Goal: Information Seeking & Learning: Learn about a topic

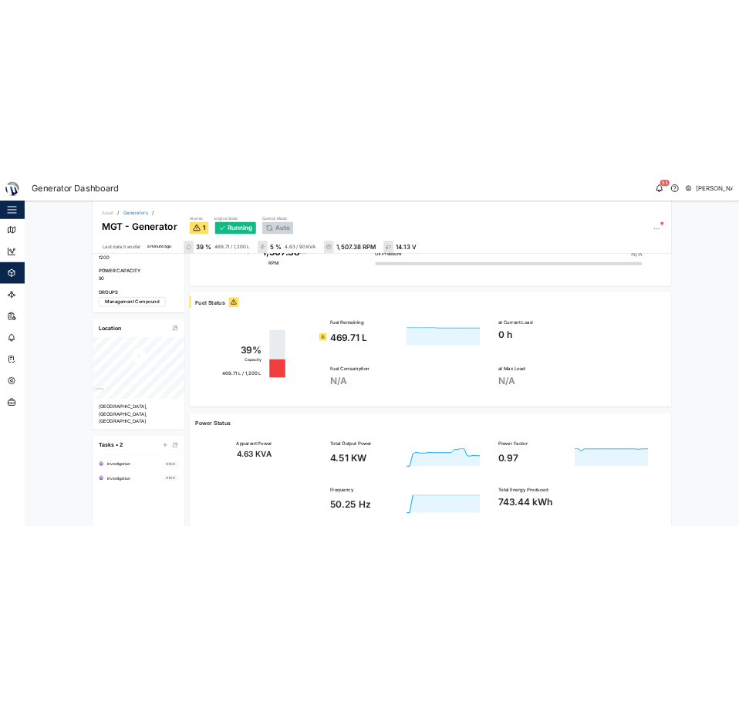
scroll to position [546, 0]
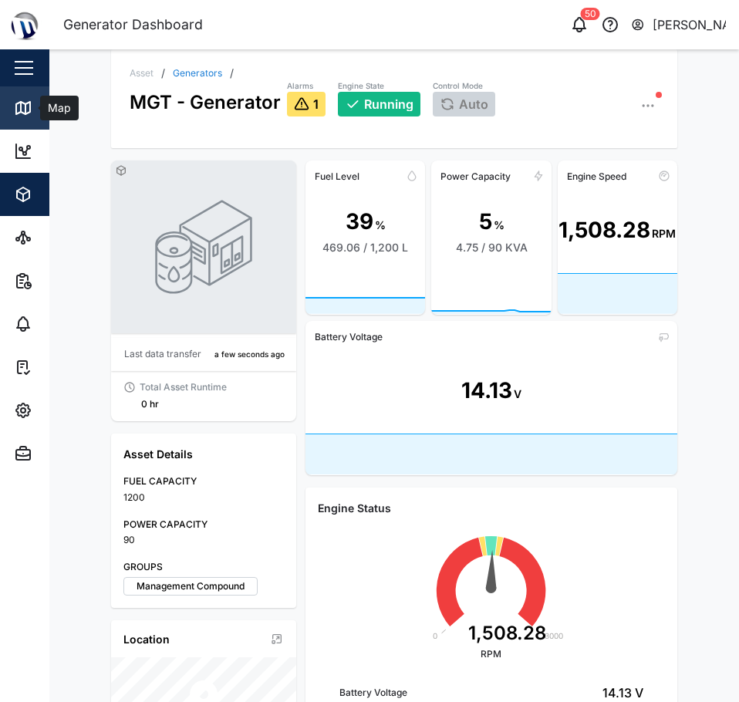
click at [23, 101] on icon at bounding box center [23, 108] width 19 height 19
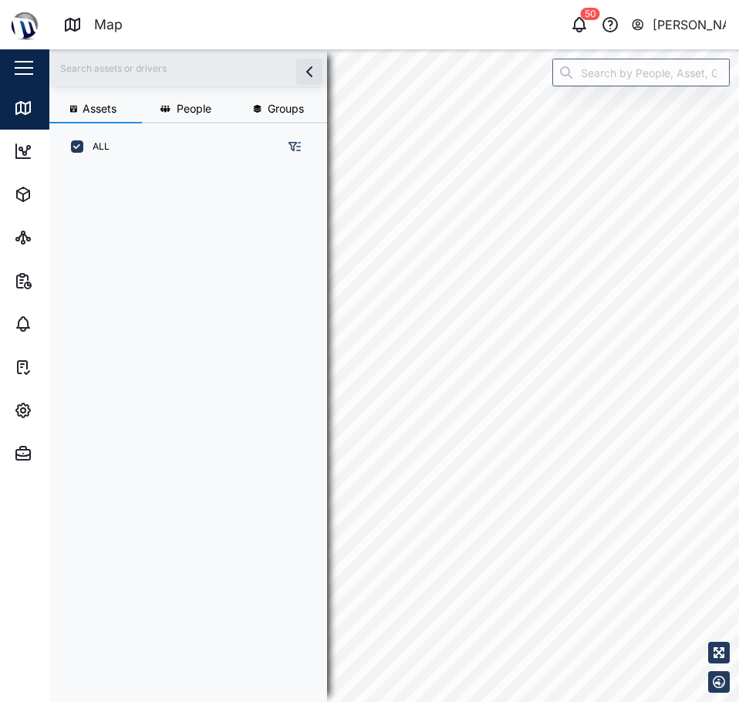
scroll to position [513, 241]
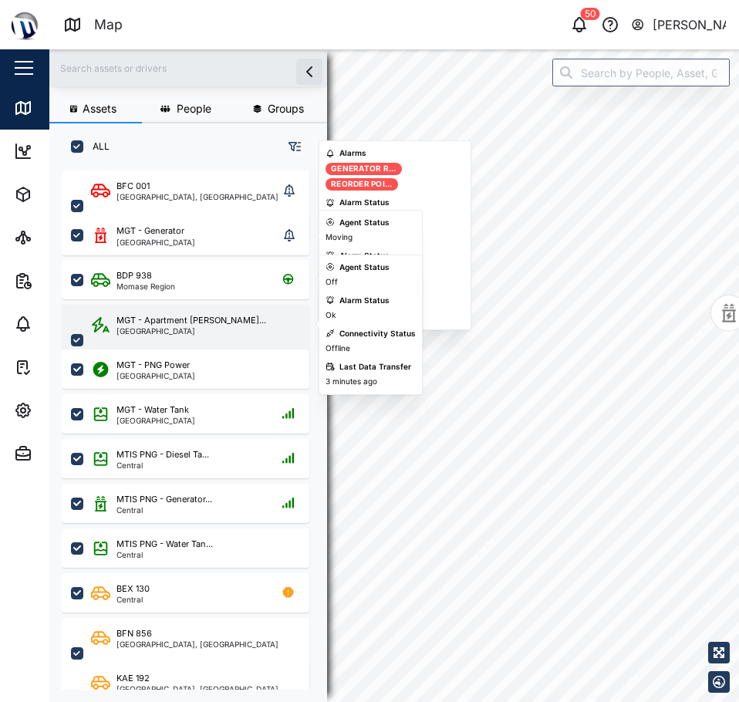
click at [185, 313] on div "MGT - Apartment Powe... Port Moresby" at bounding box center [185, 340] width 247 height 71
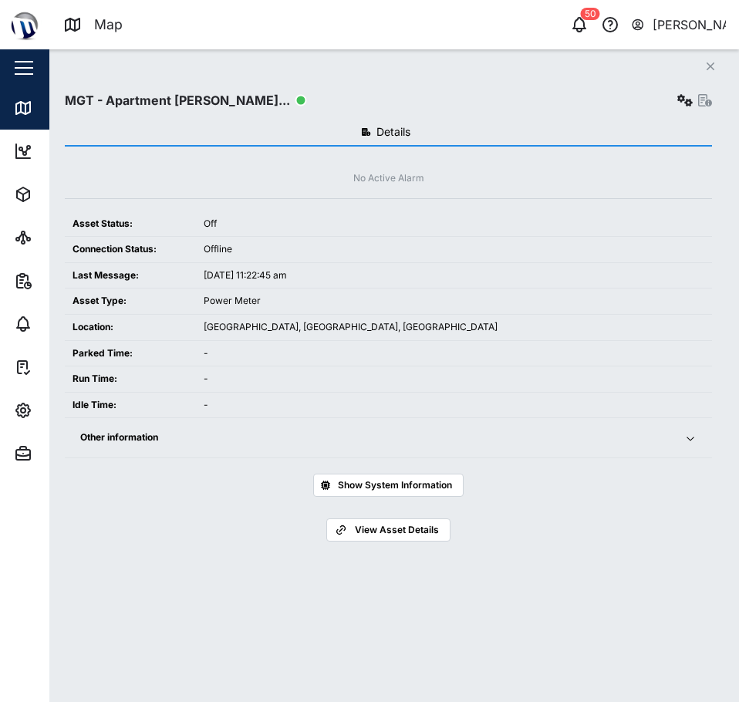
click at [652, 452] on span "Other information" at bounding box center [372, 437] width 585 height 39
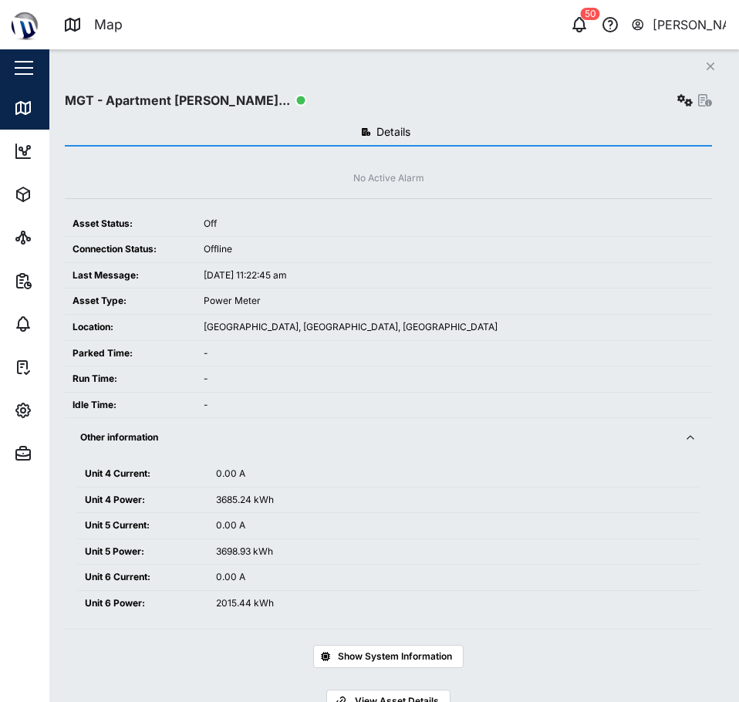
scroll to position [42, 0]
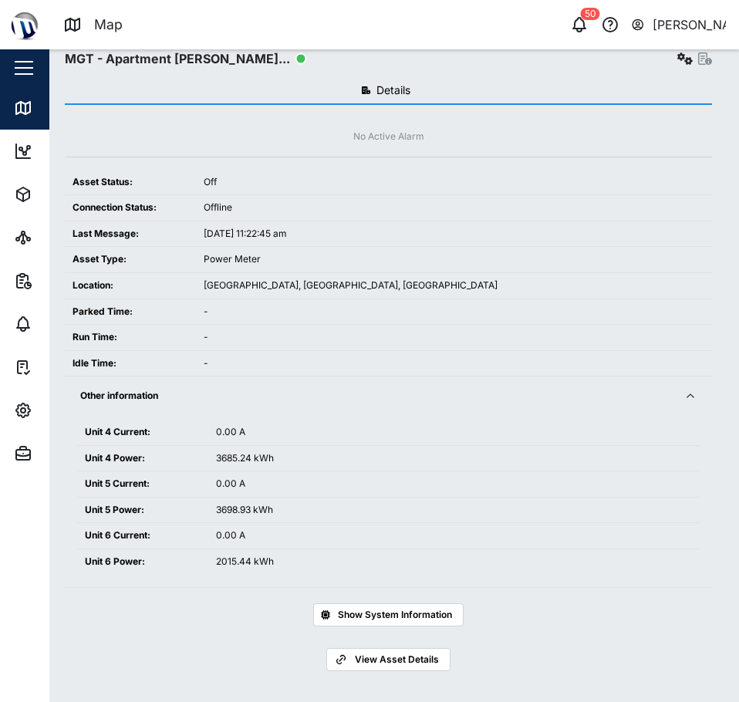
click at [631, 409] on span "Other information" at bounding box center [372, 395] width 585 height 39
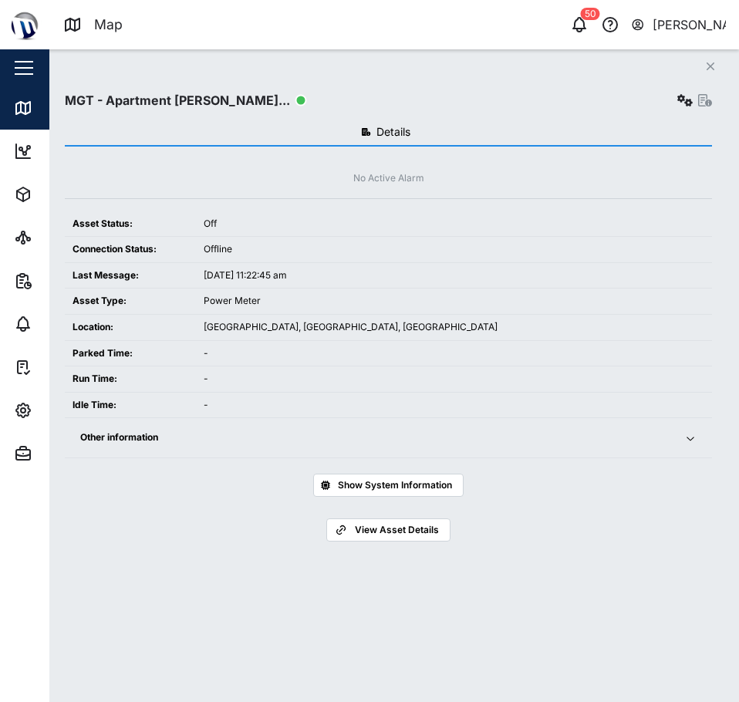
click at [680, 96] on icon "button" at bounding box center [684, 100] width 15 height 12
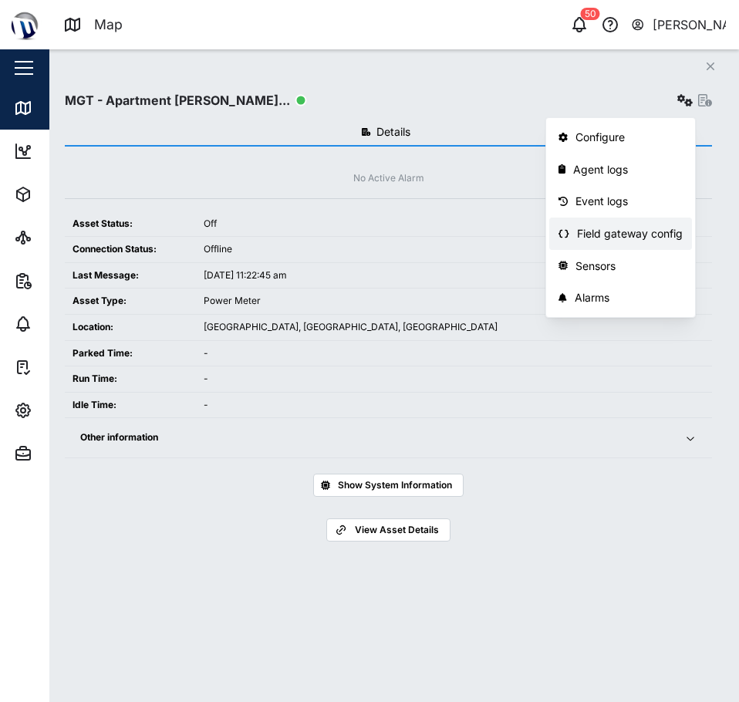
click at [638, 241] on div "Field gateway config" at bounding box center [630, 233] width 106 height 17
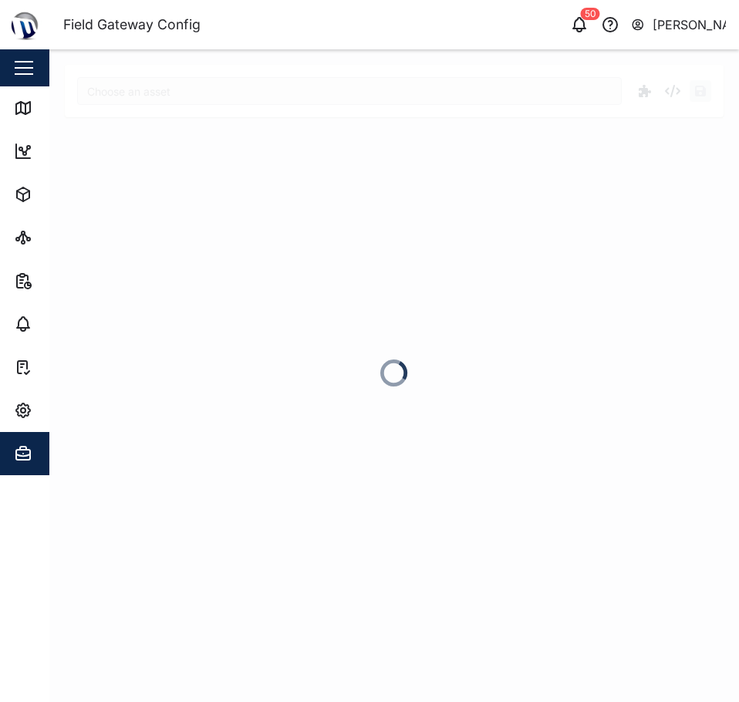
type input "MGT - Apartment Power"
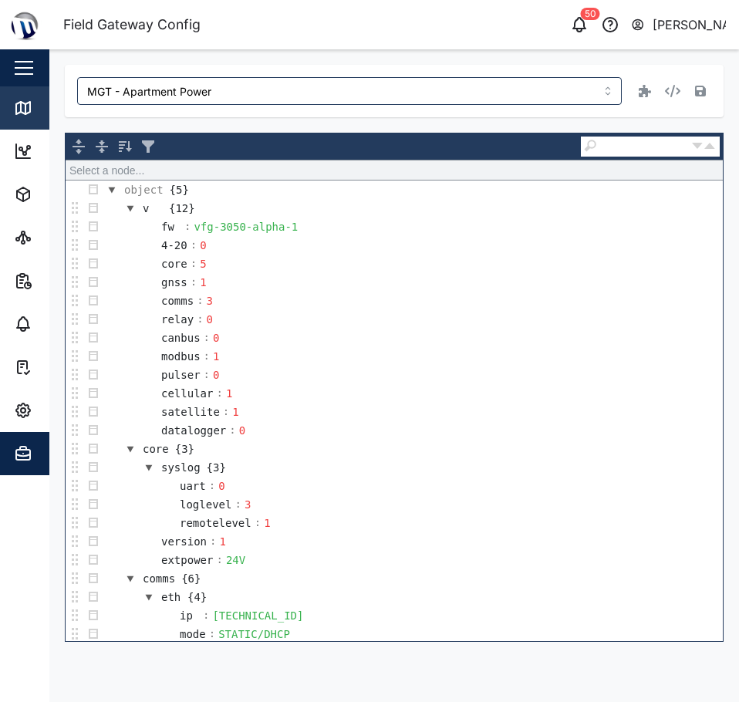
click at [36, 113] on div "Map" at bounding box center [44, 108] width 61 height 19
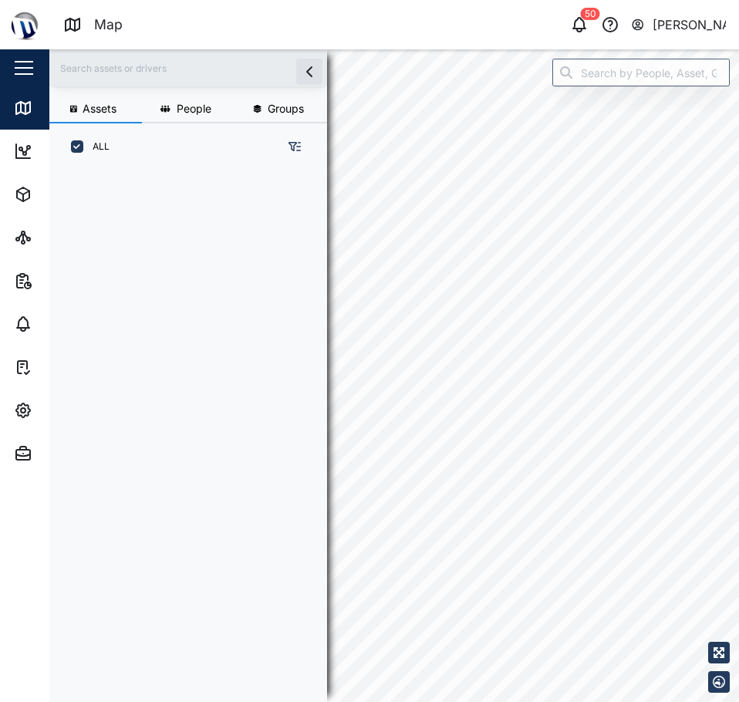
scroll to position [513, 241]
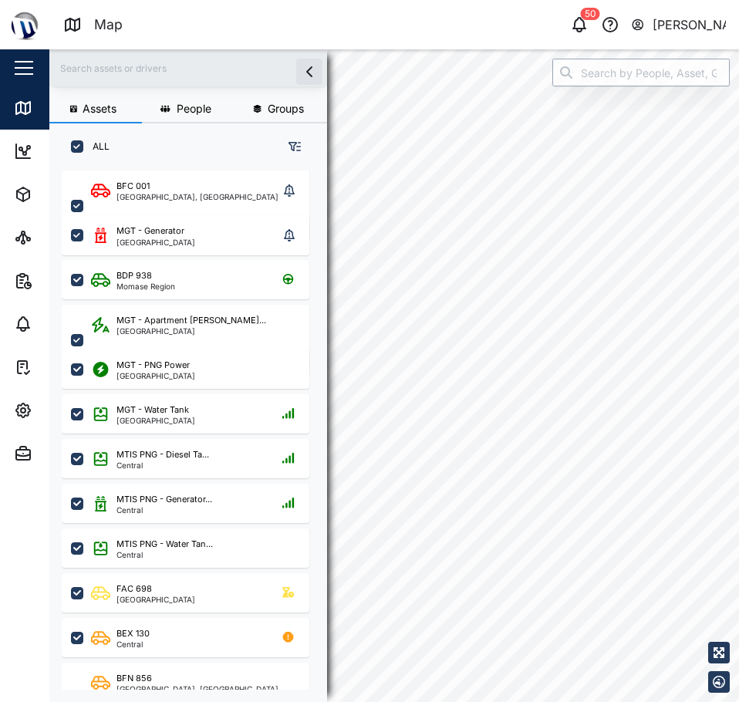
click at [584, 79] on input "search" at bounding box center [640, 73] width 177 height 28
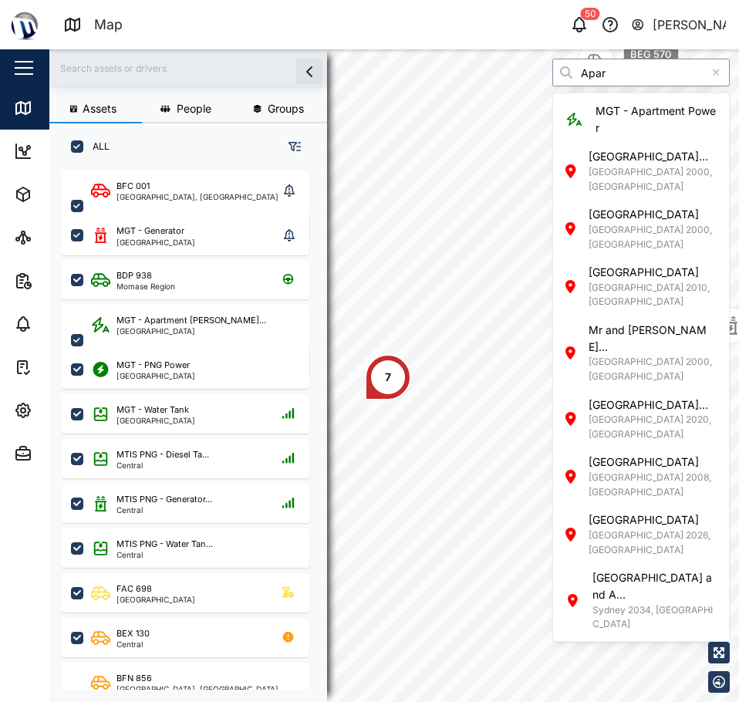
drag, startPoint x: 655, startPoint y: 59, endPoint x: 653, endPoint y: 94, distance: 34.7
click at [655, 60] on input "Apar" at bounding box center [640, 73] width 177 height 28
type input "MGT - Apartment Power"
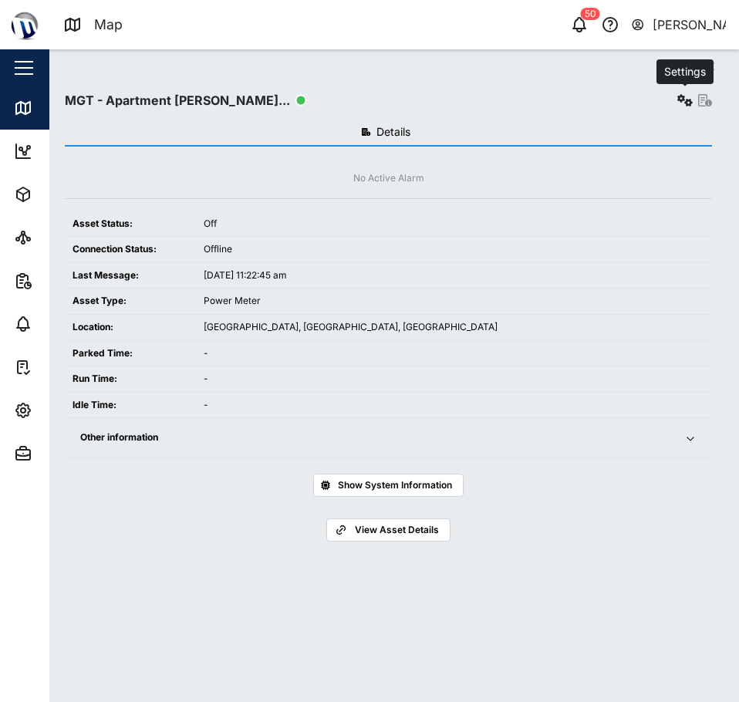
click at [688, 99] on icon "button" at bounding box center [684, 100] width 15 height 12
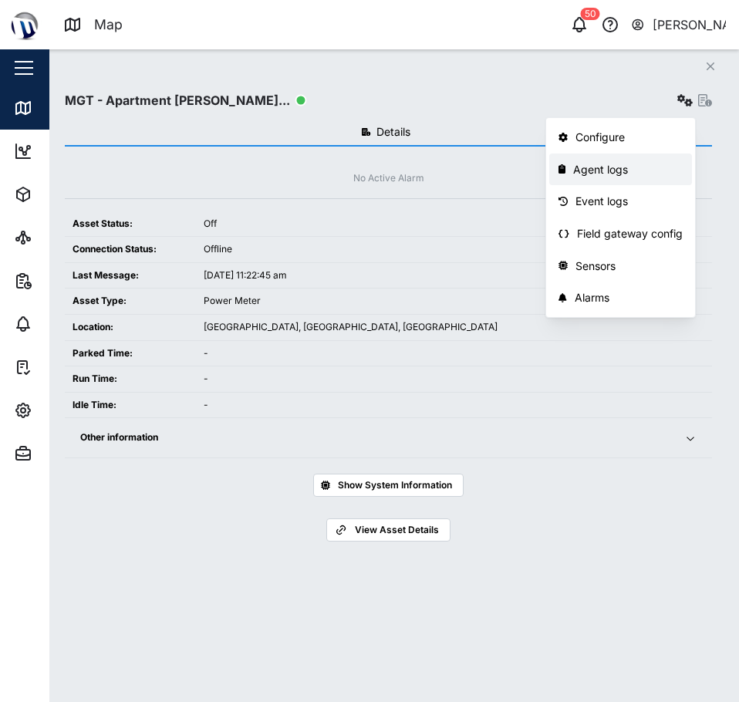
click at [628, 198] on div "Event logs" at bounding box center [628, 201] width 107 height 17
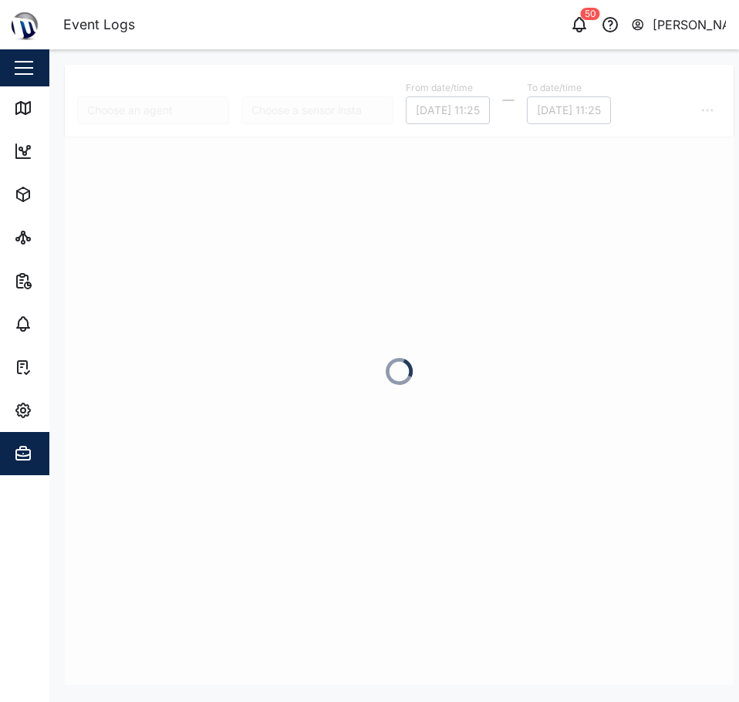
type input "MGT - Apartment Power"
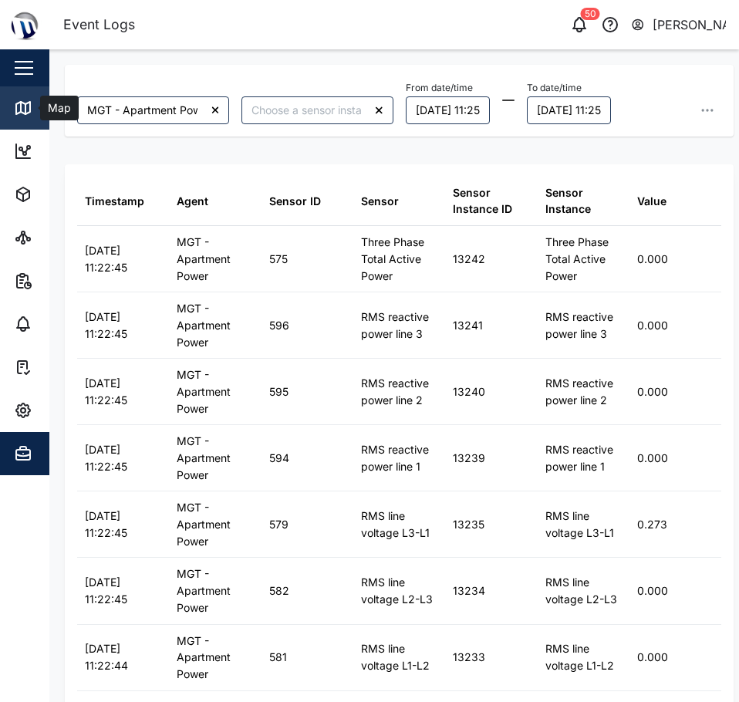
click at [35, 99] on div "Map" at bounding box center [44, 108] width 61 height 19
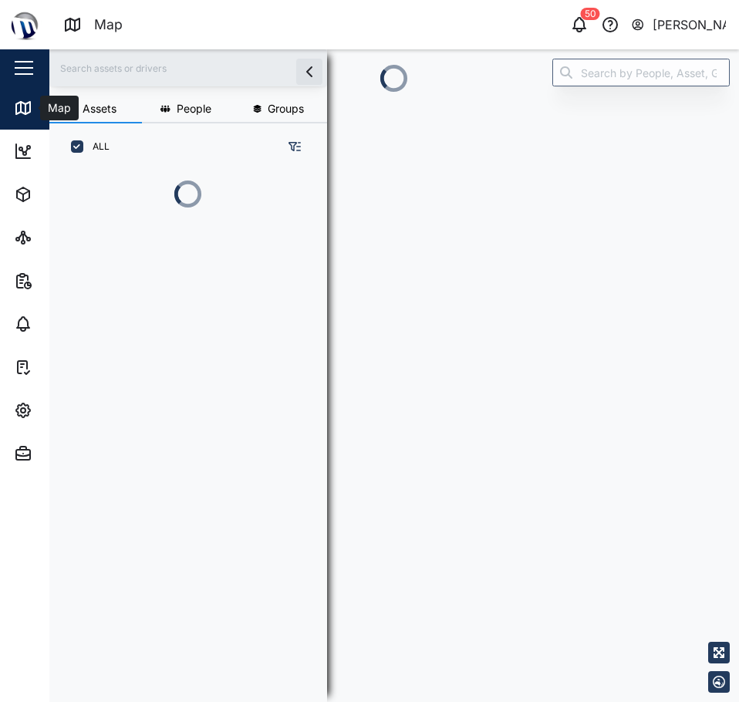
scroll to position [12, 12]
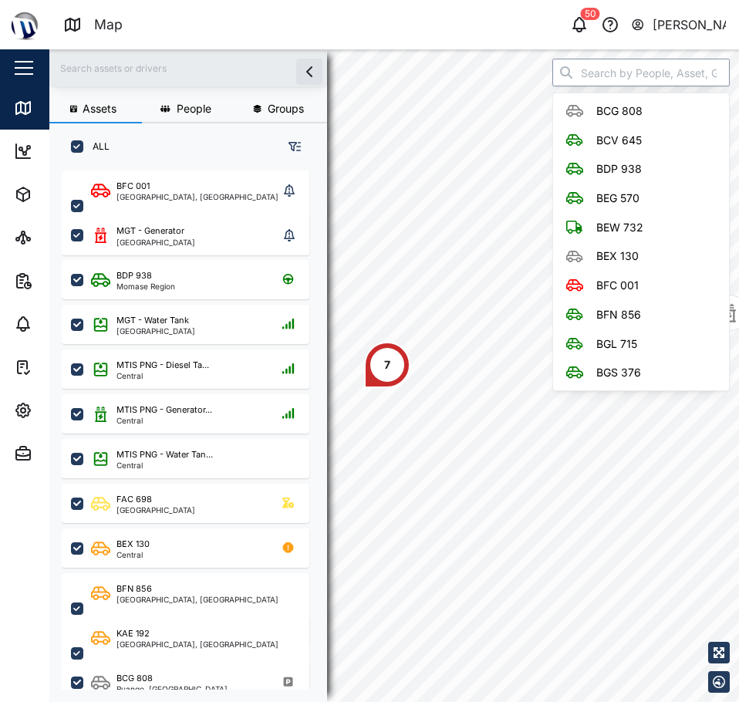
click at [727, 65] on input "search" at bounding box center [640, 73] width 177 height 28
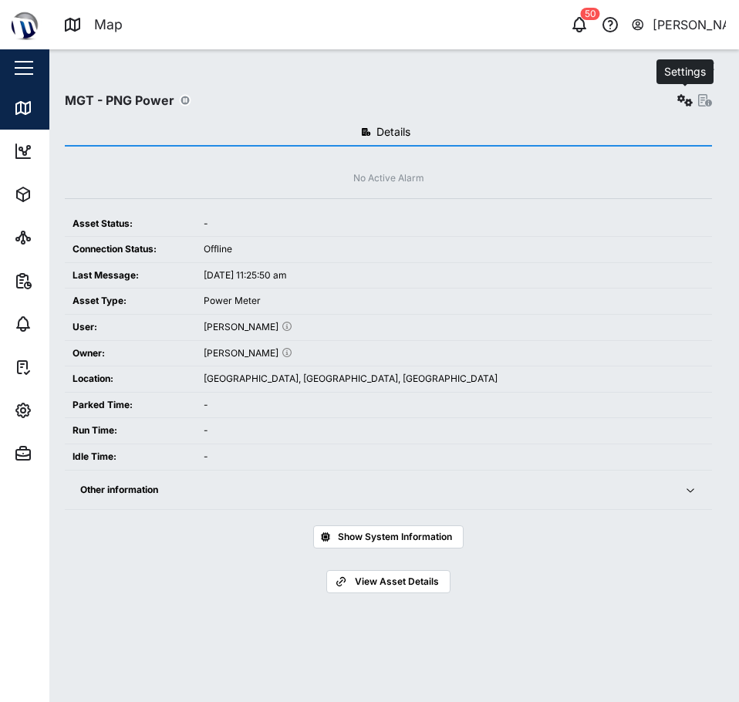
type input "MGT - PNG Power"
click at [685, 99] on icon "button" at bounding box center [684, 100] width 15 height 12
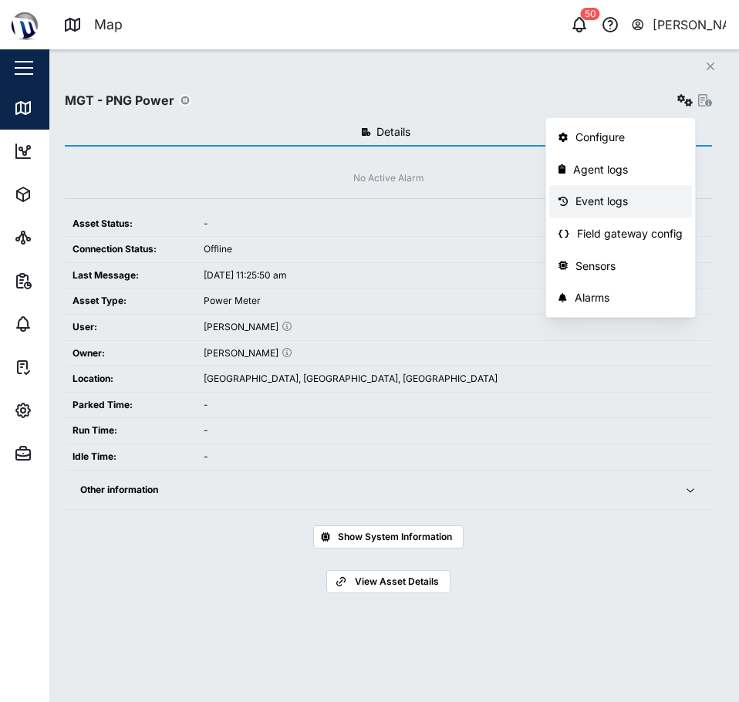
click at [655, 198] on div "Event logs" at bounding box center [628, 201] width 107 height 17
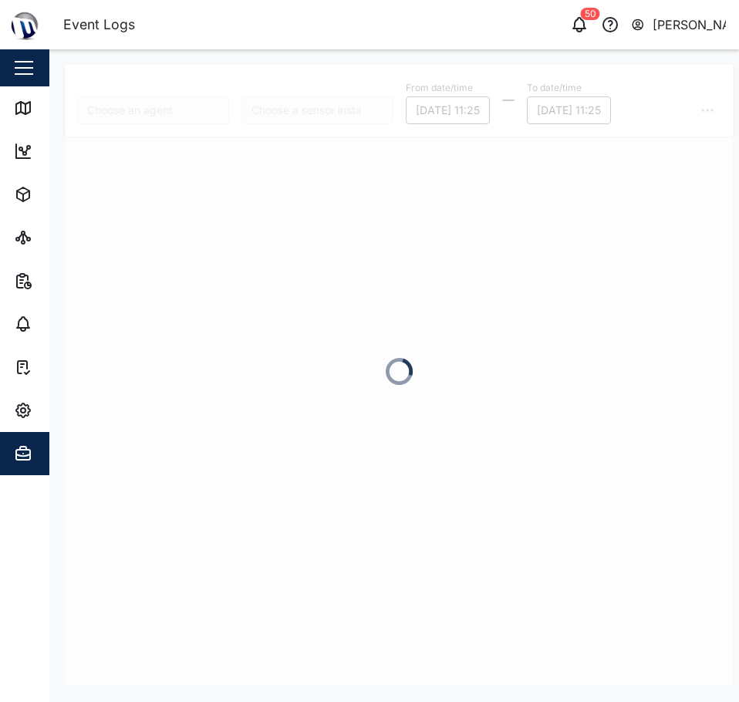
type input "MGT - PNG Power"
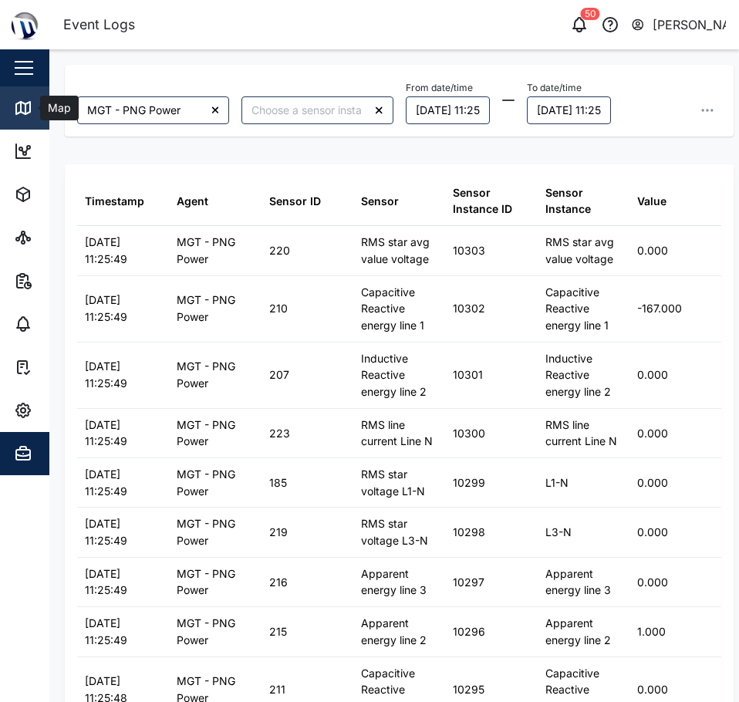
click at [42, 102] on div "Map" at bounding box center [57, 107] width 35 height 17
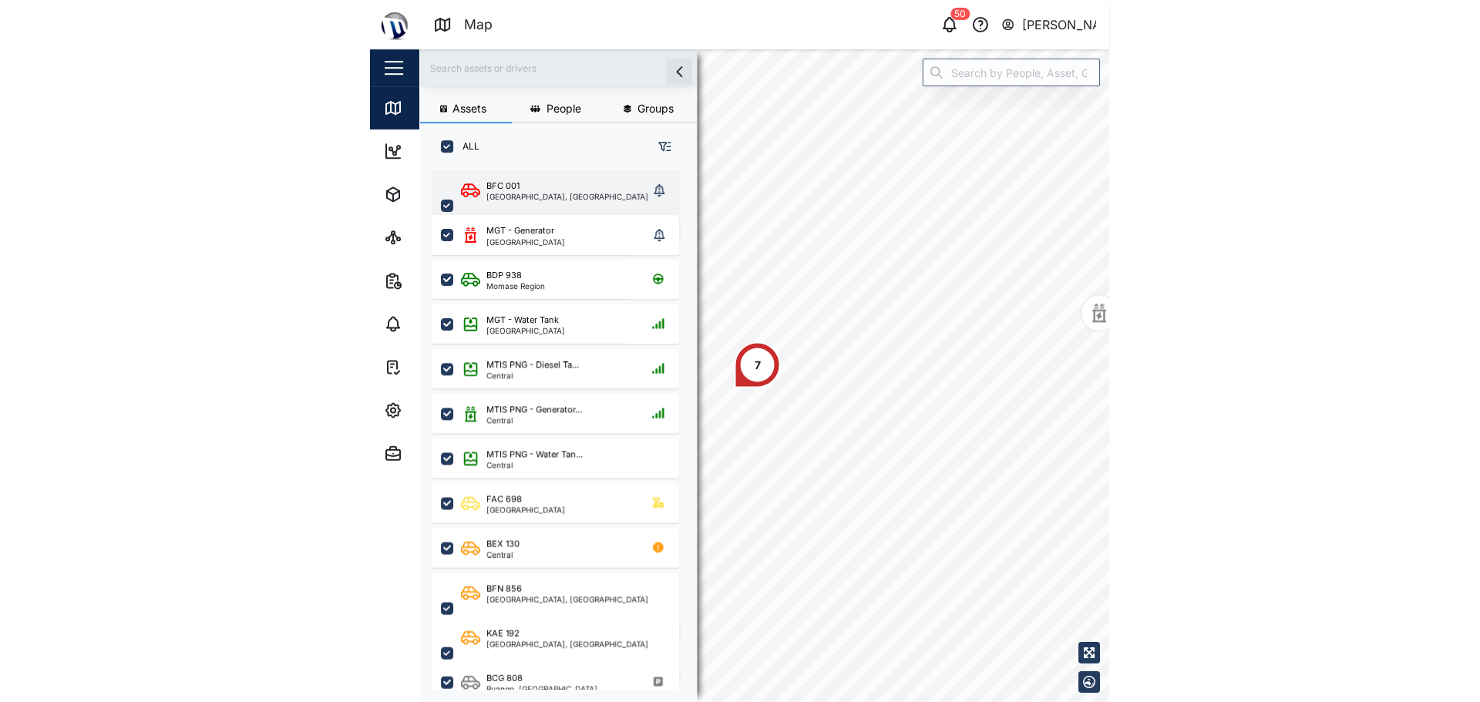
scroll to position [513, 241]
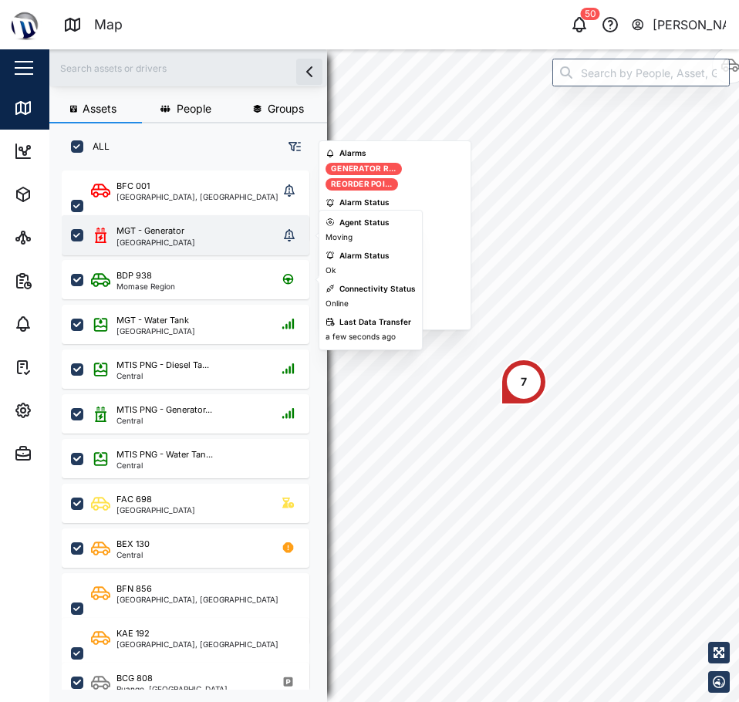
click at [157, 228] on div "MGT - Generator" at bounding box center [150, 230] width 68 height 13
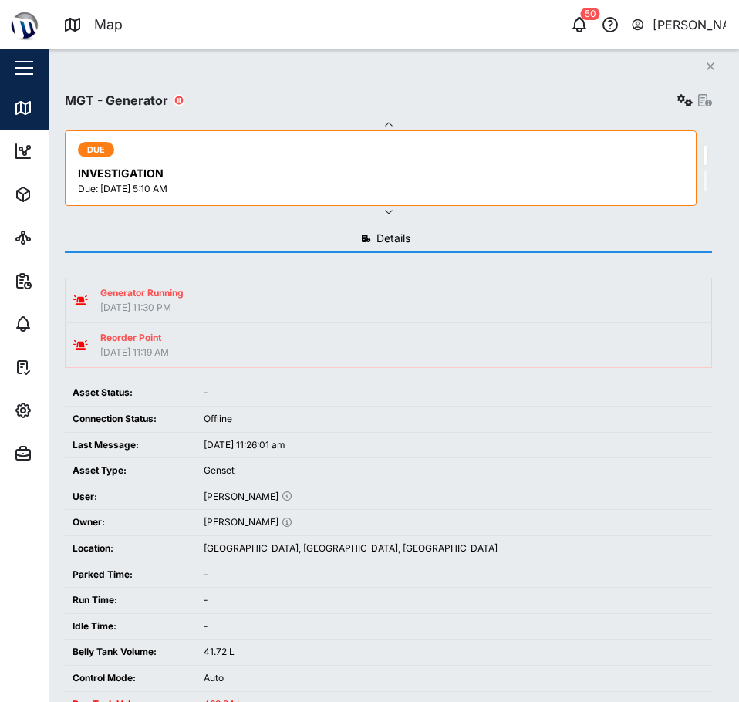
click at [513, 207] on button "button" at bounding box center [388, 211] width 647 height 12
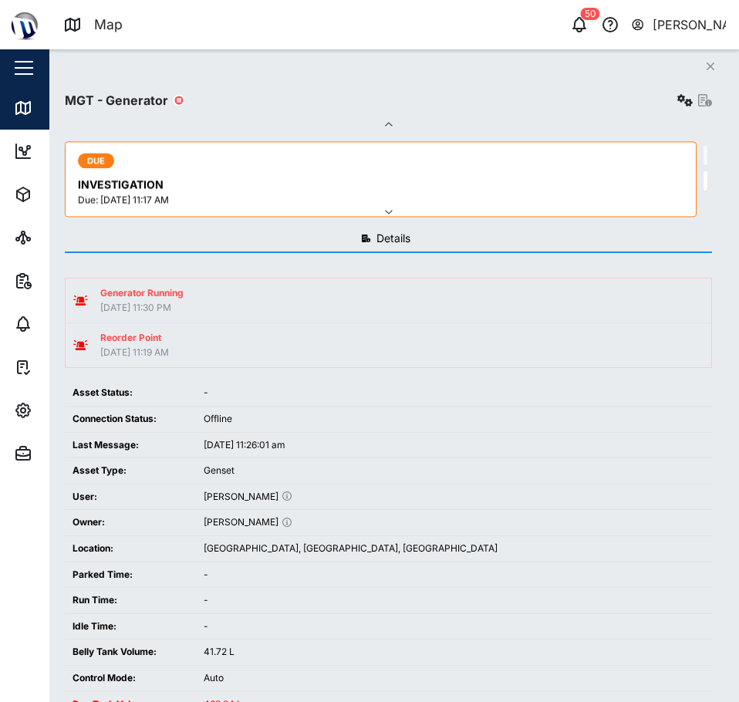
click at [401, 123] on button "button" at bounding box center [388, 125] width 647 height 12
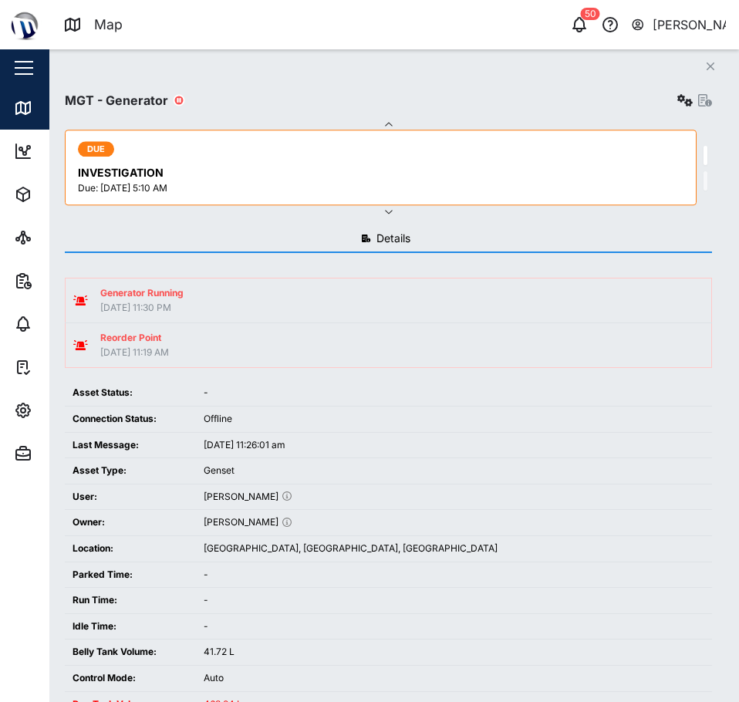
click at [401, 123] on button "button" at bounding box center [388, 125] width 647 height 12
click at [385, 125] on icon "button" at bounding box center [388, 125] width 12 height 12
click at [401, 210] on button "button" at bounding box center [388, 211] width 647 height 12
click at [392, 125] on icon "button" at bounding box center [388, 125] width 12 height 12
click at [707, 69] on icon "Close" at bounding box center [709, 66] width 9 height 12
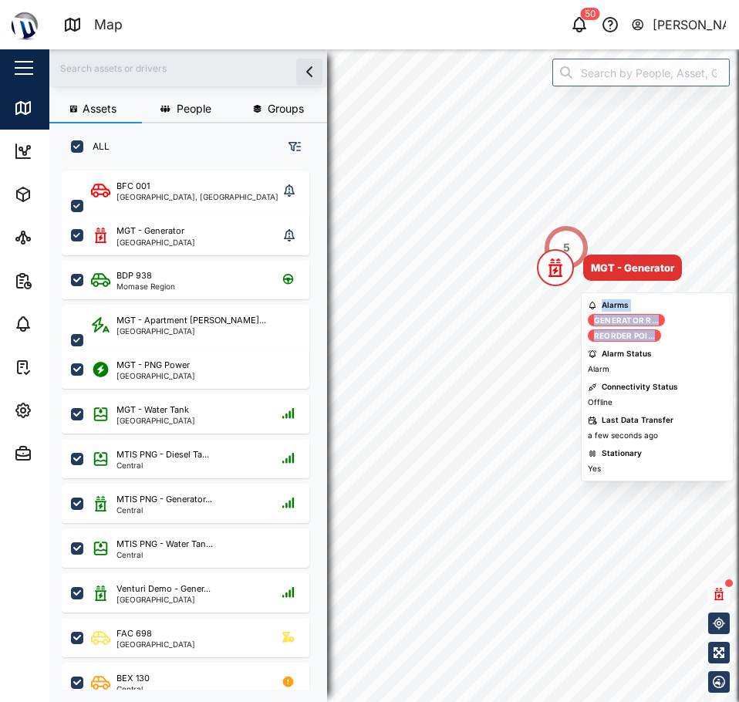
drag, startPoint x: 585, startPoint y: 311, endPoint x: 588, endPoint y: 397, distance: 86.4
click at [594, 391] on div "Alarms Generator R... Reorder Poi... Alarm Status Alarm Connectivity Status Off…" at bounding box center [657, 387] width 153 height 190
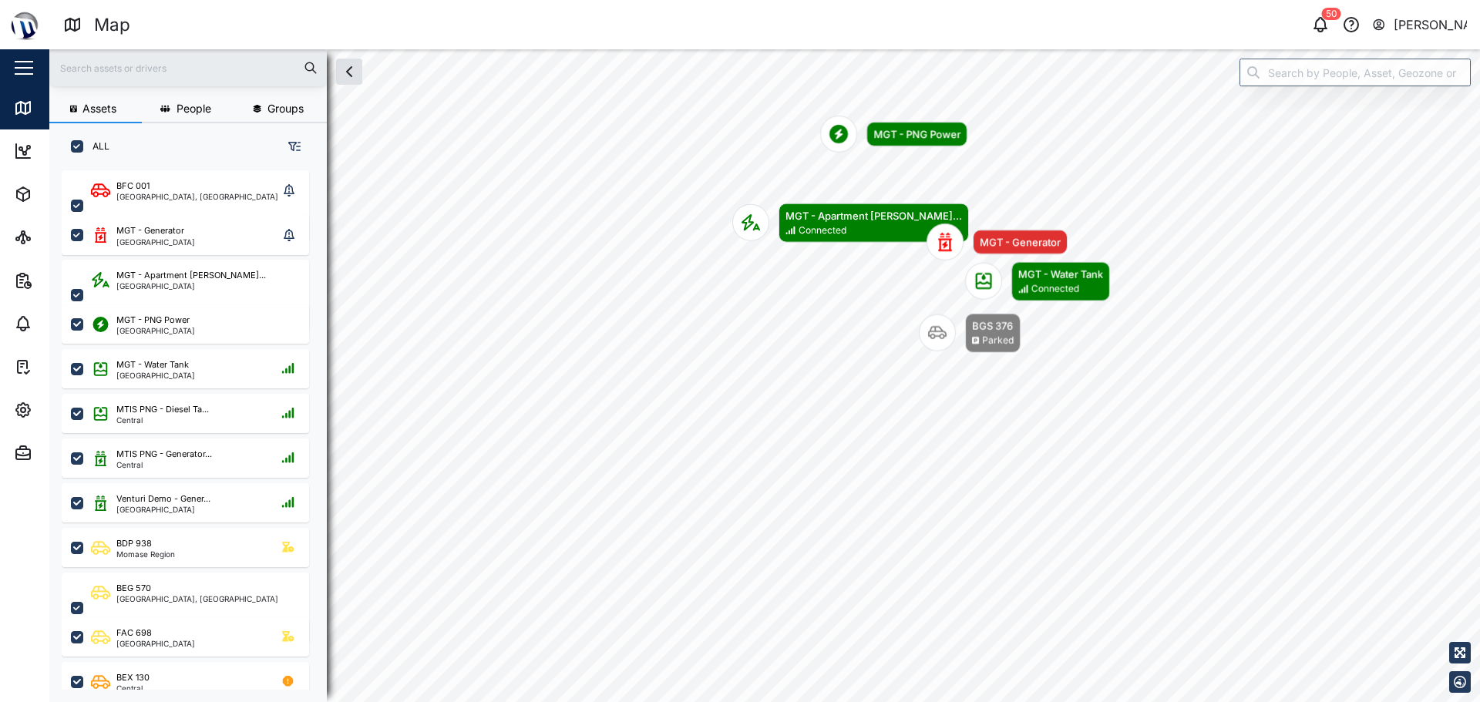
scroll to position [513, 241]
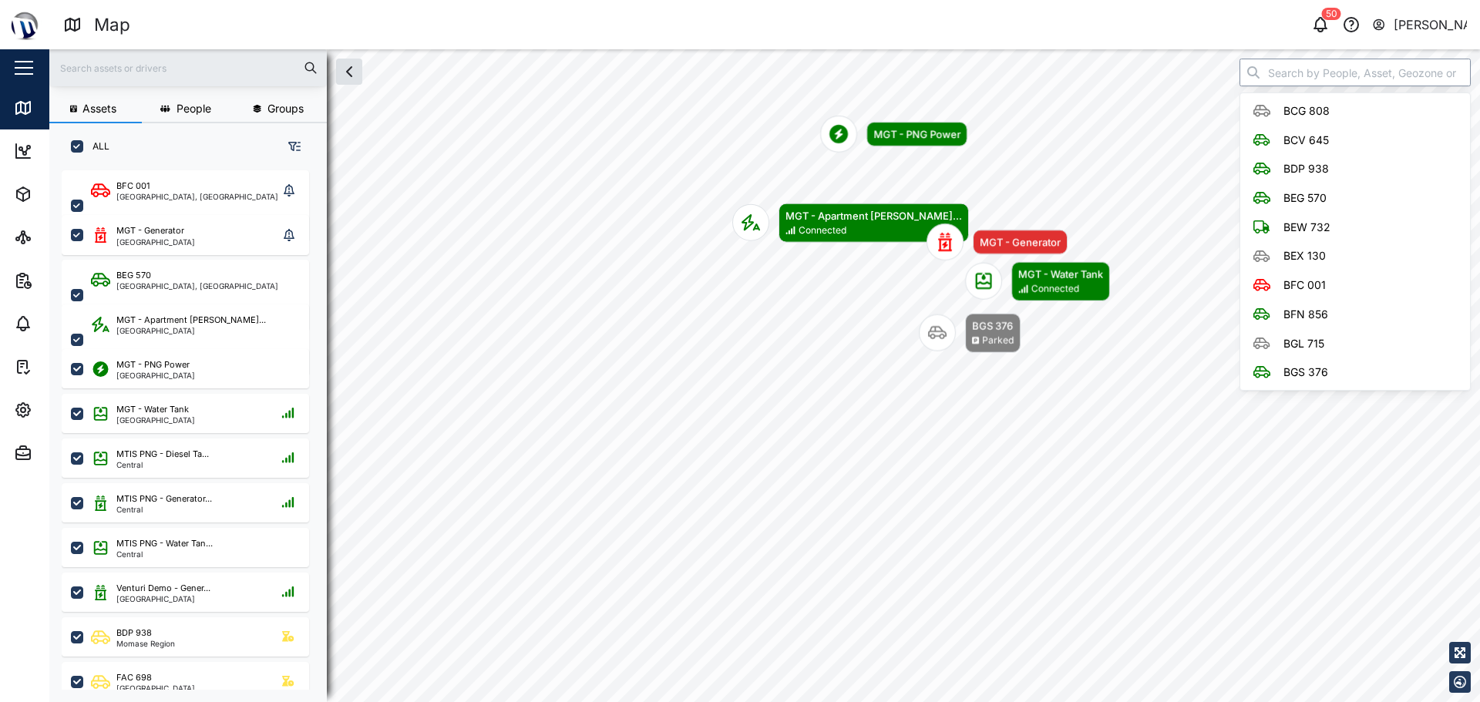
click at [738, 68] on input "search" at bounding box center [1355, 73] width 231 height 28
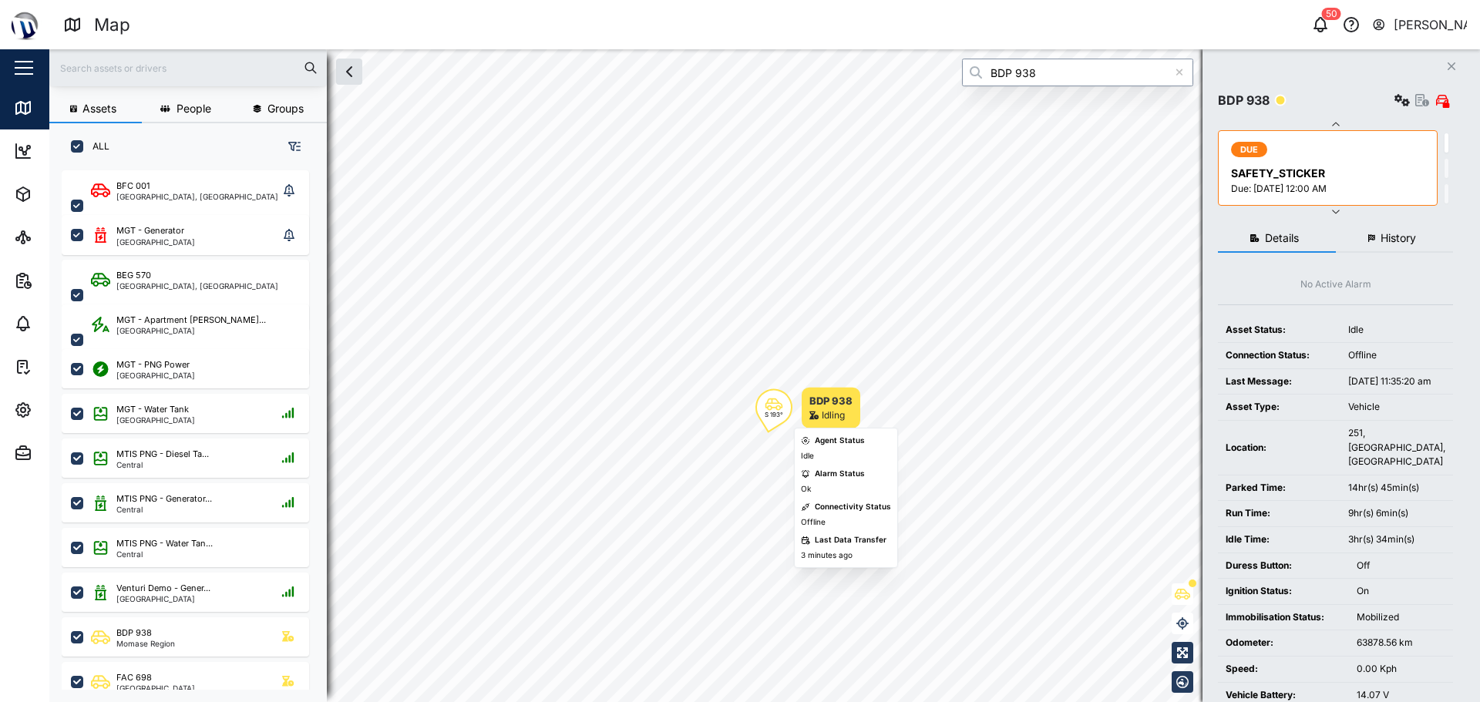
type input "BDP 938"
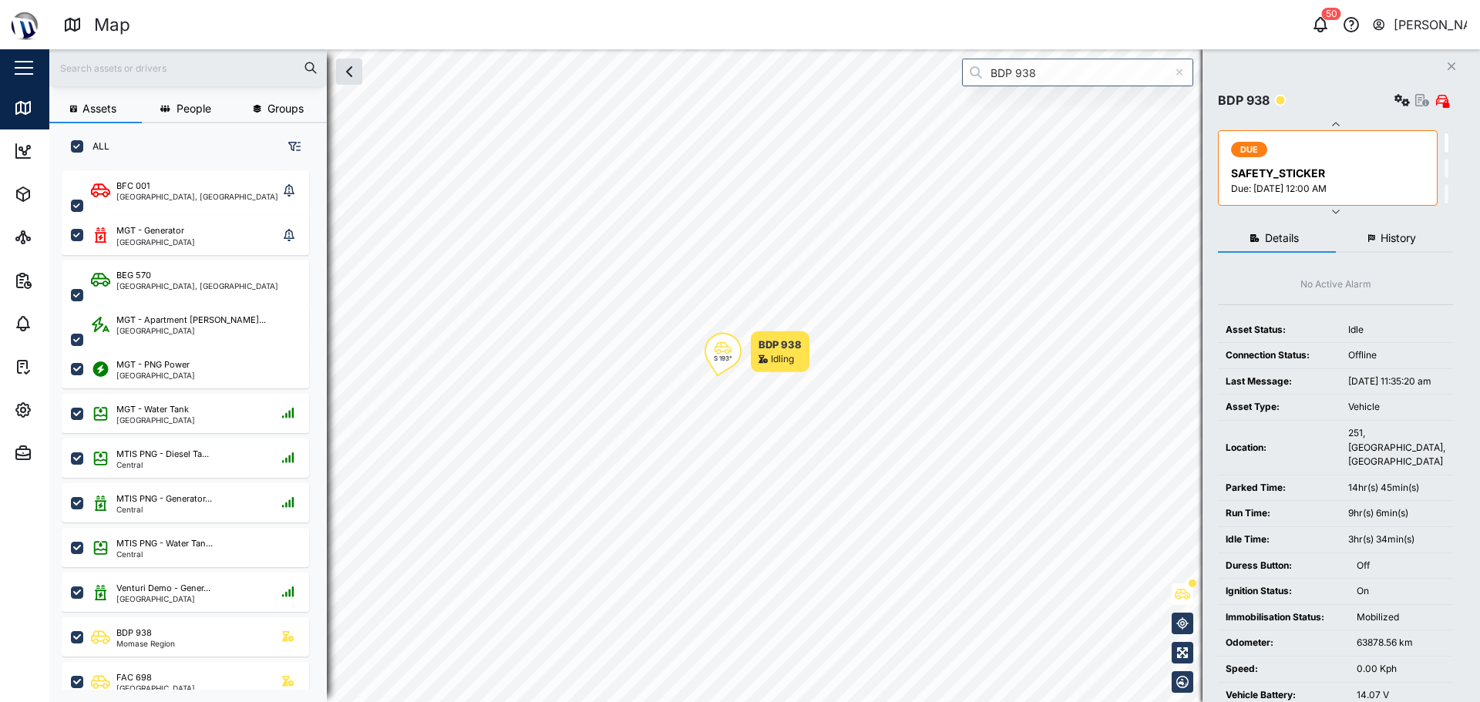
click at [738, 250] on button "History" at bounding box center [1395, 239] width 118 height 28
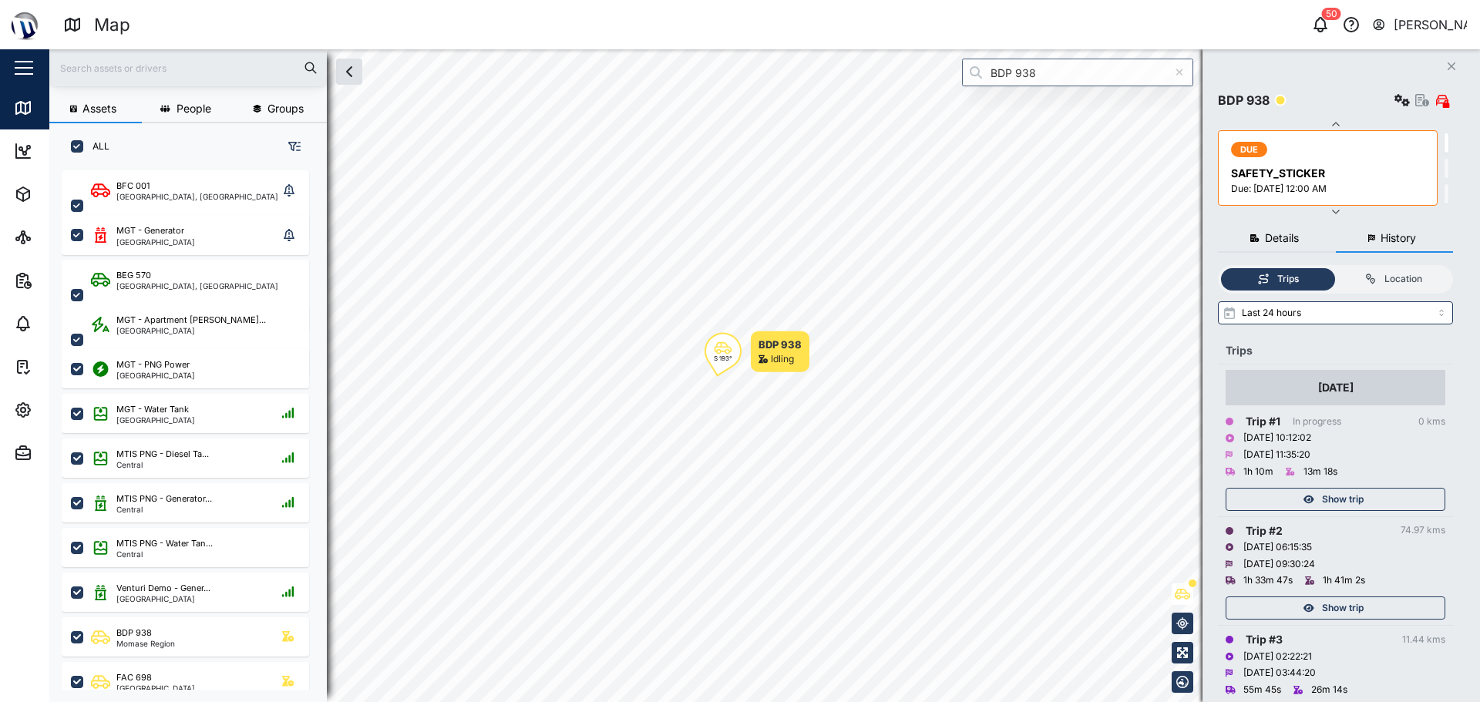
click at [738, 486] on div "Show trip" at bounding box center [1336, 495] width 220 height 31
click at [738, 500] on span "Show trip" at bounding box center [1343, 500] width 42 height 22
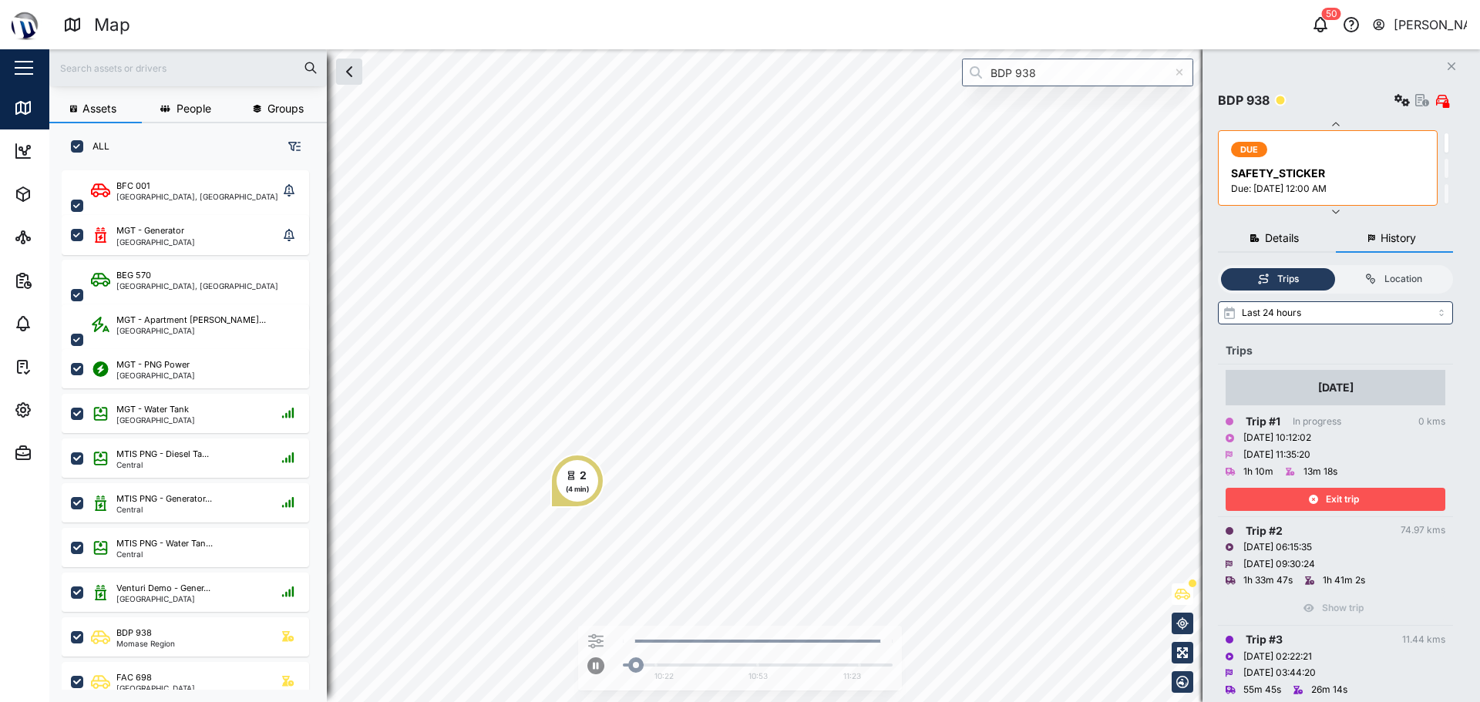
click at [738, 490] on div "Exit trip" at bounding box center [1333, 500] width 200 height 22
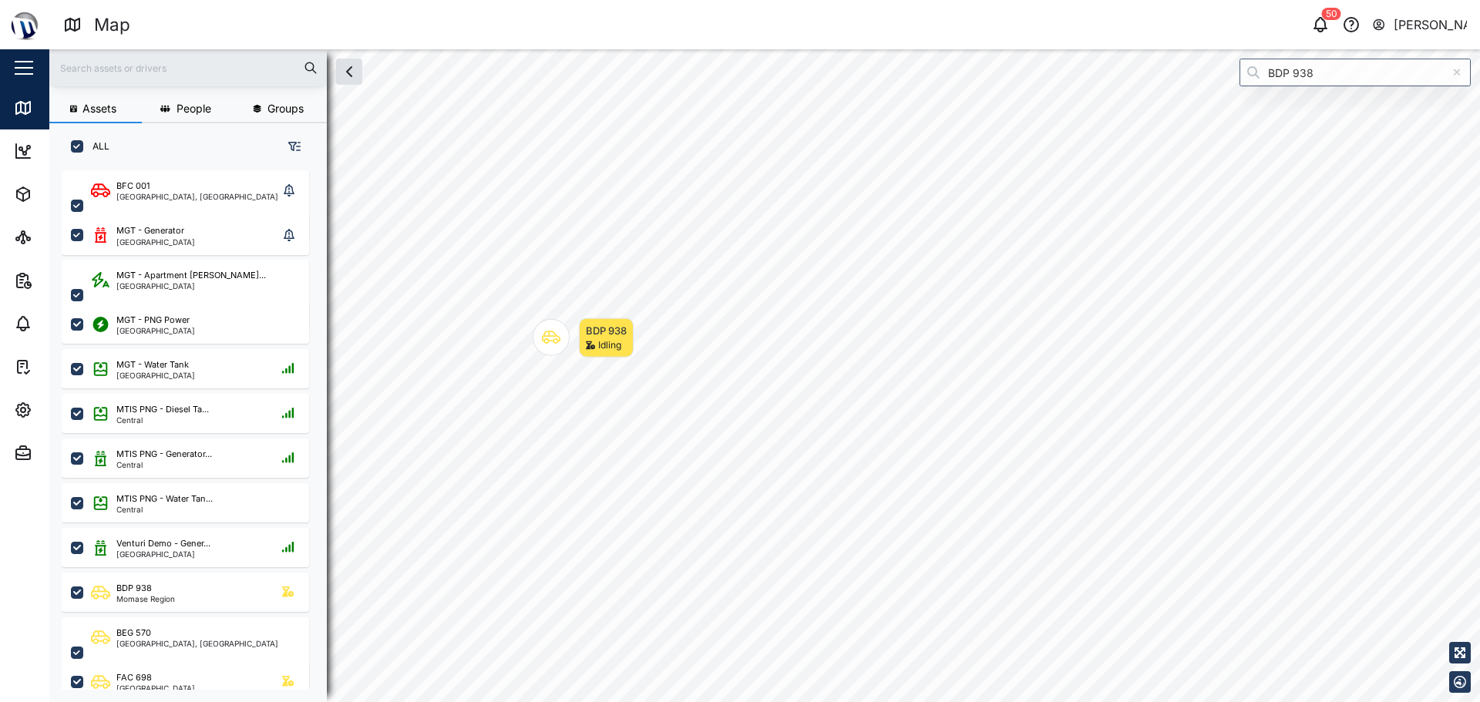
click at [634, 358] on div "BDP 938 Idling" at bounding box center [583, 337] width 101 height 39
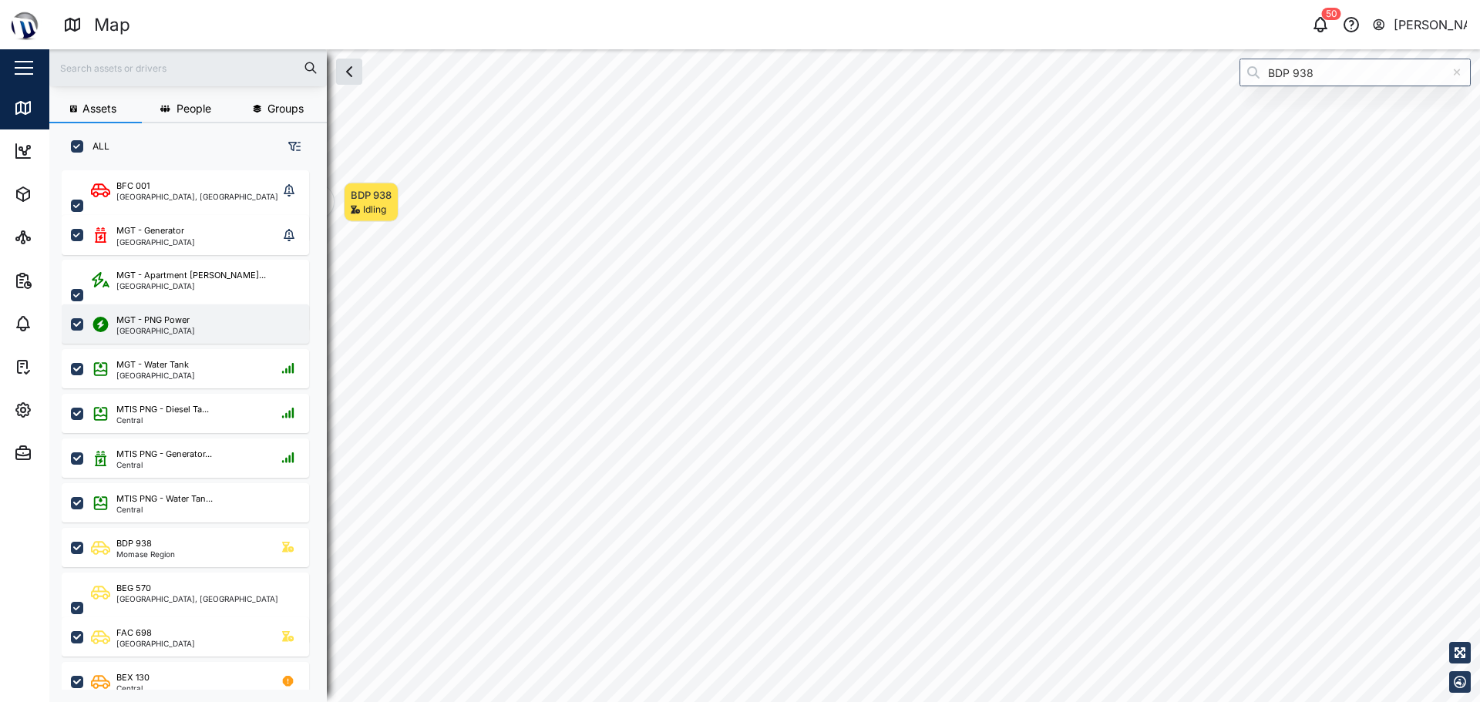
click at [169, 328] on div "[GEOGRAPHIC_DATA]" at bounding box center [155, 331] width 79 height 8
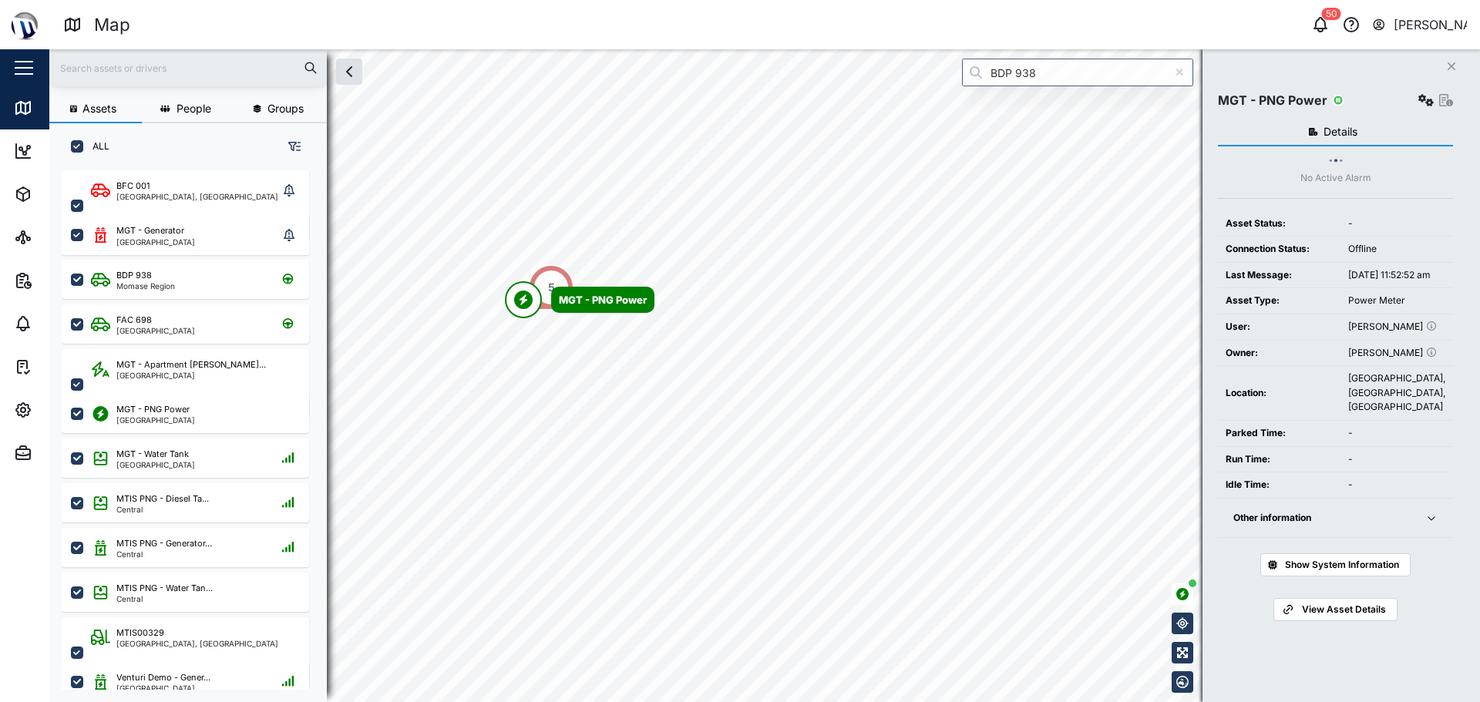
click at [738, 538] on span "Other information" at bounding box center [1319, 518] width 173 height 39
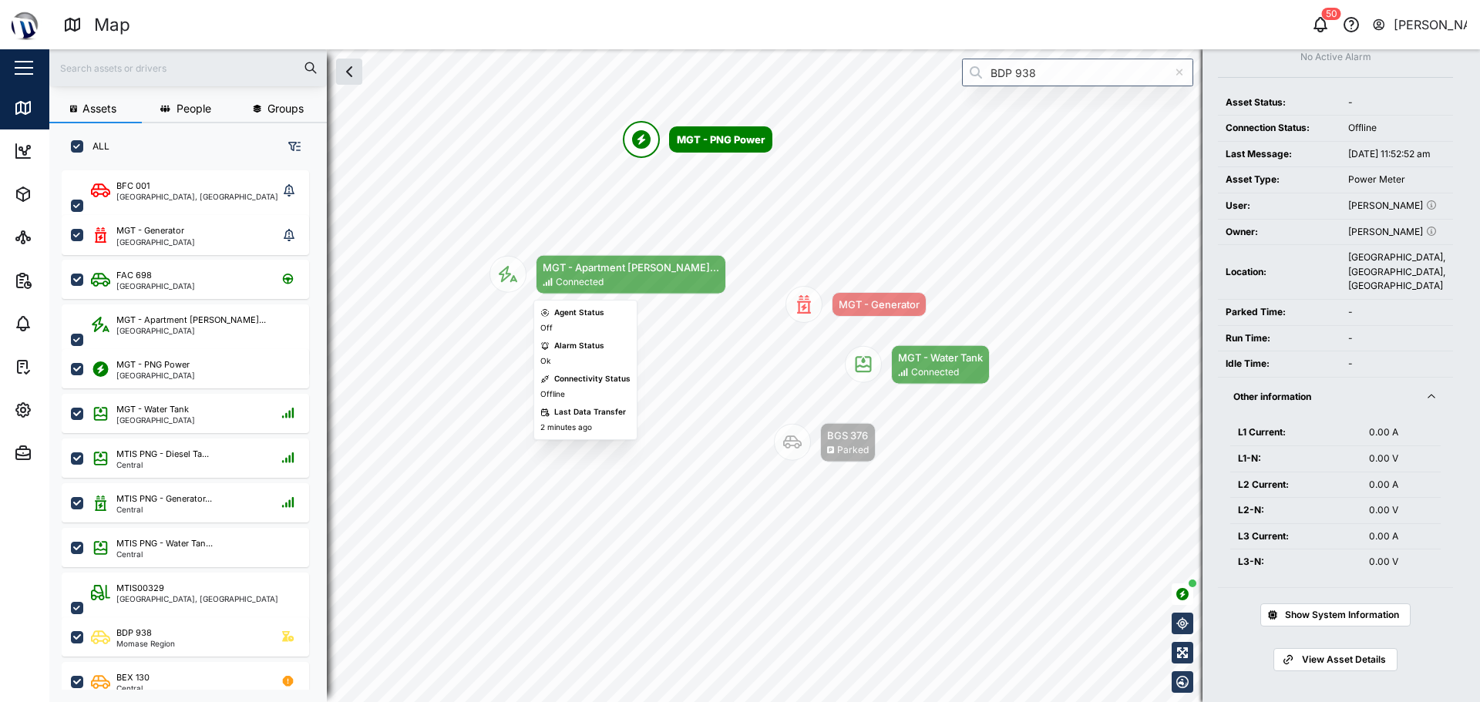
click at [566, 283] on div "Connected" at bounding box center [580, 282] width 48 height 15
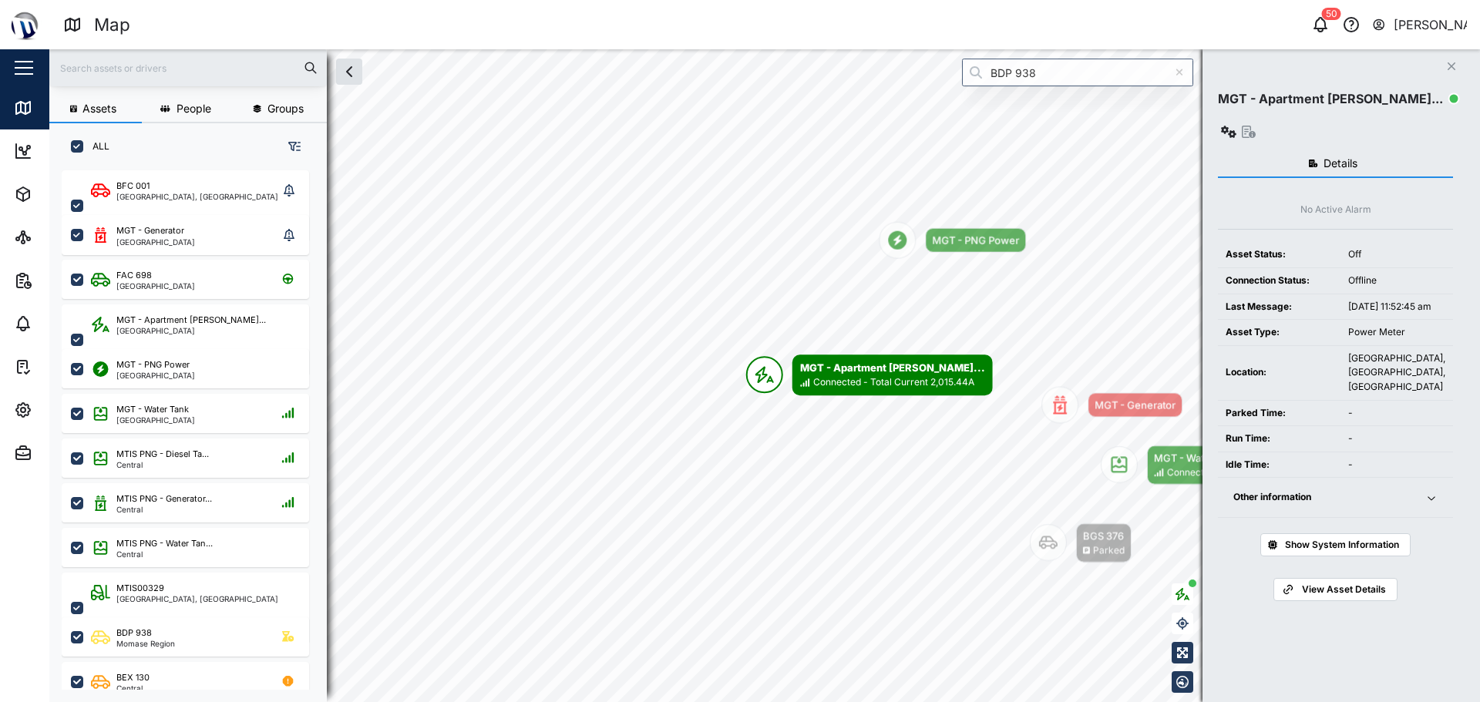
click at [738, 490] on div "Other information" at bounding box center [1319, 497] width 173 height 15
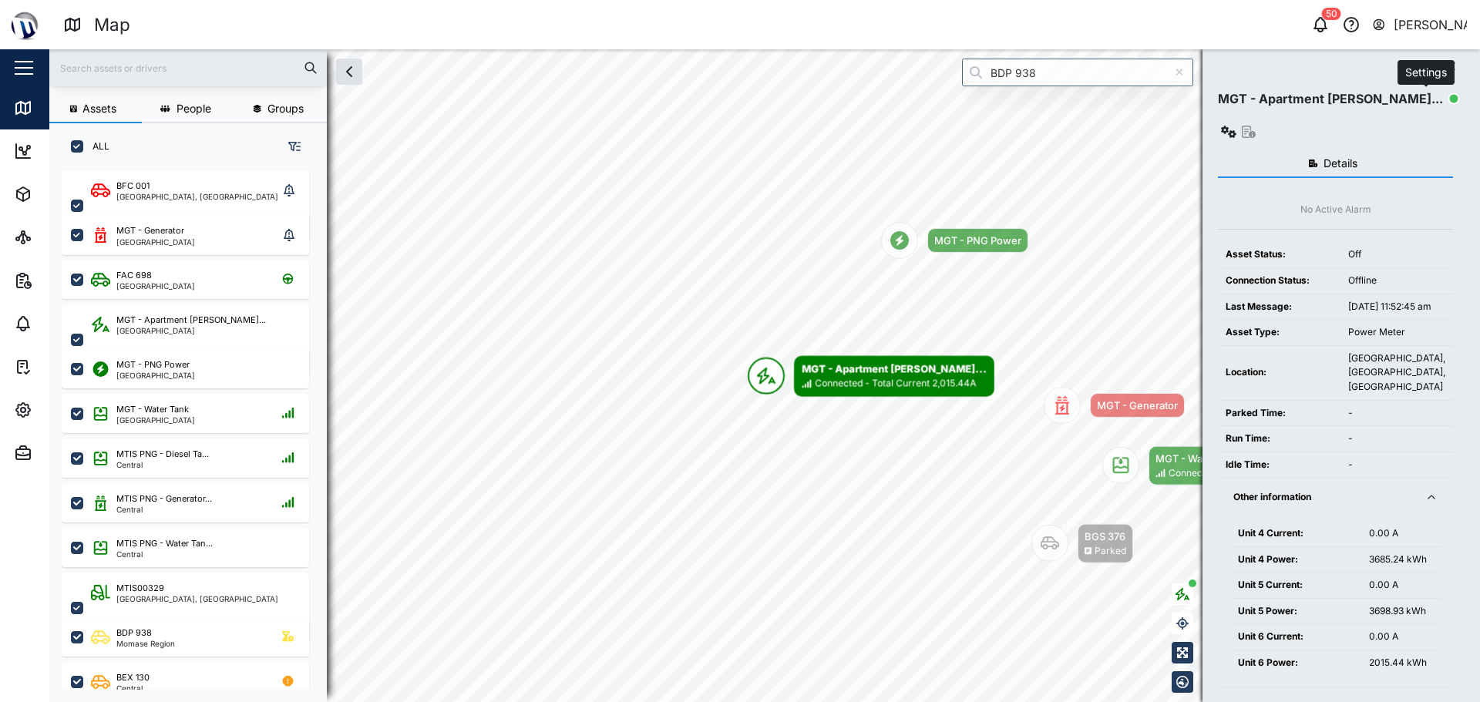
click at [738, 126] on icon "button" at bounding box center [1228, 132] width 15 height 12
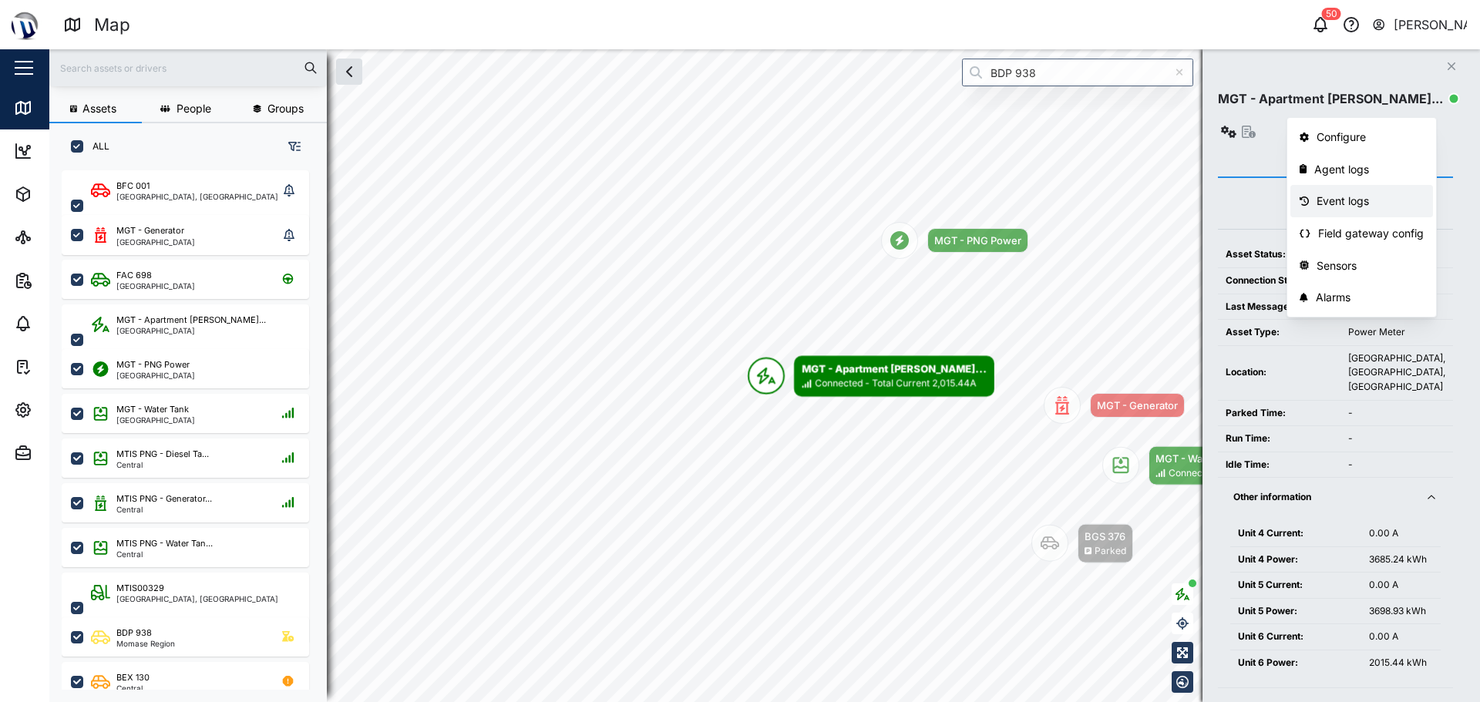
click at [738, 207] on div "Event logs" at bounding box center [1370, 201] width 107 height 17
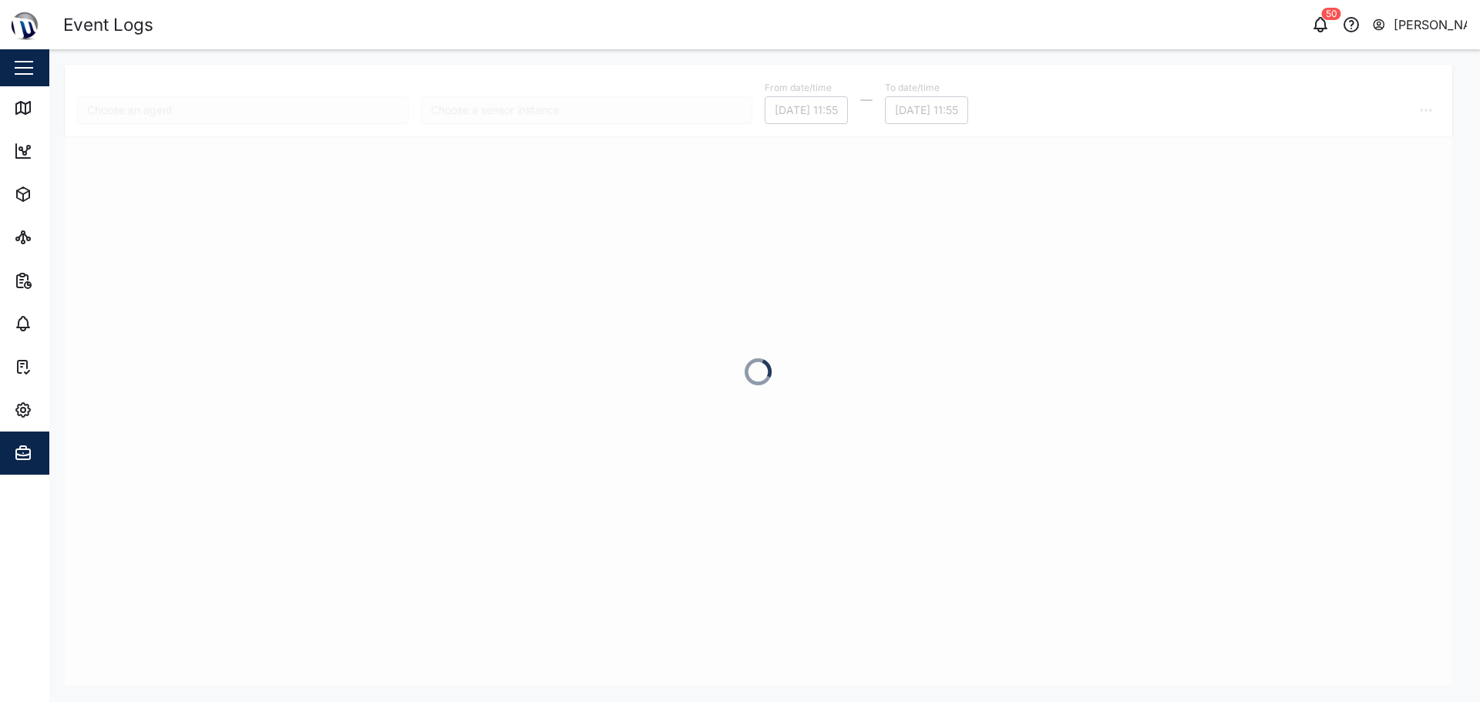
type input "MGT - Apartment Power"
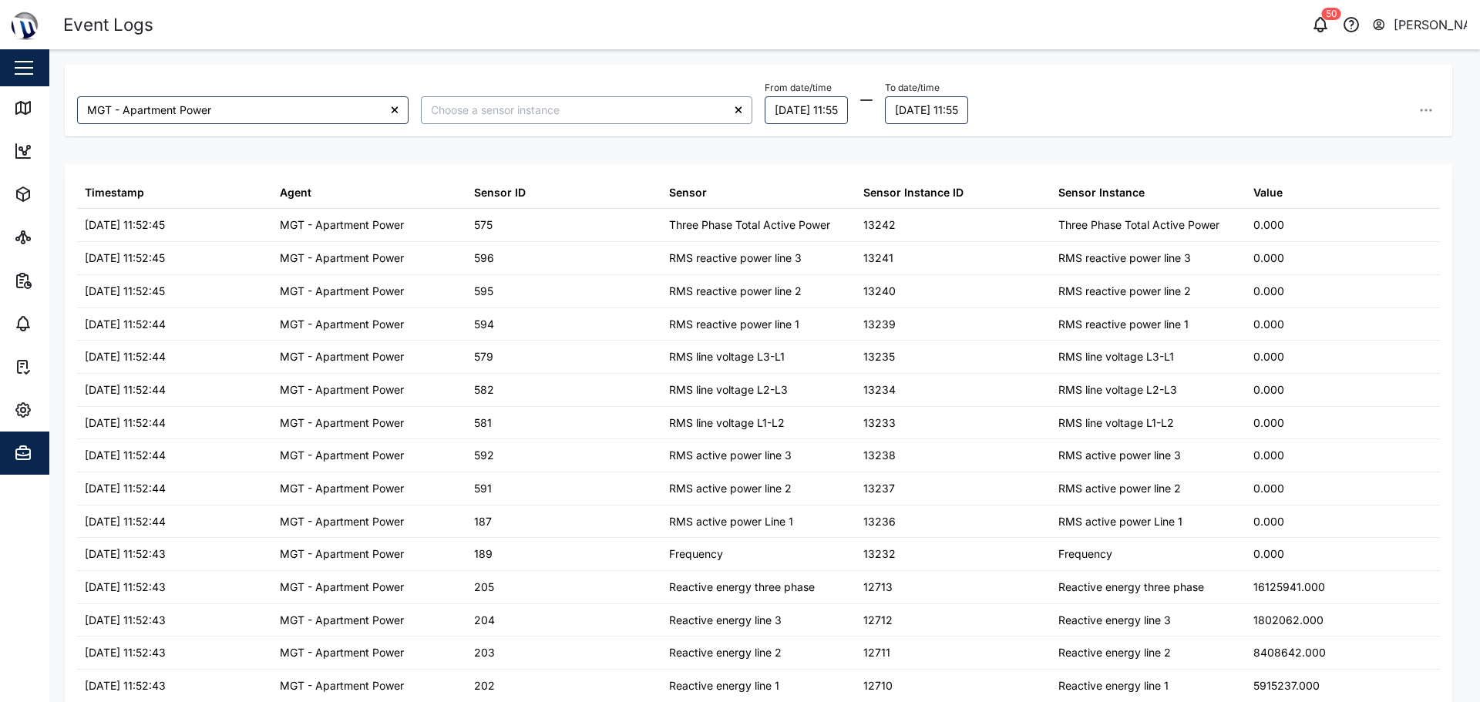
click at [687, 107] on input "search" at bounding box center [586, 110] width 331 height 28
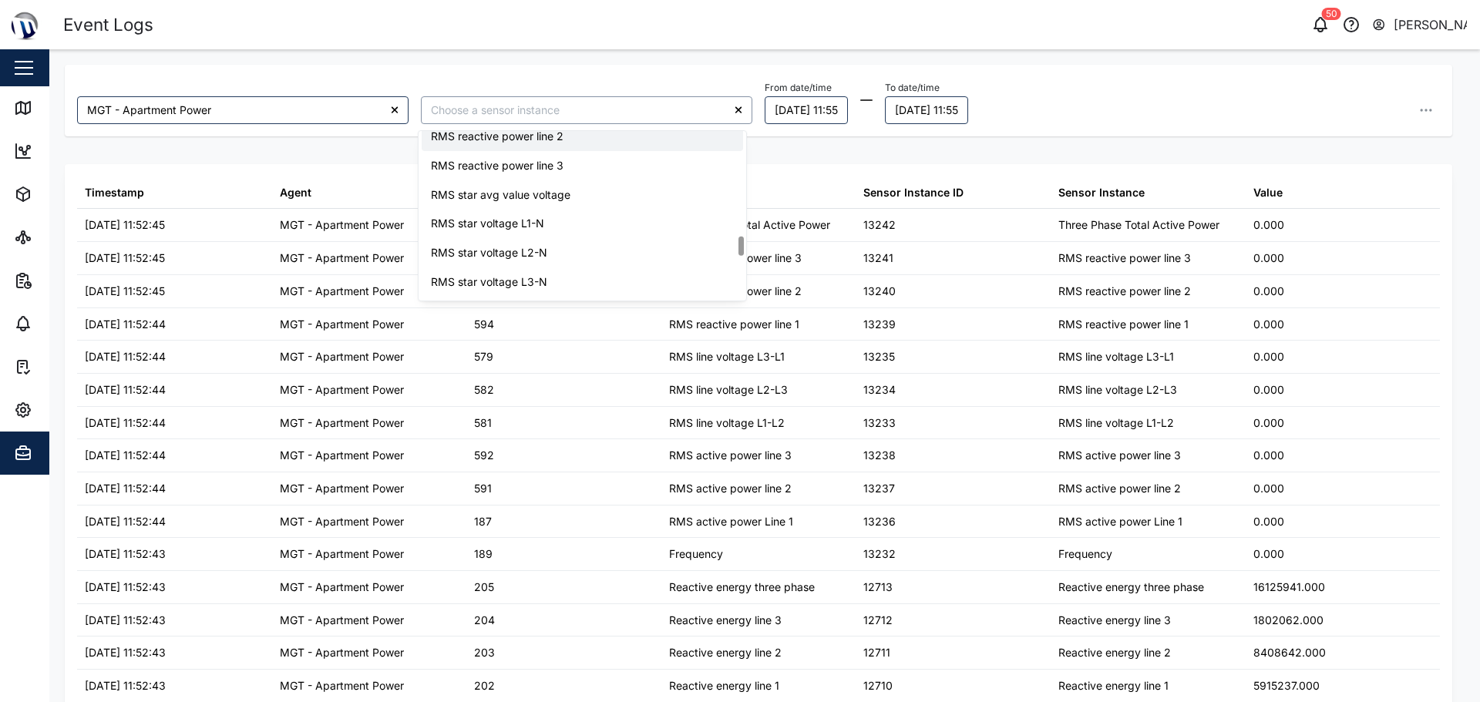
scroll to position [1002, 0]
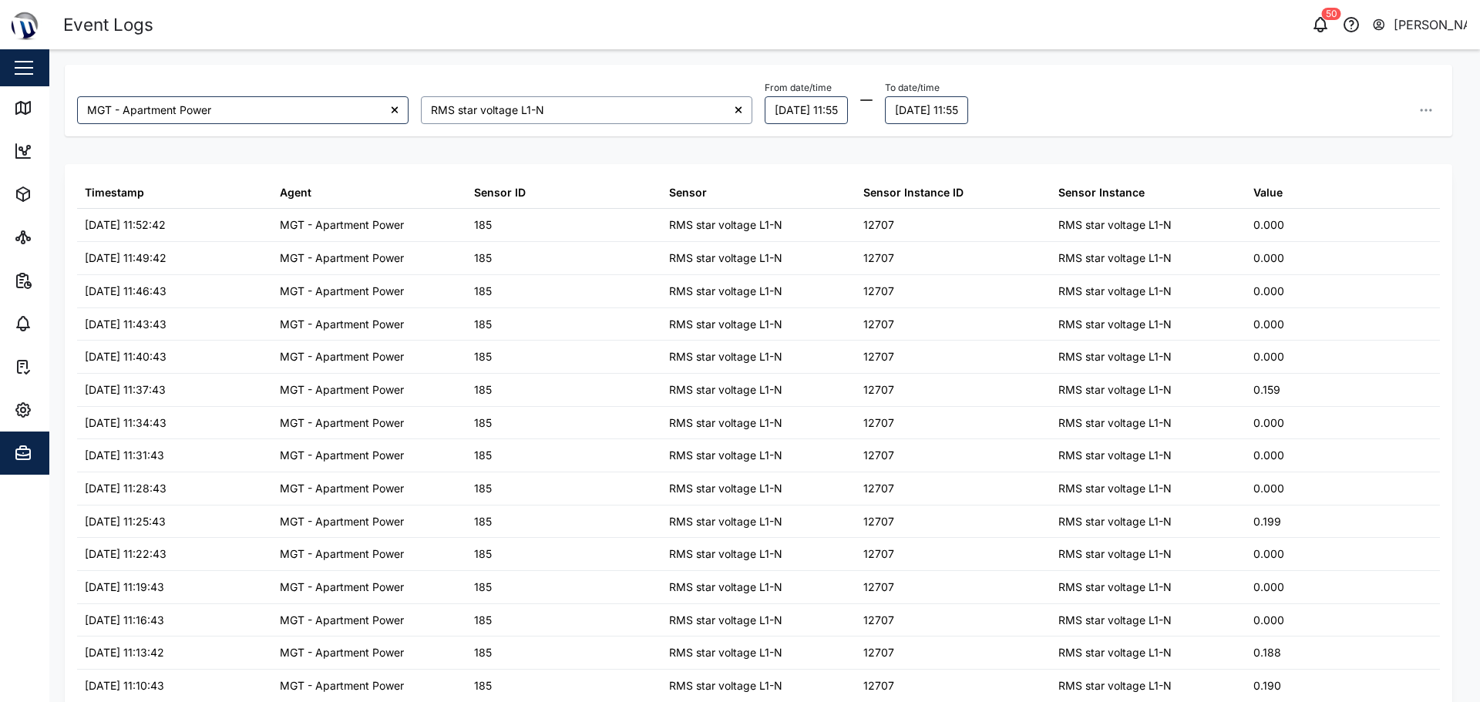
click at [651, 105] on input "RMS star voltage L1-N" at bounding box center [586, 110] width 331 height 28
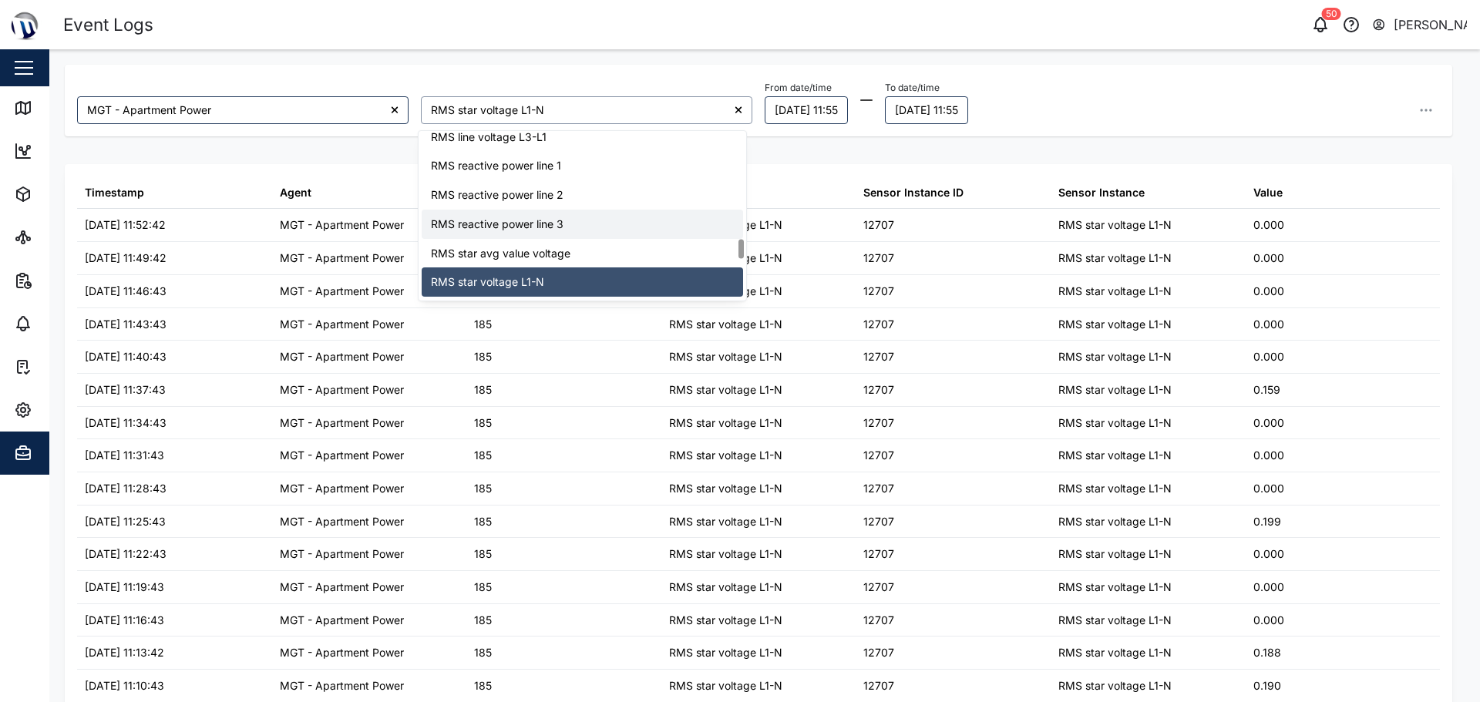
scroll to position [1018, 0]
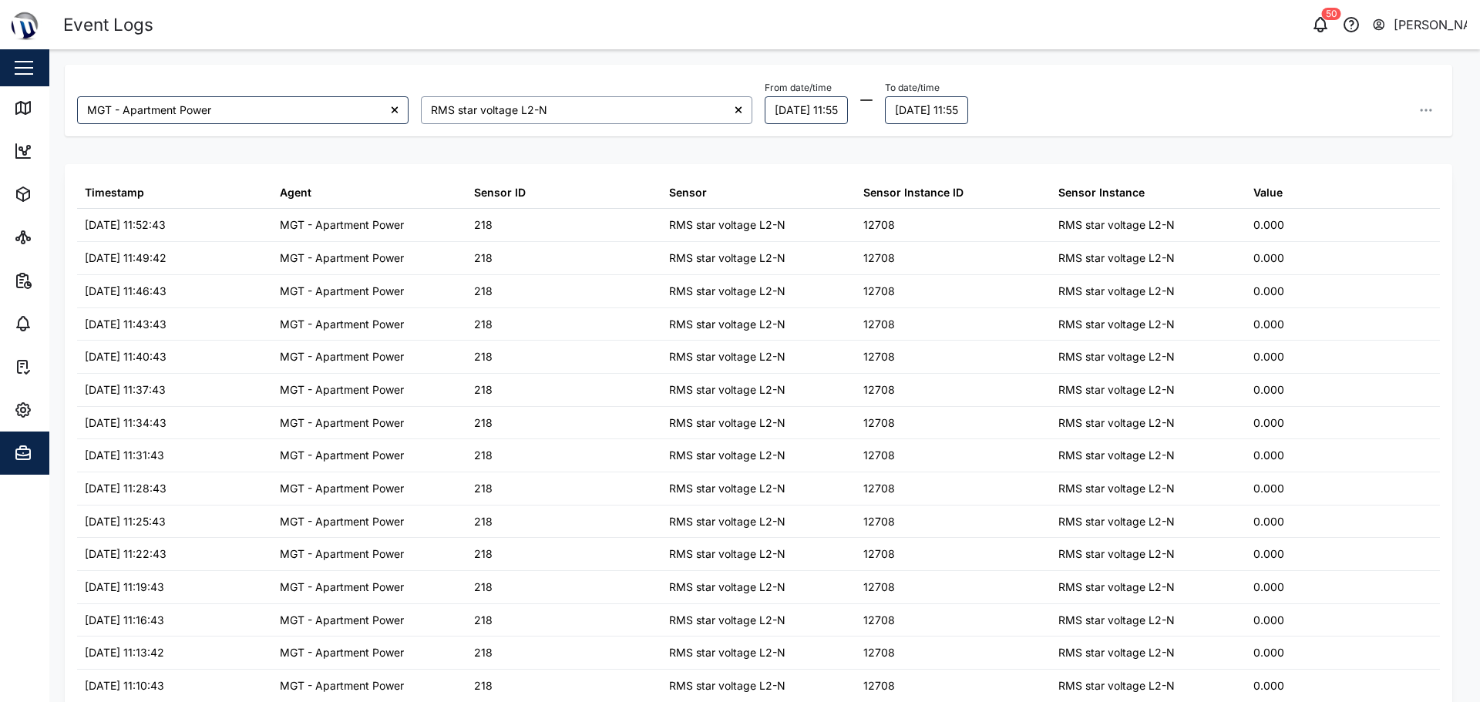
click at [628, 116] on input "RMS star voltage L2-N" at bounding box center [586, 110] width 331 height 28
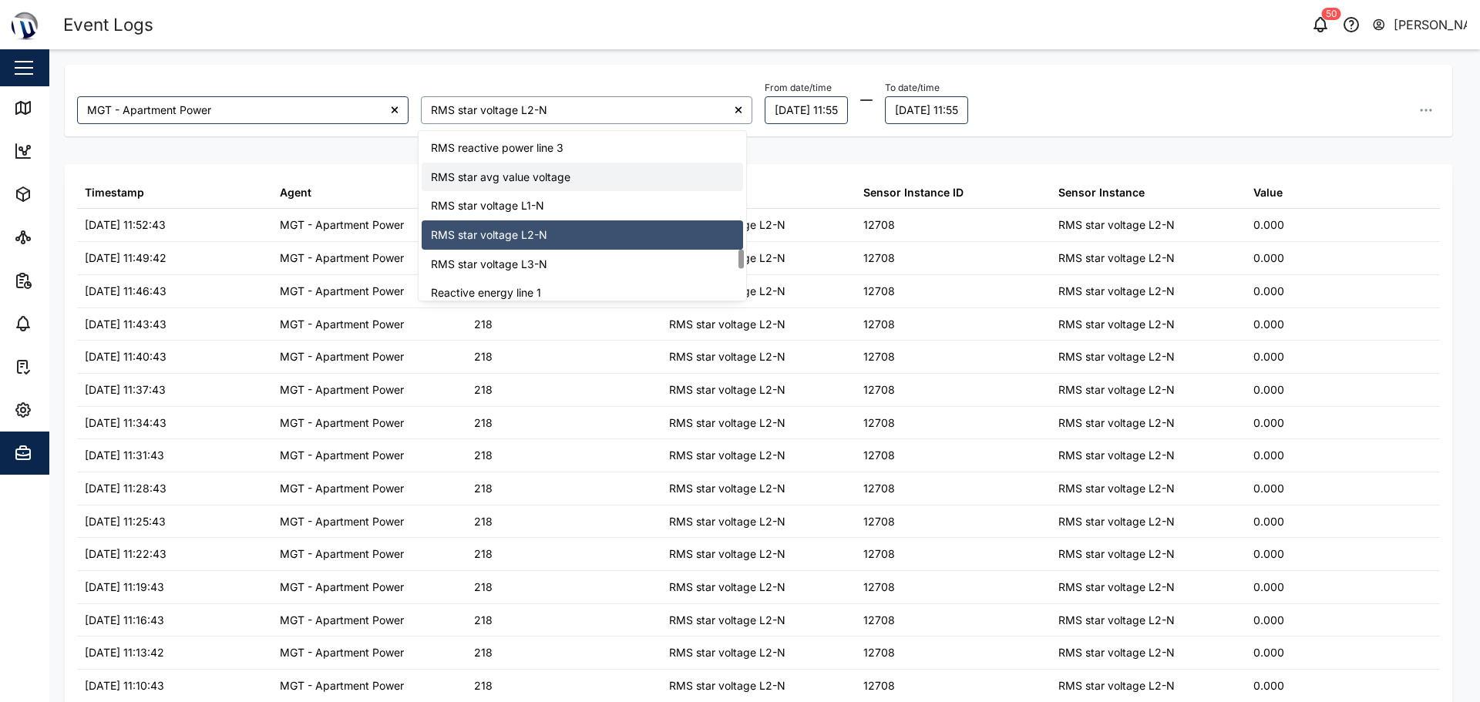
scroll to position [1048, 0]
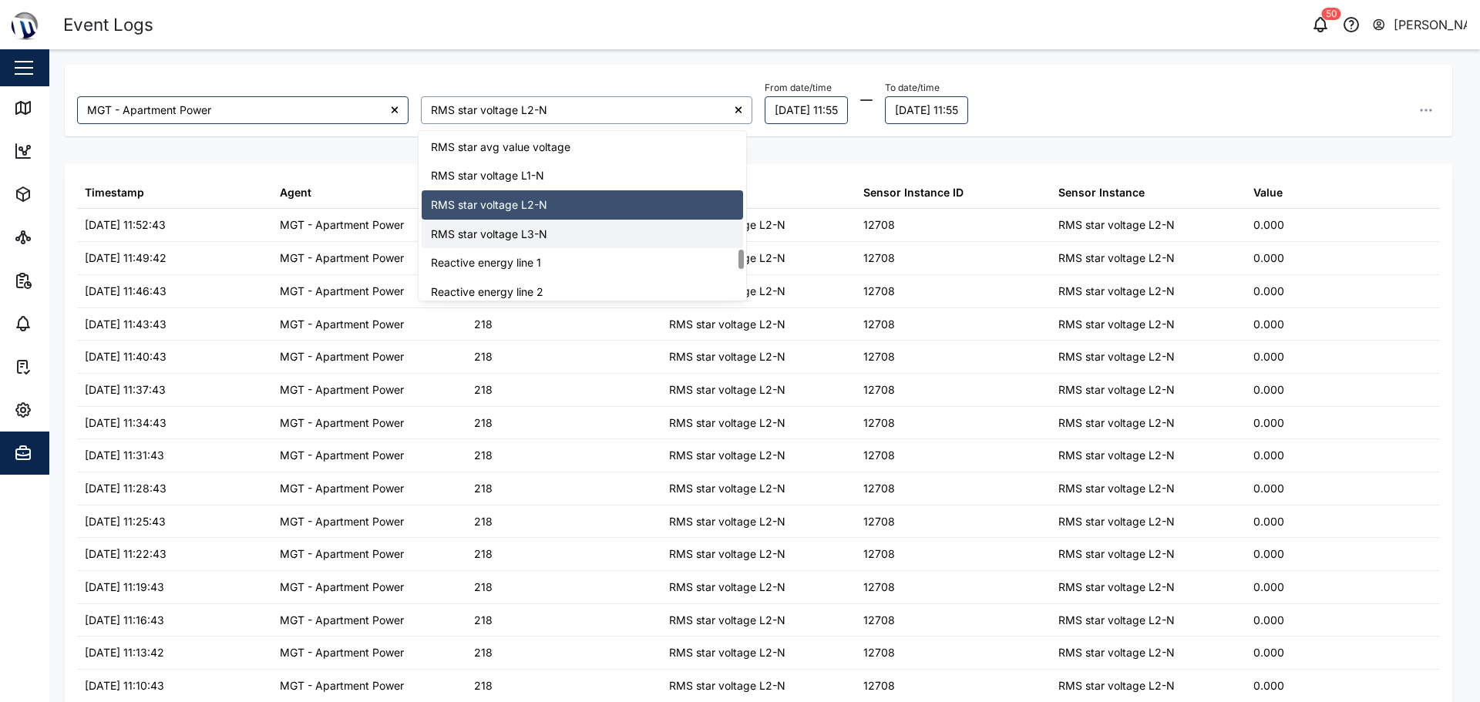
type input "RMS star voltage L3-N"
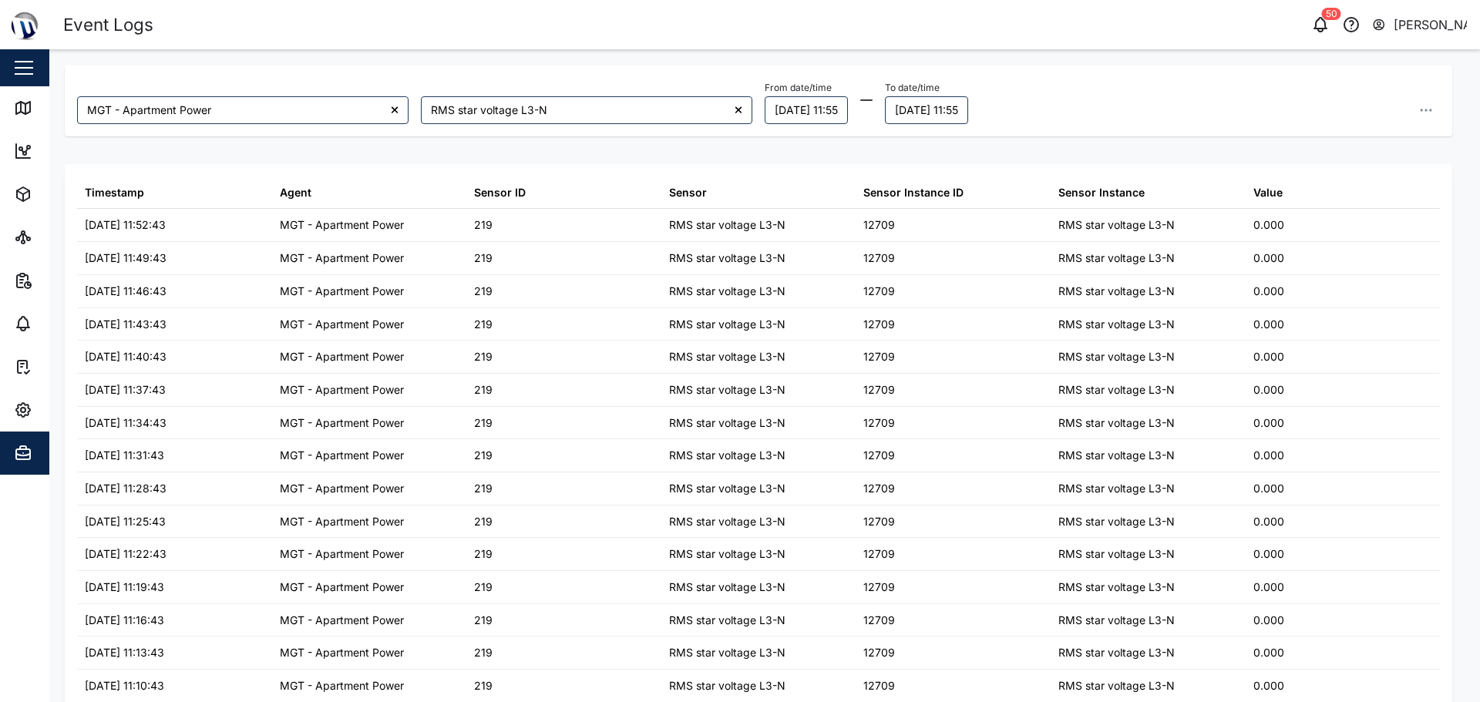
click at [725, 110] on div at bounding box center [739, 110] width 28 height 28
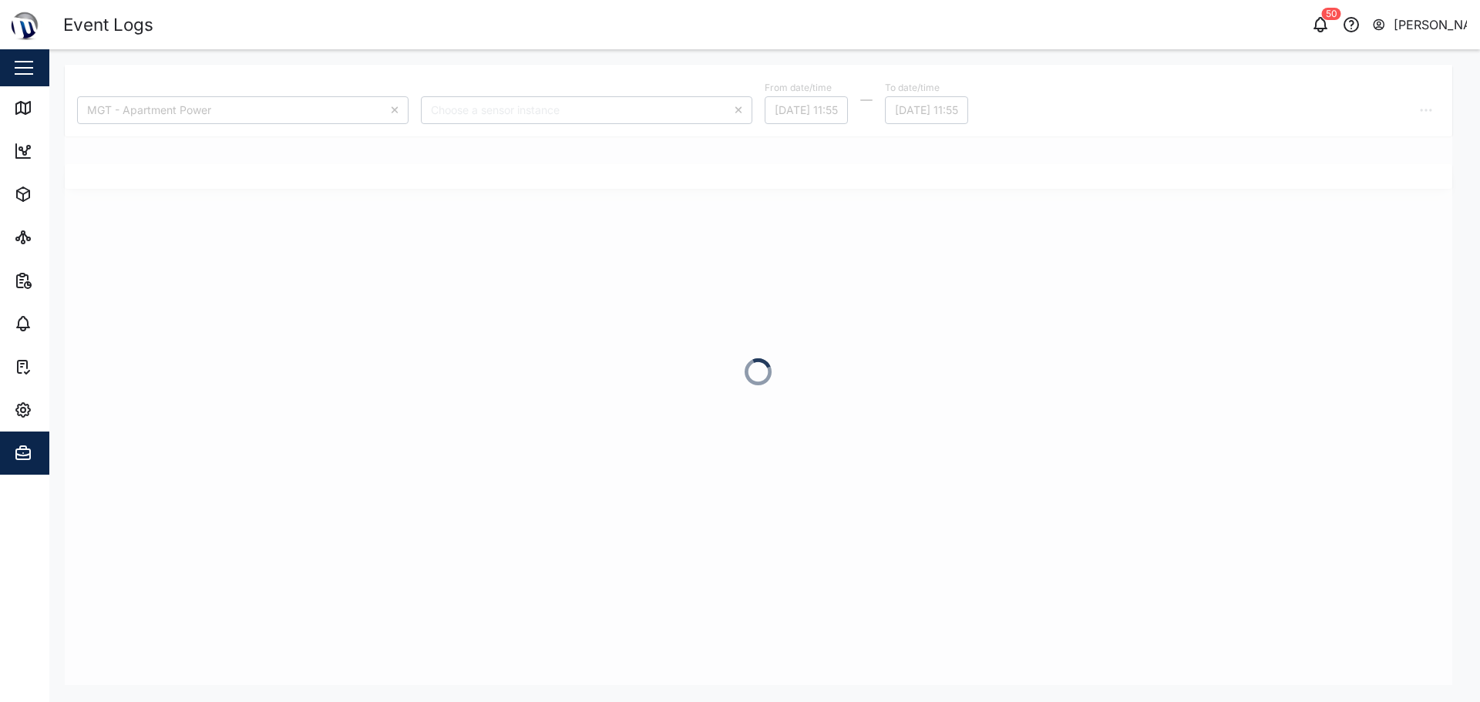
click at [729, 106] on div at bounding box center [759, 375] width 1388 height 621
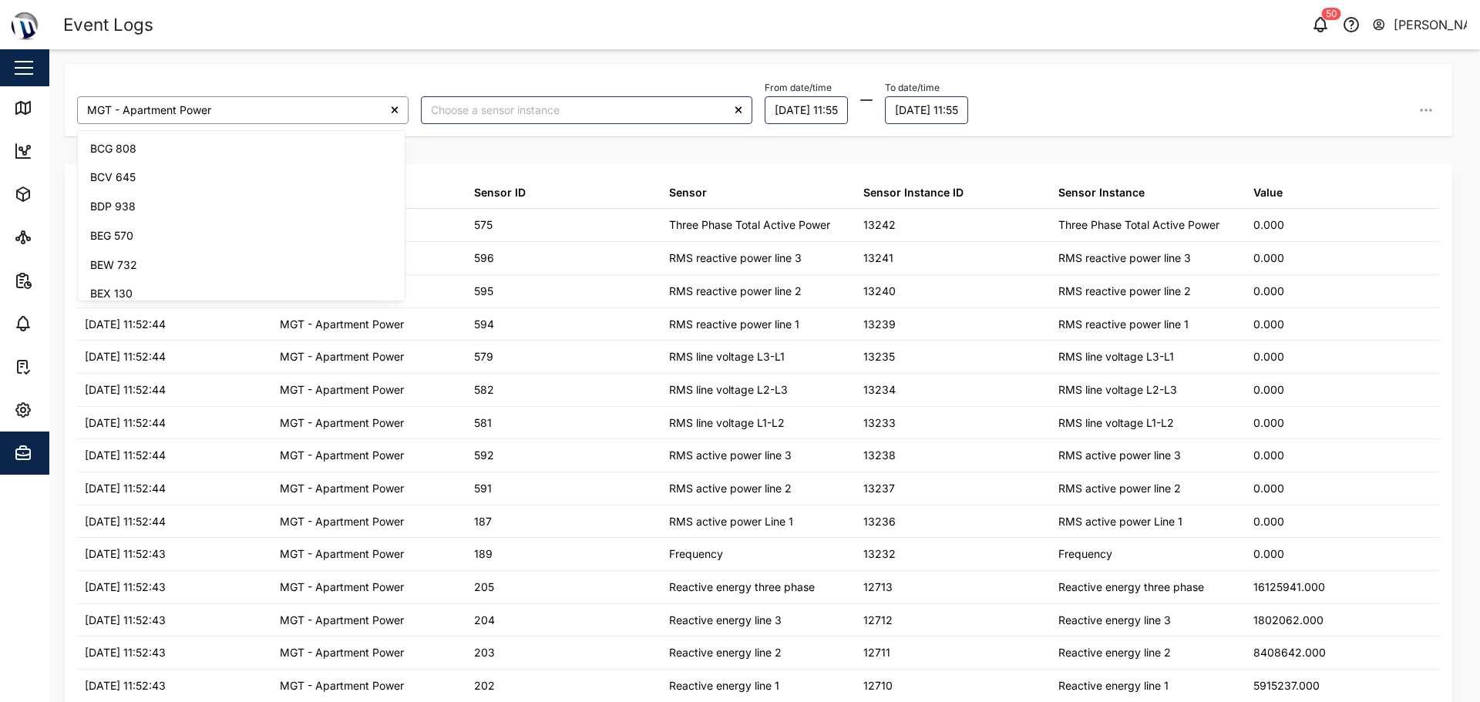
click at [228, 106] on input "MGT - Apartment Power" at bounding box center [242, 110] width 331 height 28
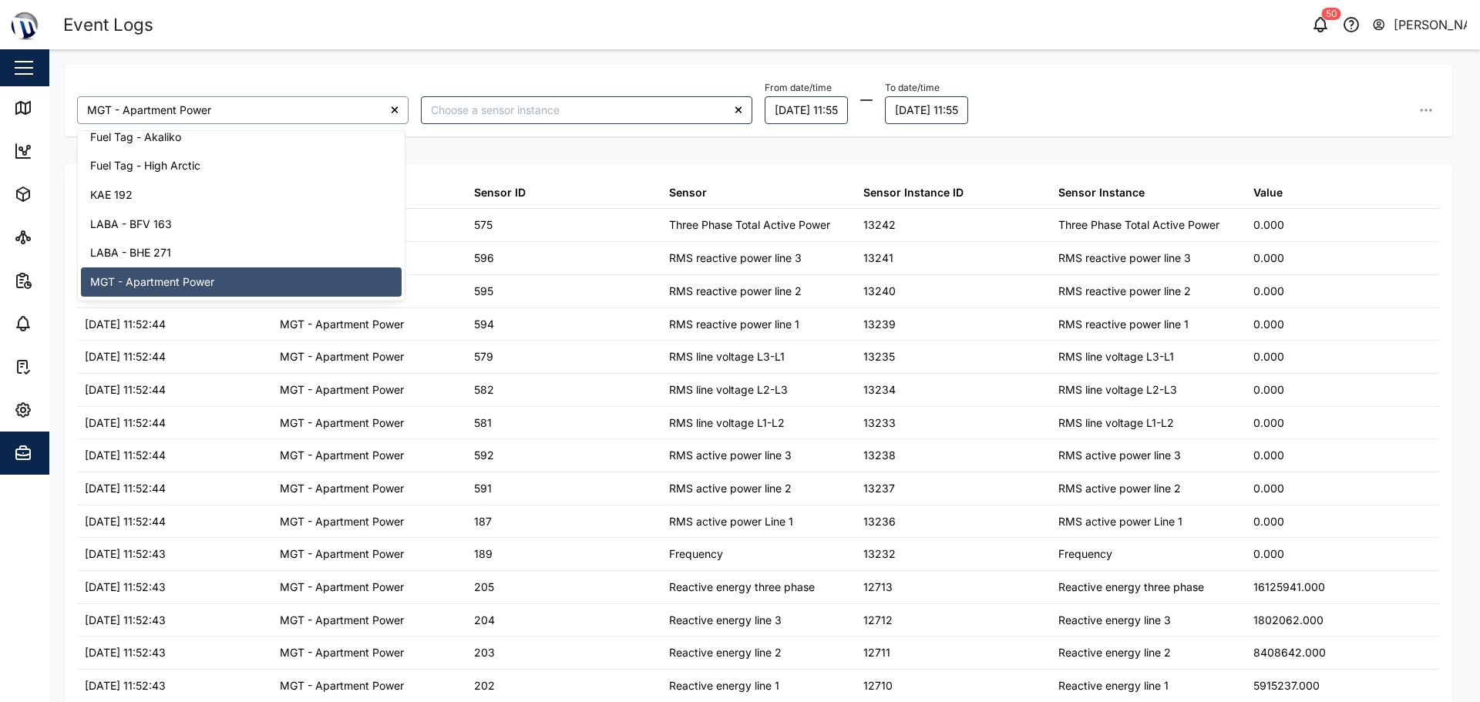
click at [367, 115] on input "MGT - Apartment Power" at bounding box center [242, 110] width 331 height 28
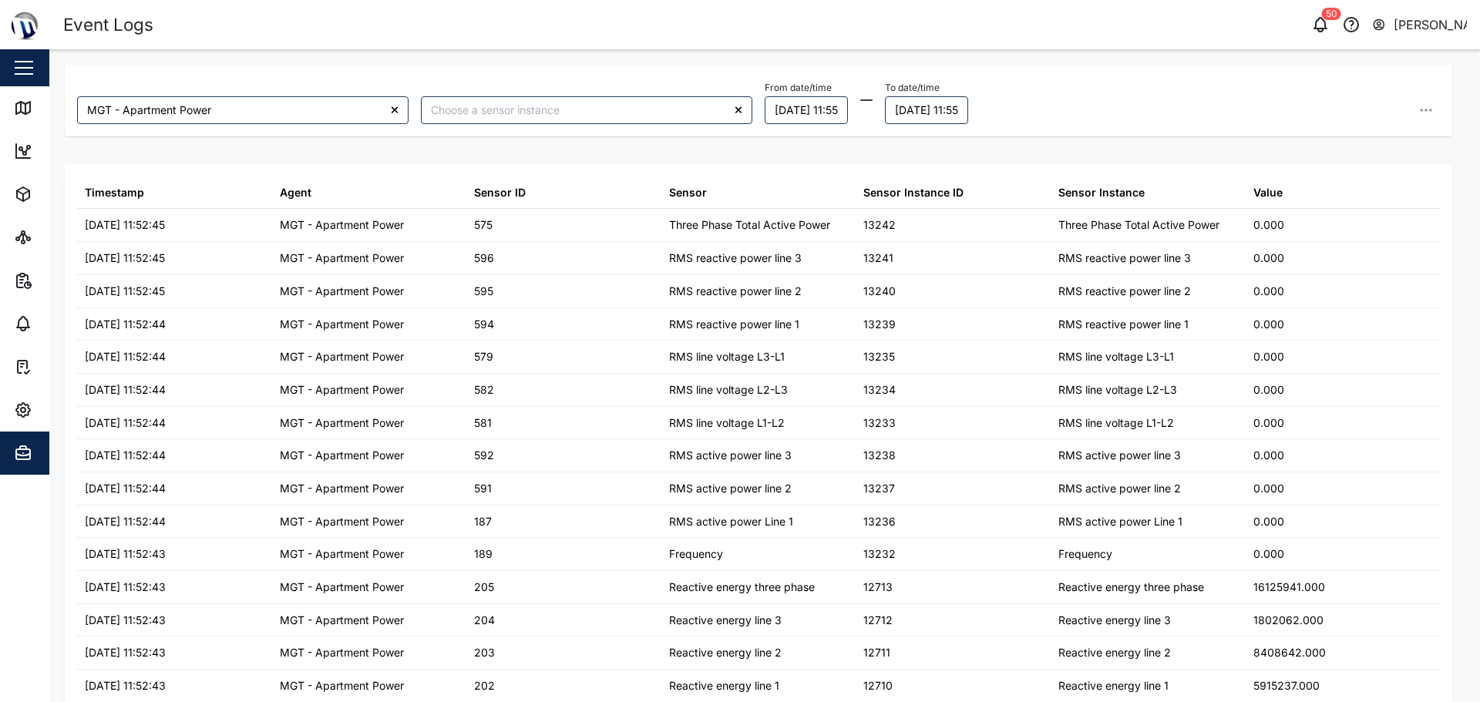
click at [383, 106] on div at bounding box center [395, 110] width 28 height 28
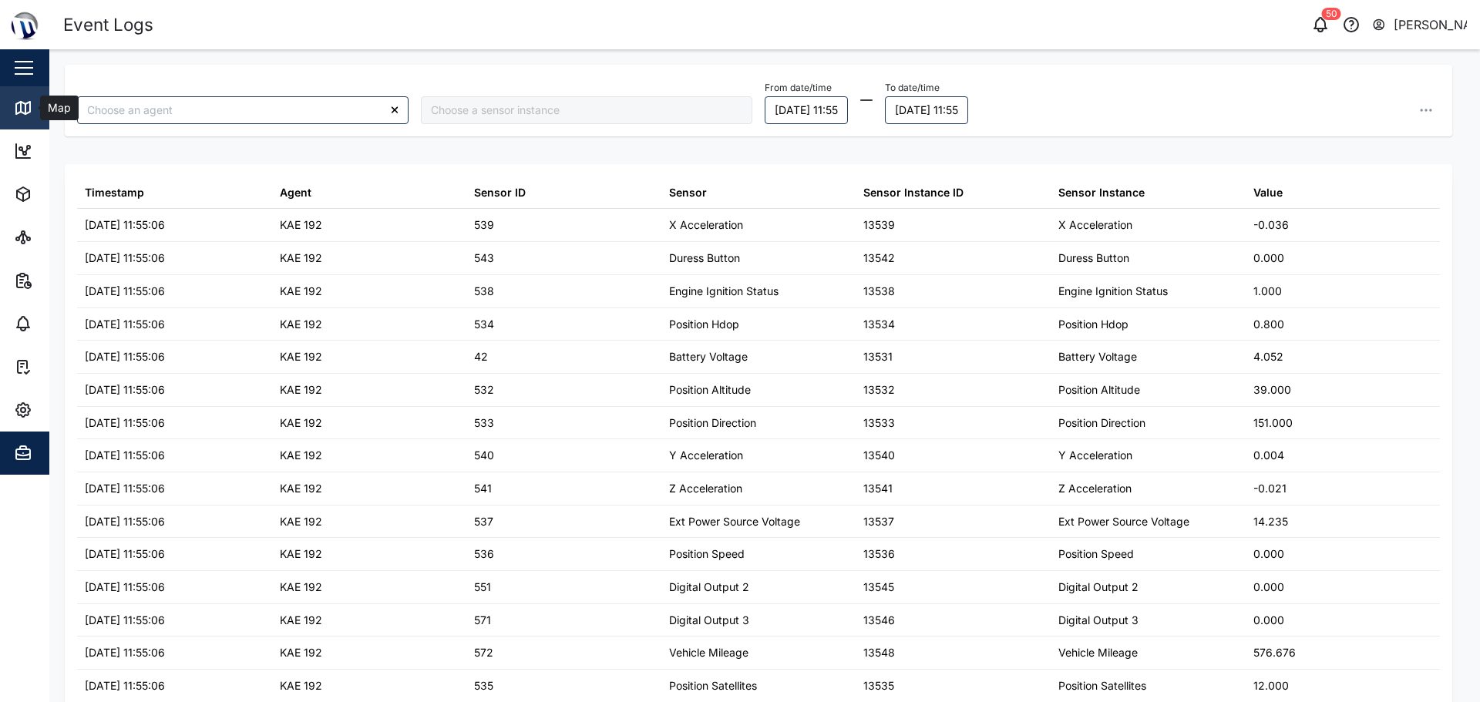
click at [49, 105] on div "Map" at bounding box center [57, 107] width 35 height 17
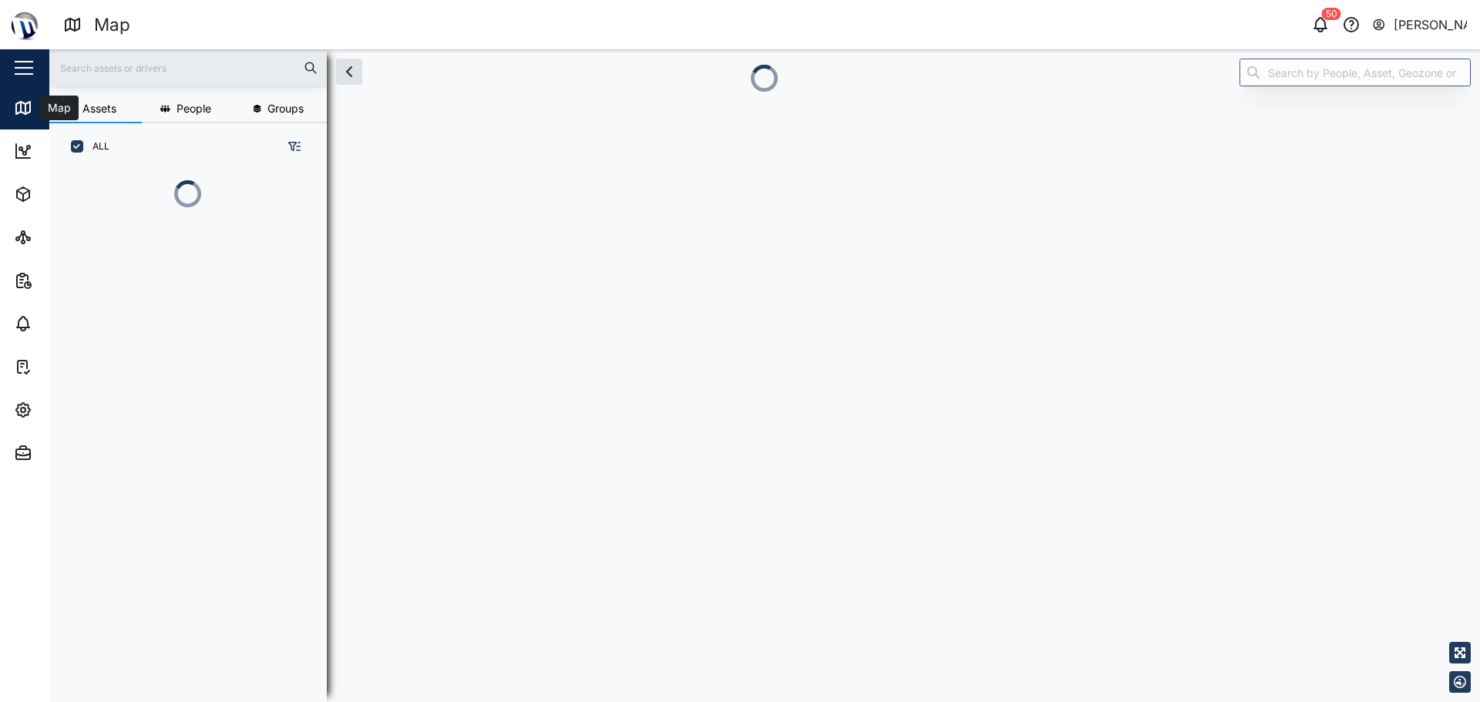
scroll to position [12, 12]
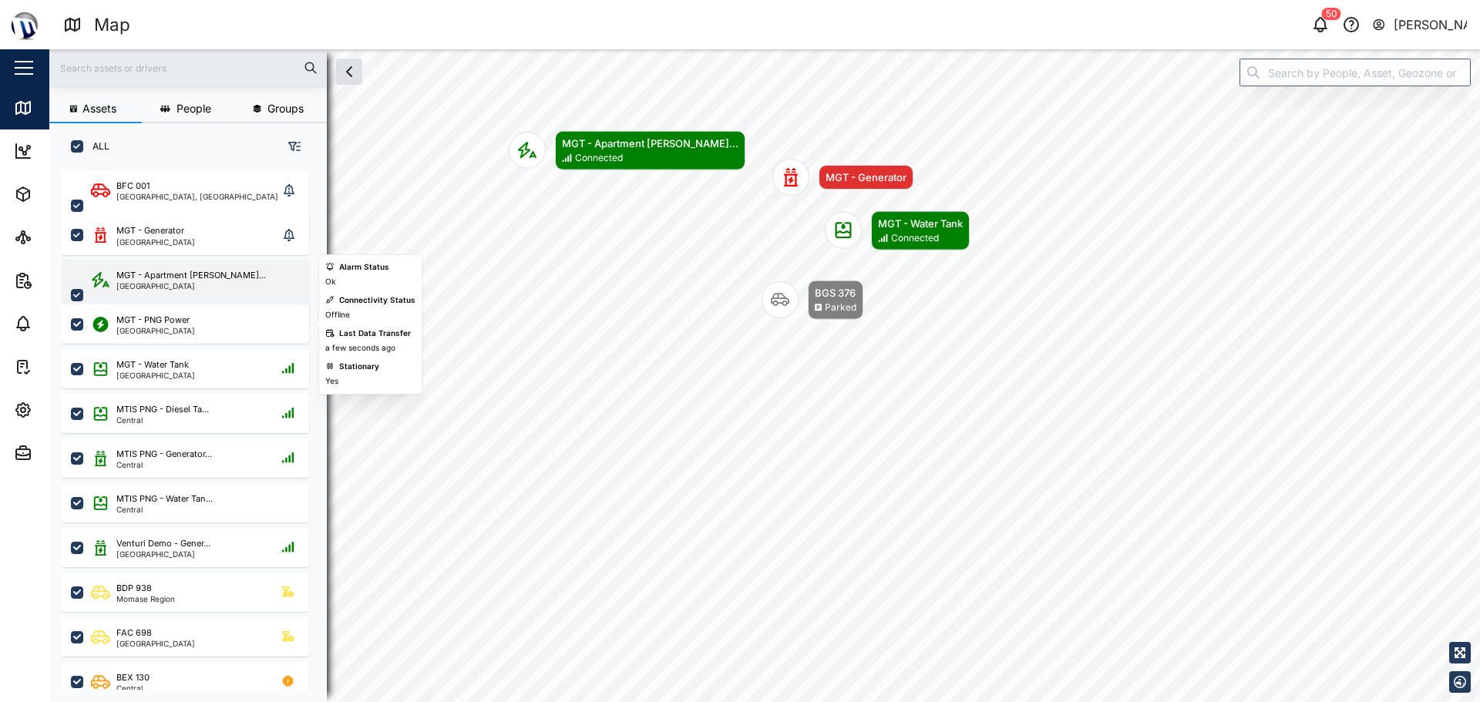
click at [190, 286] on div "[GEOGRAPHIC_DATA]" at bounding box center [191, 286] width 150 height 8
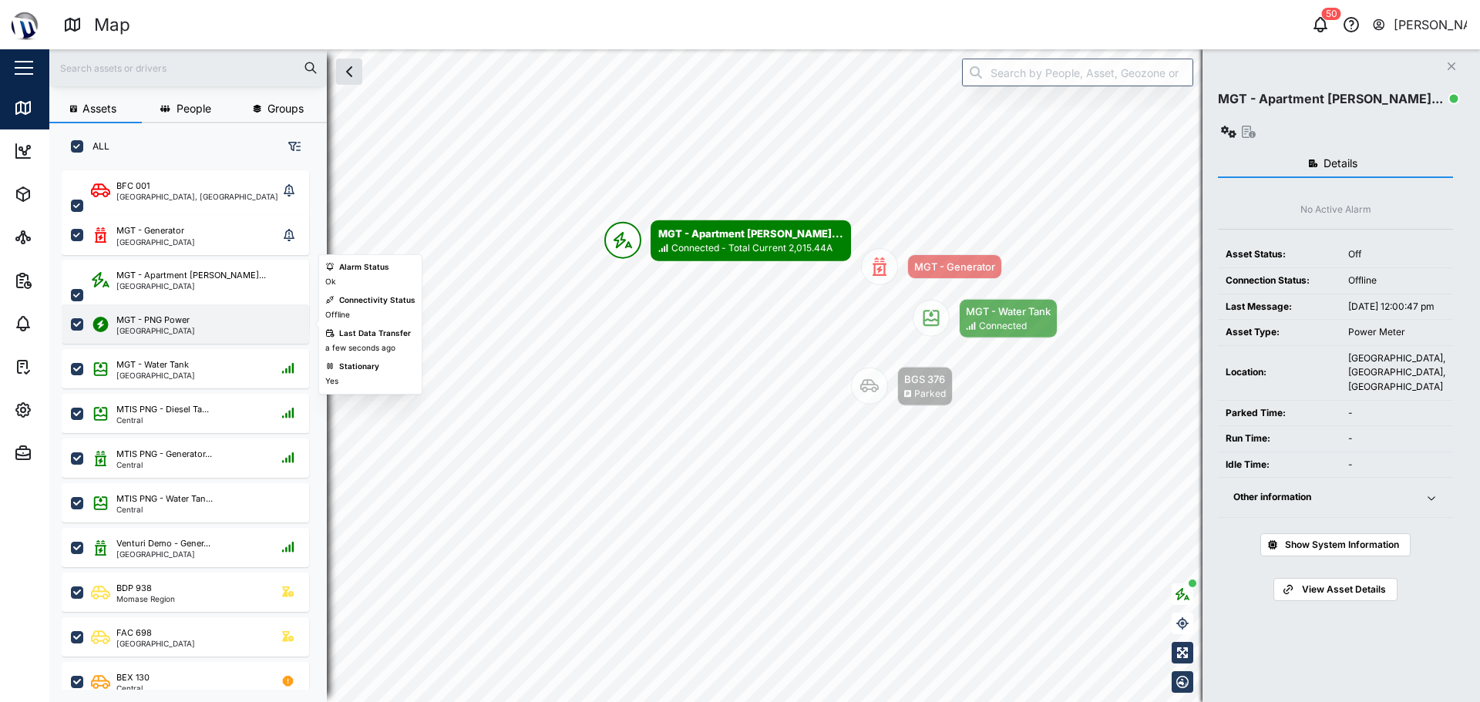
click at [198, 319] on div "MGT - PNG Power Port Moresby" at bounding box center [195, 324] width 209 height 21
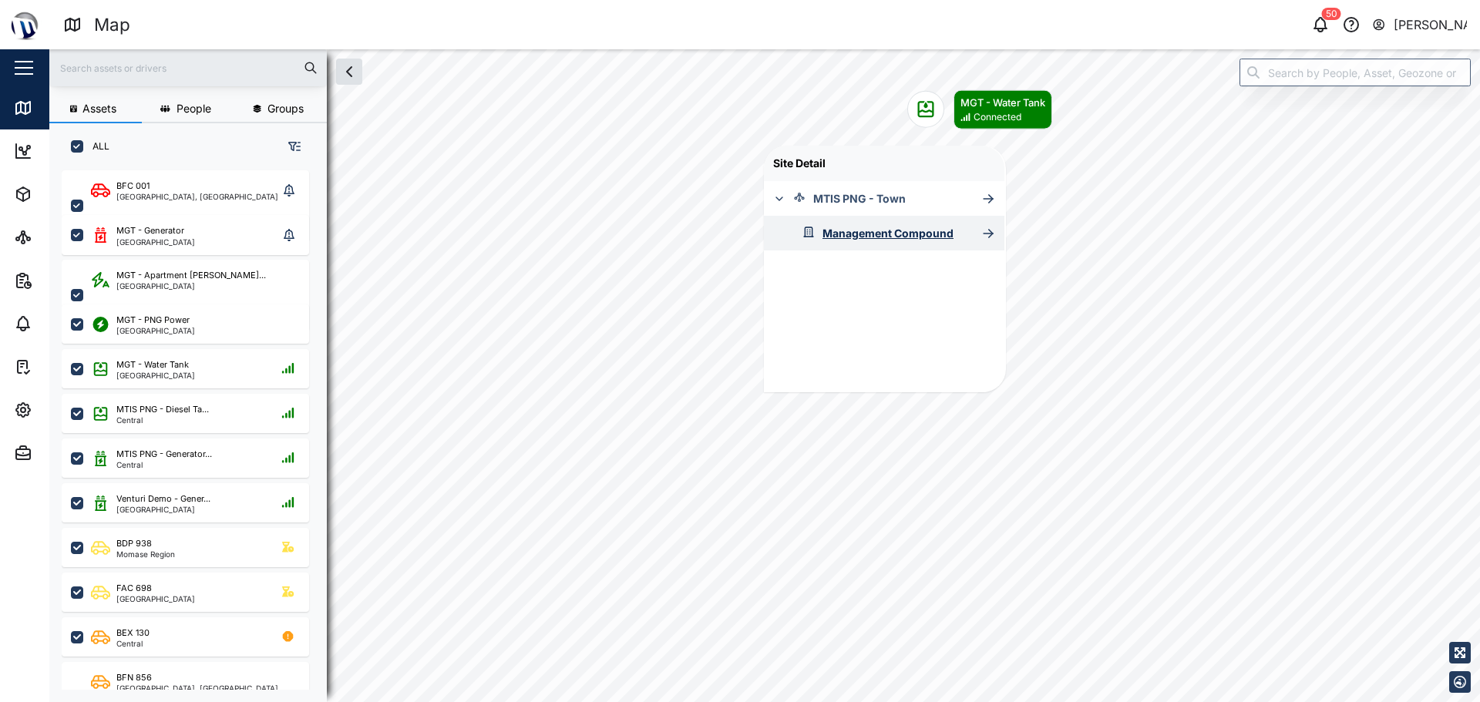
click at [738, 226] on div "Management Compound" at bounding box center [888, 233] width 131 height 17
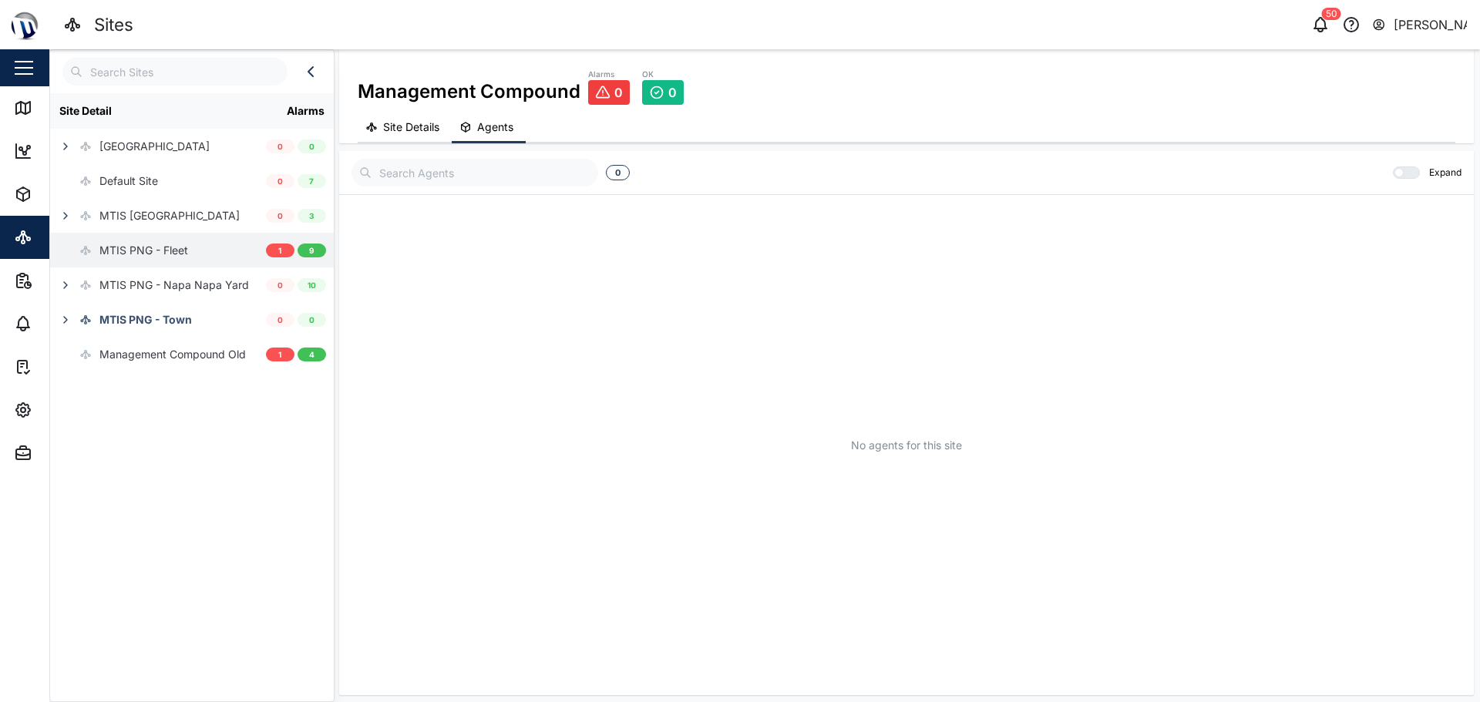
click at [226, 255] on div "MTIS PNG - Fleet" at bounding box center [158, 250] width 216 height 35
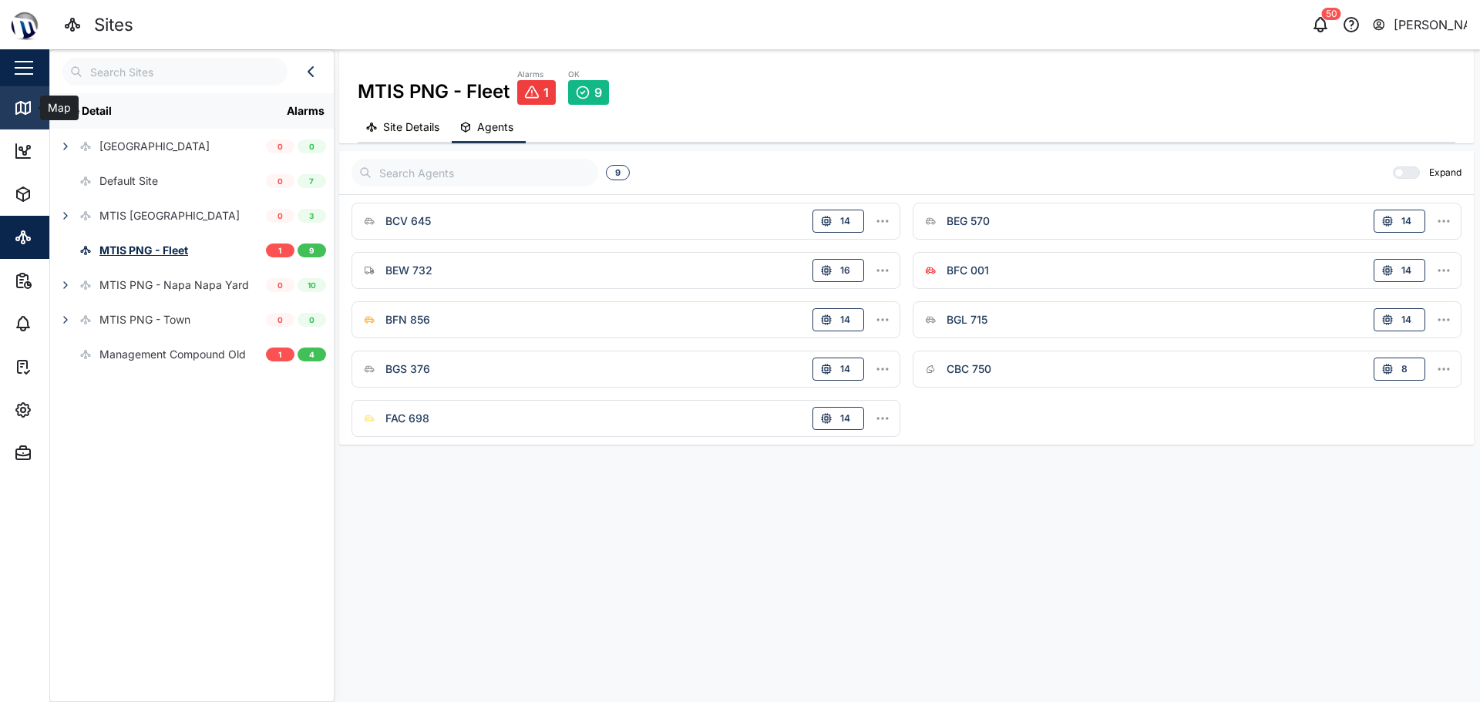
click at [36, 115] on div "Map" at bounding box center [44, 108] width 61 height 19
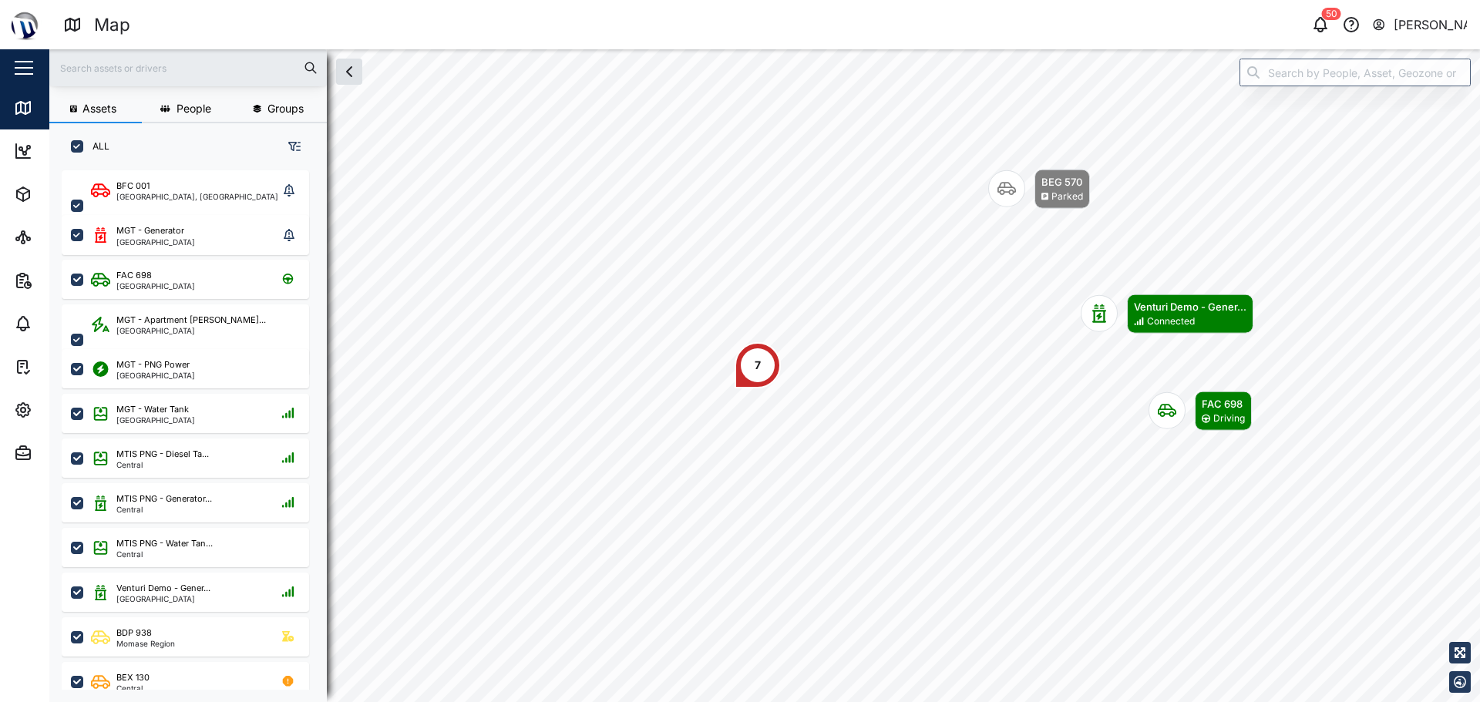
scroll to position [513, 241]
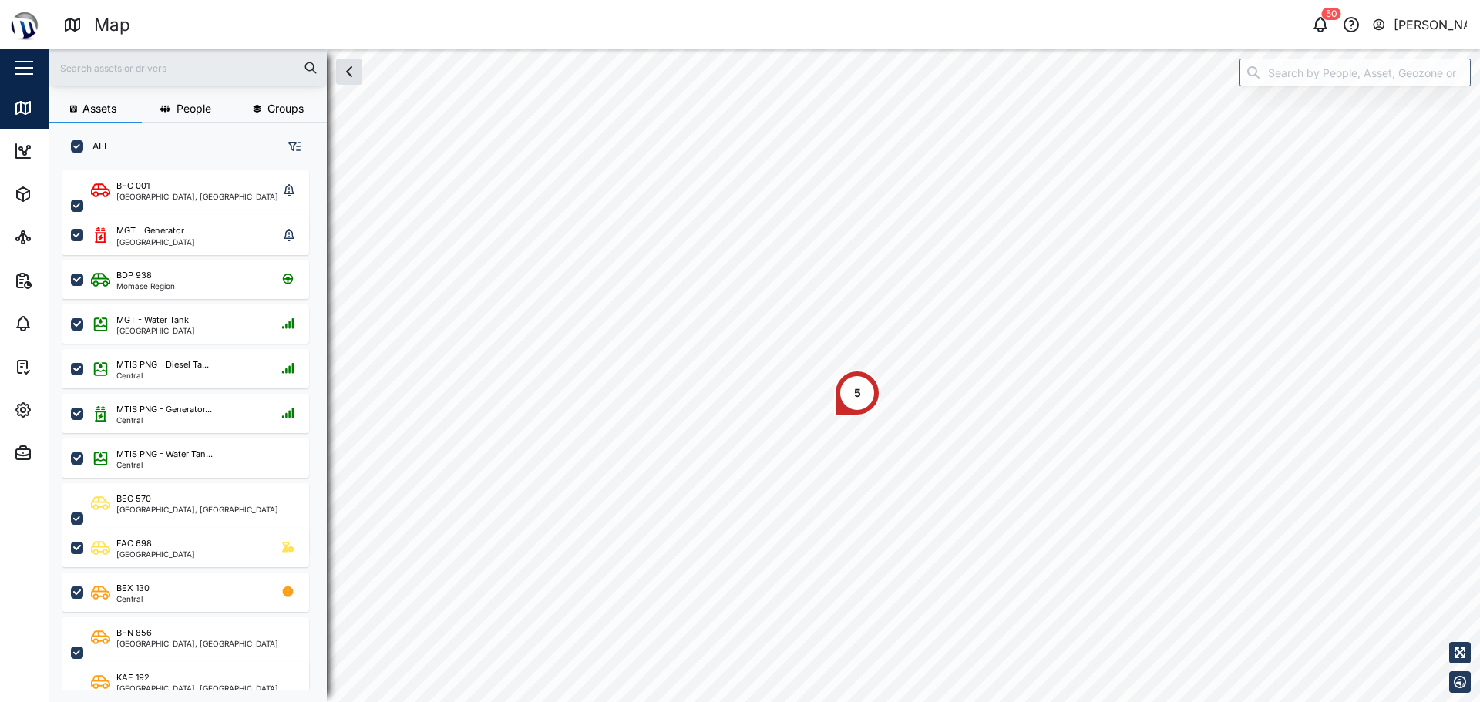
click at [738, 49] on div "5 2" at bounding box center [764, 49] width 1431 height 0
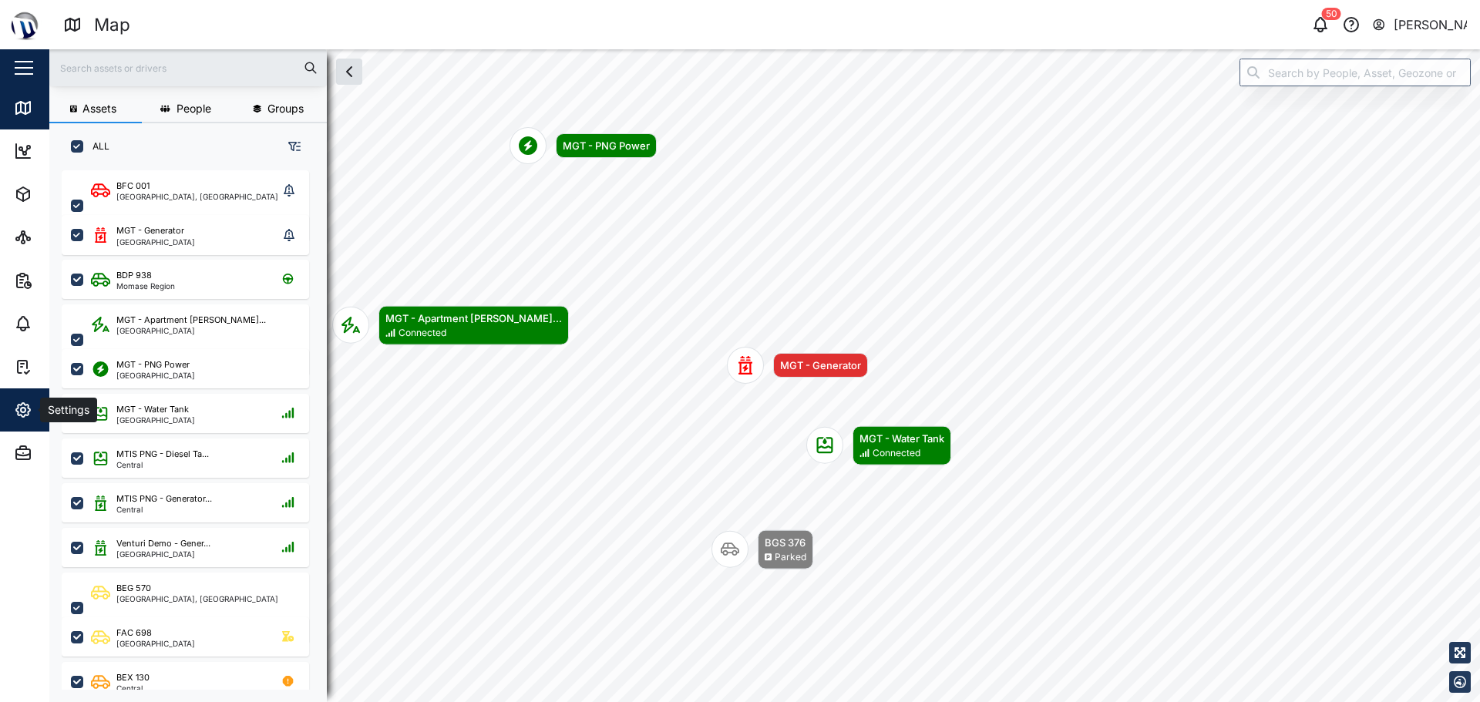
click at [22, 395] on span "Settings" at bounding box center [84, 410] width 140 height 43
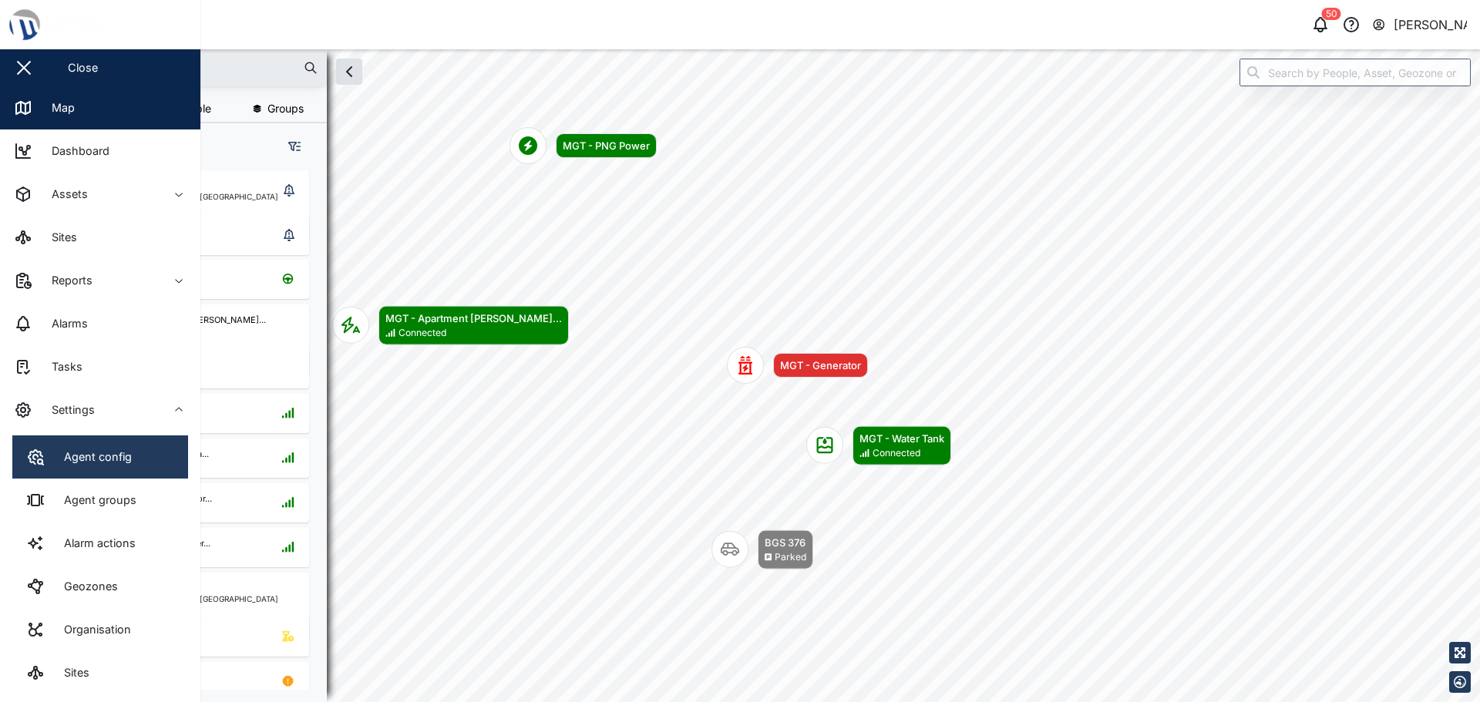
click at [90, 469] on link "Agent config" at bounding box center [100, 457] width 176 height 43
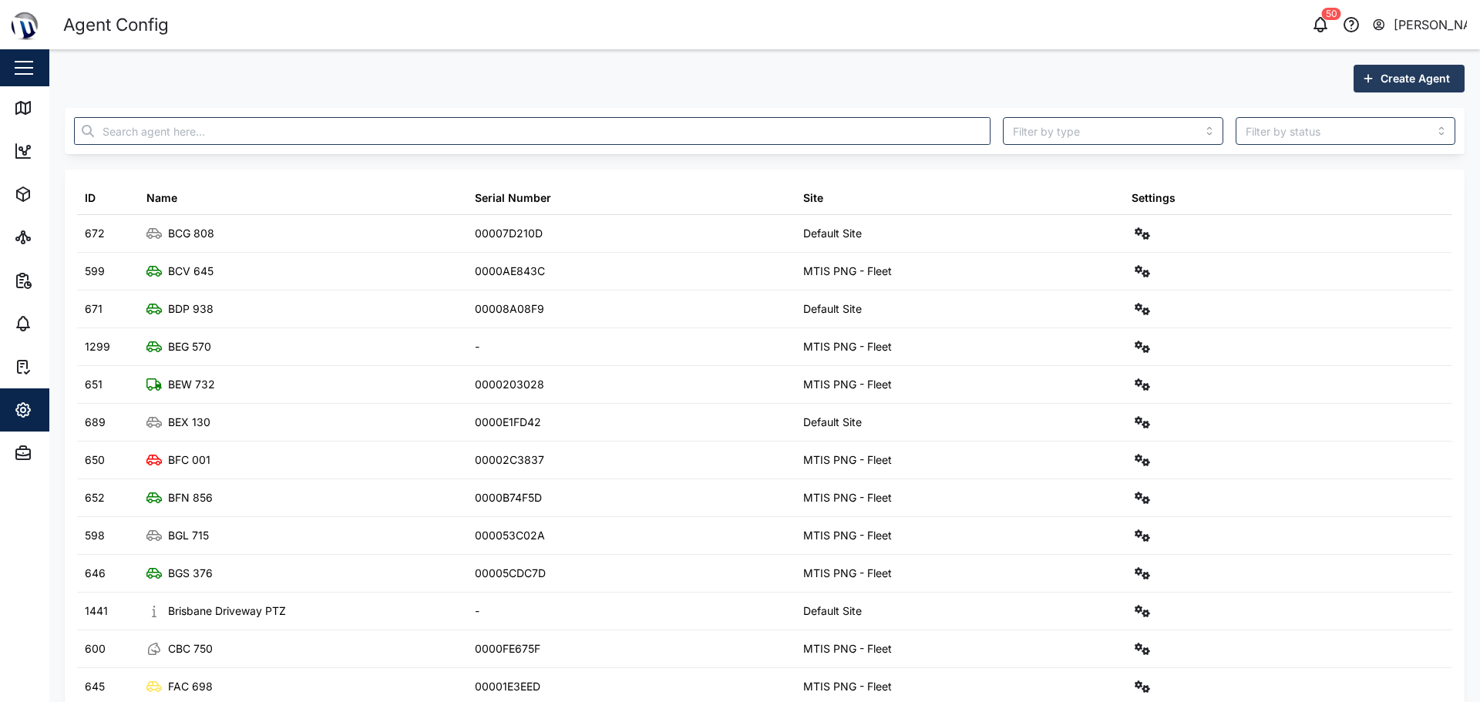
click at [738, 82] on span "Create Agent" at bounding box center [1415, 79] width 69 height 26
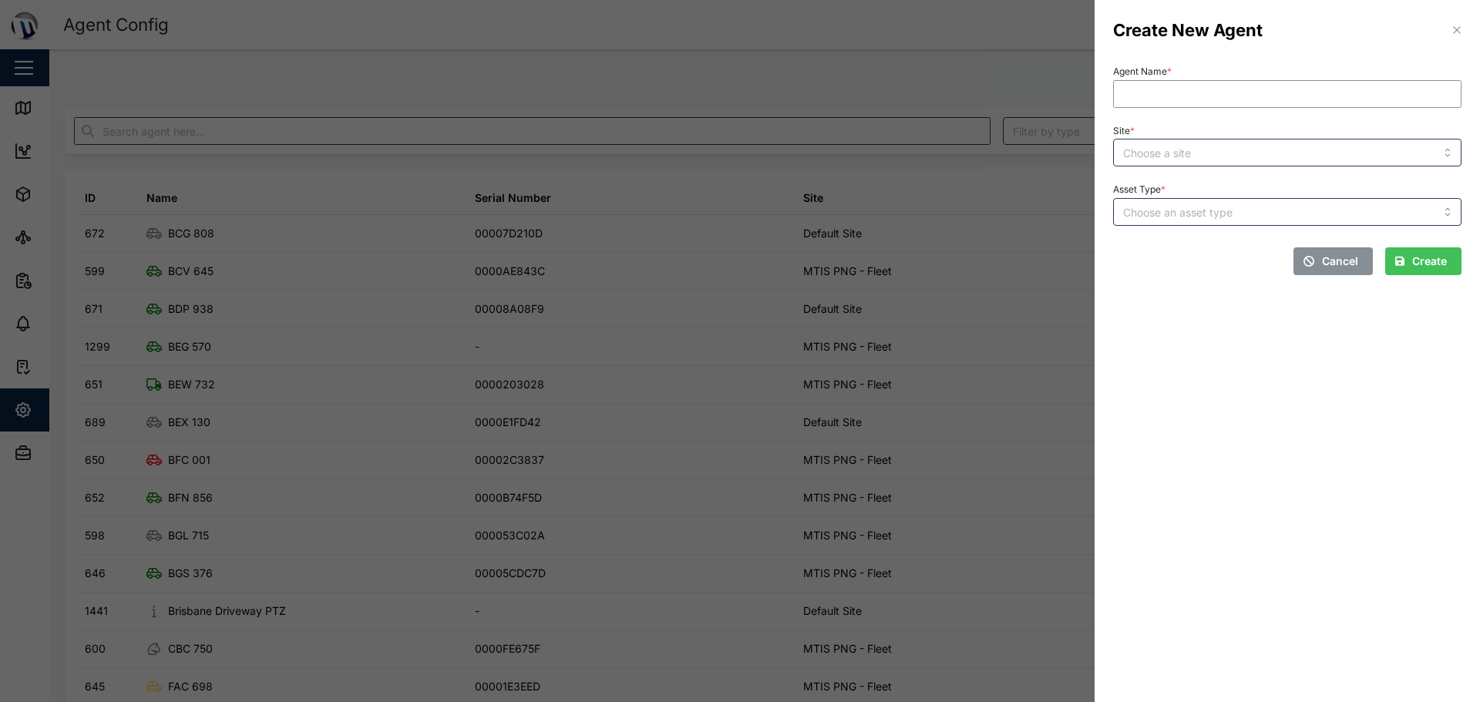
click at [738, 85] on input "Agent Name *" at bounding box center [1287, 94] width 348 height 28
type input "A"
type input "MGT - ATS"
click at [738, 152] on input "Site *" at bounding box center [1287, 153] width 348 height 28
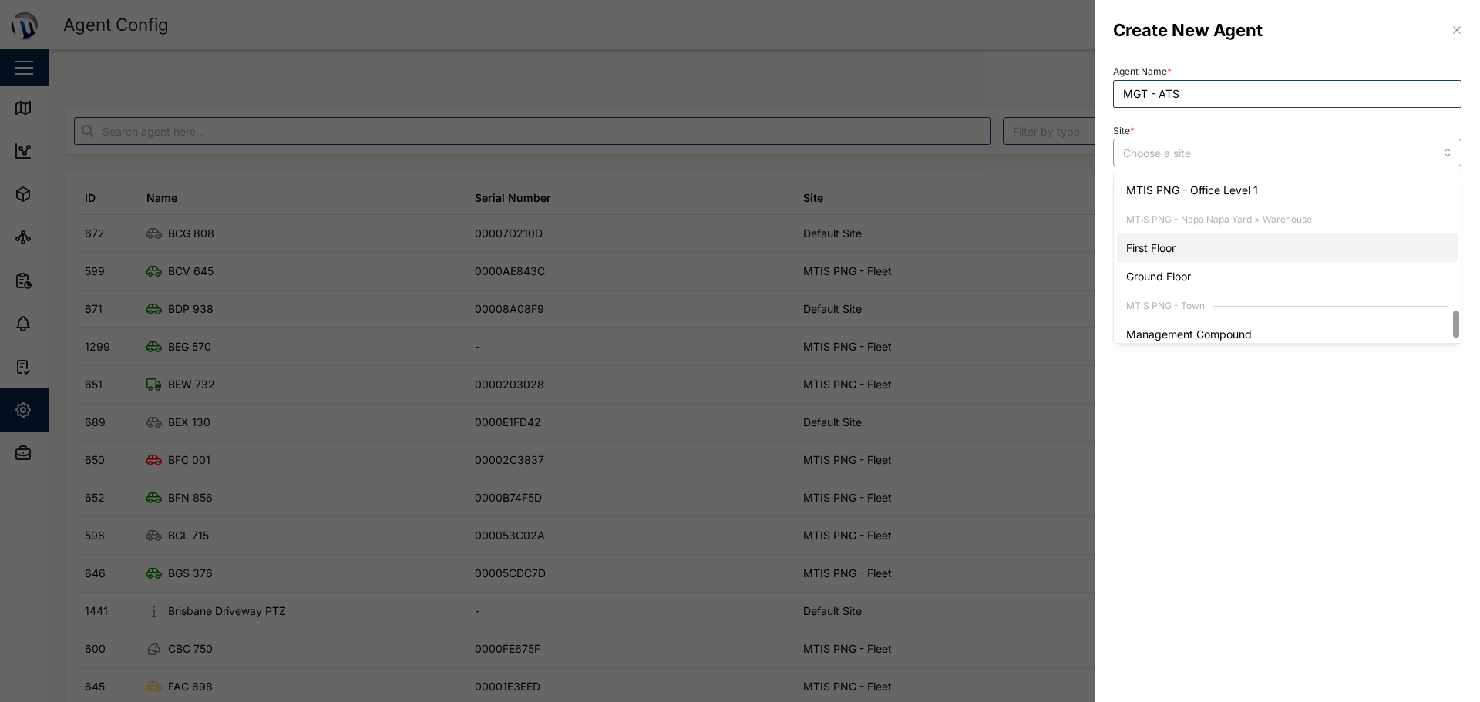
scroll to position [875, 0]
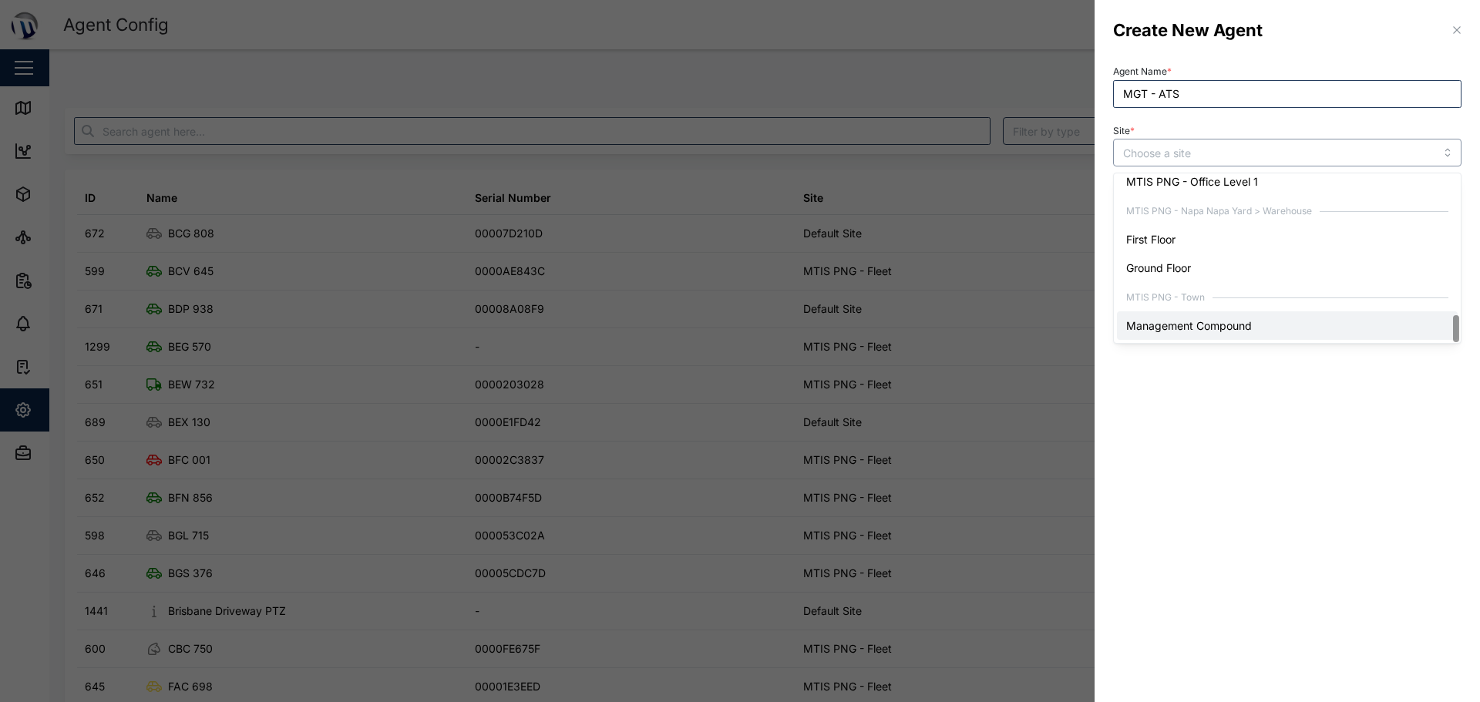
type input "Management Compound"
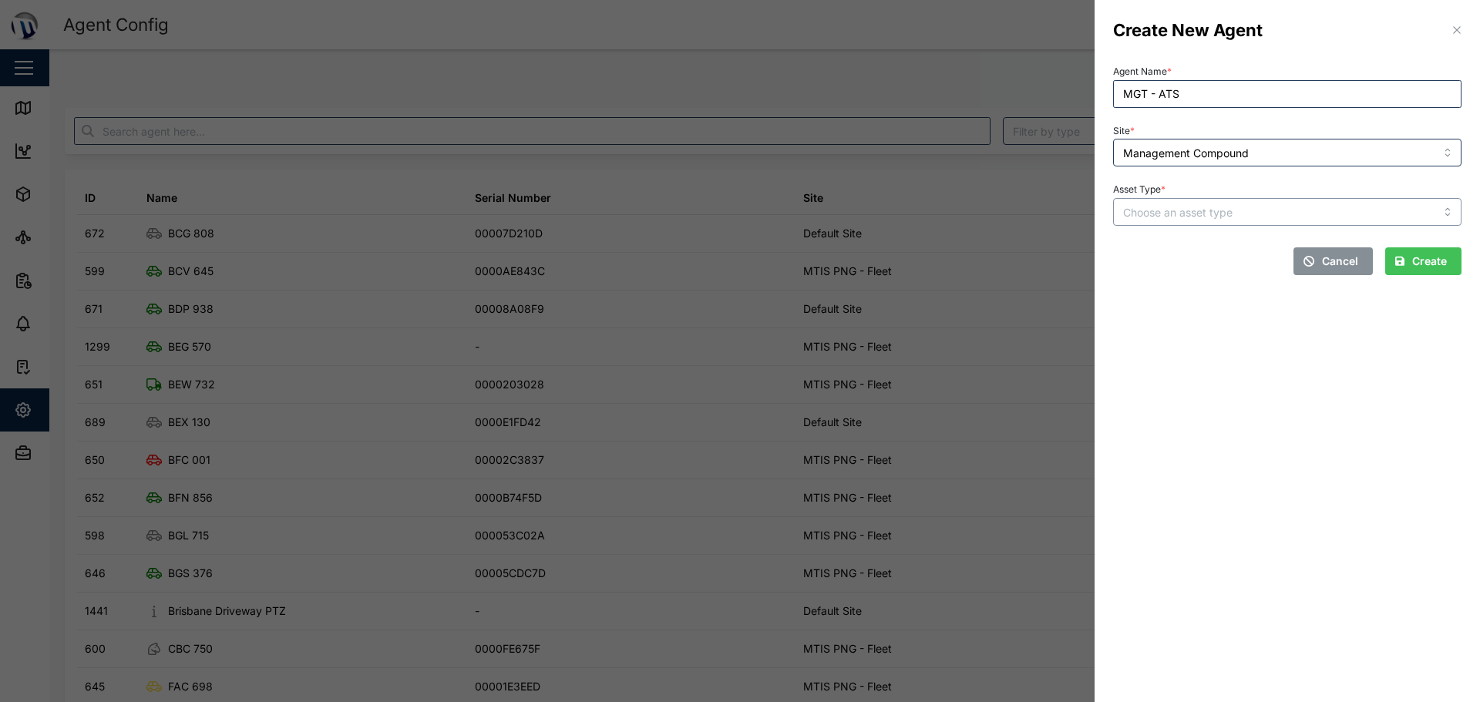
click at [738, 210] on input "Asset Type *" at bounding box center [1287, 212] width 348 height 28
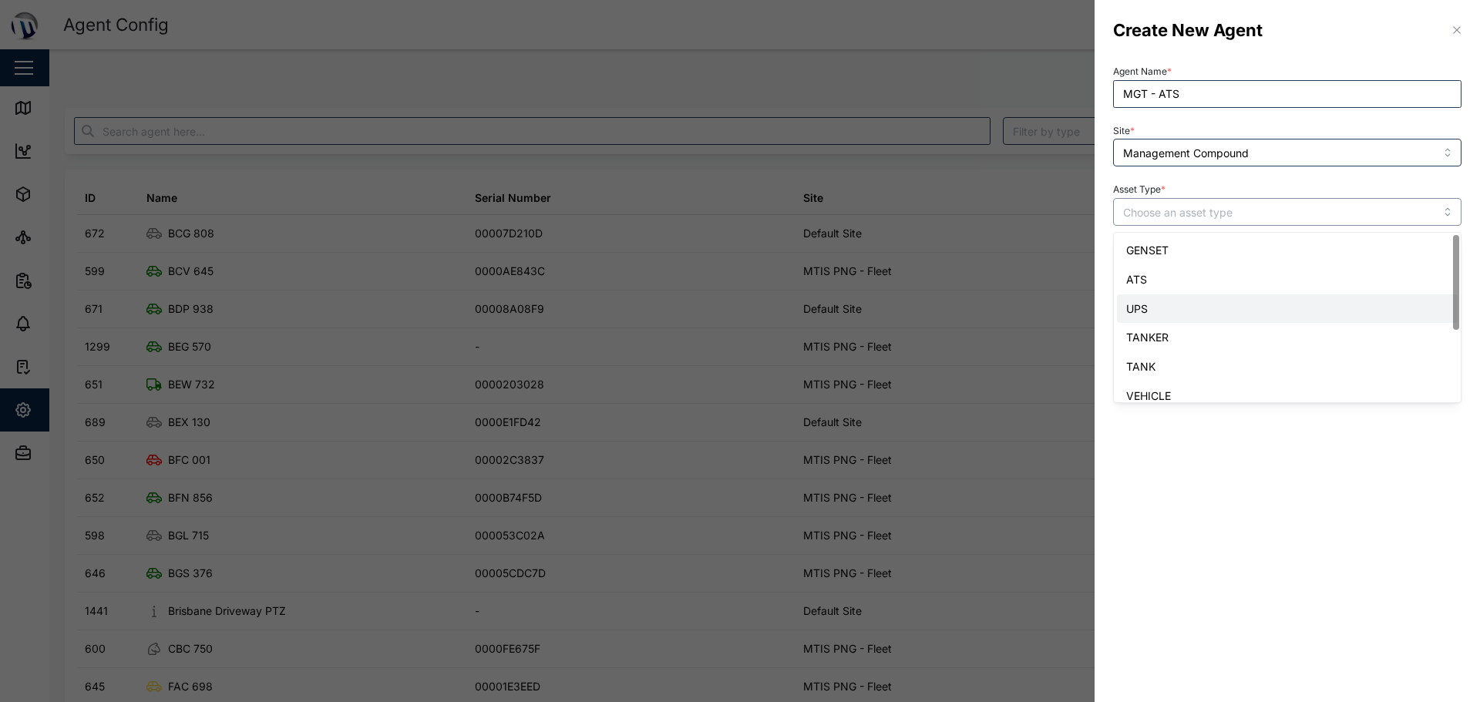
type input "ATS"
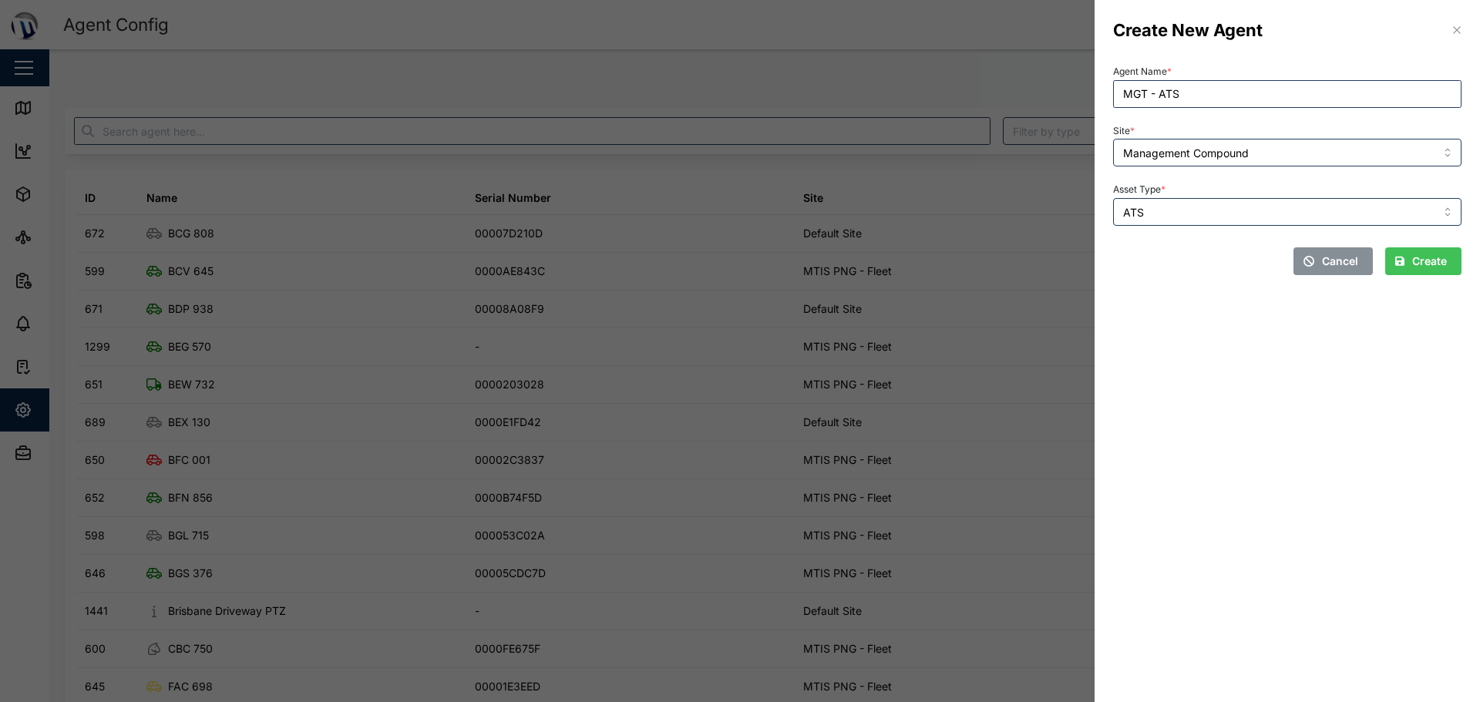
click at [738, 264] on span "Create" at bounding box center [1429, 261] width 35 height 26
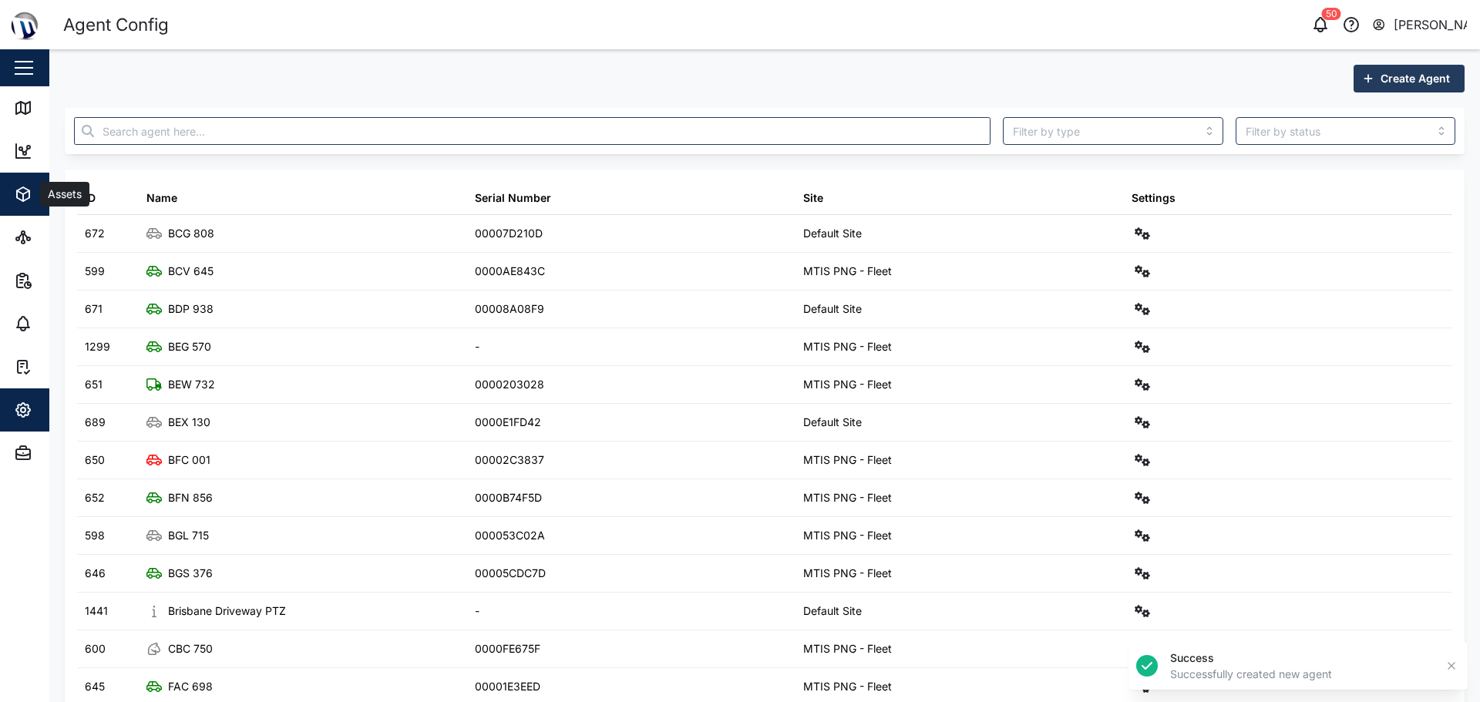
click at [11, 197] on button "Assets" at bounding box center [100, 194] width 200 height 43
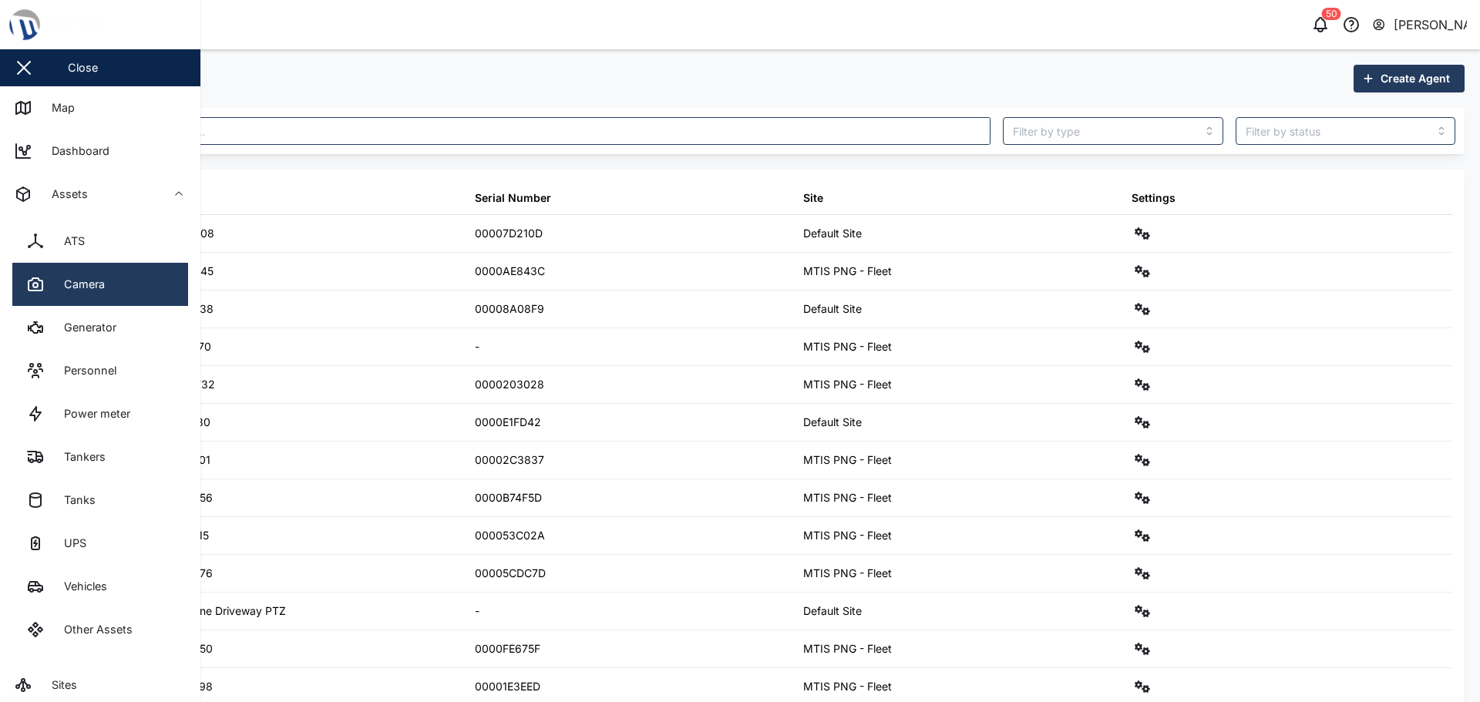
click at [105, 265] on link "Camera" at bounding box center [100, 284] width 176 height 43
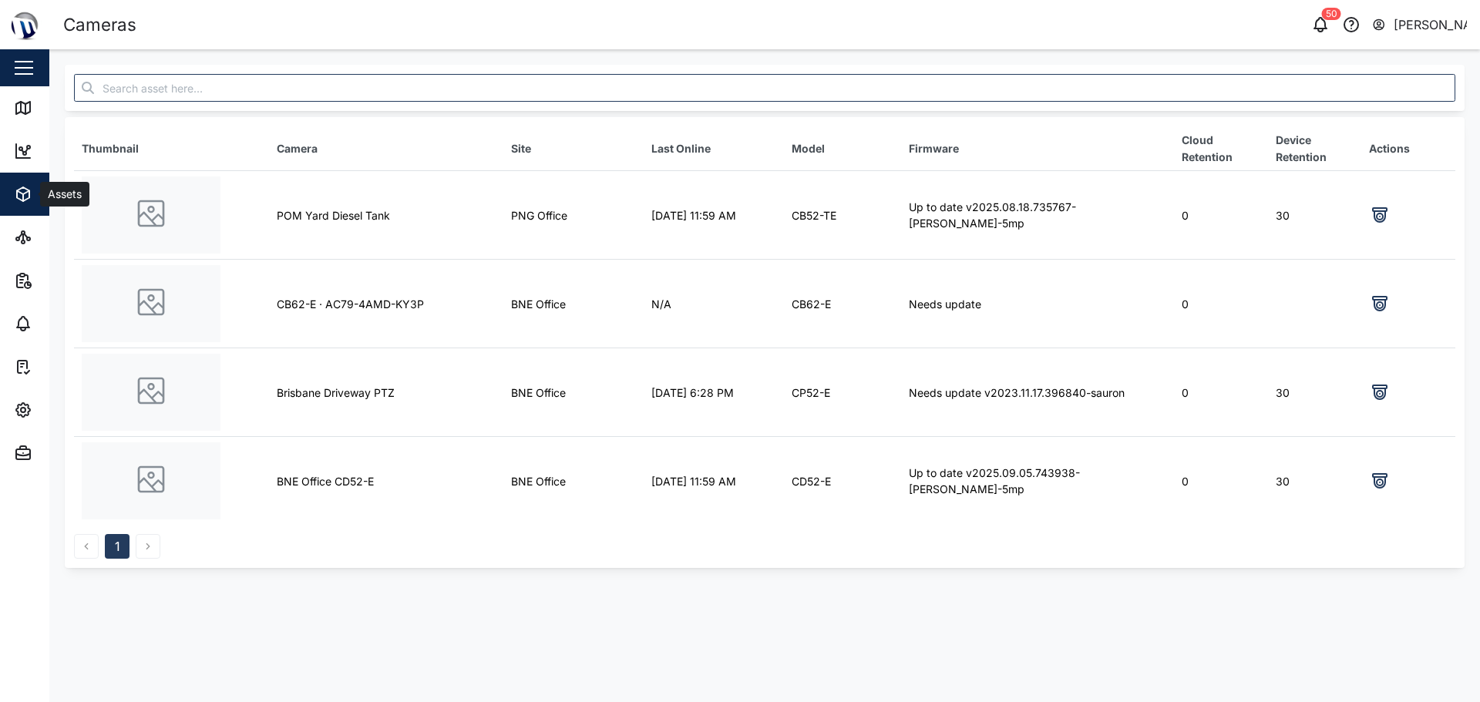
click at [26, 194] on icon "button" at bounding box center [23, 194] width 19 height 19
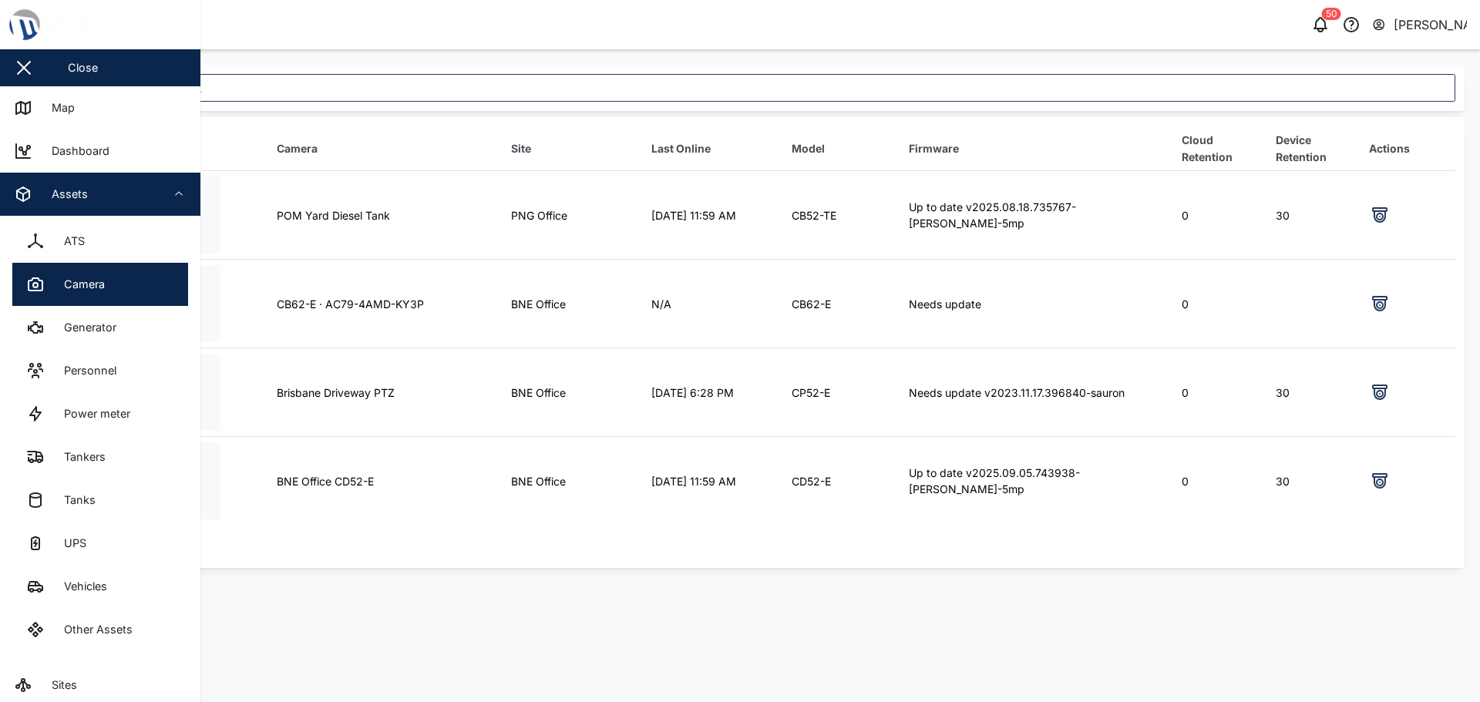
click at [85, 248] on div "ATS" at bounding box center [68, 241] width 32 height 17
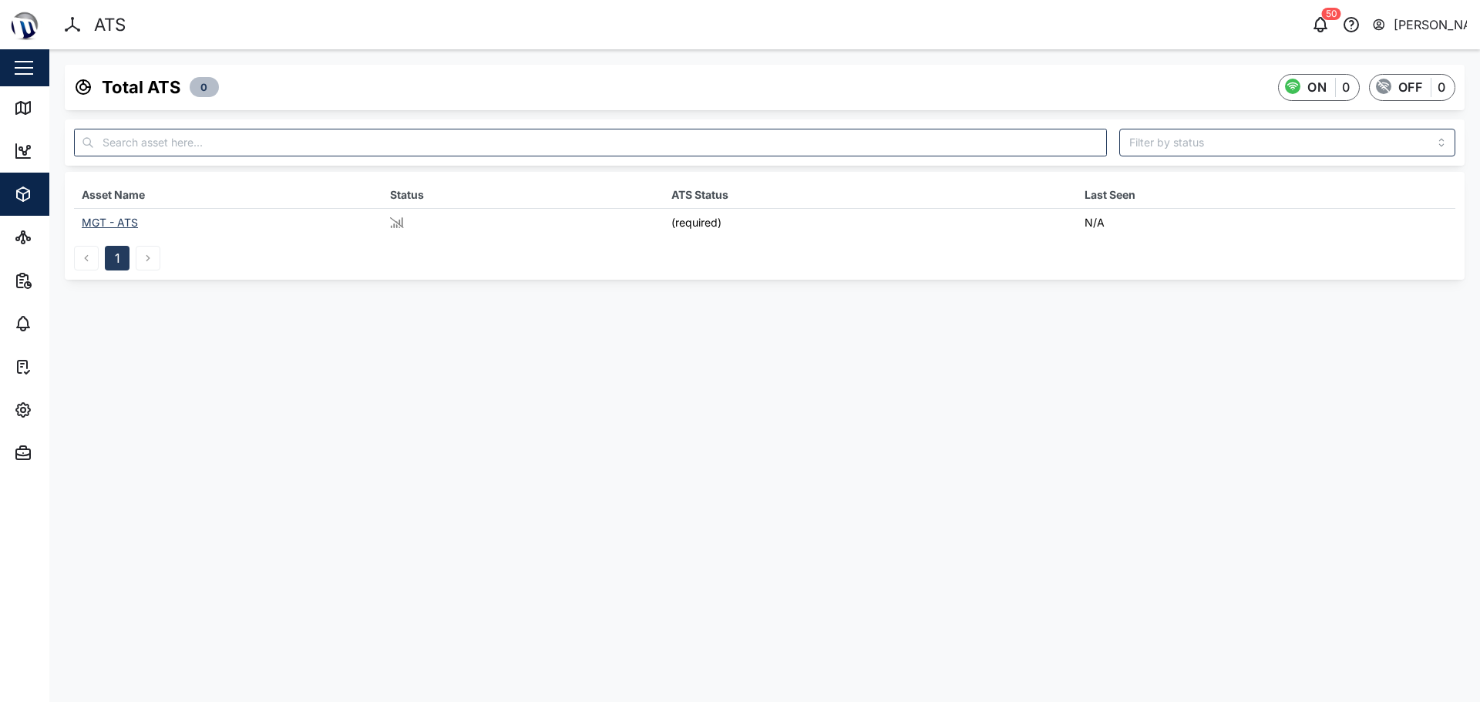
click at [120, 216] on div "MGT - ATS" at bounding box center [110, 222] width 56 height 13
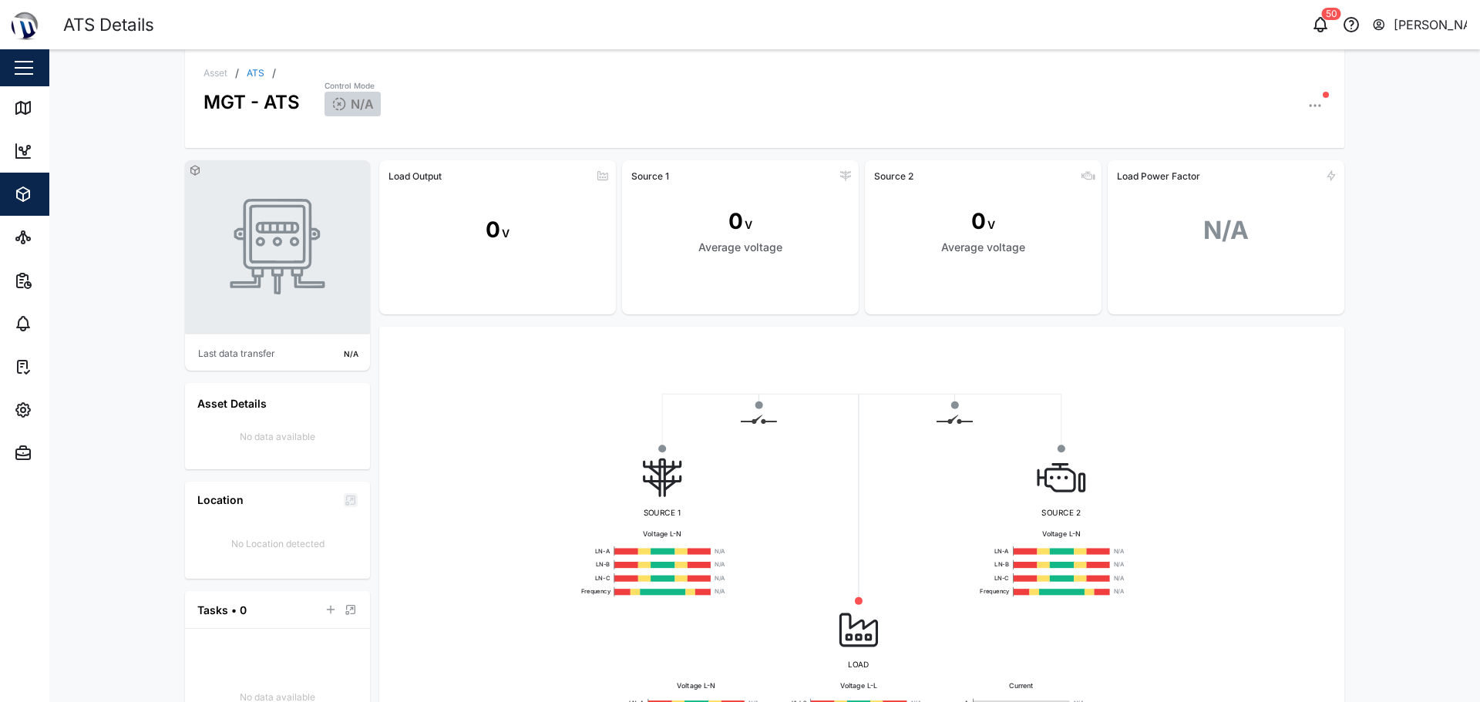
click at [738, 112] on button "button" at bounding box center [1315, 106] width 22 height 22
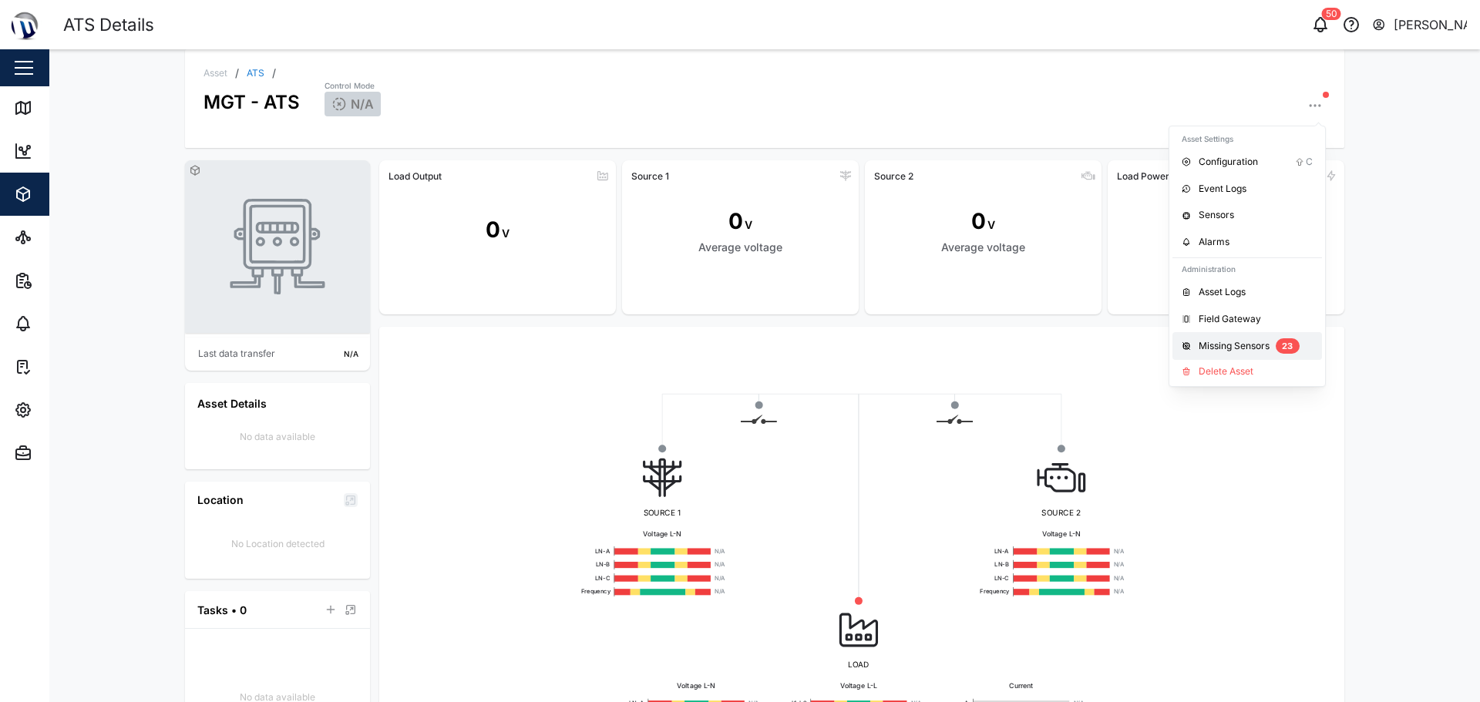
click at [738, 350] on div "23" at bounding box center [1288, 345] width 24 height 15
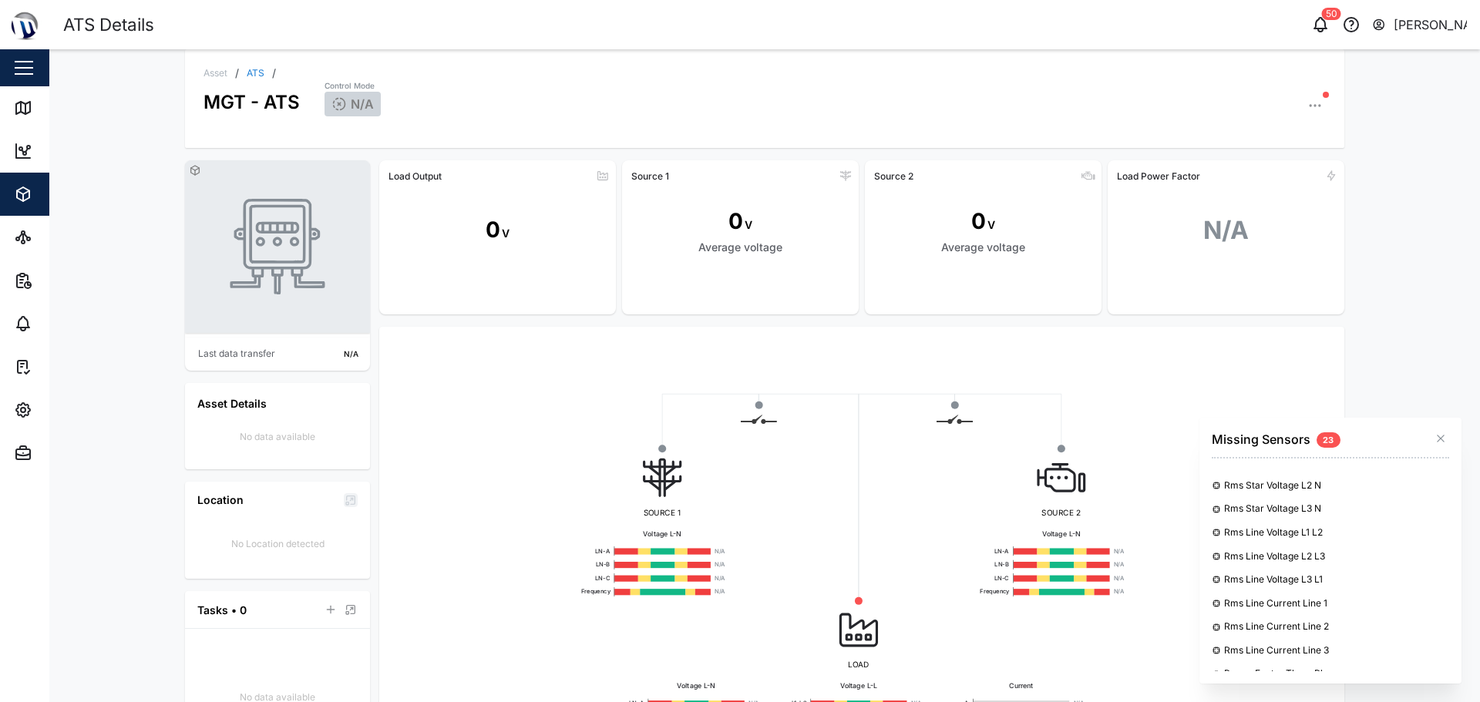
scroll to position [308, 0]
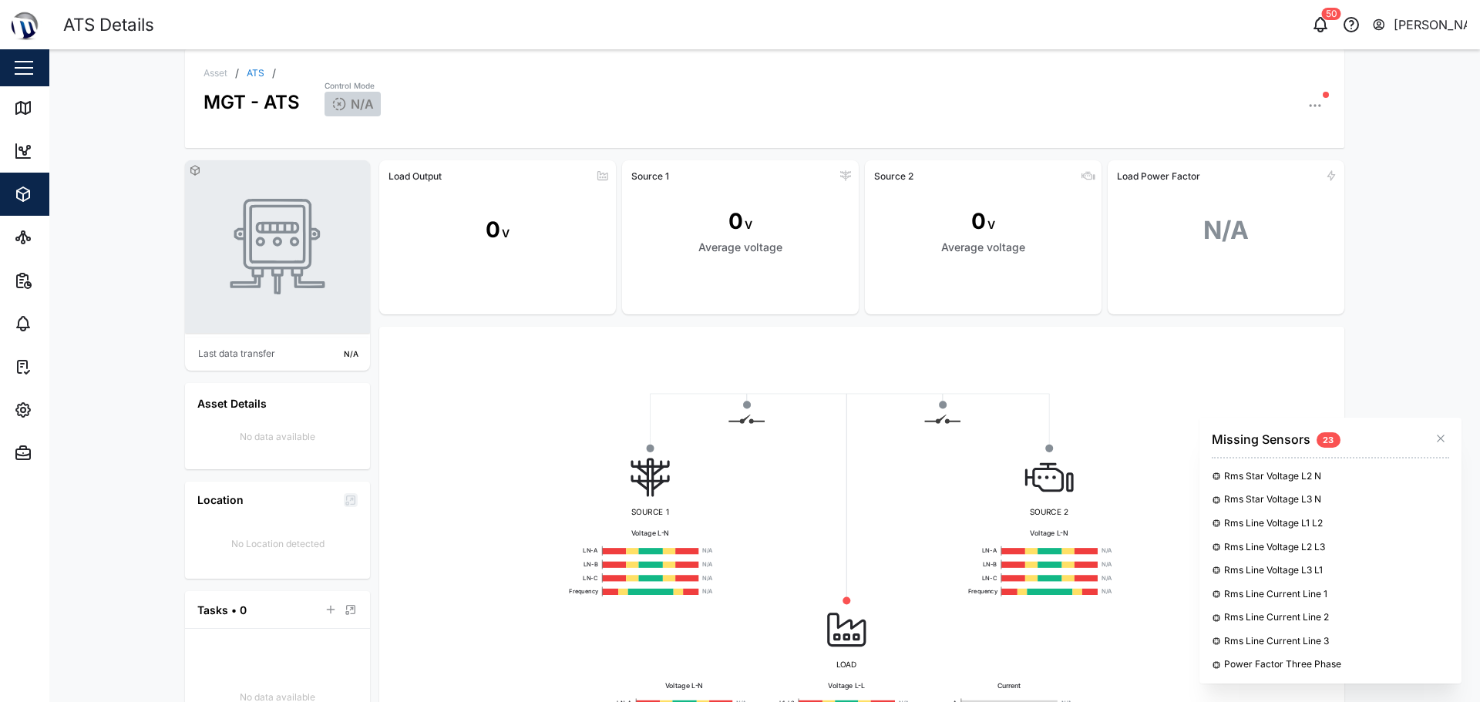
drag, startPoint x: 1397, startPoint y: 355, endPoint x: 1410, endPoint y: 280, distance: 75.9
click at [738, 282] on div "Asset / ATS / MGT - ATS Control Mode N/A Last data transfer N/A Asset Details N…" at bounding box center [764, 375] width 1431 height 653
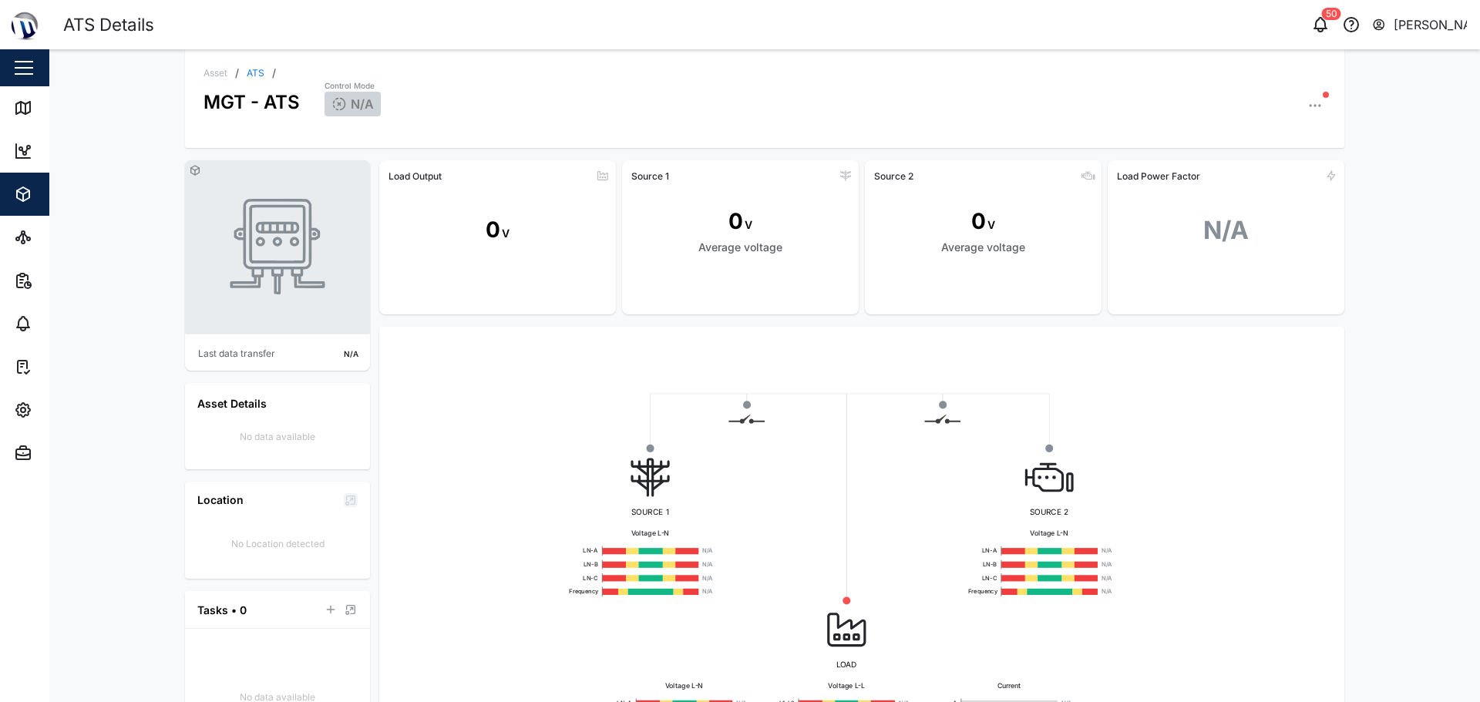
scroll to position [231, 0]
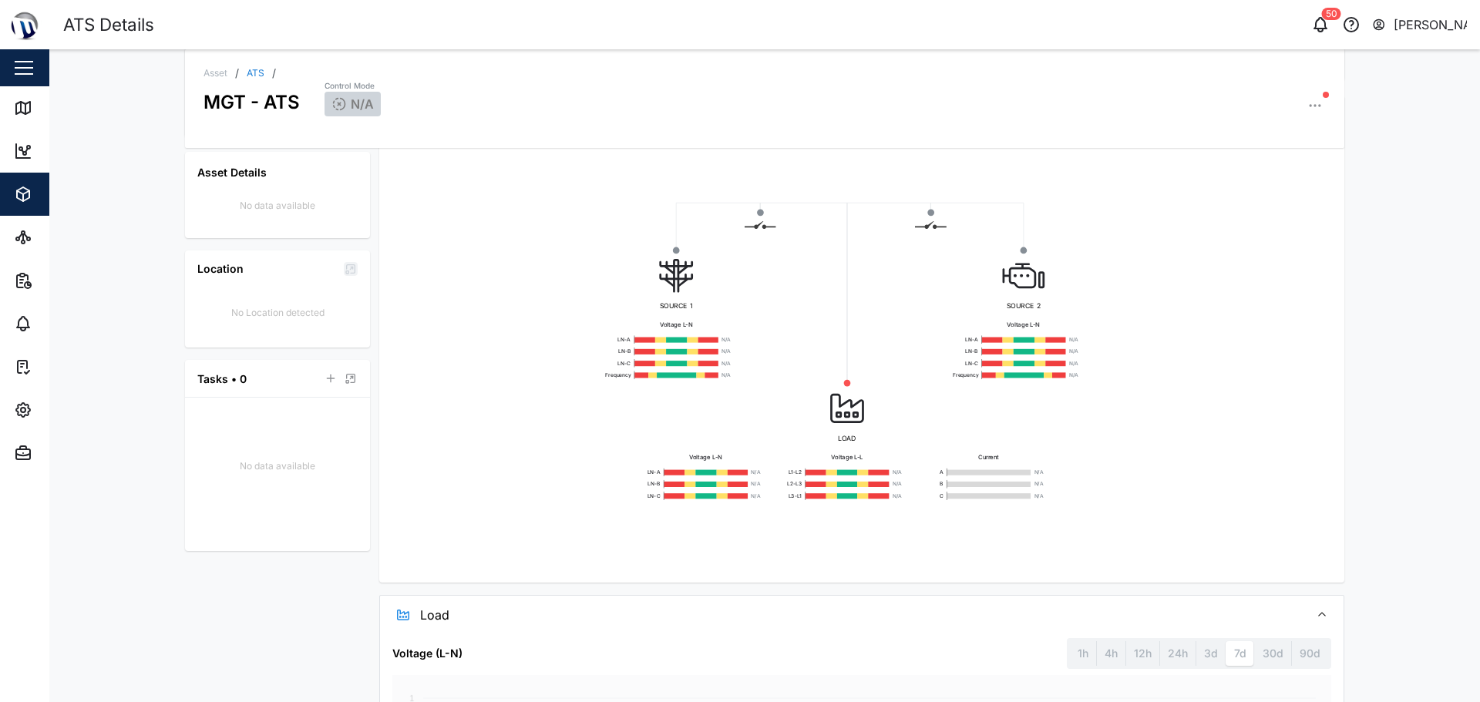
drag, startPoint x: 914, startPoint y: 449, endPoint x: 914, endPoint y: 473, distance: 24.7
click at [738, 473] on div "LOAD Voltage L-N LN-A N/A LN-B N/A LN-C N/A Voltage L-L L1-L2 N/A L2-L3 N/A L3-…" at bounding box center [847, 441] width 446 height 117
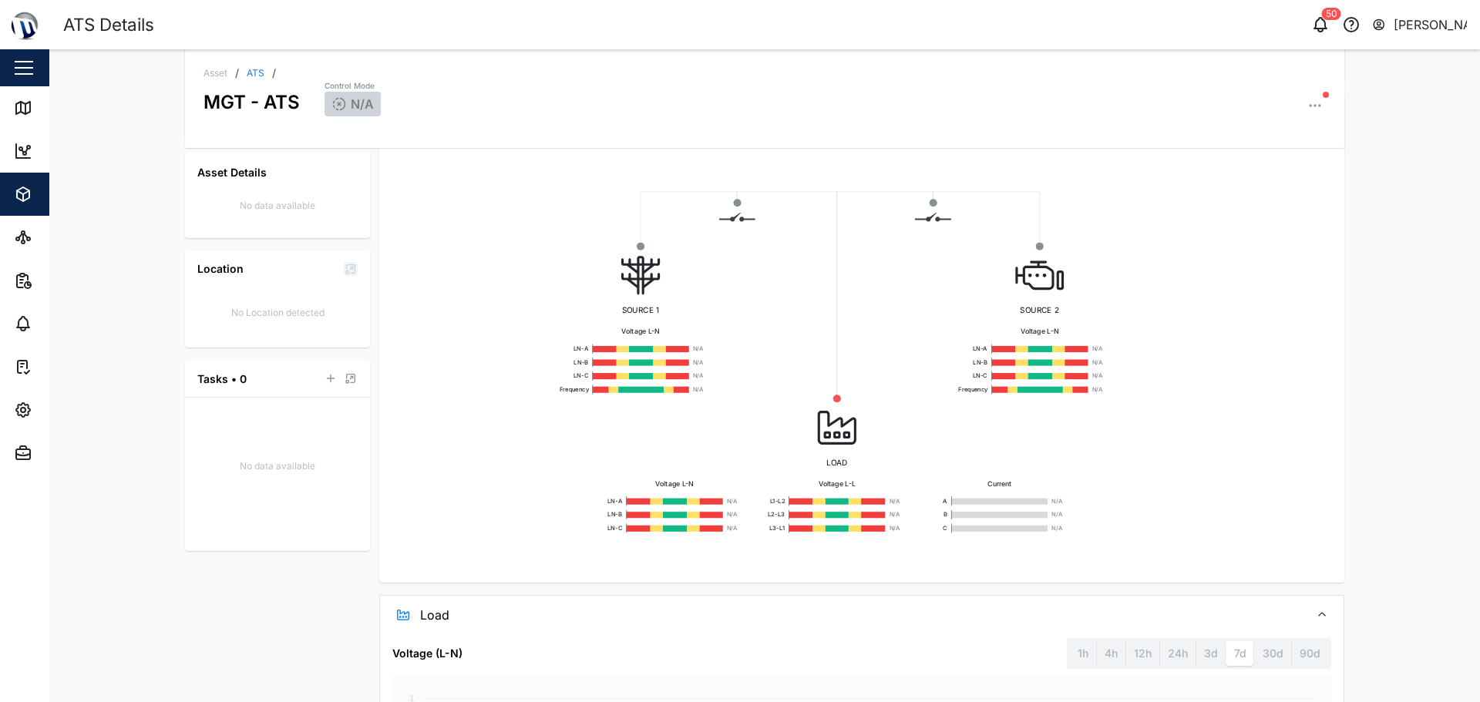
click at [738, 442] on div "LOAD Voltage L-N LN-A N/A LN-B N/A LN-C N/A Voltage L-L L1-L2 N/A L2-L3 N/A L3-…" at bounding box center [837, 466] width 512 height 135
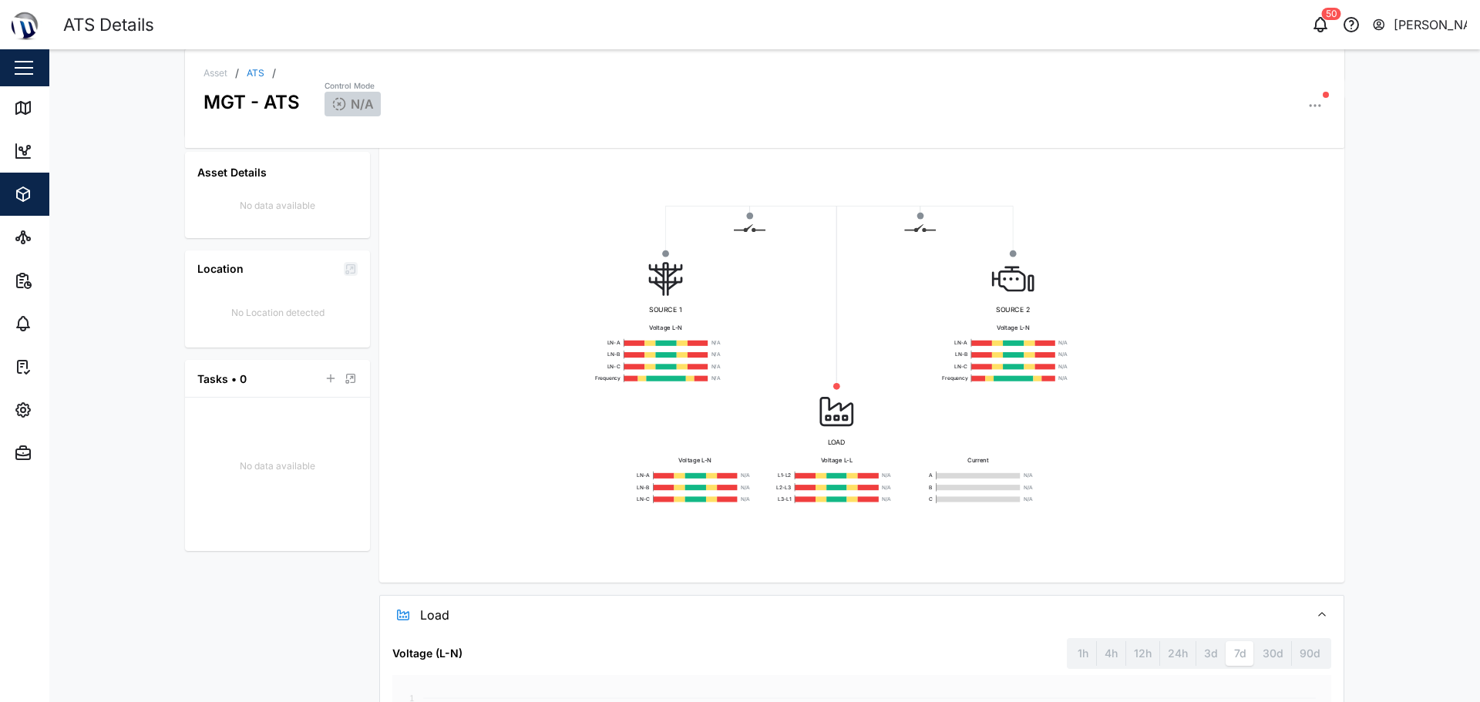
click at [738, 610] on span "Load" at bounding box center [858, 615] width 877 height 39
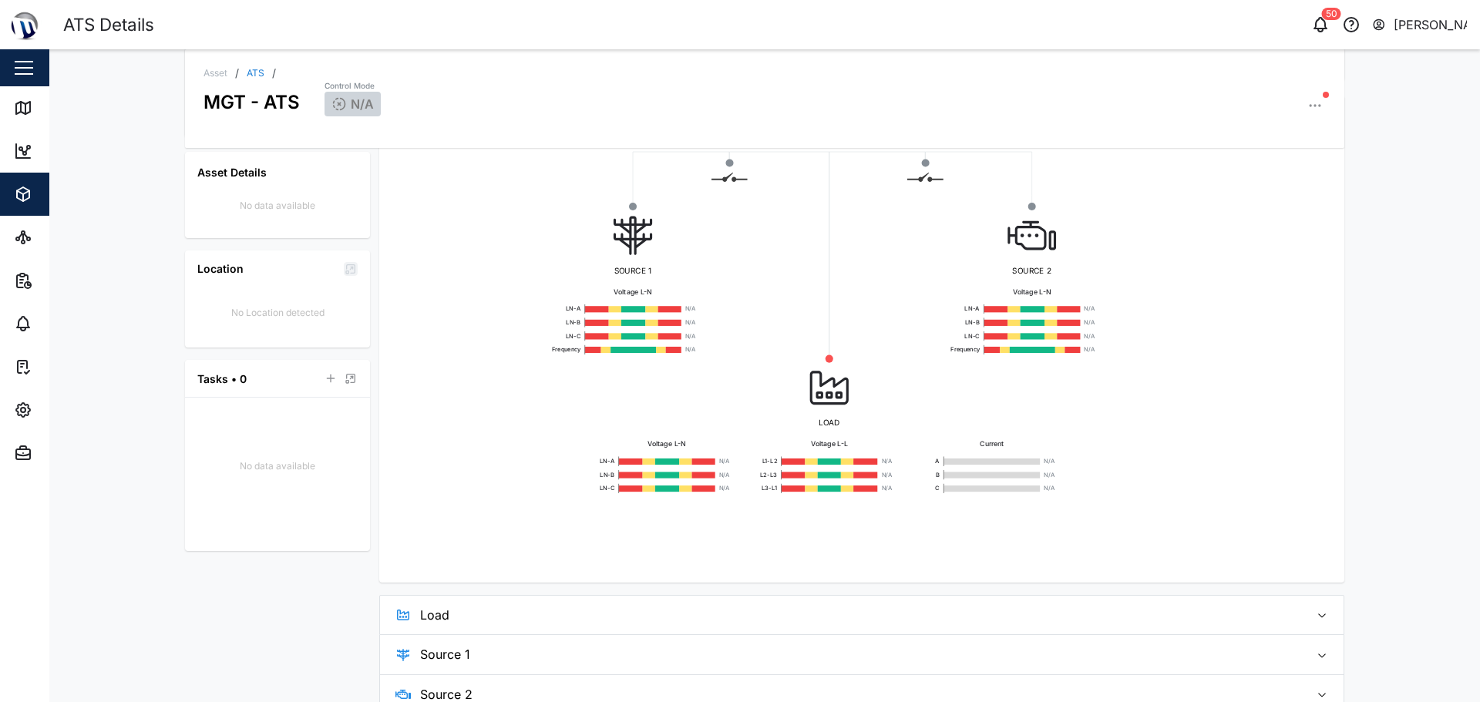
click at [738, 515] on div "SOURCE 1 Voltage L-N LN-A N/A LN-B N/A LN-C N/A Frequency N/A LOAD Voltage L-N …" at bounding box center [862, 339] width 941 height 463
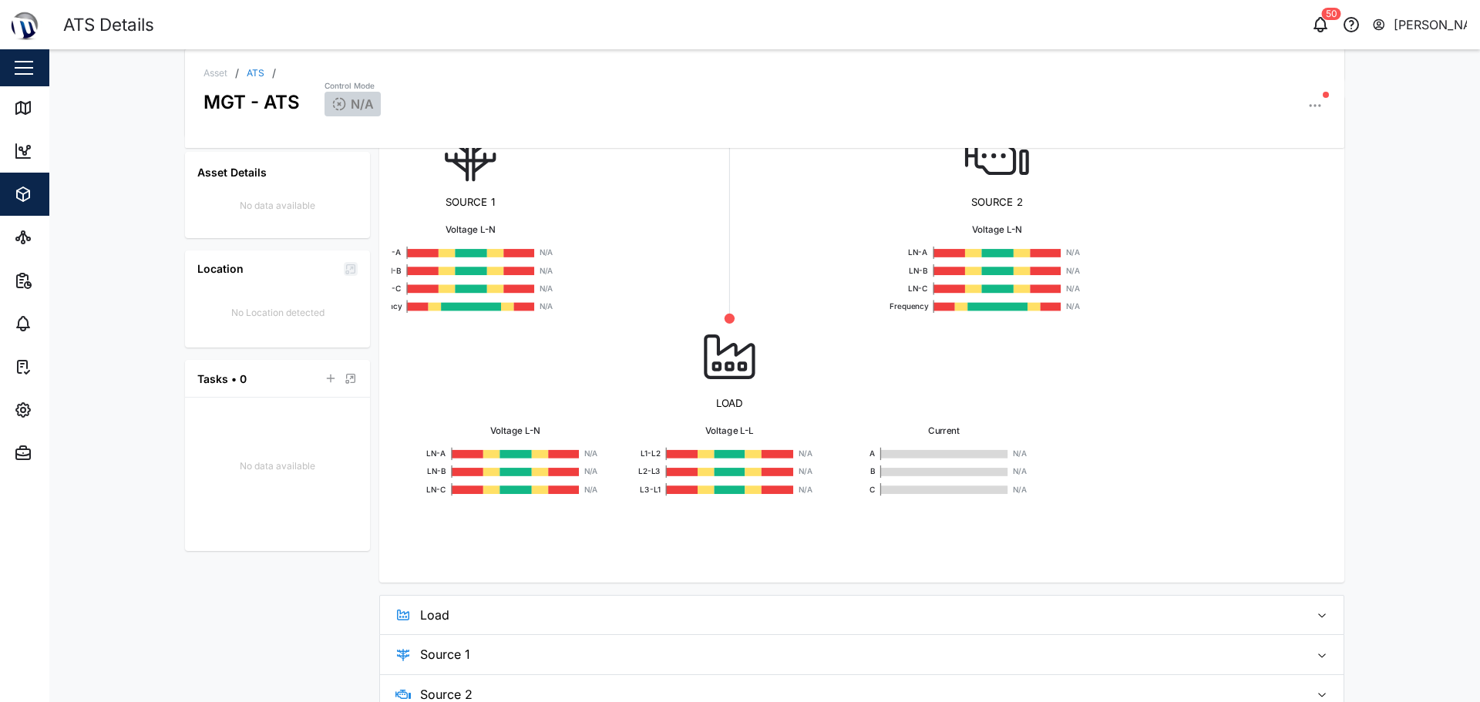
drag, startPoint x: 1097, startPoint y: 411, endPoint x: 1117, endPoint y: 496, distance: 87.1
click at [738, 496] on div "SOURCE 1 Voltage L-N LN-A N/A LN-B N/A LN-C N/A Frequency N/A LOAD Voltage L-N …" at bounding box center [862, 339] width 941 height 463
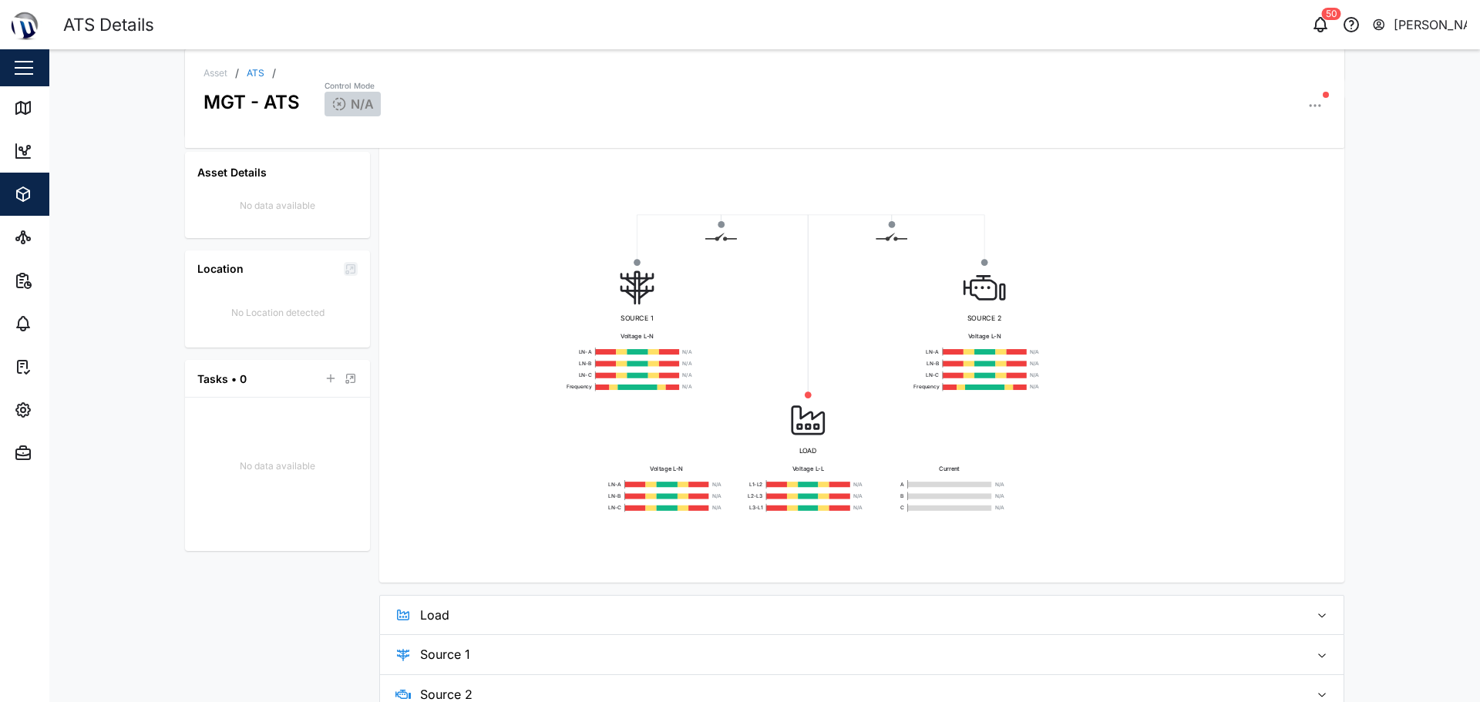
drag, startPoint x: 1099, startPoint y: 476, endPoint x: 1033, endPoint y: 430, distance: 80.8
click at [738, 430] on div "SOURCE 1 Voltage L-N LN-A N/A LN-B N/A LN-C N/A Frequency N/A LOAD Voltage L-N …" at bounding box center [862, 339] width 941 height 463
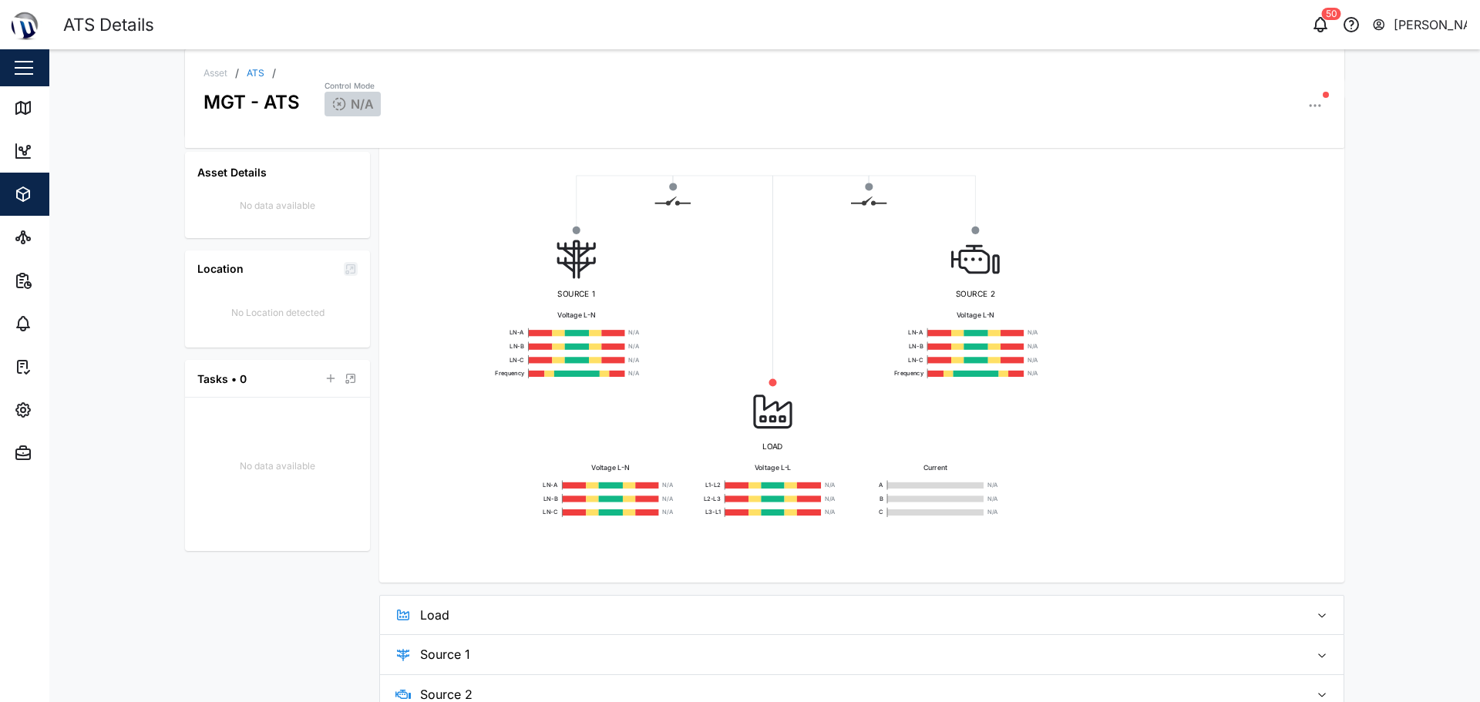
click at [738, 407] on div "Asset / ATS / MGT - ATS Control Mode N/A Last data transfer N/A Asset Details N…" at bounding box center [764, 375] width 1431 height 653
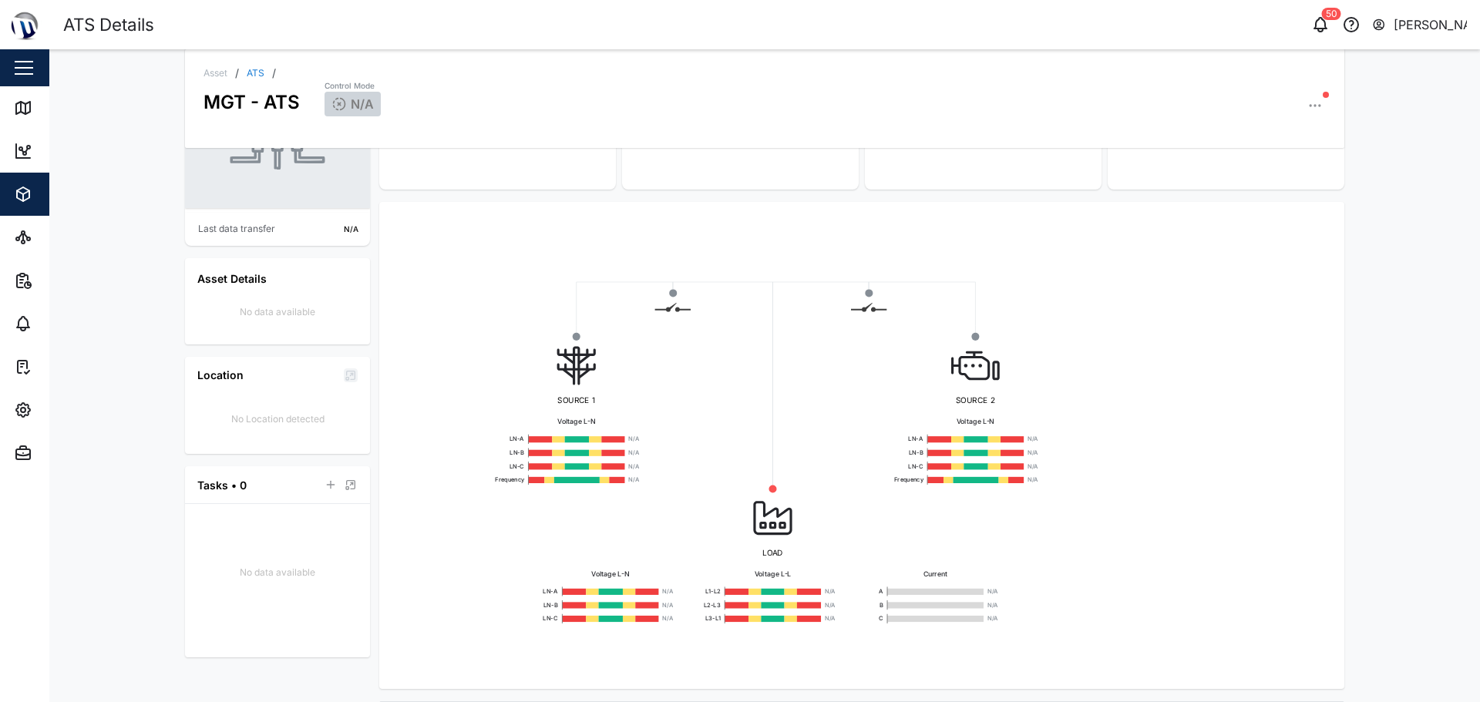
scroll to position [0, 0]
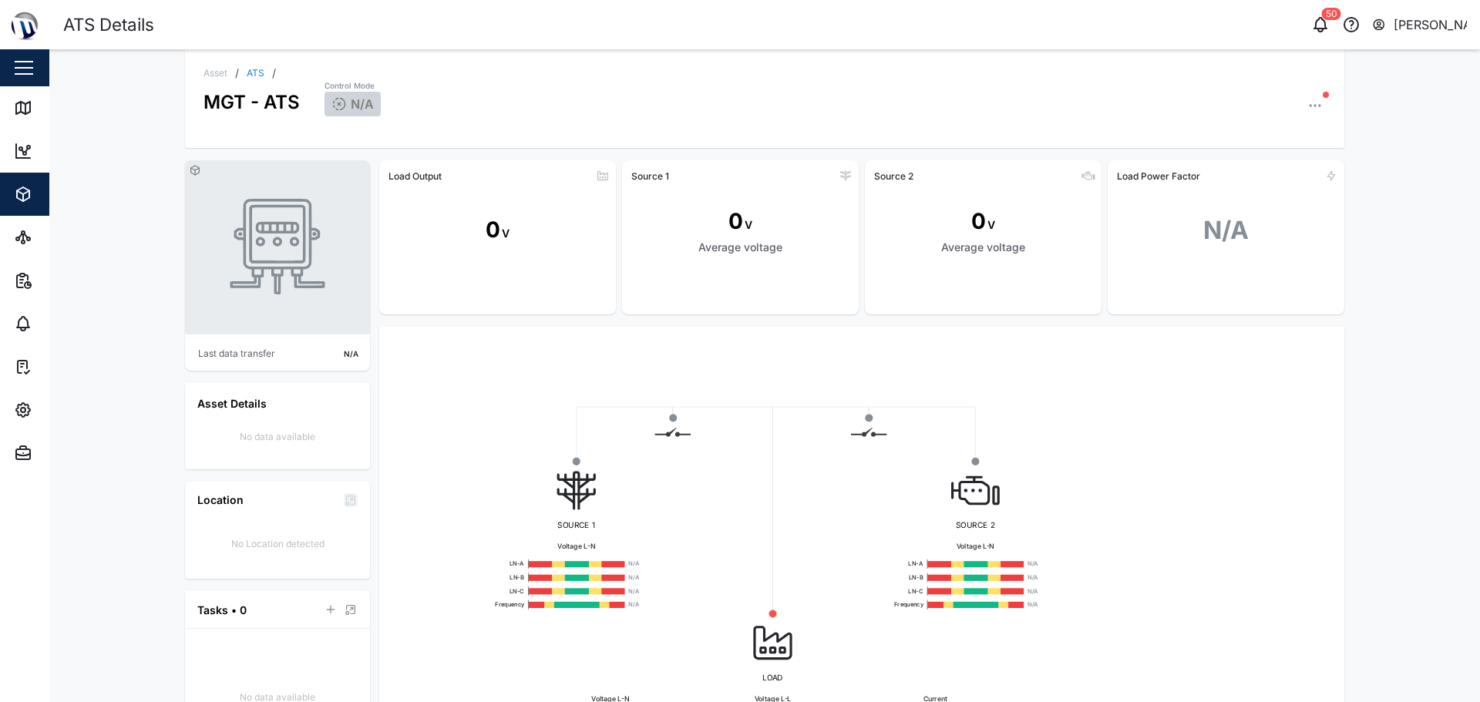
click at [343, 113] on div "N/A" at bounding box center [353, 104] width 56 height 25
click at [333, 89] on div "Control Mode" at bounding box center [353, 86] width 56 height 12
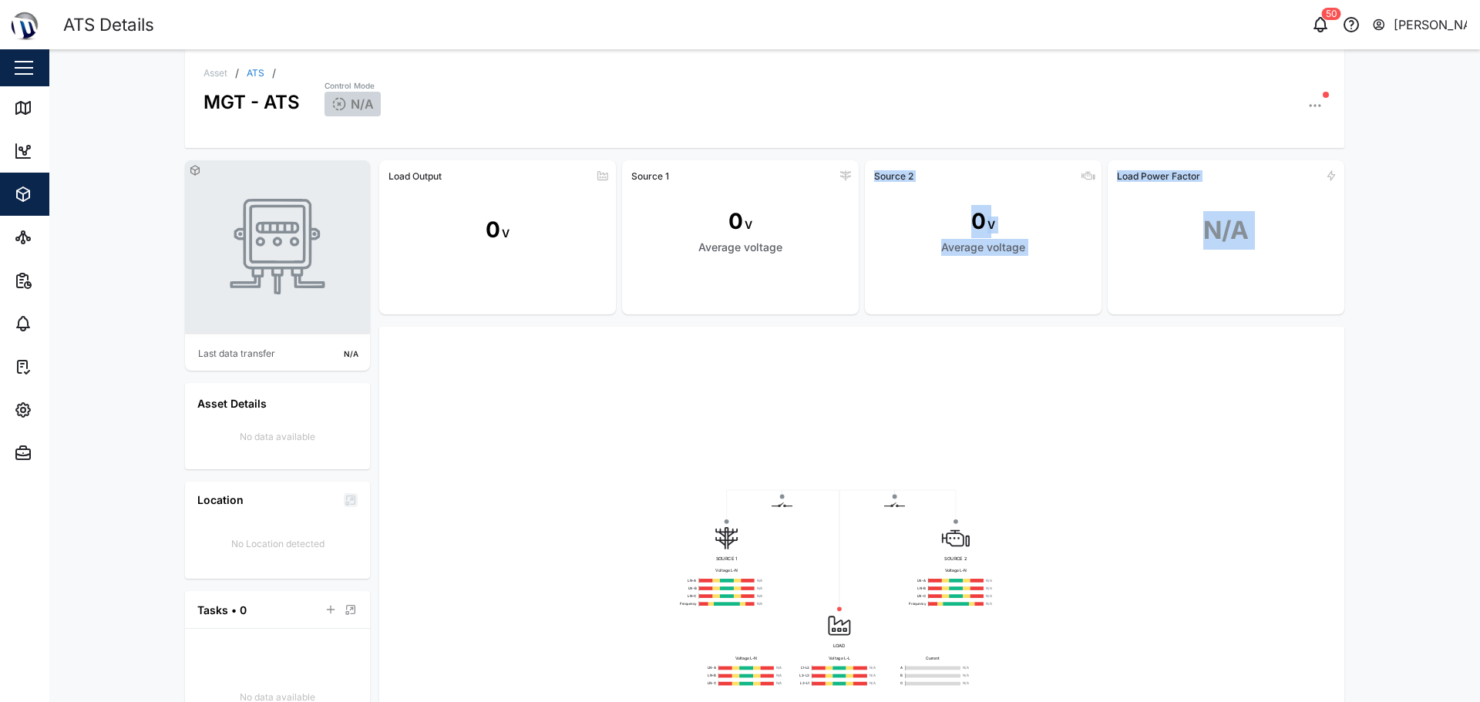
drag, startPoint x: 729, startPoint y: 327, endPoint x: 708, endPoint y: 295, distance: 37.8
click at [708, 295] on div "Load Output 0 V Source 1 0 V Average voltage Source 2 0 V Average voltage Load …" at bounding box center [861, 553] width 965 height 786
click at [738, 272] on div "0 V Average voltage" at bounding box center [983, 230] width 237 height 85
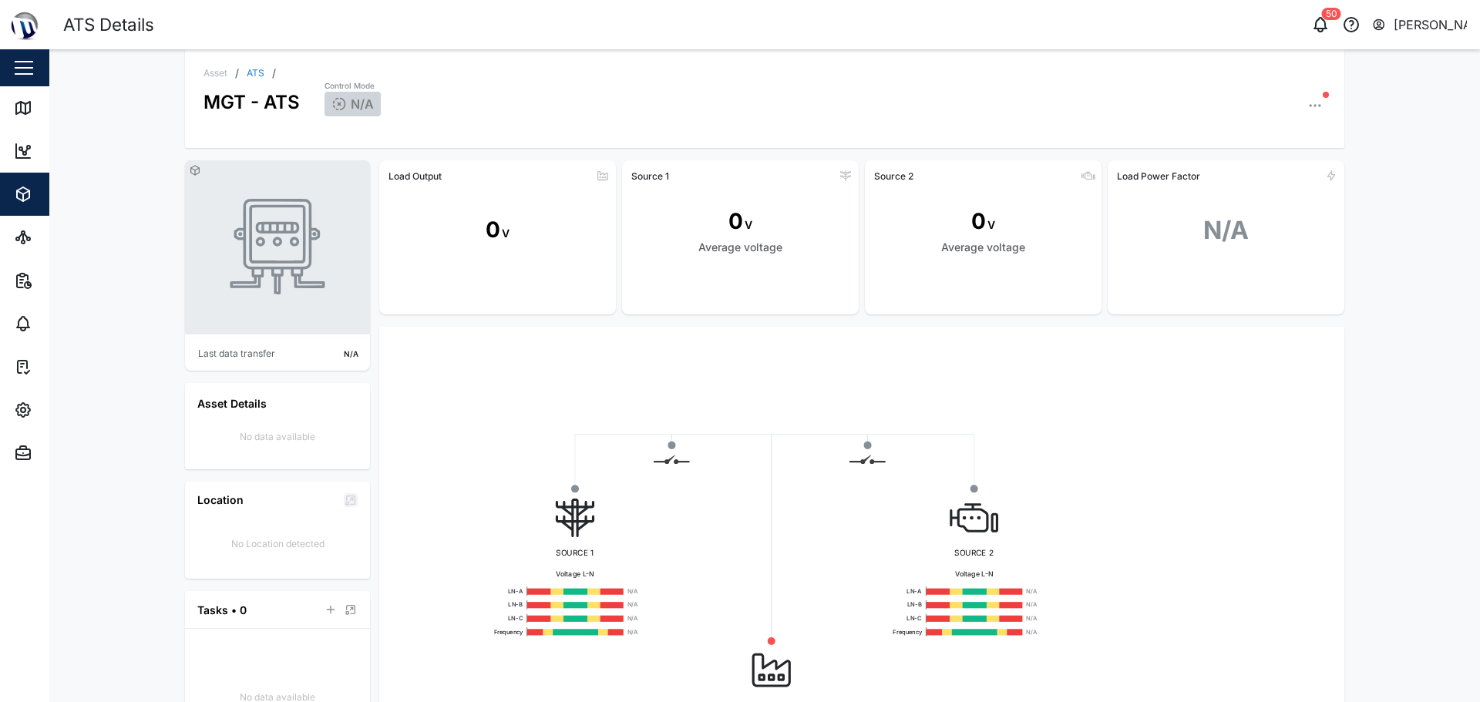
drag, startPoint x: 887, startPoint y: 431, endPoint x: 880, endPoint y: 414, distance: 18.6
click at [738, 429] on div "SOURCE 1 Voltage L-N LN-A N/A LN-B N/A LN-C N/A Frequency N/A LOAD Voltage L-N …" at bounding box center [862, 570] width 941 height 463
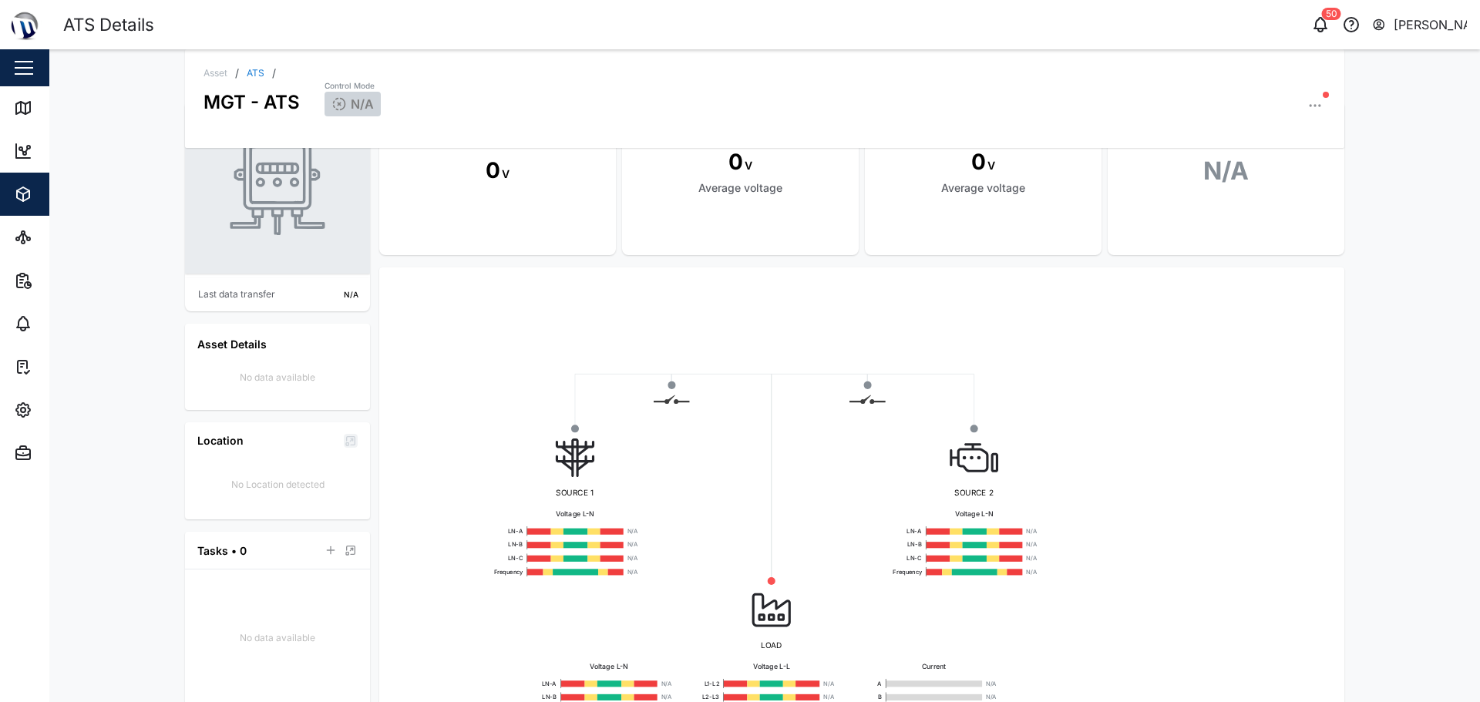
scroll to position [154, 0]
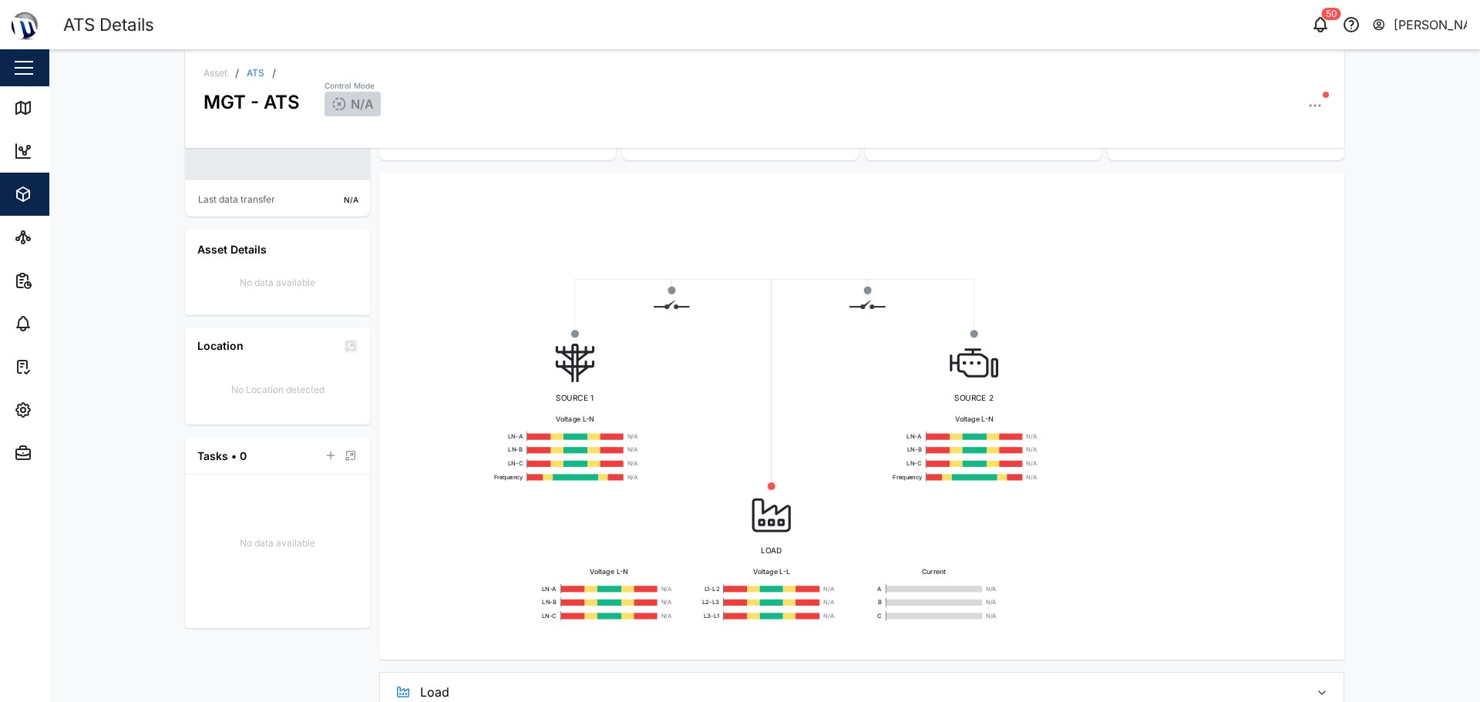
drag, startPoint x: 651, startPoint y: 278, endPoint x: 698, endPoint y: 235, distance: 63.3
click at [698, 235] on div "SOURCE 1 Voltage L-N LN-A N/A LN-B N/A LN-C N/A Frequency N/A LOAD Voltage L-N …" at bounding box center [862, 416] width 941 height 463
click at [738, 299] on div "SOURCE 1 Voltage L-N LN-A N/A LN-B N/A LN-C N/A Frequency N/A LOAD Voltage L-N …" at bounding box center [862, 416] width 941 height 463
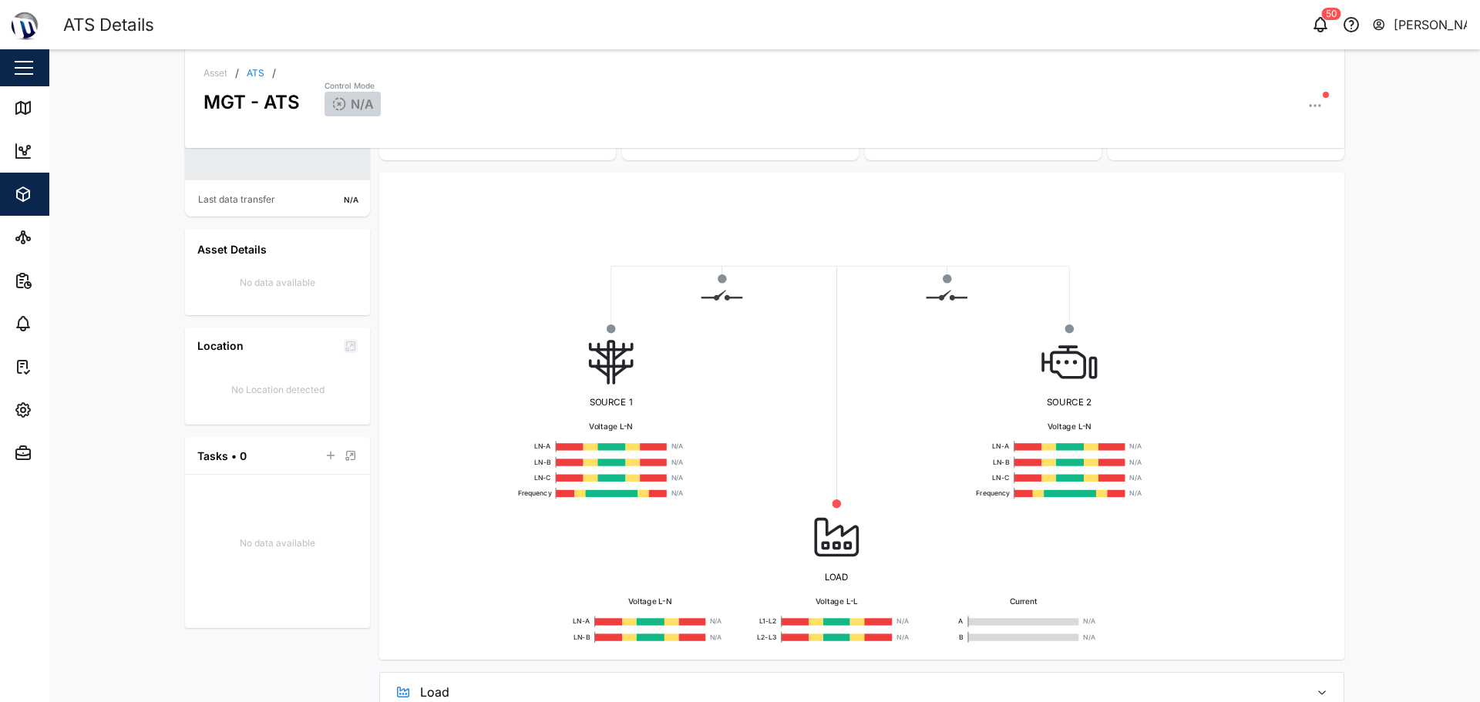
drag, startPoint x: 588, startPoint y: 274, endPoint x: 623, endPoint y: 261, distance: 36.8
click at [628, 259] on div "SOURCE 1 Voltage L-N LN-A N/A LN-B N/A LN-C N/A Frequency N/A LOAD Voltage L-N …" at bounding box center [862, 416] width 941 height 463
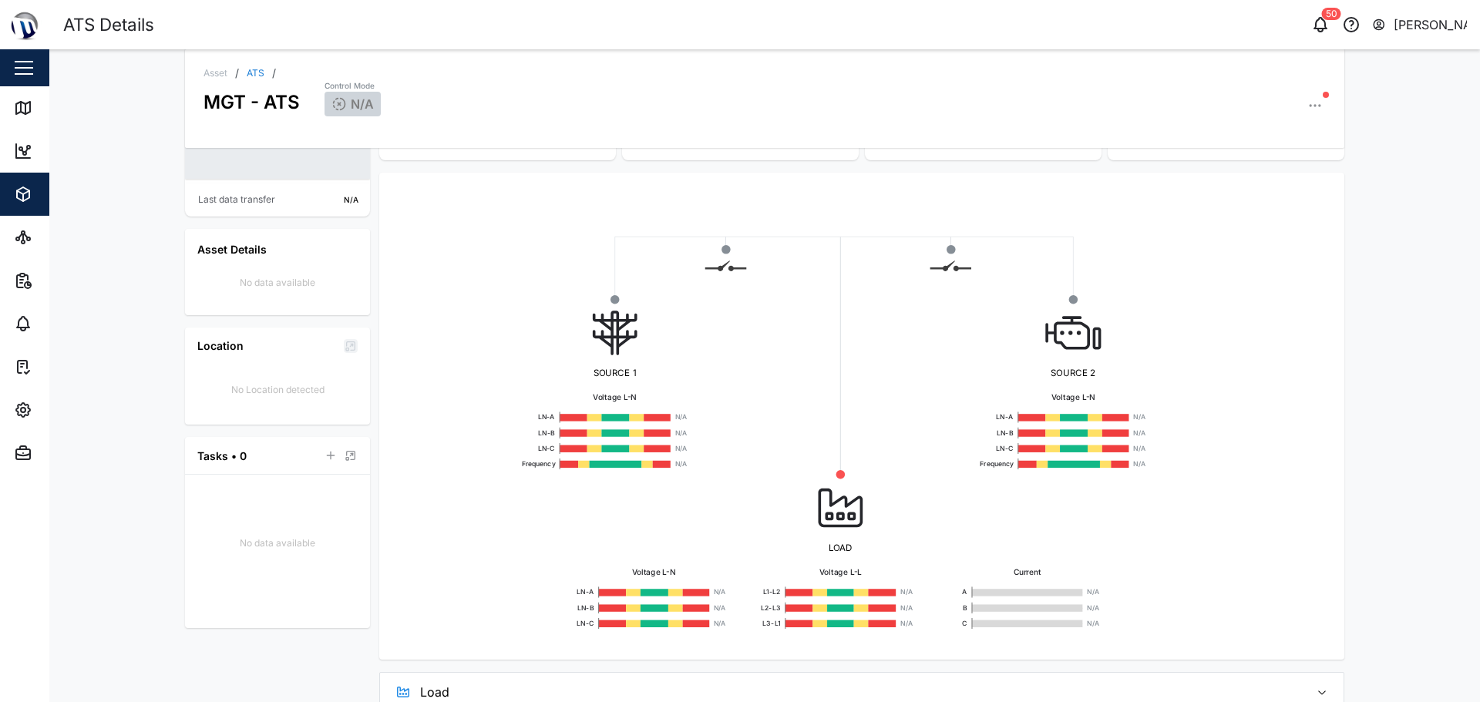
drag, startPoint x: 604, startPoint y: 257, endPoint x: 579, endPoint y: 250, distance: 26.6
click at [579, 250] on div "SOURCE 1 Voltage L-N LN-A N/A LN-B N/A LN-C N/A Frequency N/A LOAD Voltage L-N …" at bounding box center [862, 416] width 941 height 463
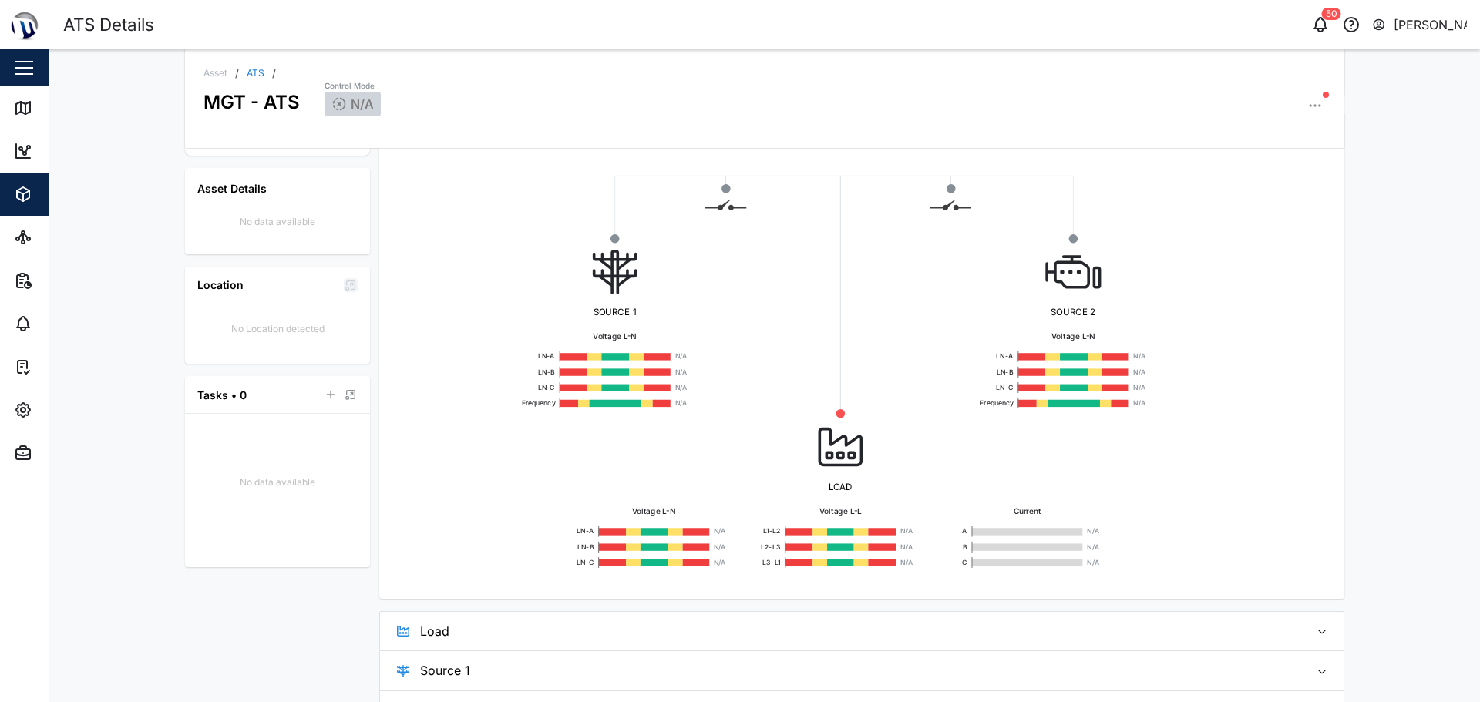
scroll to position [0, 0]
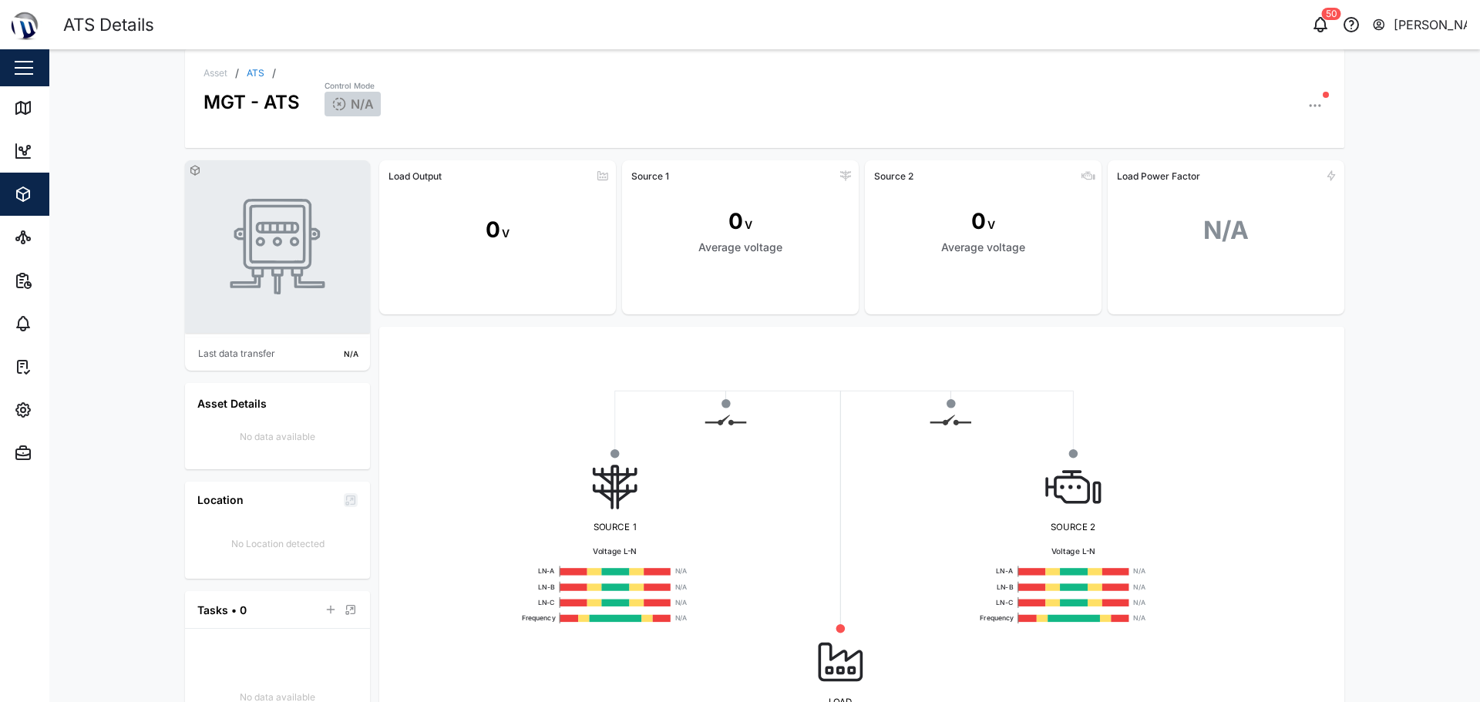
click at [73, 189] on div "Asset / ATS / MGT - ATS Control Mode N/A Last data transfer N/A Asset Details N…" at bounding box center [764, 375] width 1431 height 653
click at [0, 99] on link "Map" at bounding box center [100, 107] width 200 height 43
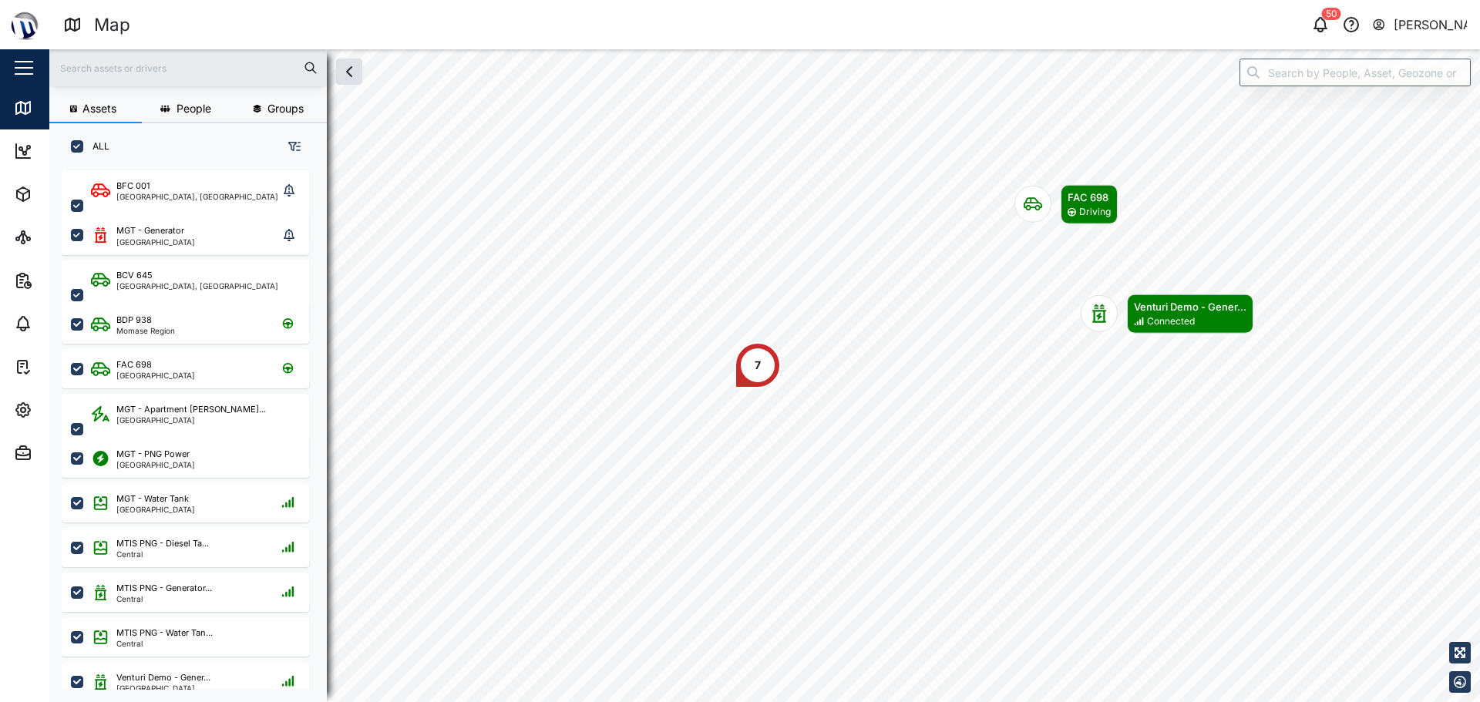
scroll to position [513, 241]
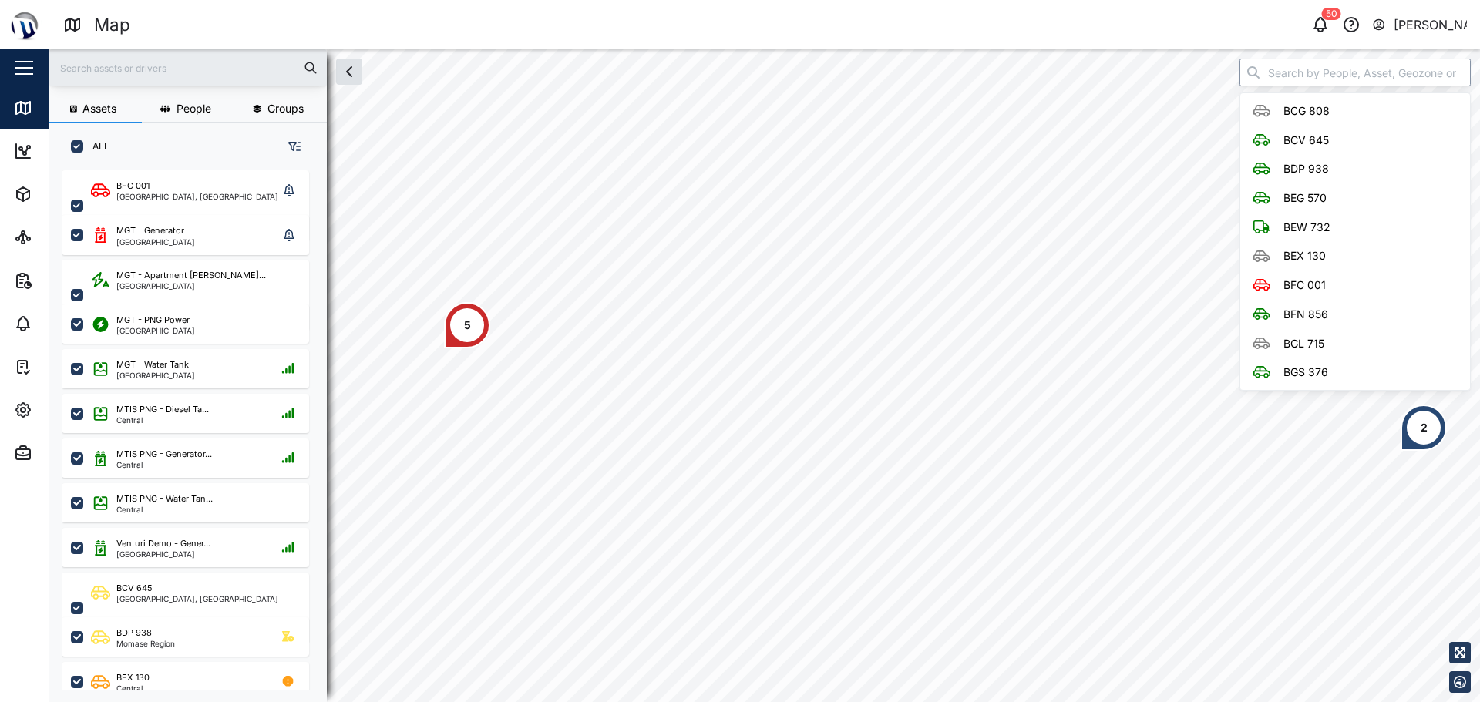
click at [738, 76] on input "search" at bounding box center [1355, 73] width 231 height 28
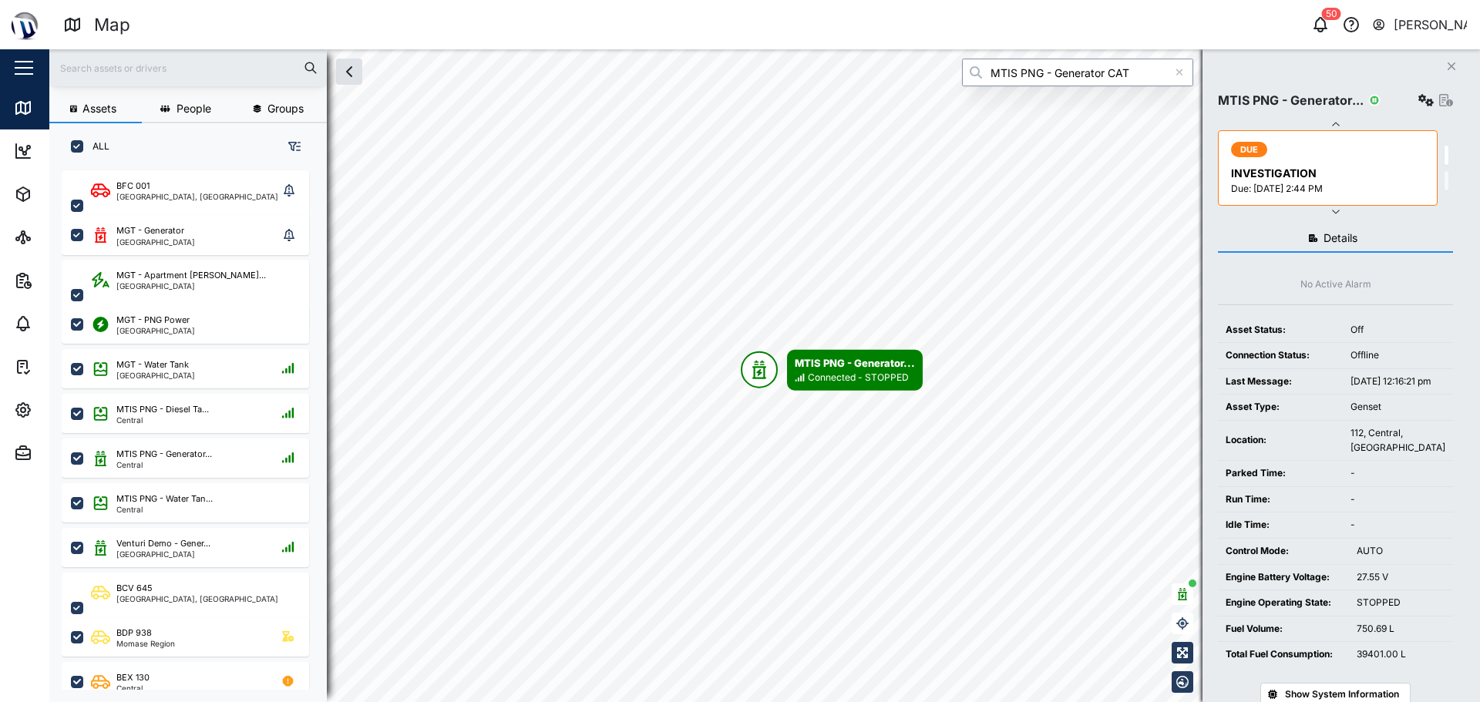
type input "MTIS PNG - Generator CAT"
click at [738, 99] on icon "button" at bounding box center [1426, 100] width 15 height 12
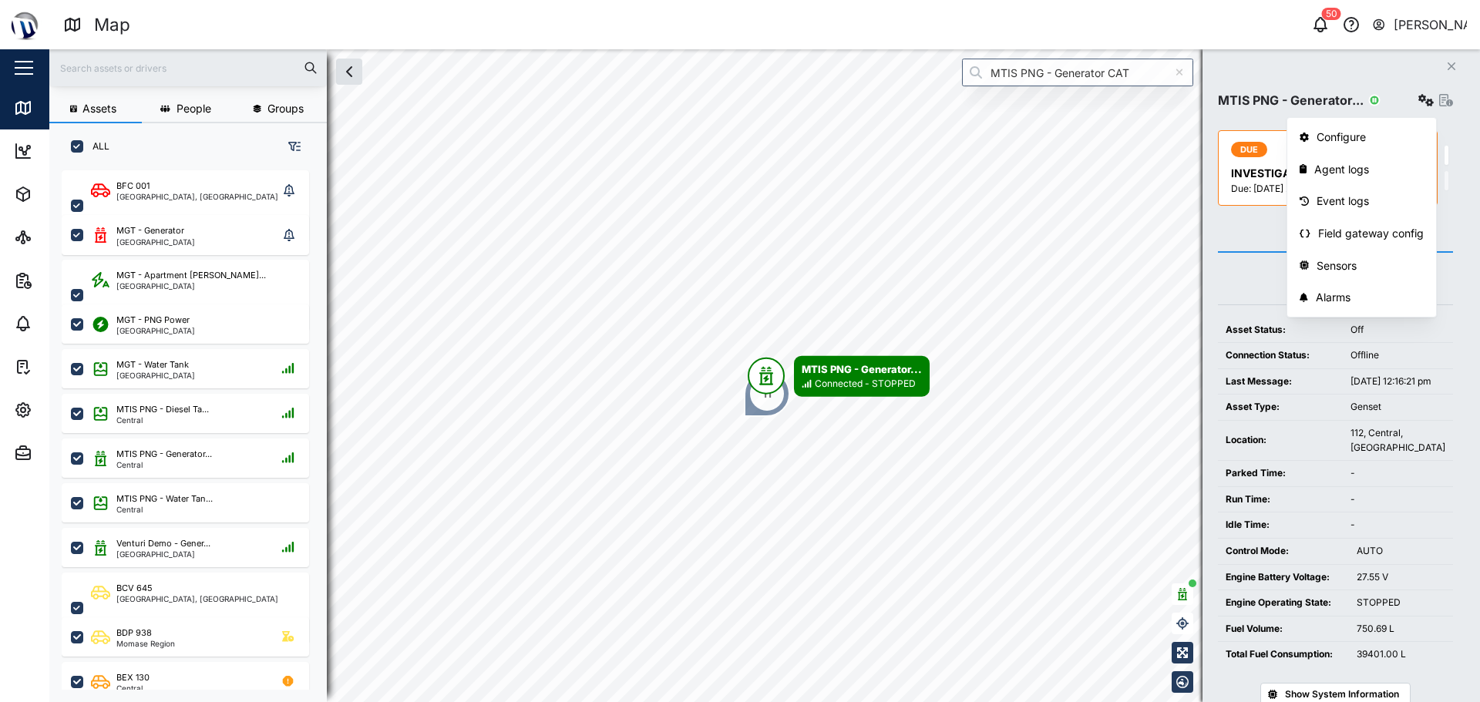
click at [738, 103] on icon "button" at bounding box center [1446, 100] width 14 height 12
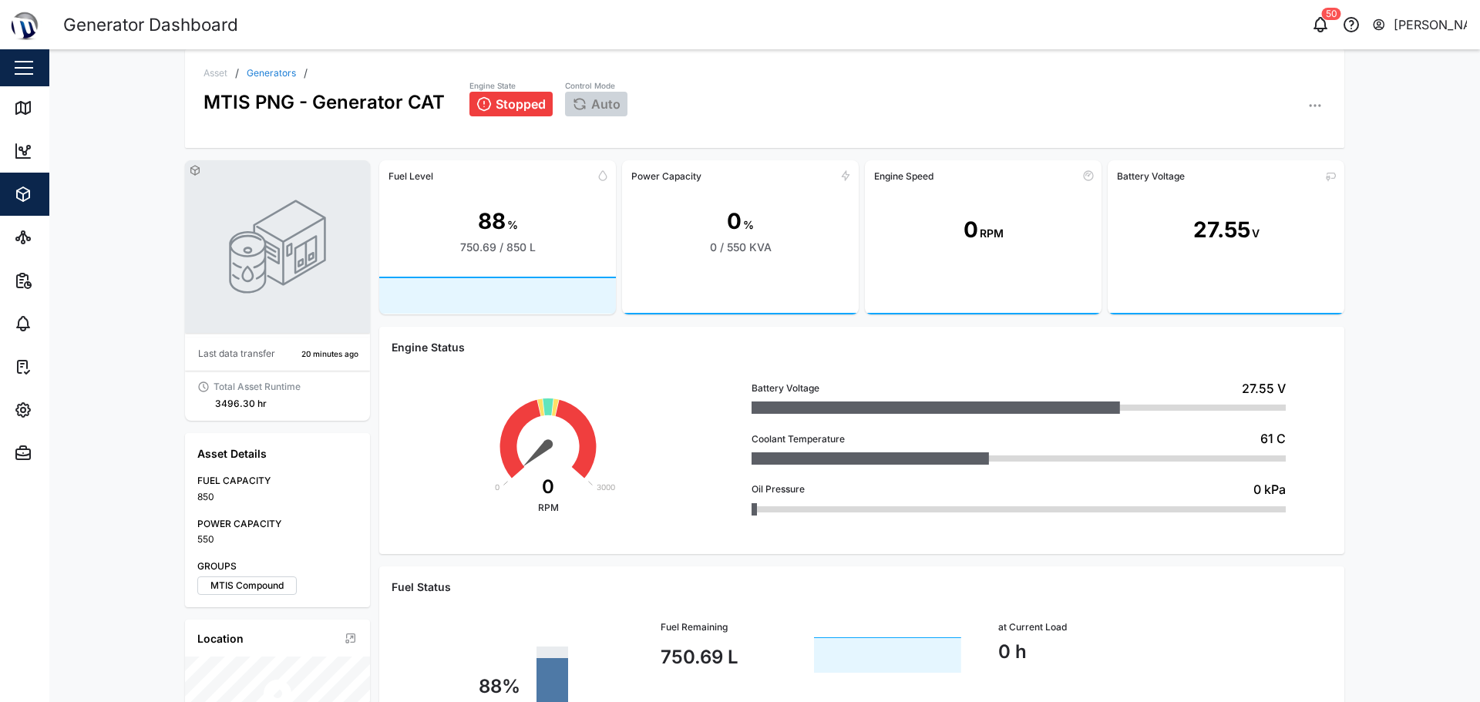
click at [274, 76] on link "Generators" at bounding box center [271, 73] width 49 height 9
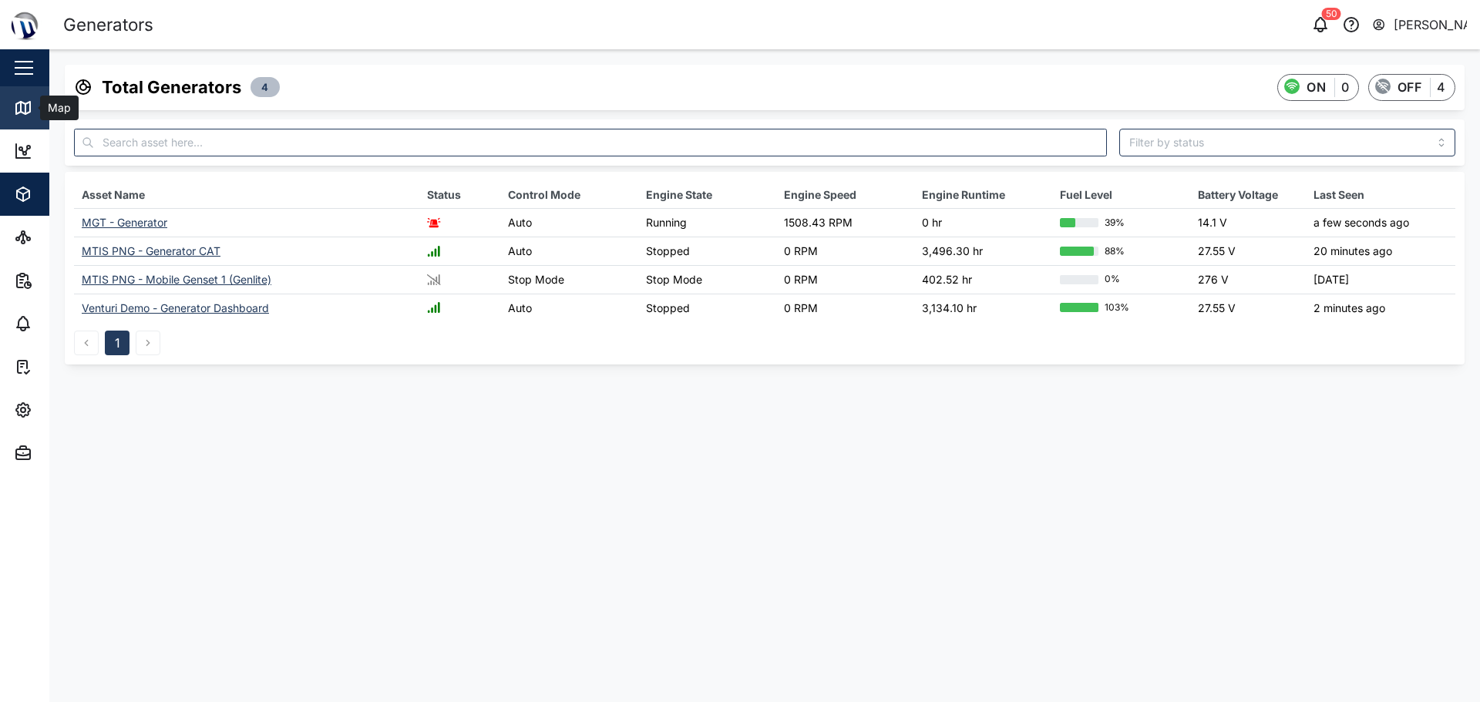
click at [35, 106] on div "Map" at bounding box center [44, 108] width 61 height 19
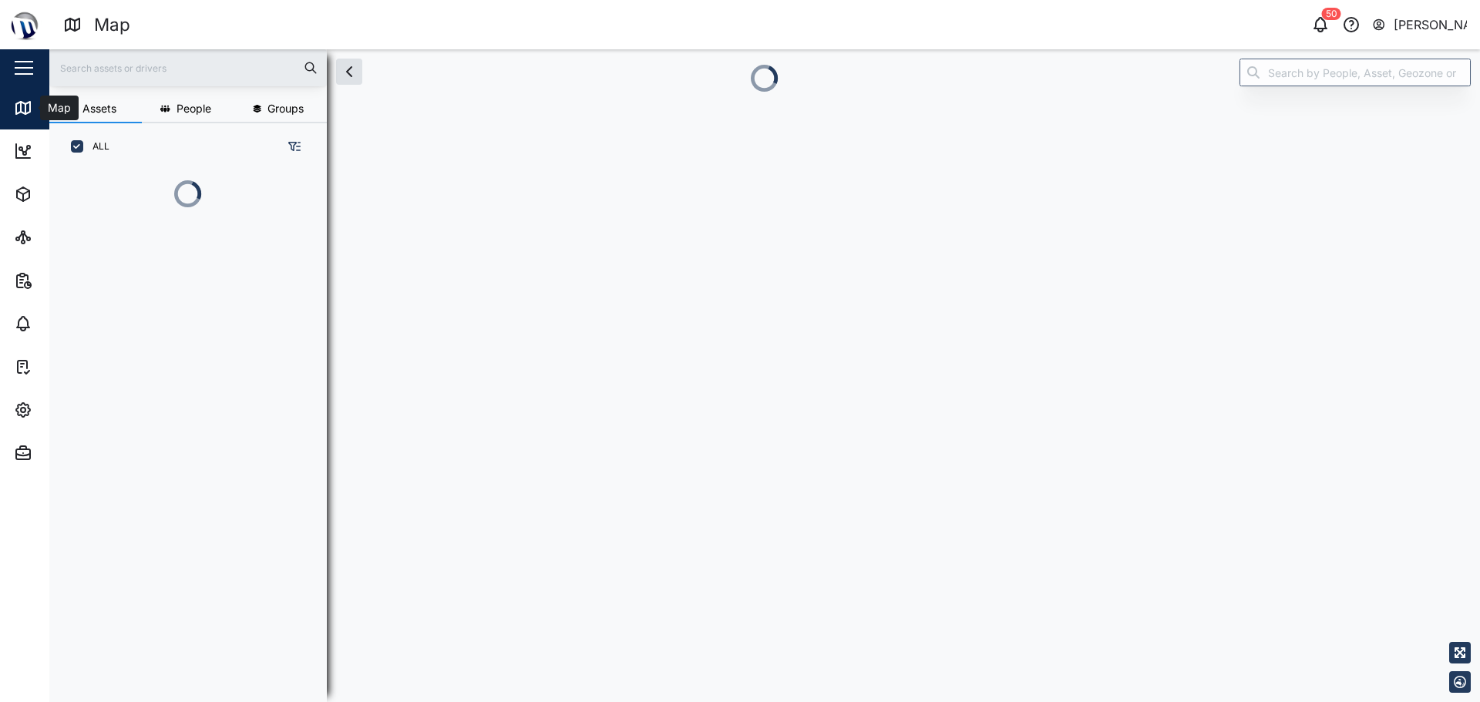
scroll to position [12, 12]
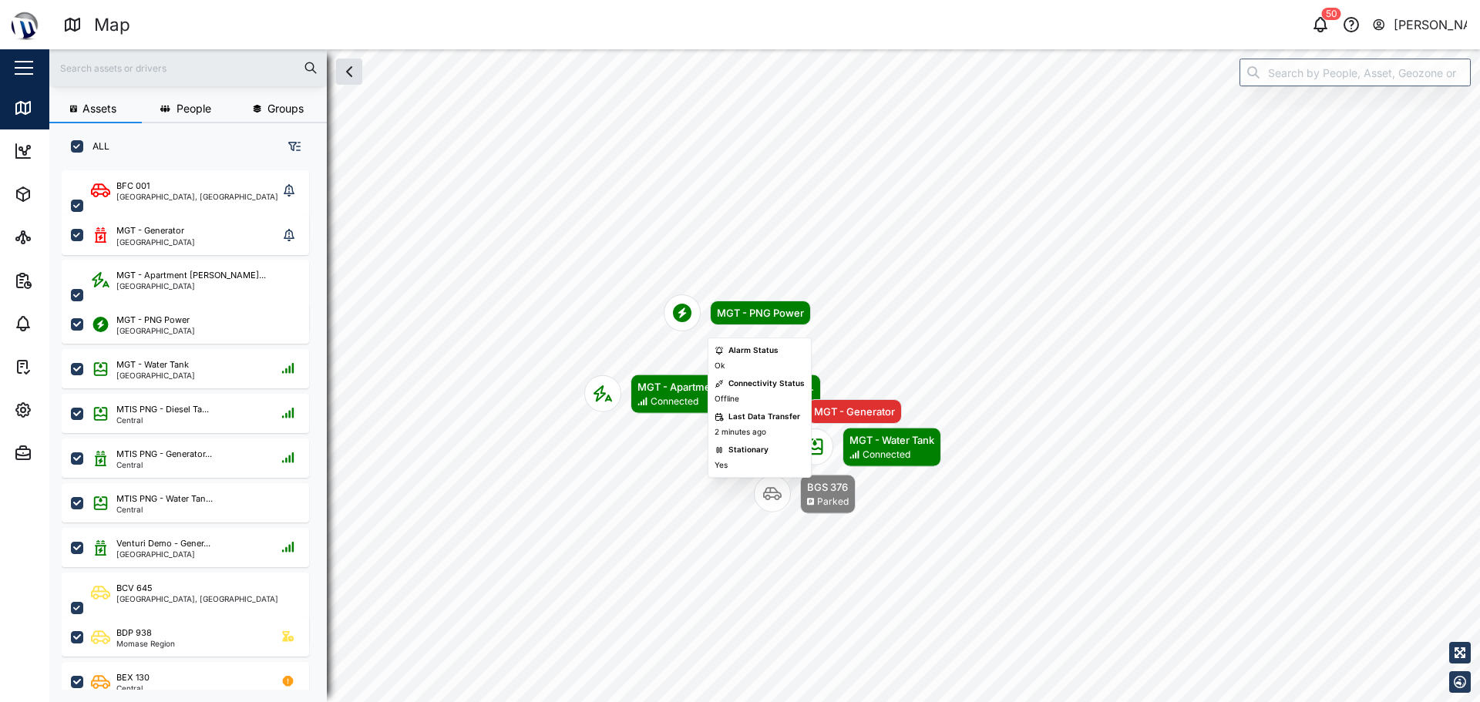
click at [729, 318] on div "MGT - PNG Power" at bounding box center [760, 312] width 87 height 15
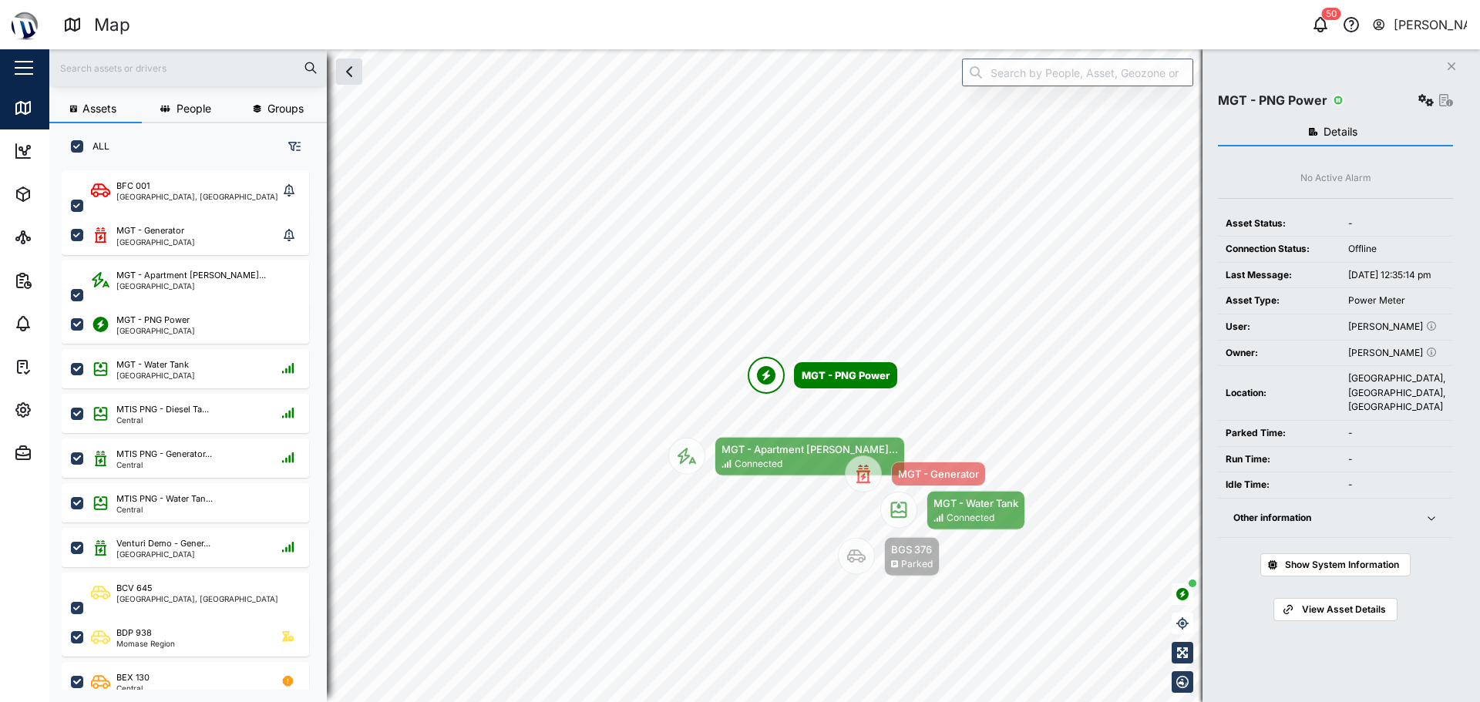
click at [738, 93] on div at bounding box center [1434, 100] width 38 height 22
click at [738, 98] on icon "button" at bounding box center [1446, 100] width 14 height 12
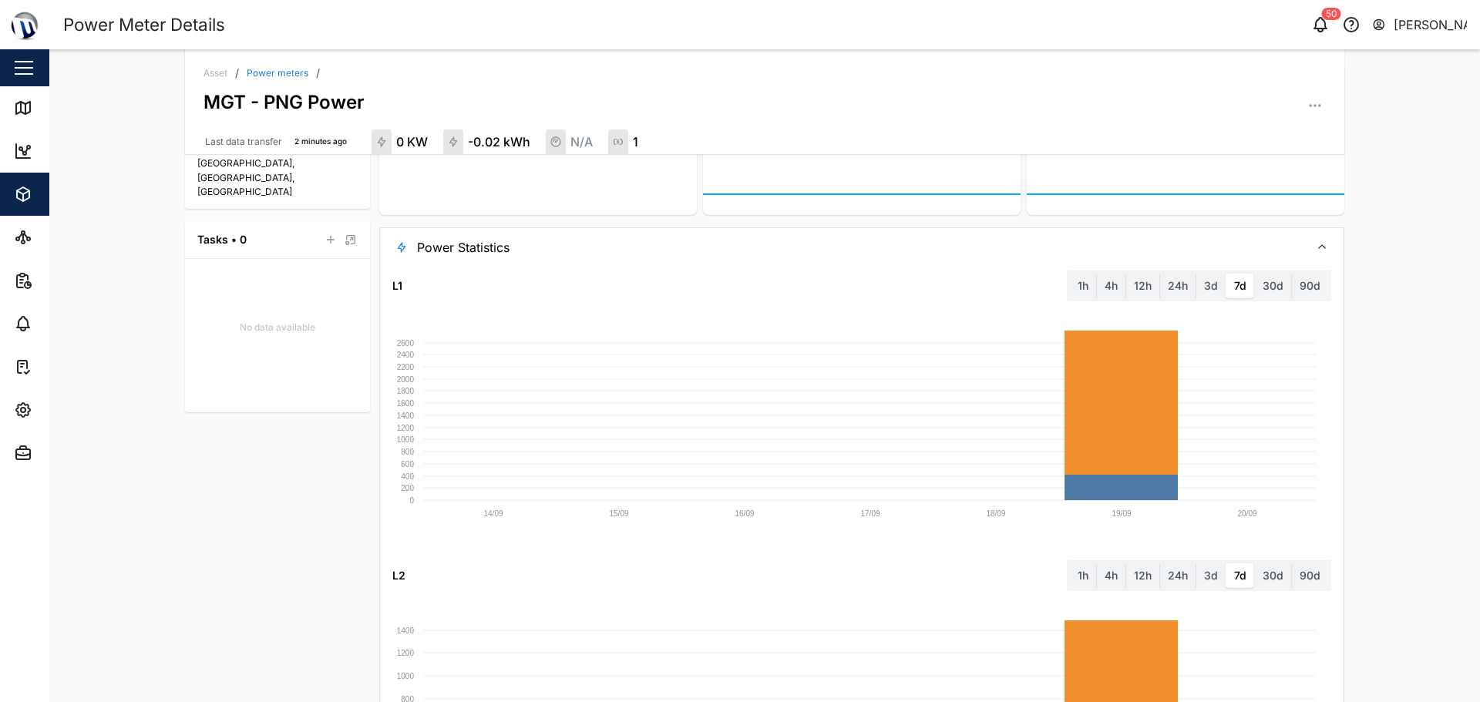
click at [616, 264] on span "Power Statistics" at bounding box center [857, 247] width 880 height 39
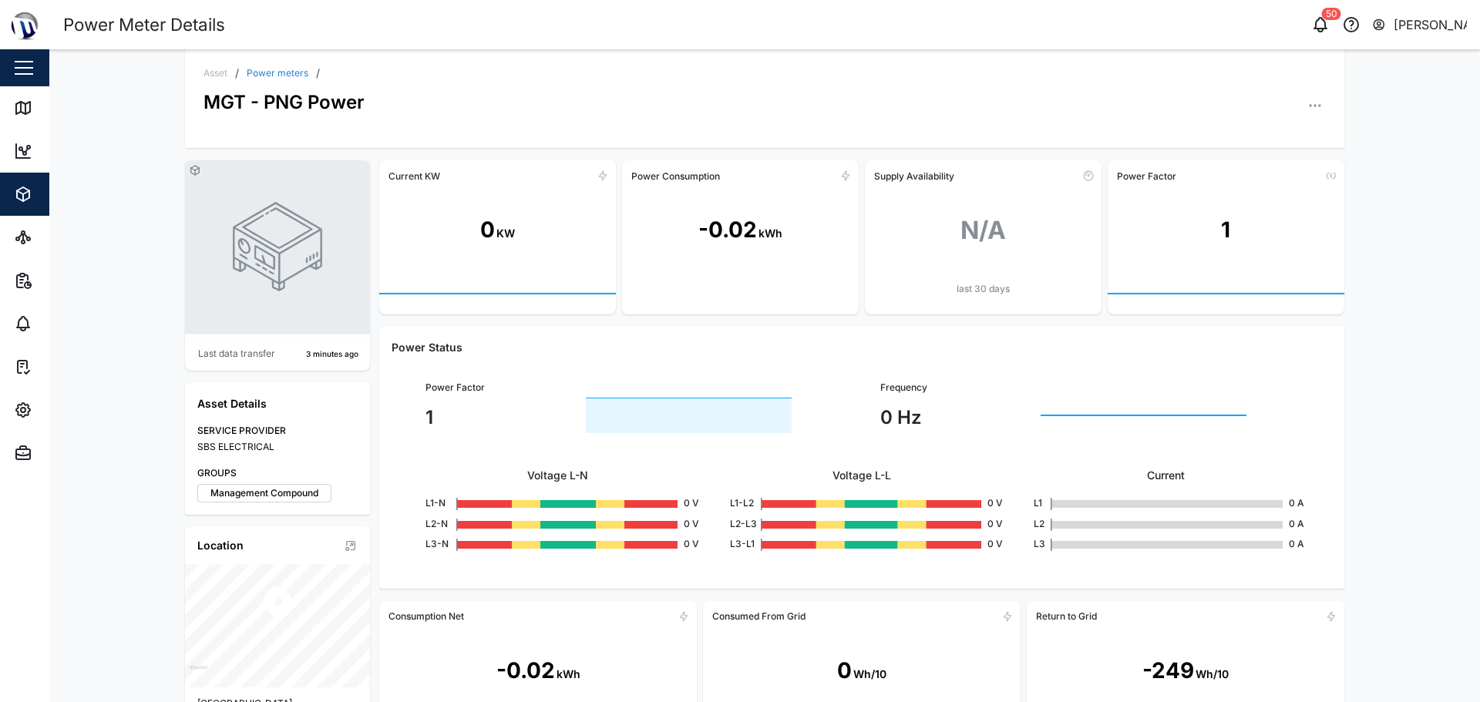
click at [55, 100] on div "Asset / Power meters / MGT - PNG Power Last data transfer 3 minutes ago Asset D…" at bounding box center [764, 375] width 1431 height 653
click at [42, 101] on div "Map" at bounding box center [57, 107] width 35 height 17
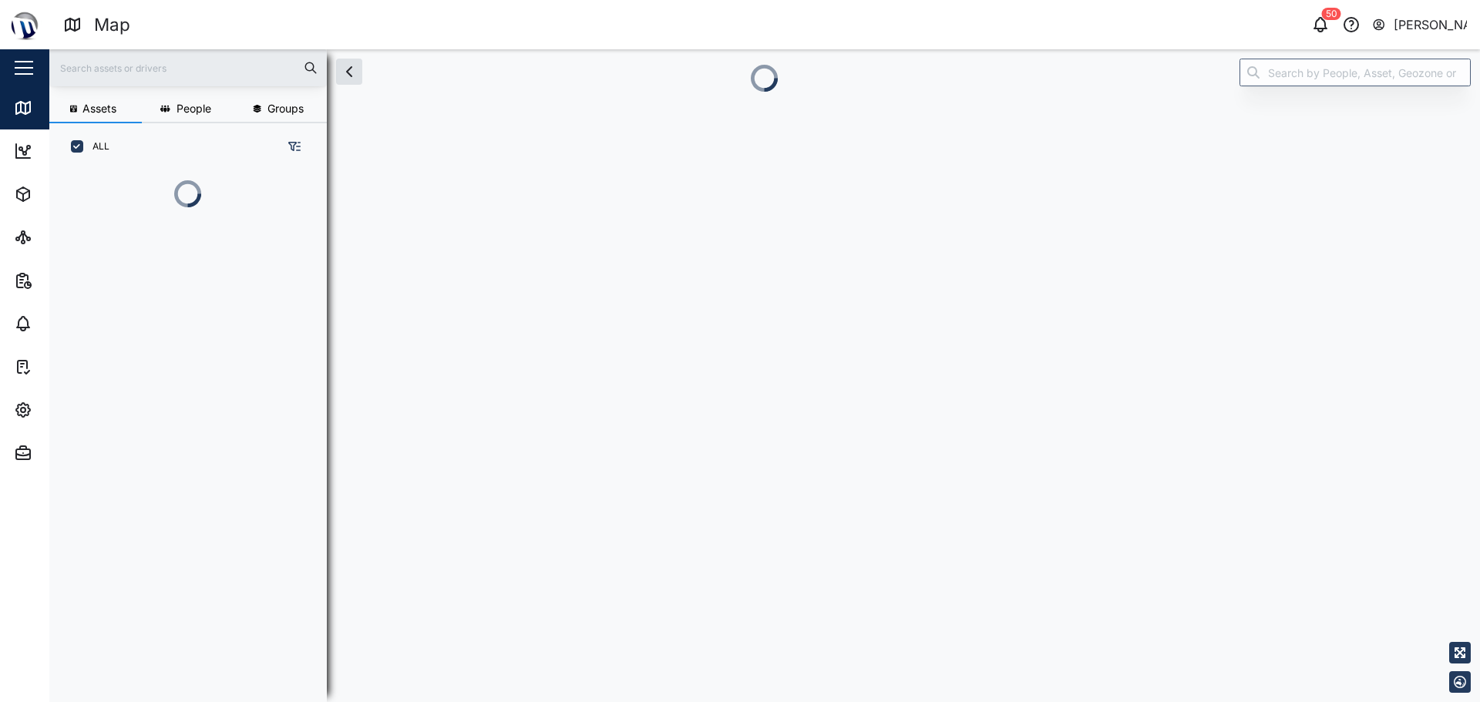
scroll to position [12, 12]
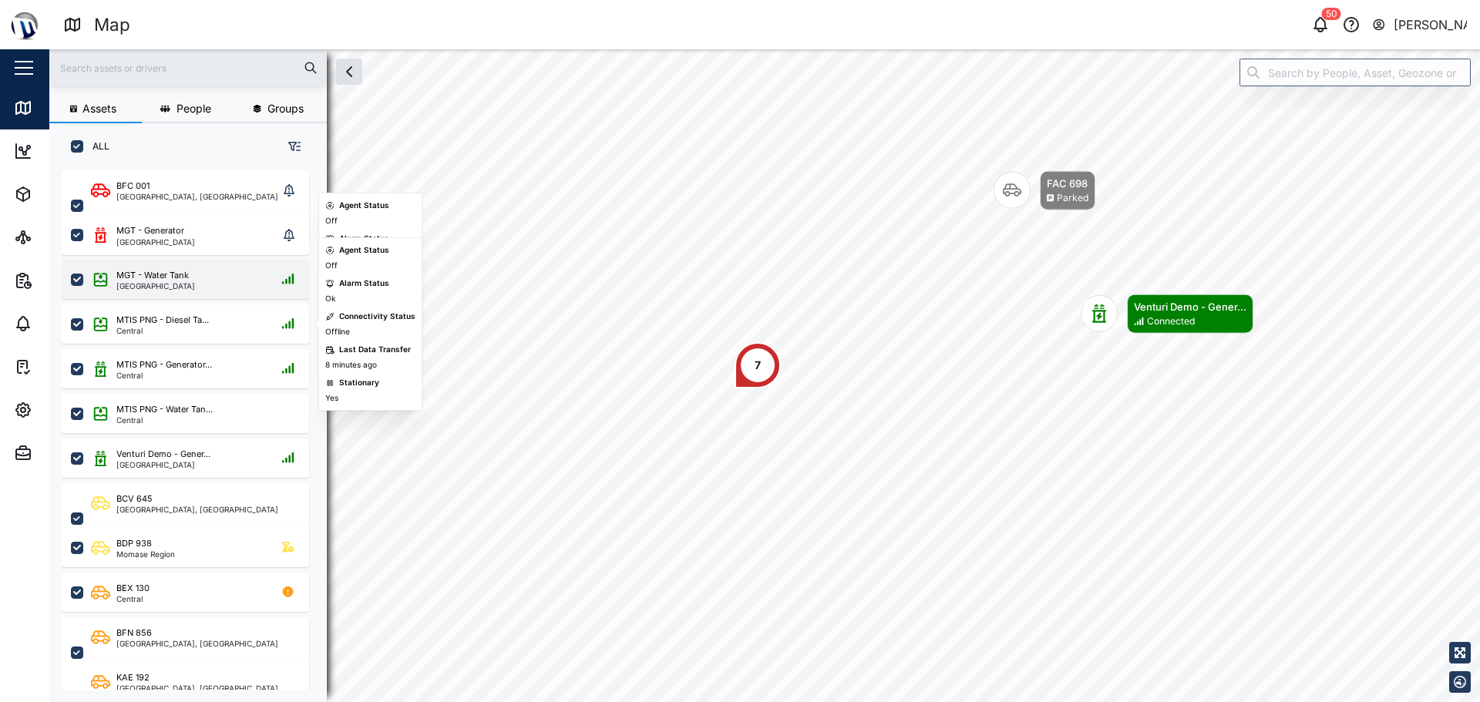
click at [170, 267] on div "MGT - Water Tank Port Moresby" at bounding box center [185, 279] width 247 height 39
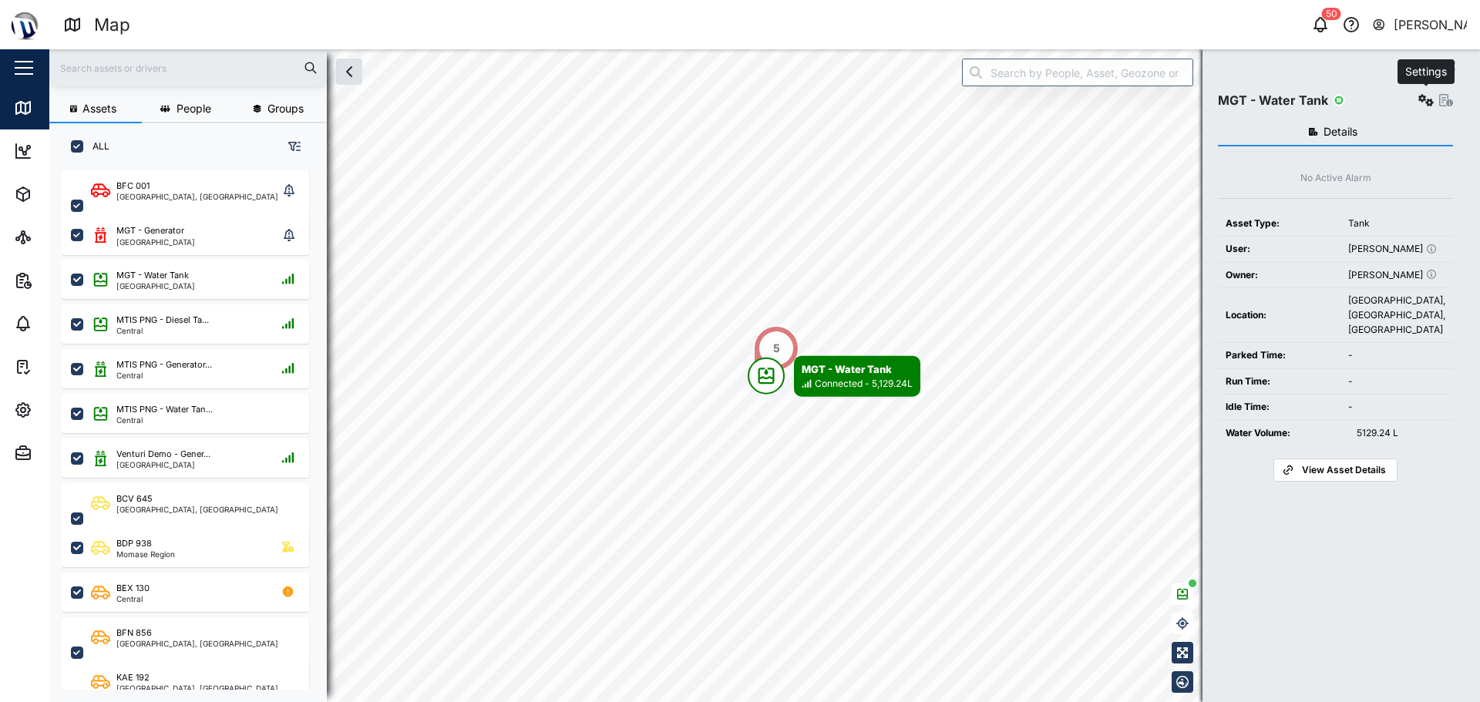
click at [738, 96] on button "button" at bounding box center [1426, 100] width 22 height 22
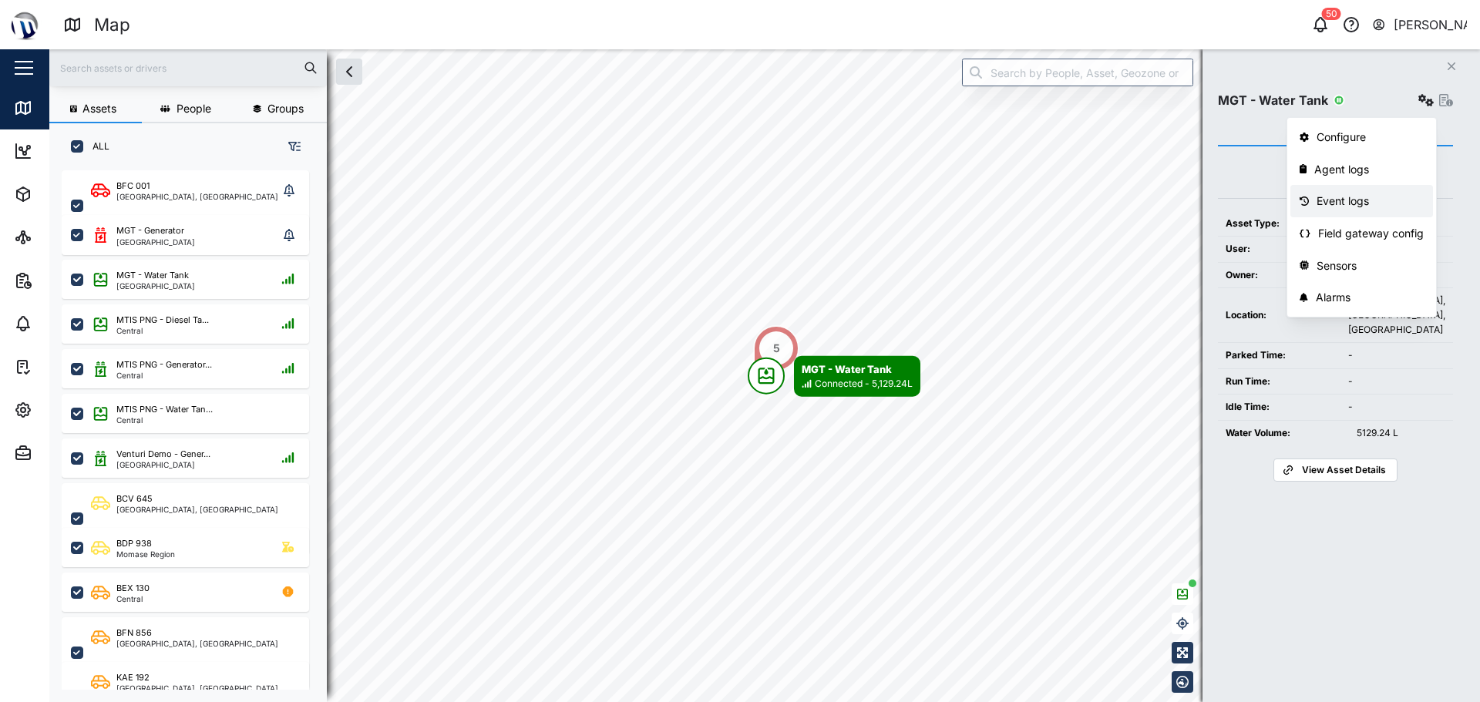
click at [738, 194] on div "Event logs" at bounding box center [1370, 201] width 107 height 17
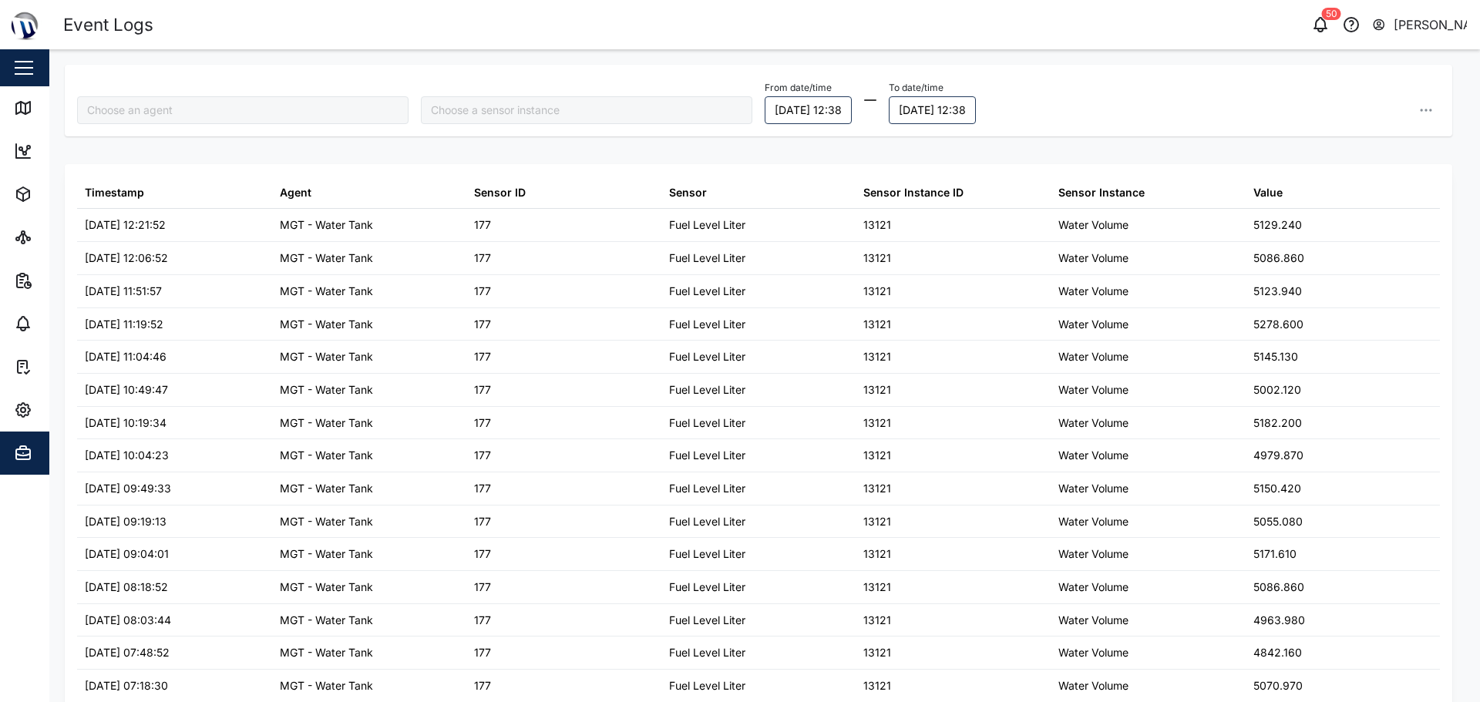
type input "MGT - Water Tank"
click at [21, 113] on icon at bounding box center [23, 108] width 19 height 19
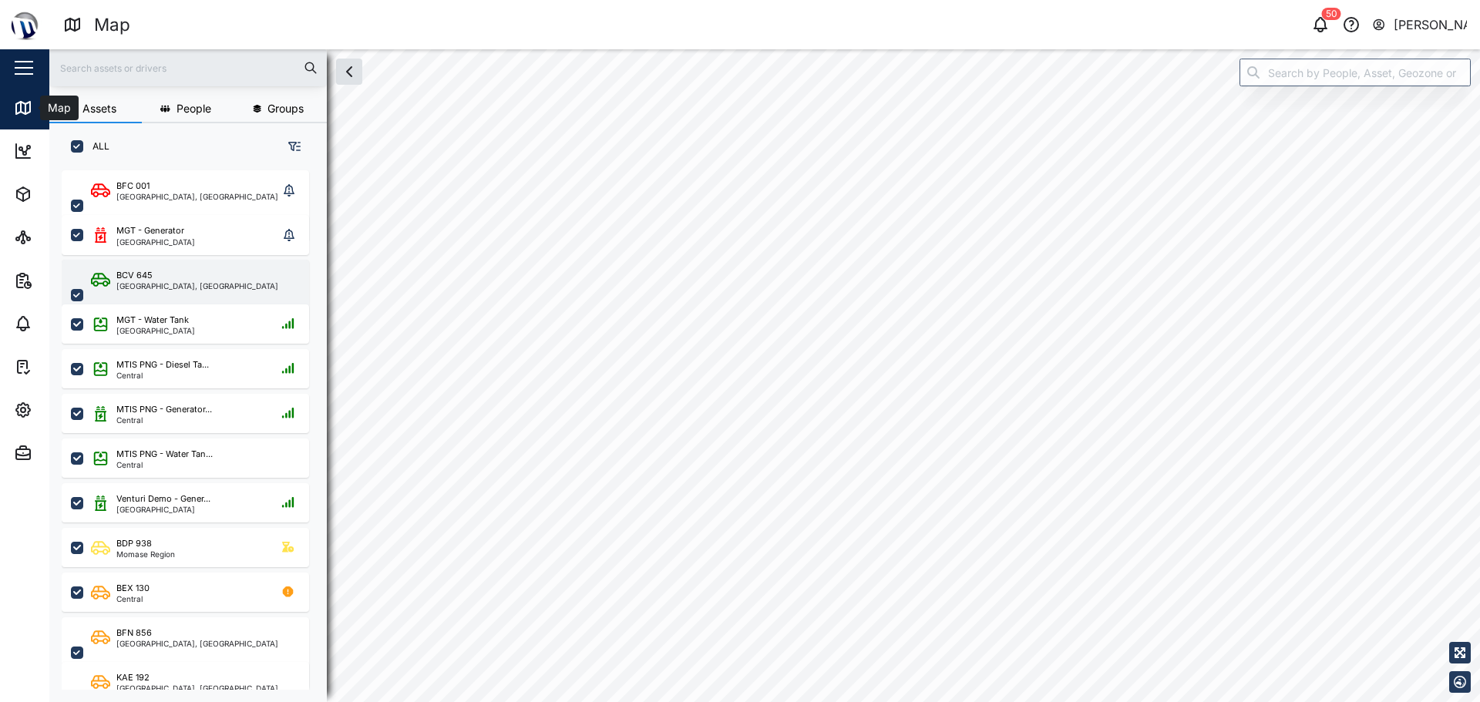
checkbox input "true"
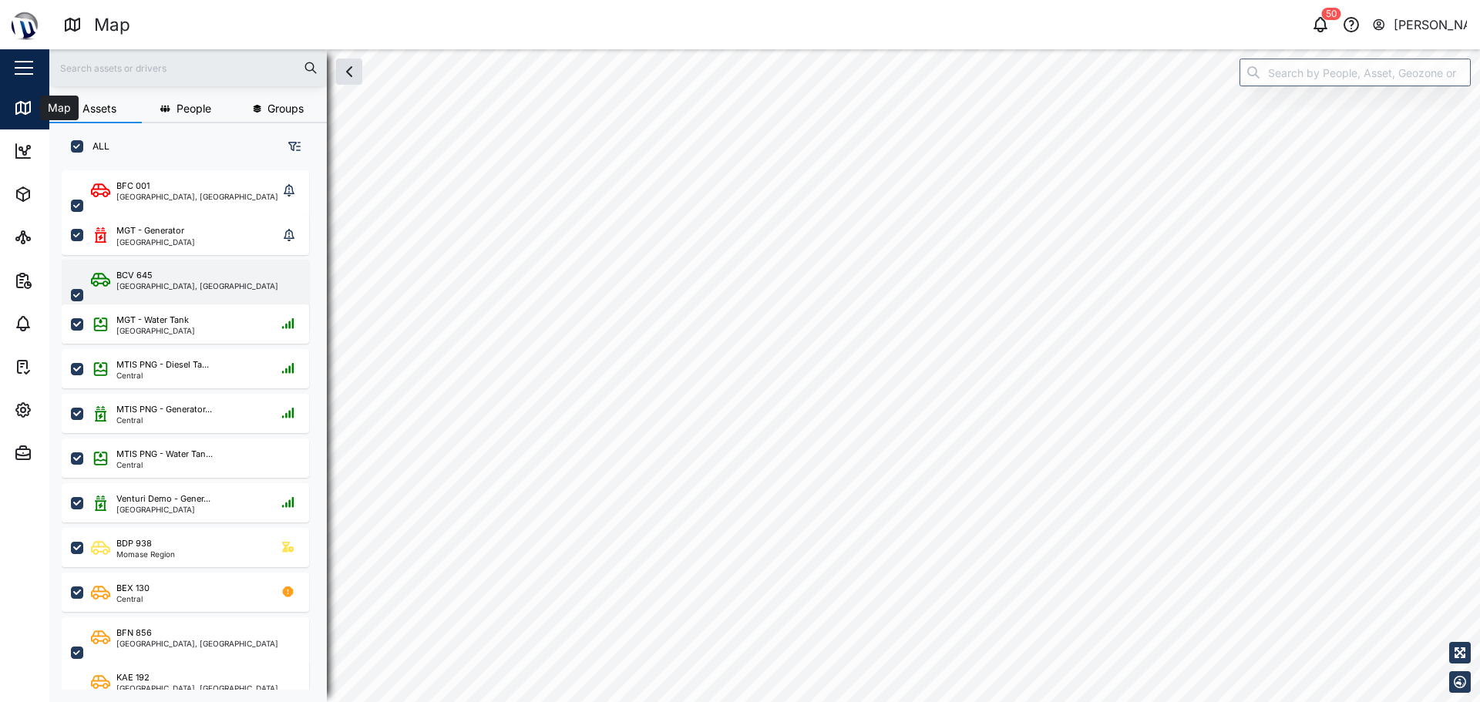
checkbox input "true"
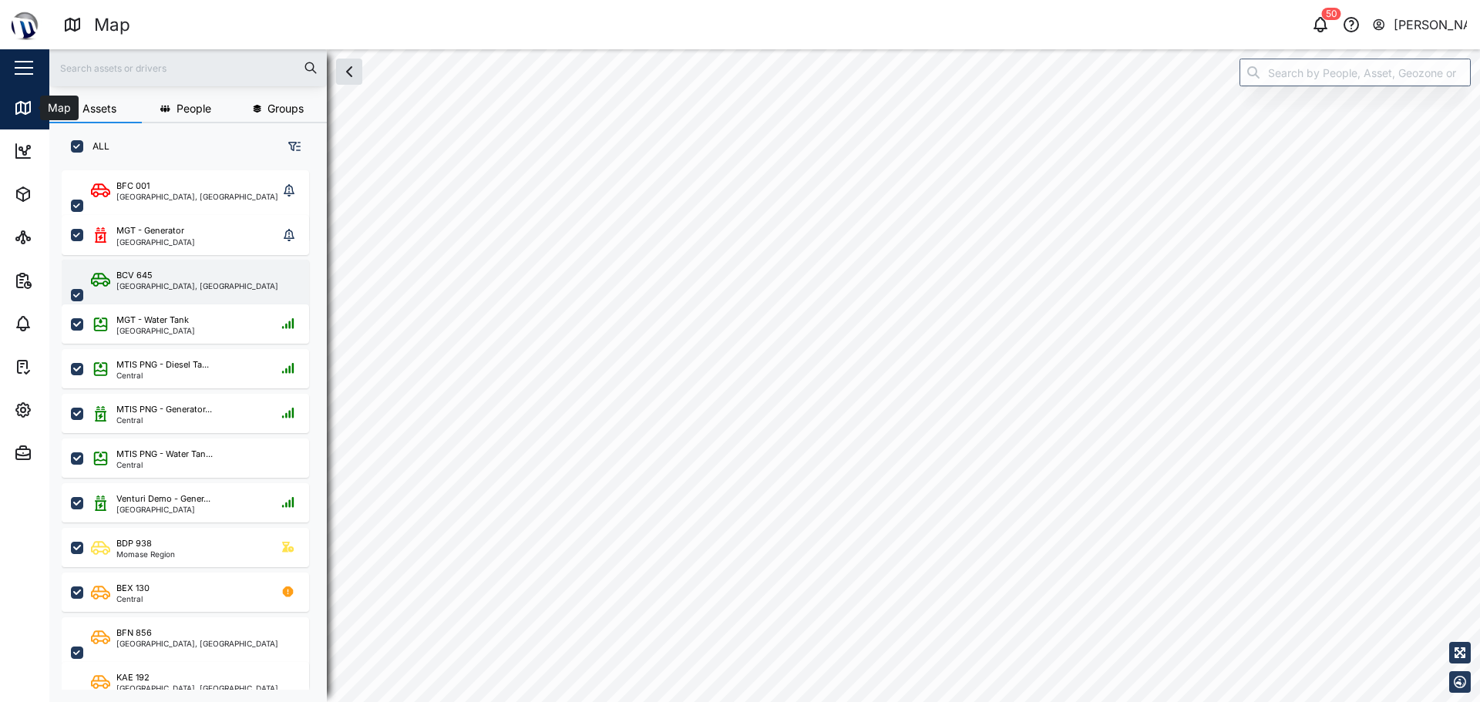
checkbox input "true"
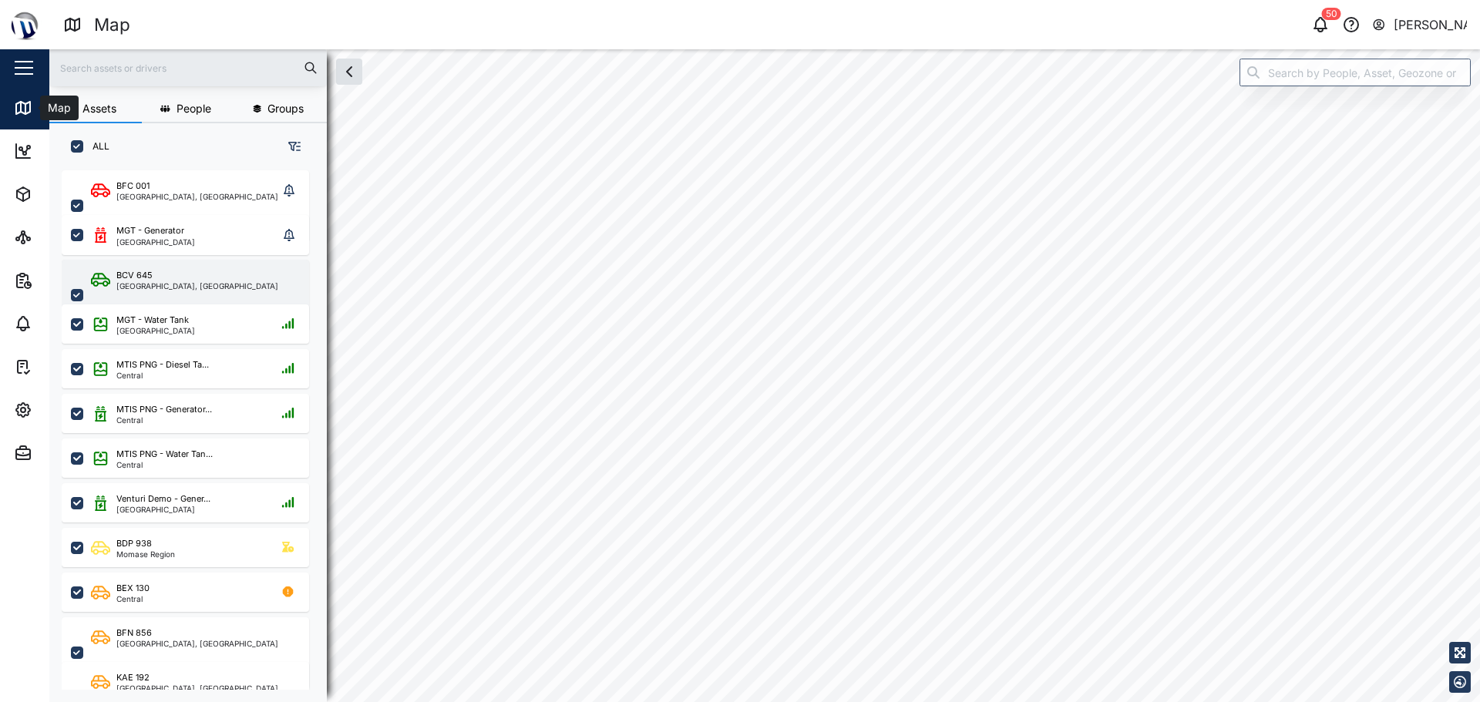
checkbox input "true"
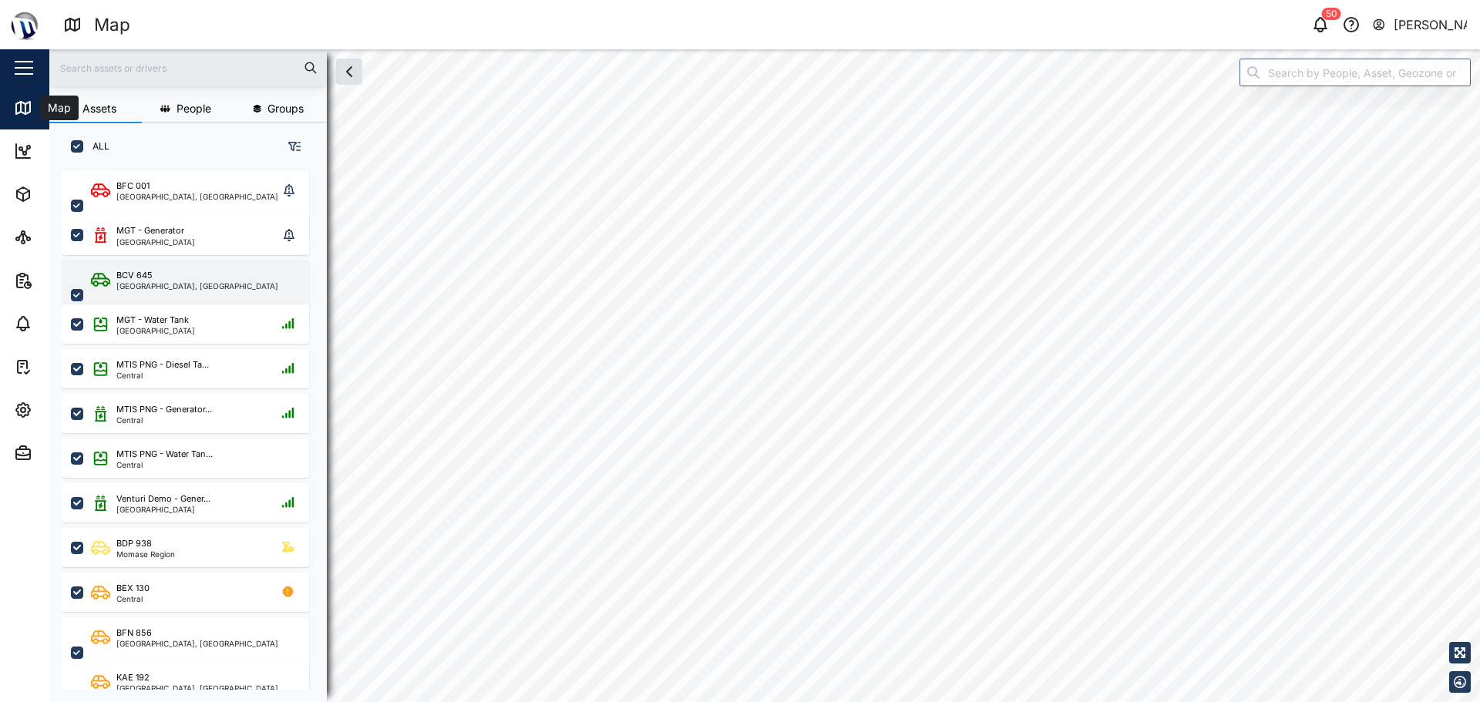
checkbox input "true"
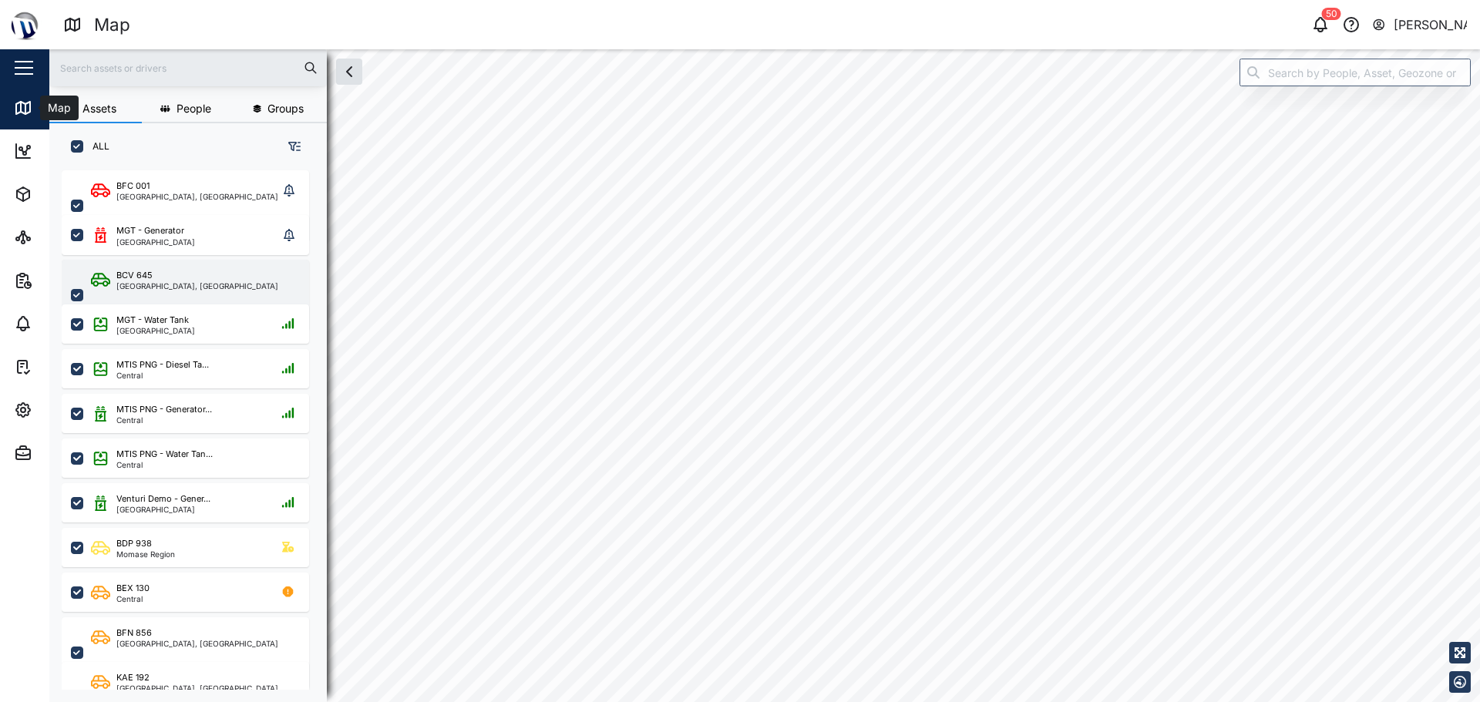
checkbox input "true"
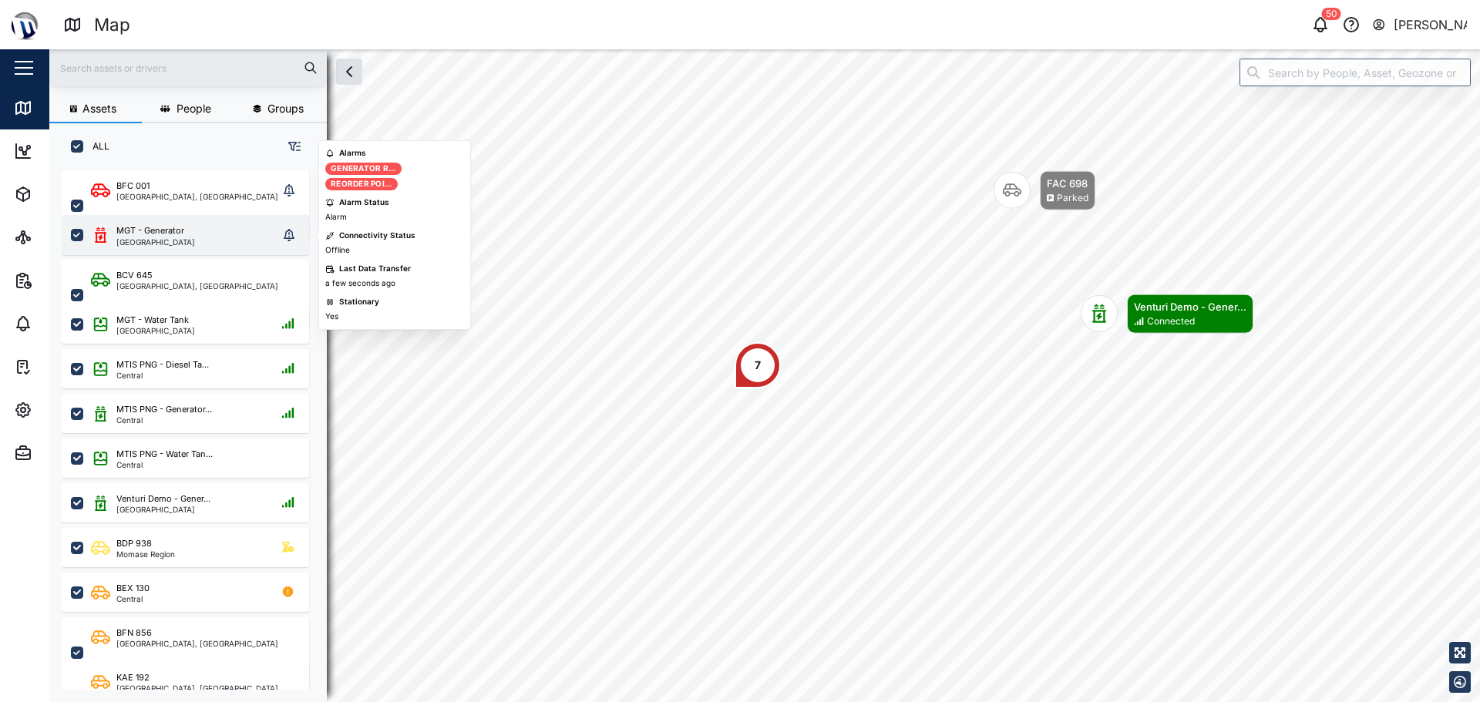
click at [161, 241] on div "[GEOGRAPHIC_DATA]" at bounding box center [155, 242] width 79 height 8
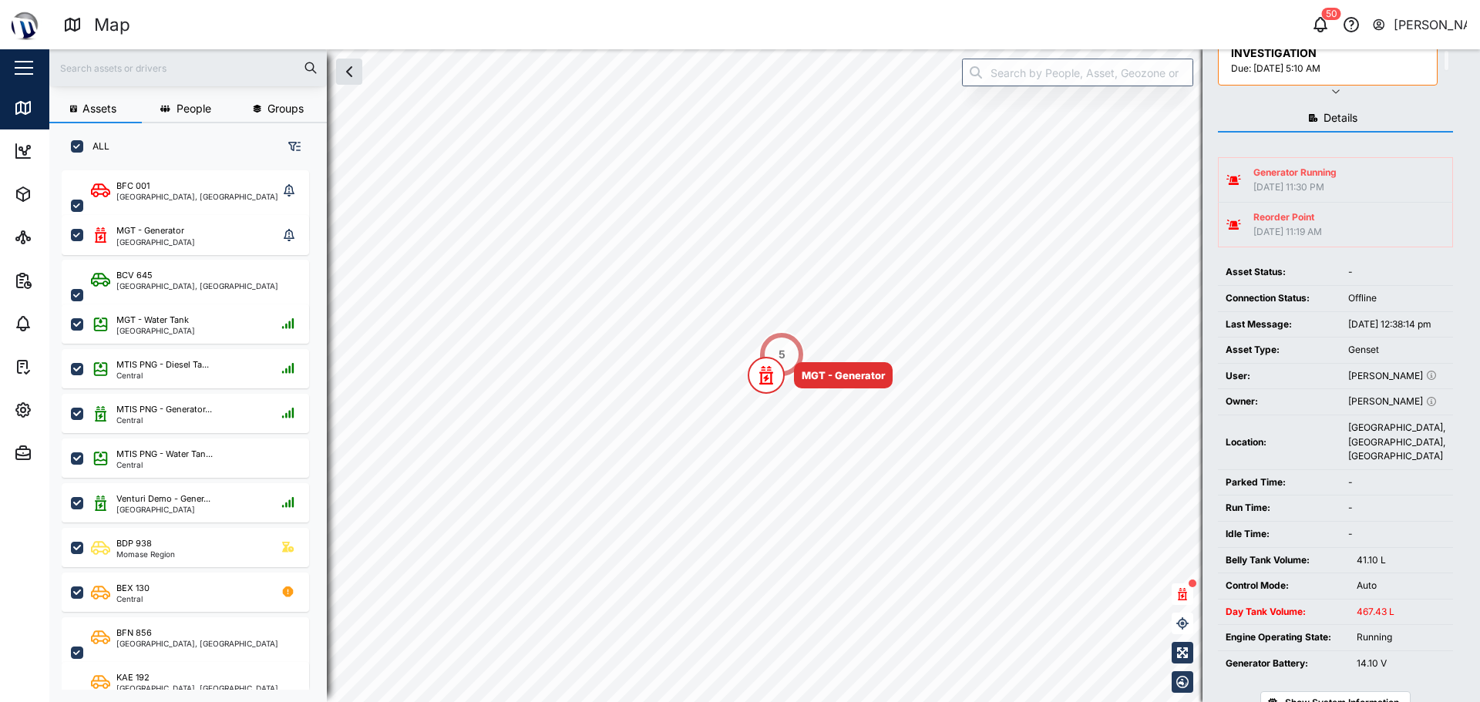
scroll to position [237, 0]
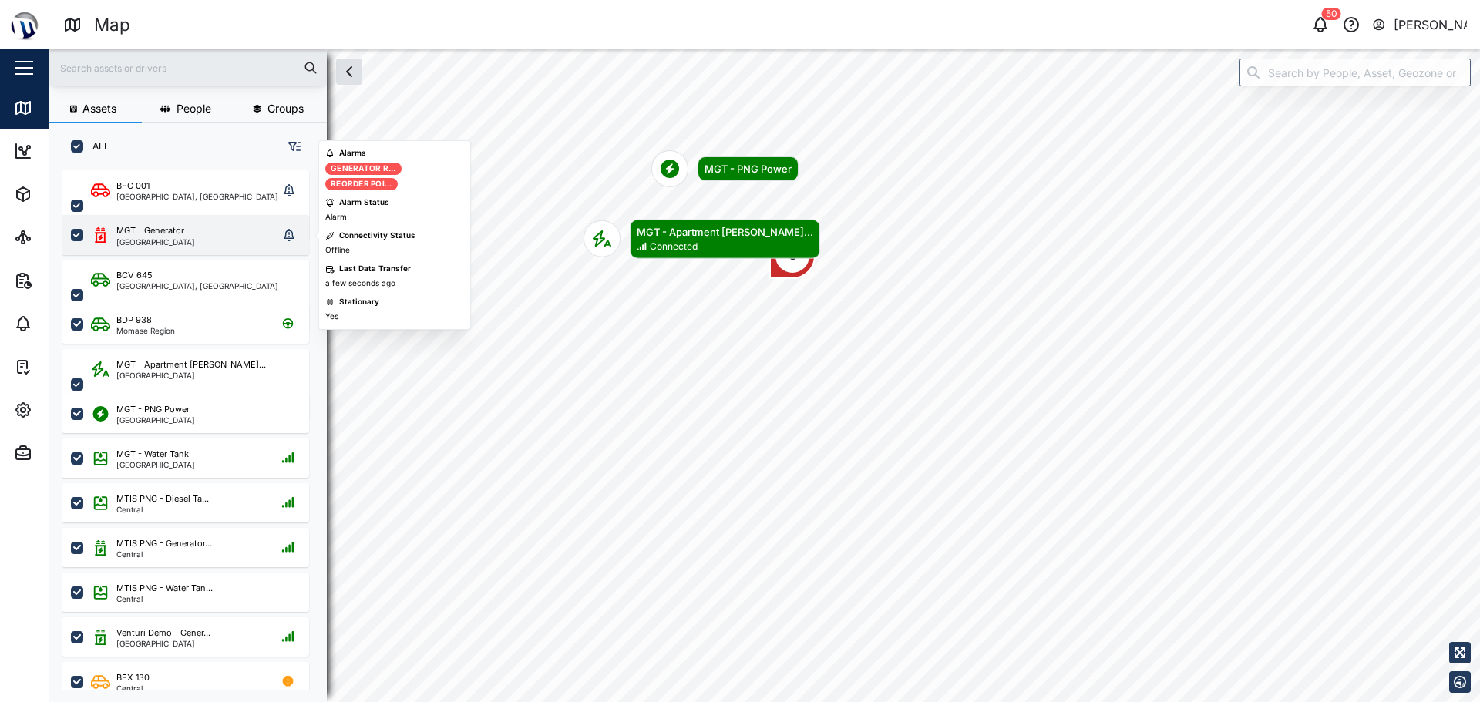
click at [180, 224] on div "MGT - Generator" at bounding box center [150, 230] width 68 height 13
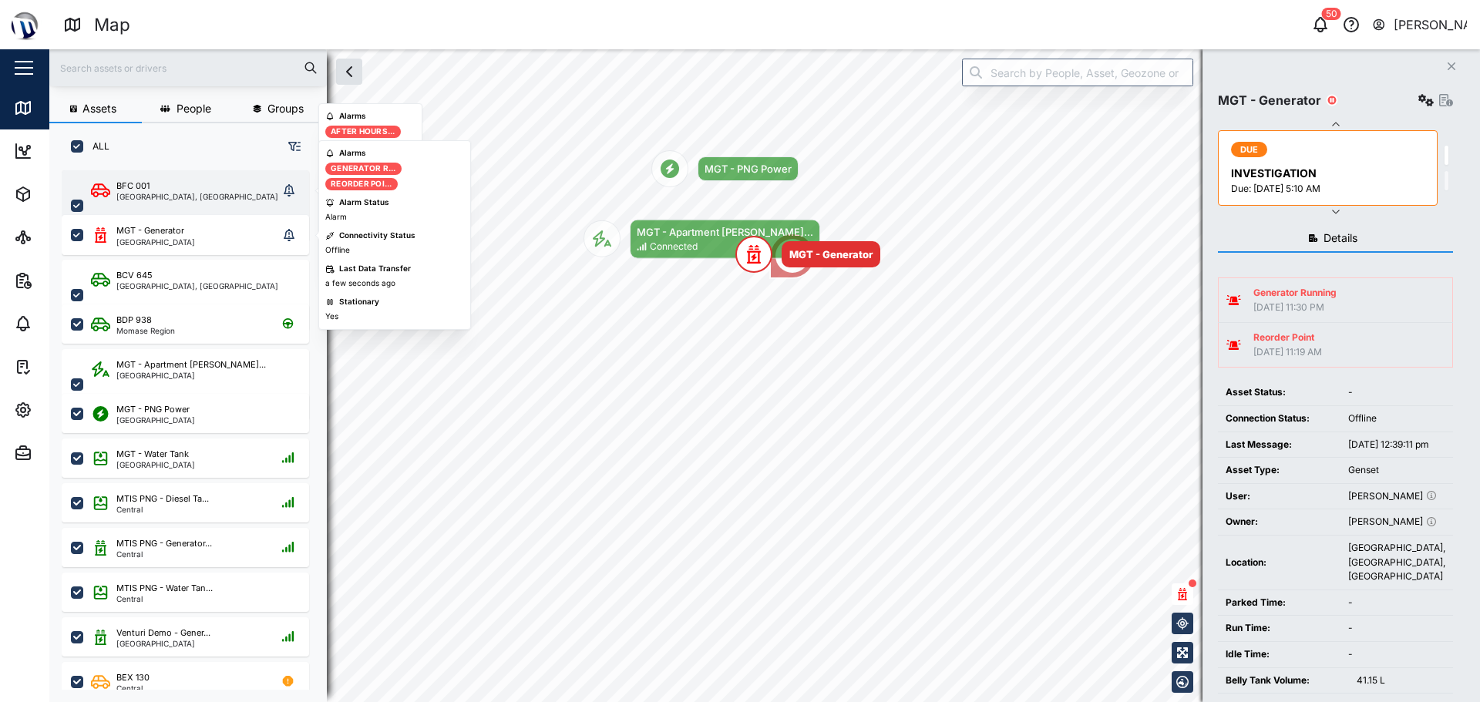
click at [191, 193] on div "[GEOGRAPHIC_DATA], [GEOGRAPHIC_DATA]" at bounding box center [197, 197] width 162 height 8
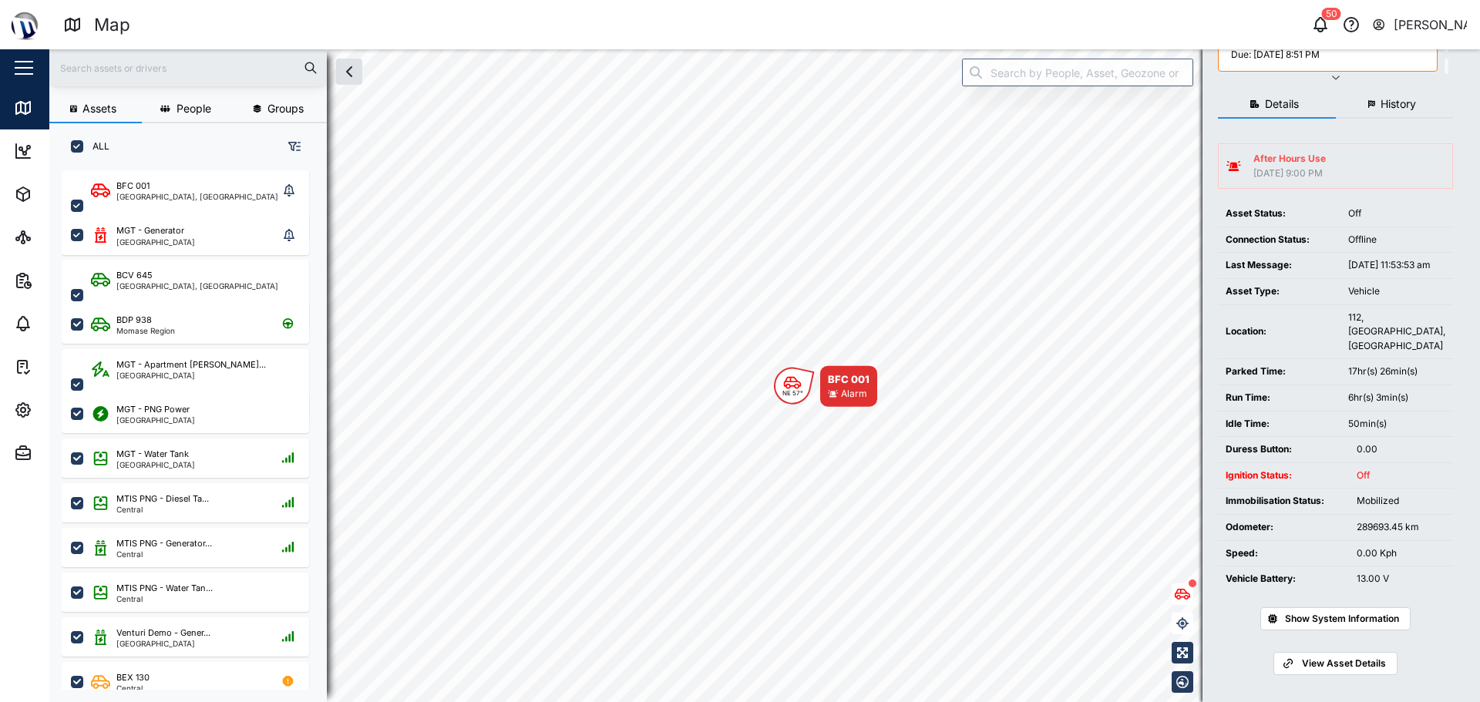
scroll to position [138, 0]
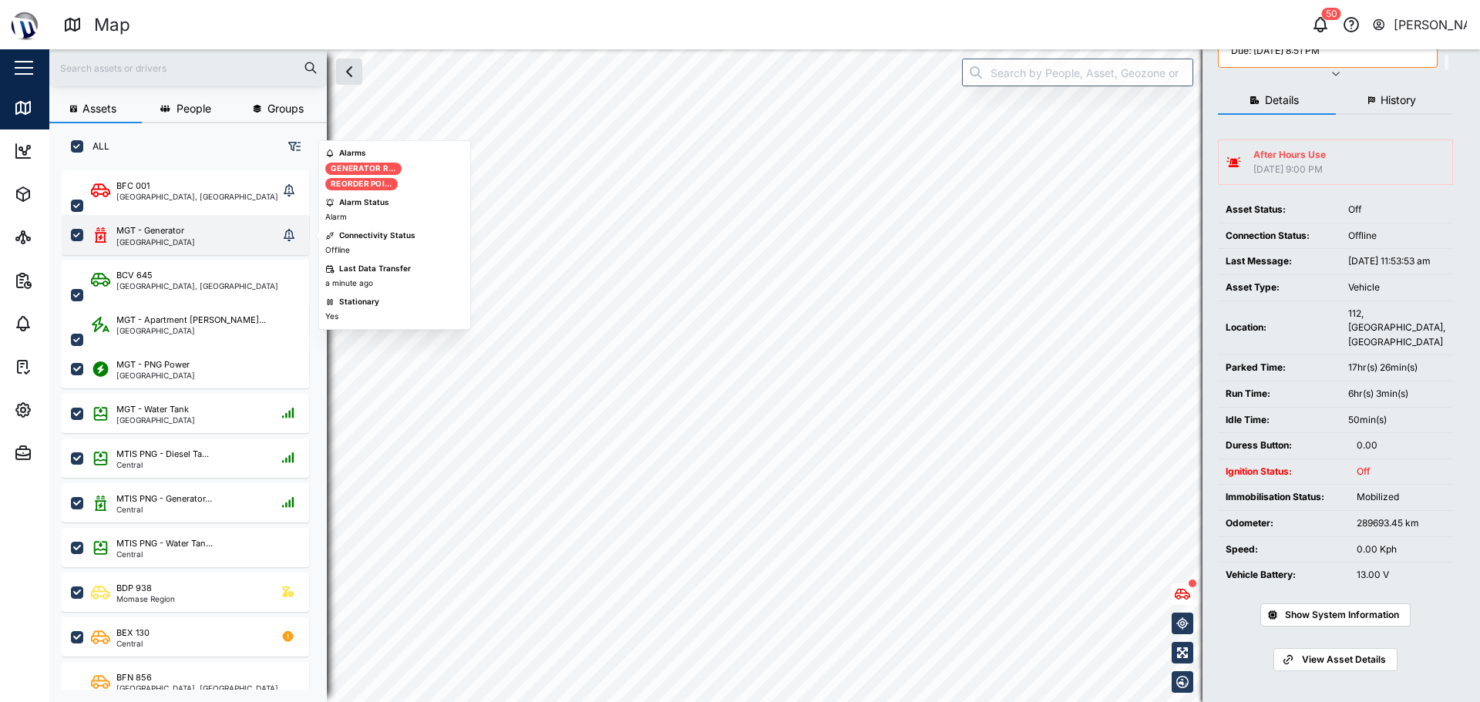
click at [211, 232] on div "MGT - Generator Port Moresby" at bounding box center [184, 235] width 187 height 22
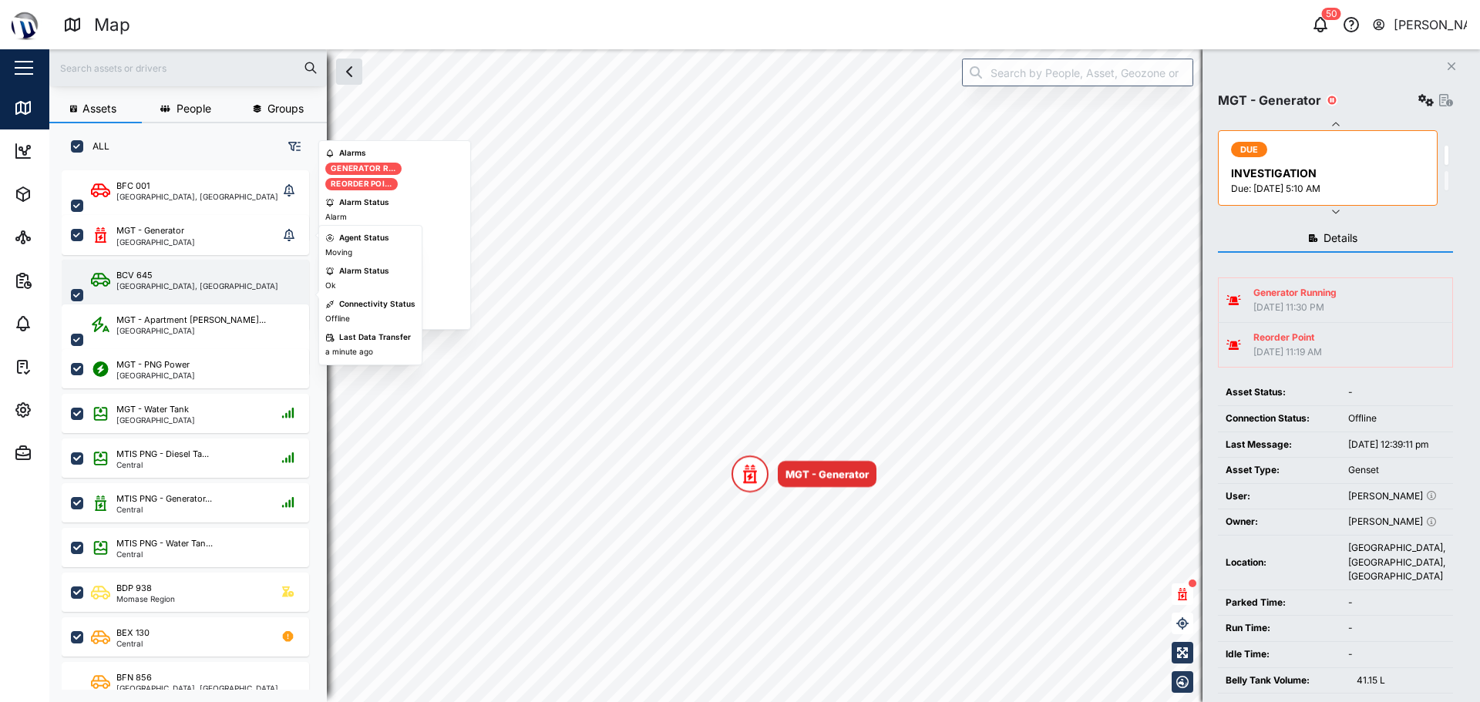
click at [213, 273] on div "BCV 645" at bounding box center [197, 275] width 162 height 13
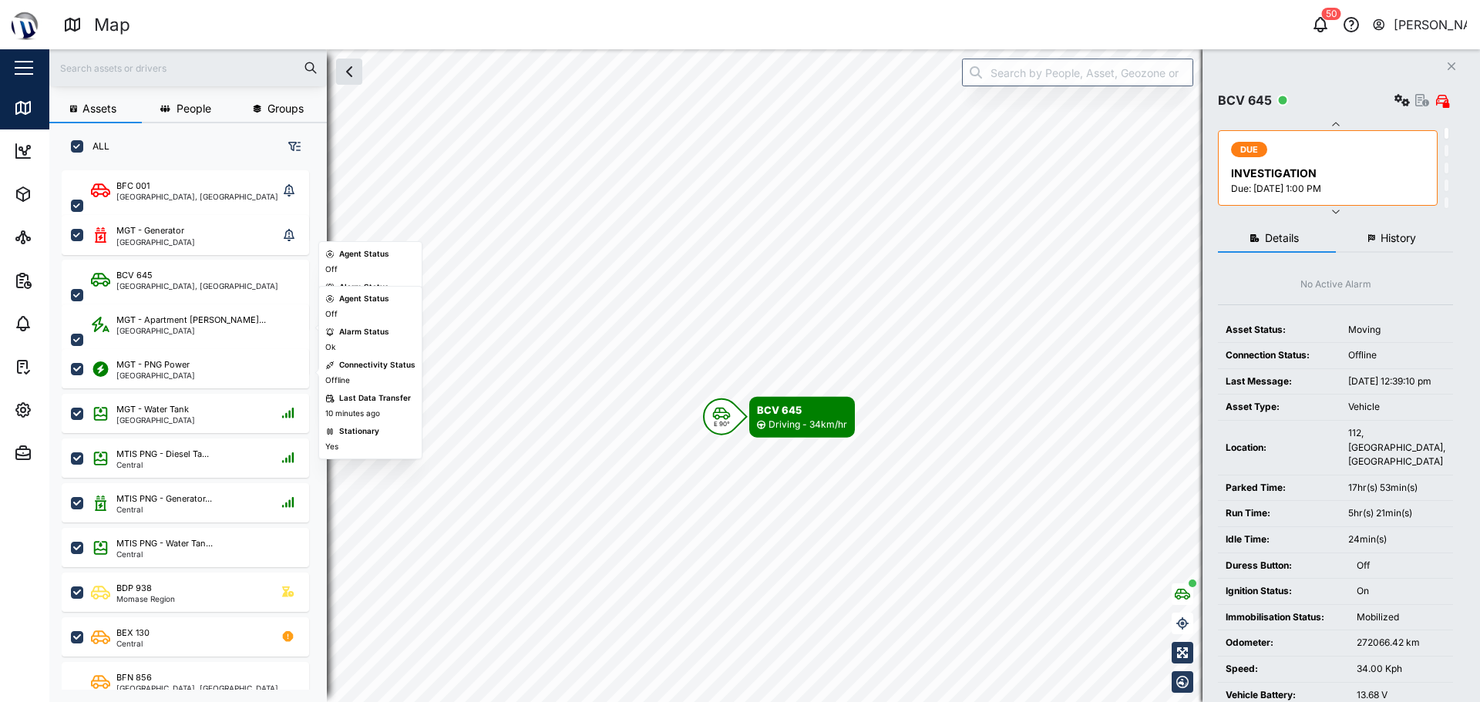
scroll to position [540, 0]
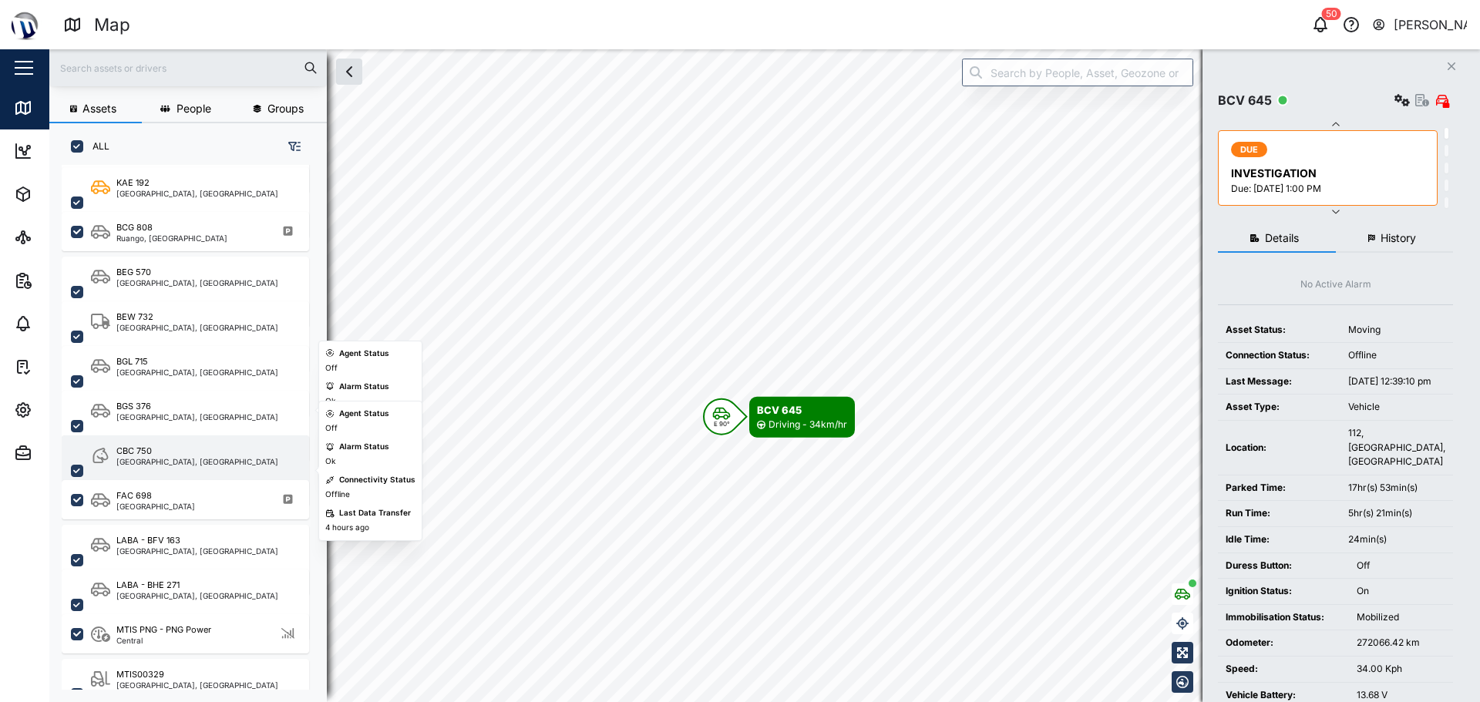
click at [211, 446] on div "CBC 750" at bounding box center [197, 451] width 162 height 13
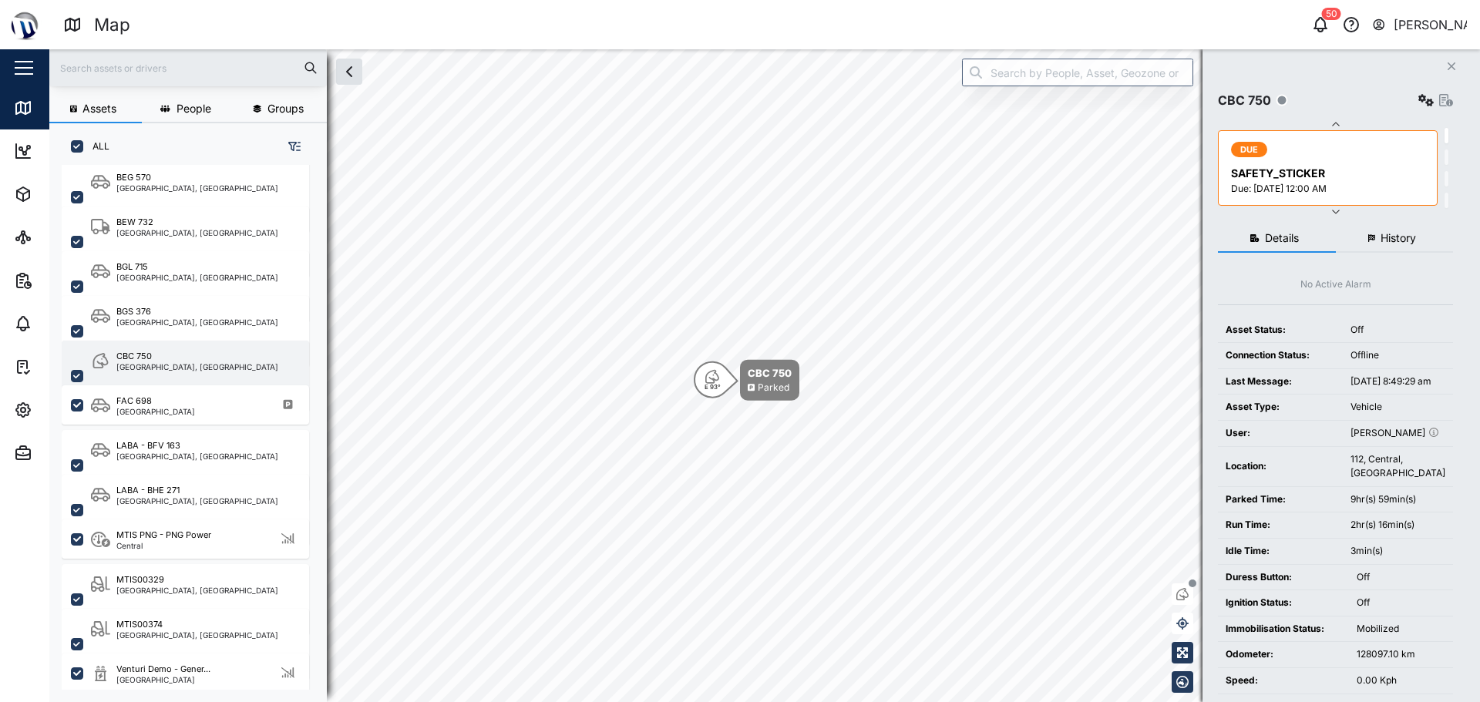
scroll to position [638, 0]
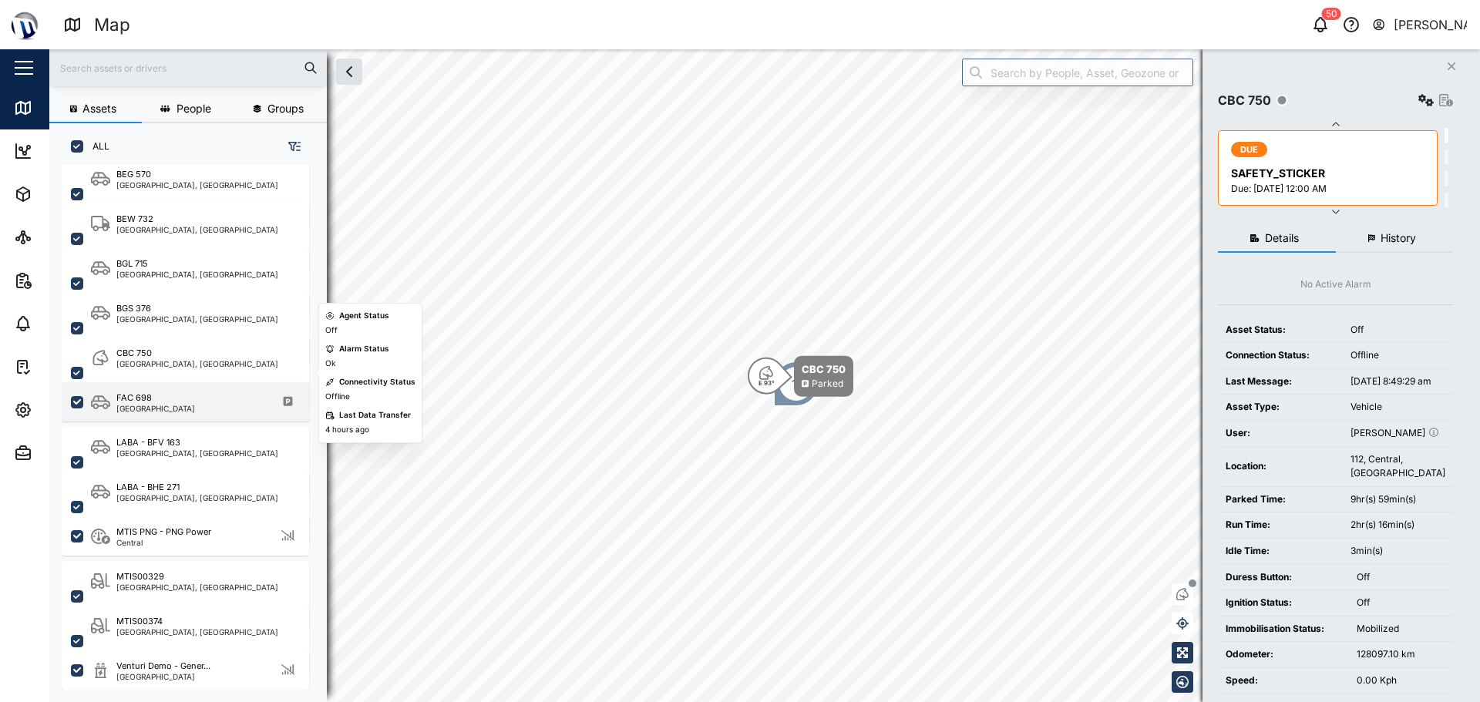
click at [210, 402] on div "FAC 698 Southern Region" at bounding box center [195, 402] width 209 height 21
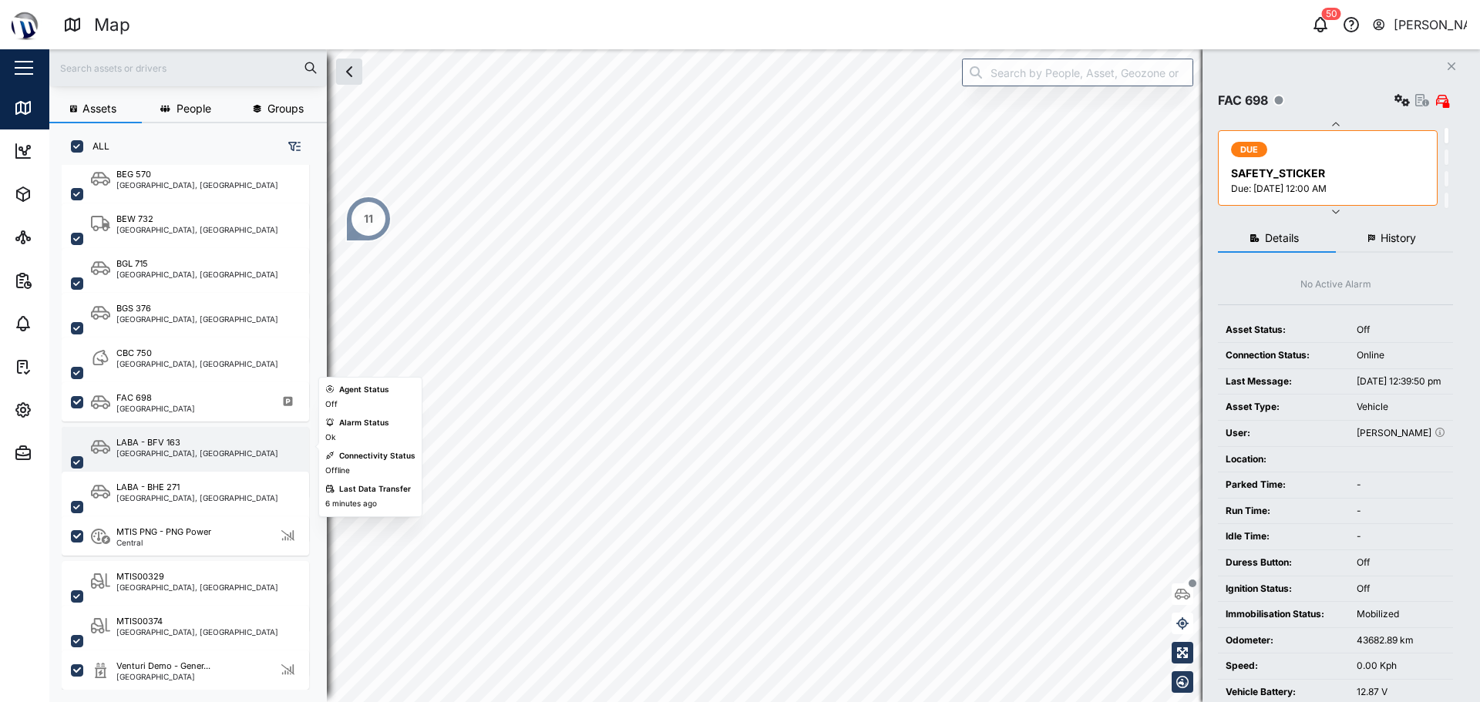
click at [222, 449] on div "[GEOGRAPHIC_DATA], [GEOGRAPHIC_DATA]" at bounding box center [197, 453] width 162 height 8
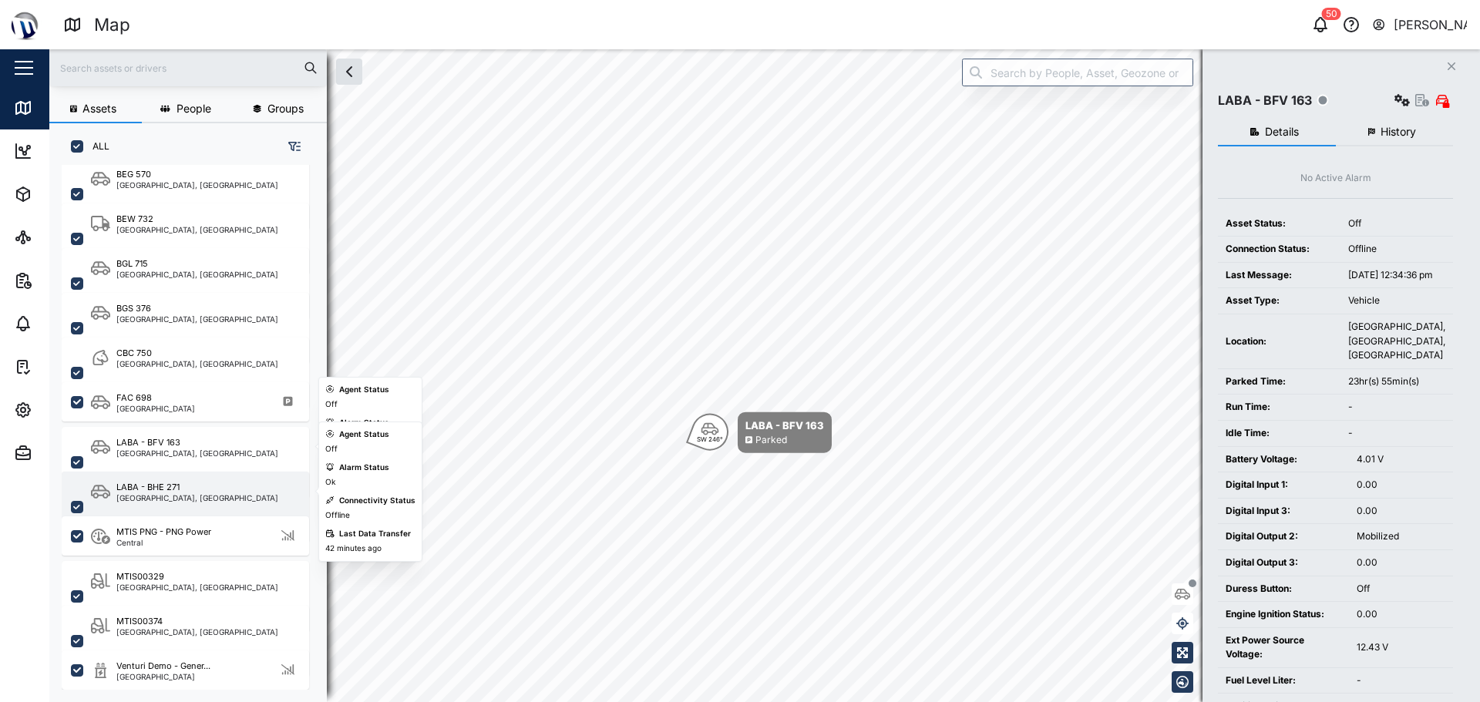
click at [227, 483] on div "LABA - BHE 271" at bounding box center [197, 487] width 162 height 13
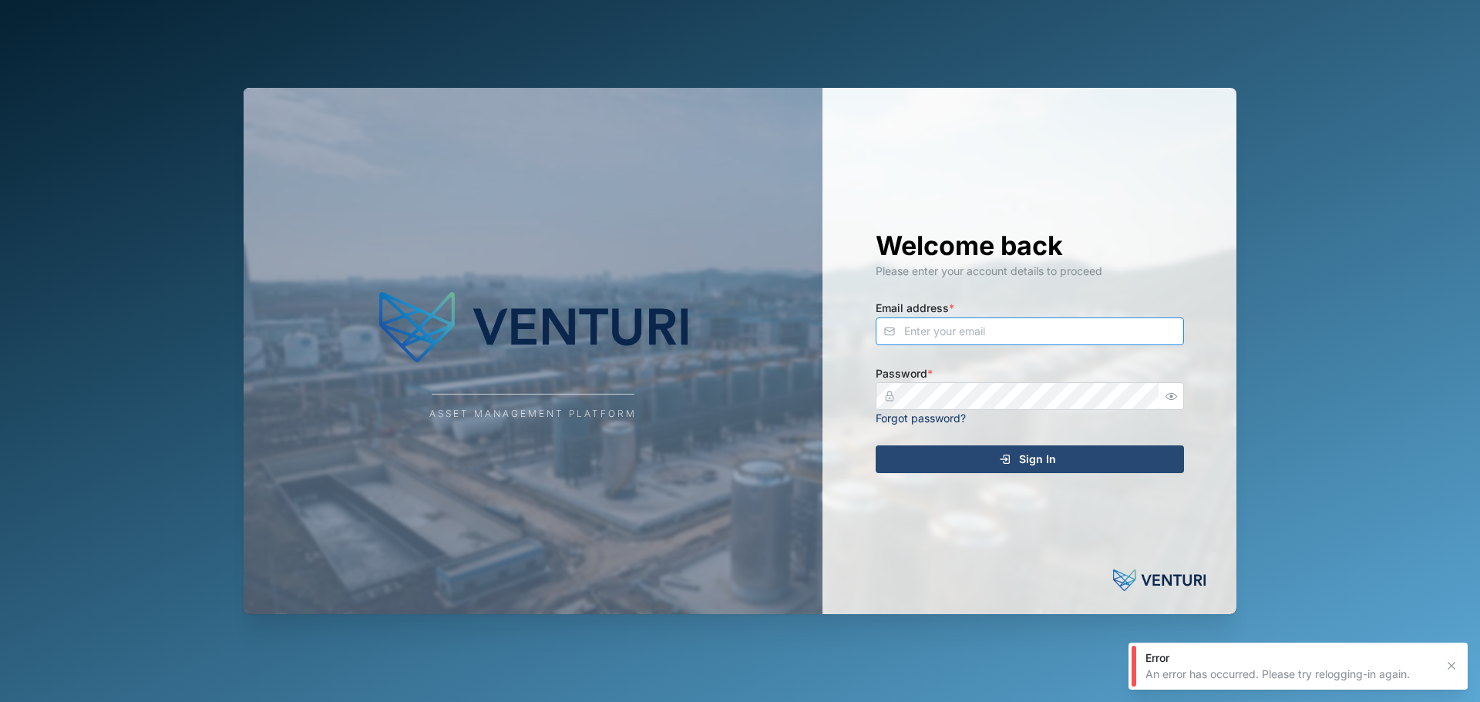
click at [968, 326] on input "Email address *" at bounding box center [1030, 332] width 308 height 28
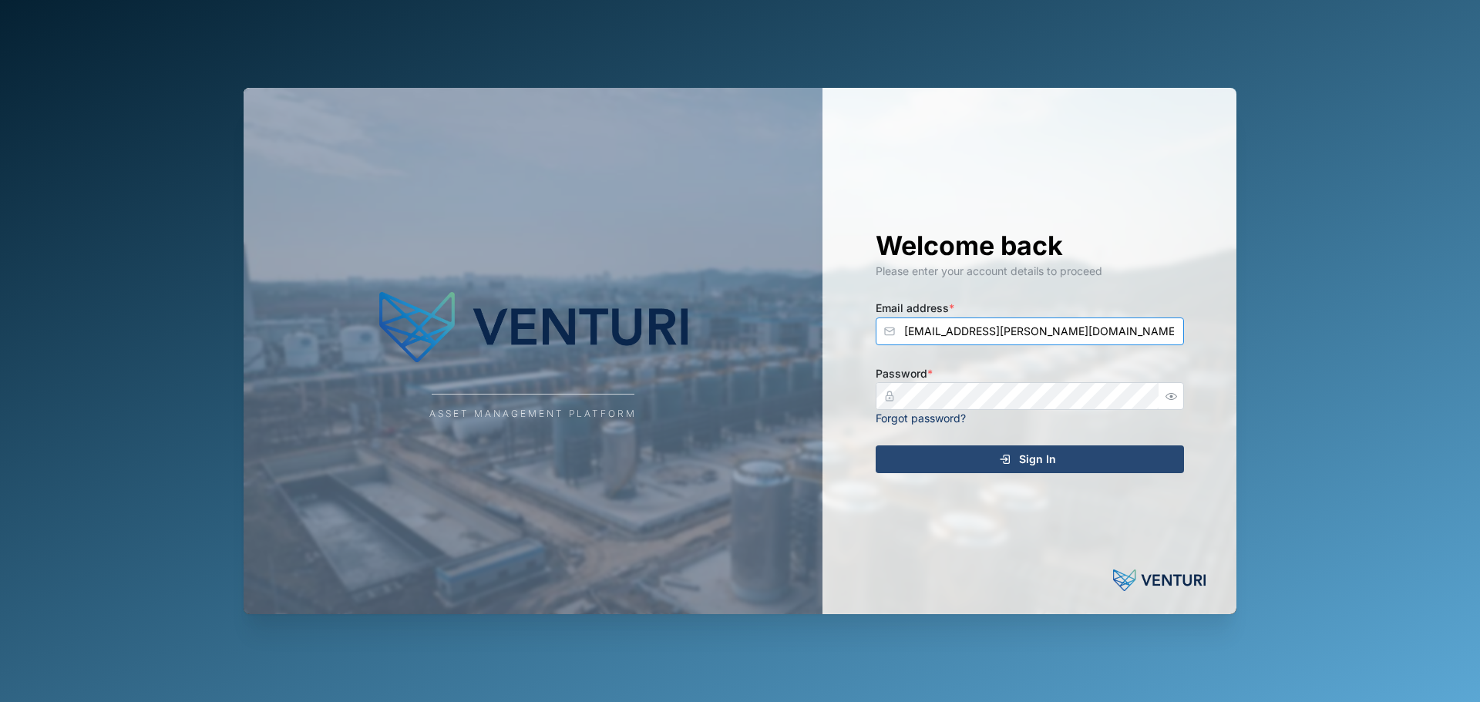
type input "[EMAIL_ADDRESS][PERSON_NAME][DOMAIN_NAME]"
click at [876, 446] on button "Sign In" at bounding box center [1030, 460] width 308 height 28
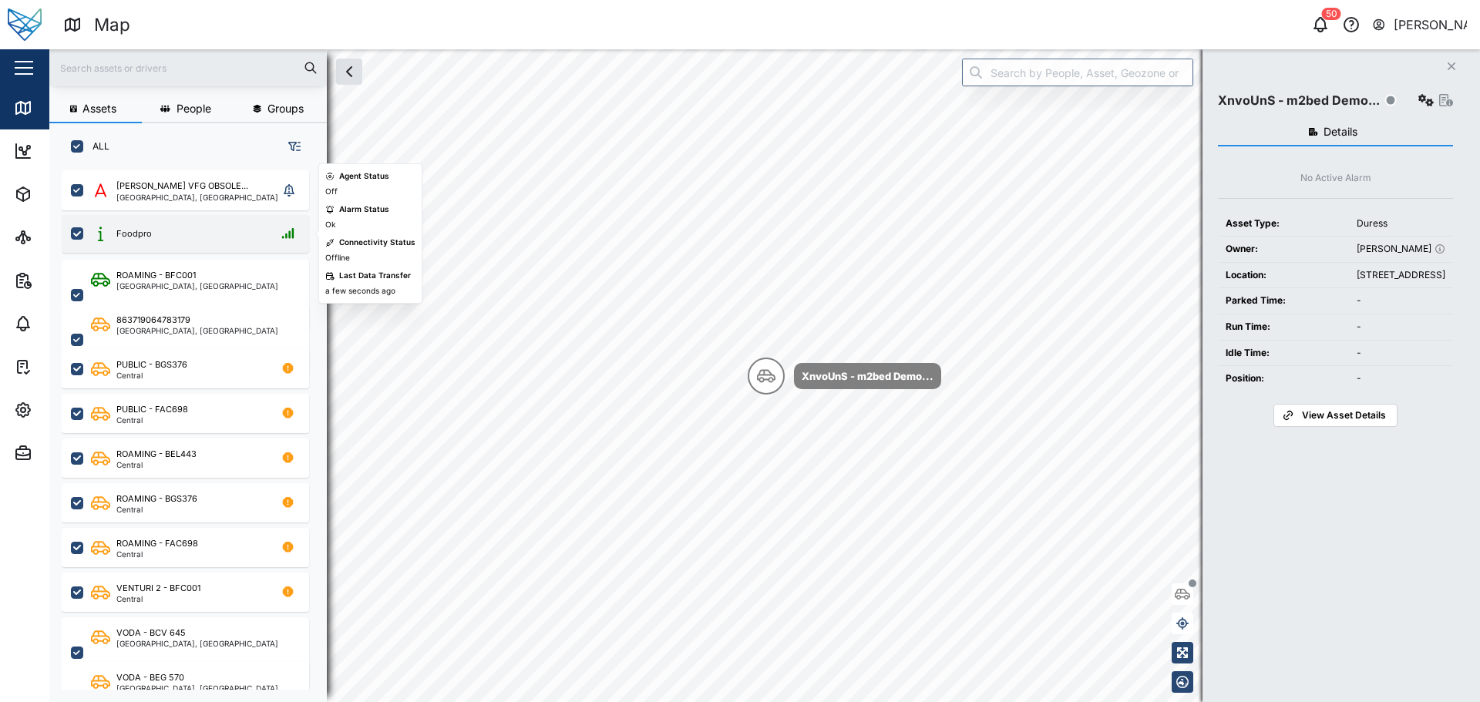
click at [140, 238] on div "Foodpro" at bounding box center [133, 233] width 35 height 13
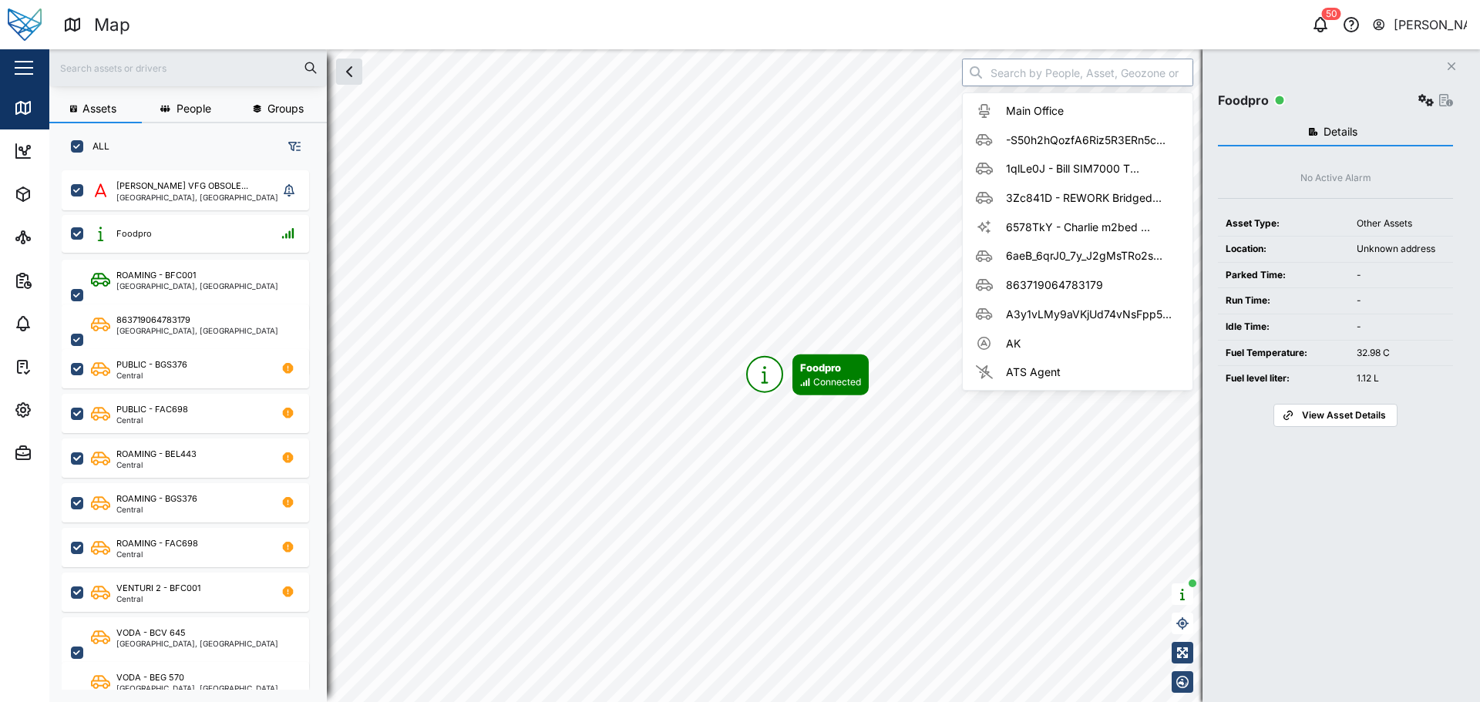
click at [1014, 72] on input "search" at bounding box center [1077, 73] width 231 height 28
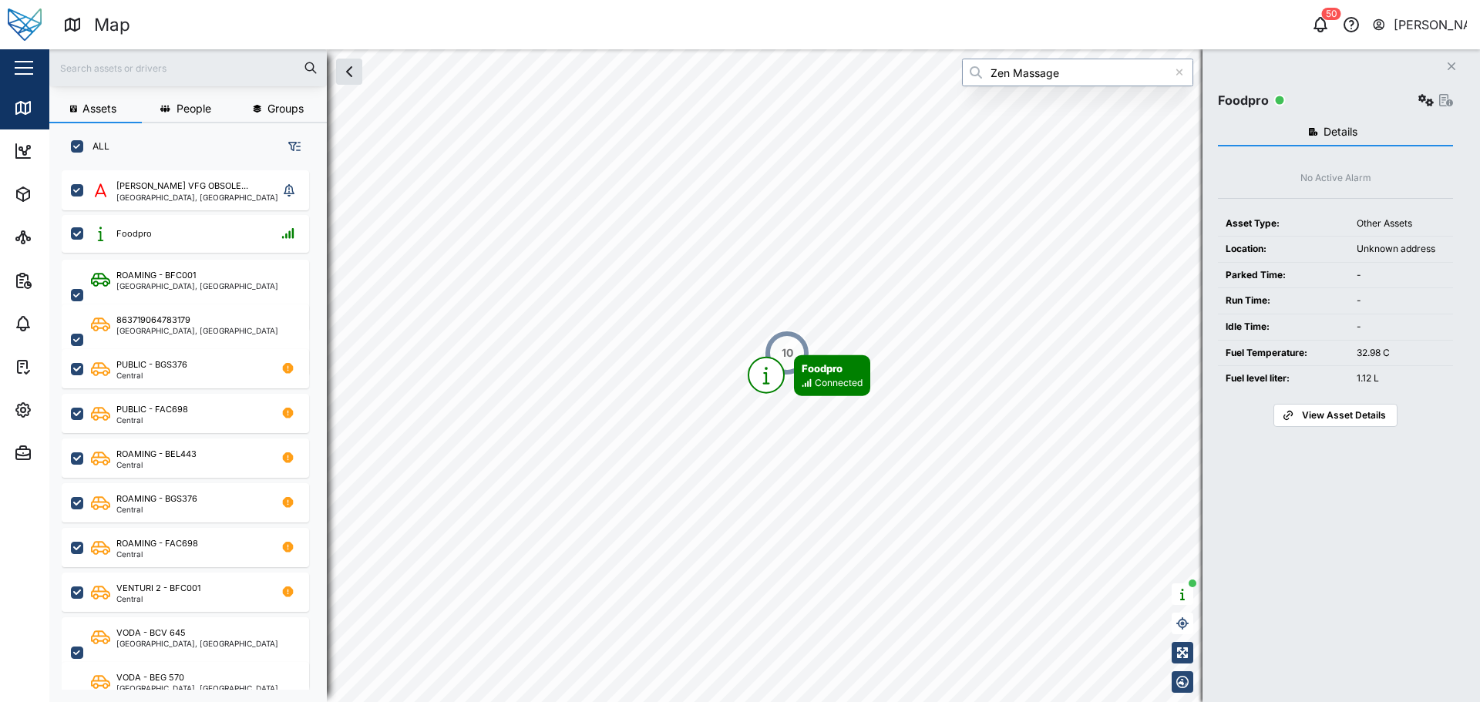
click at [1055, 79] on input "Zen Massage" at bounding box center [1077, 73] width 231 height 28
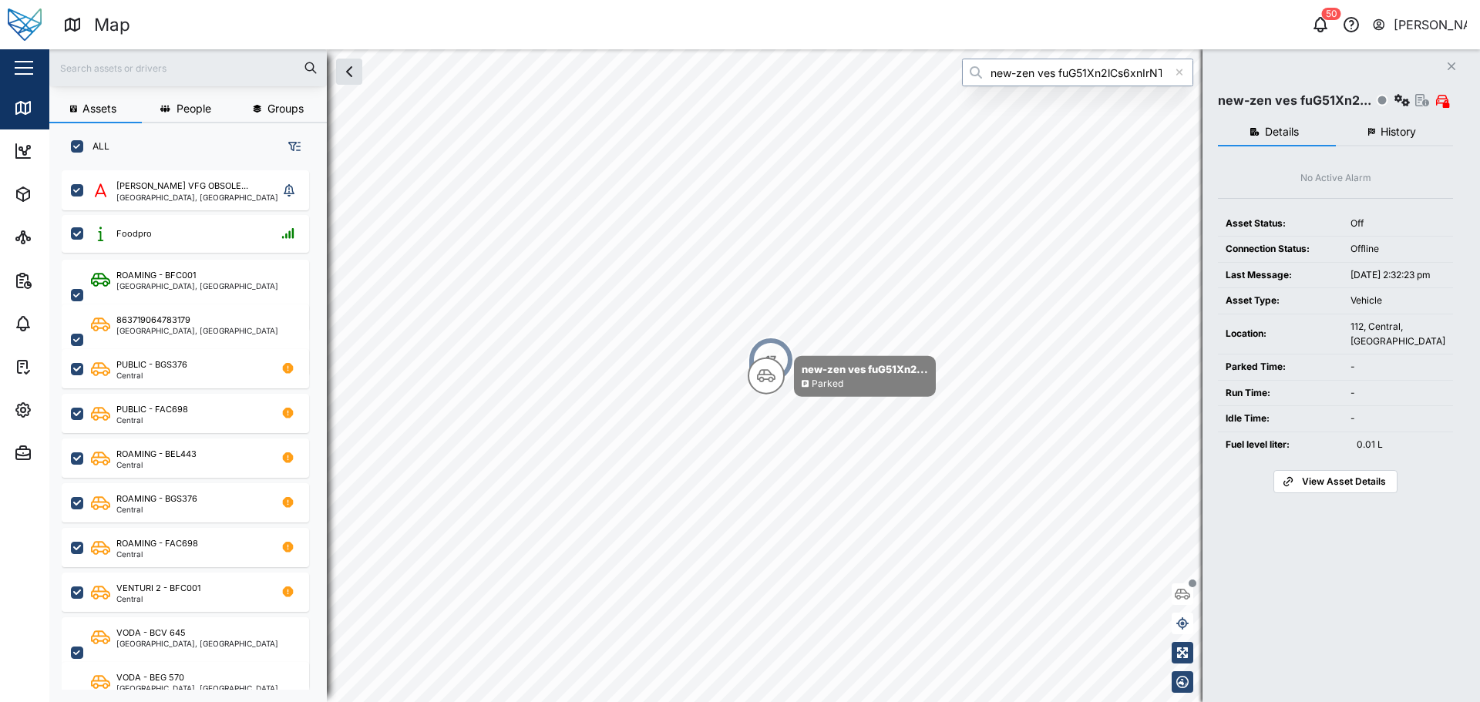
type input "new-zen ves fuG51Xn2lCs6xnIrNTYMbP0UdBsLVDzMai1qxHIZyGI"
click at [1395, 98] on icon "button" at bounding box center [1402, 100] width 15 height 12
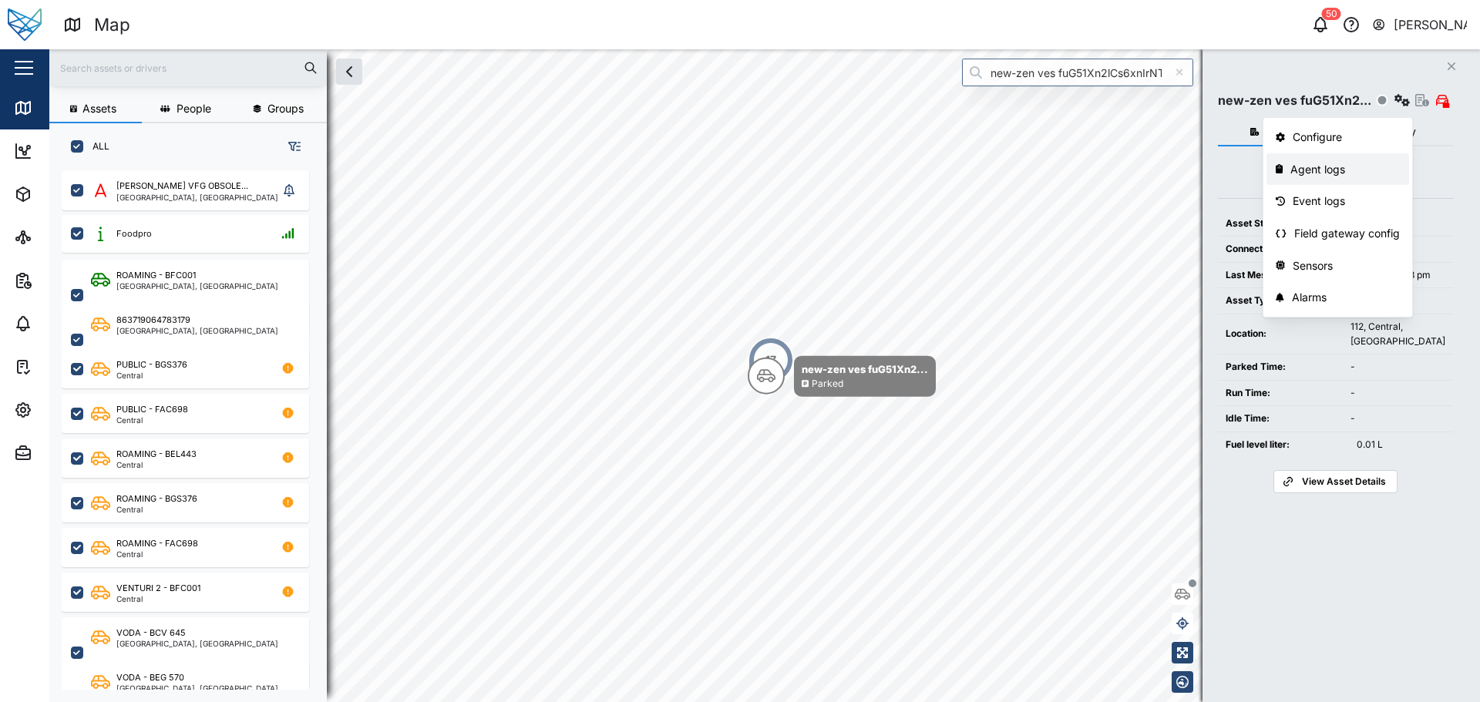
click at [1378, 177] on div "Agent logs" at bounding box center [1345, 169] width 109 height 17
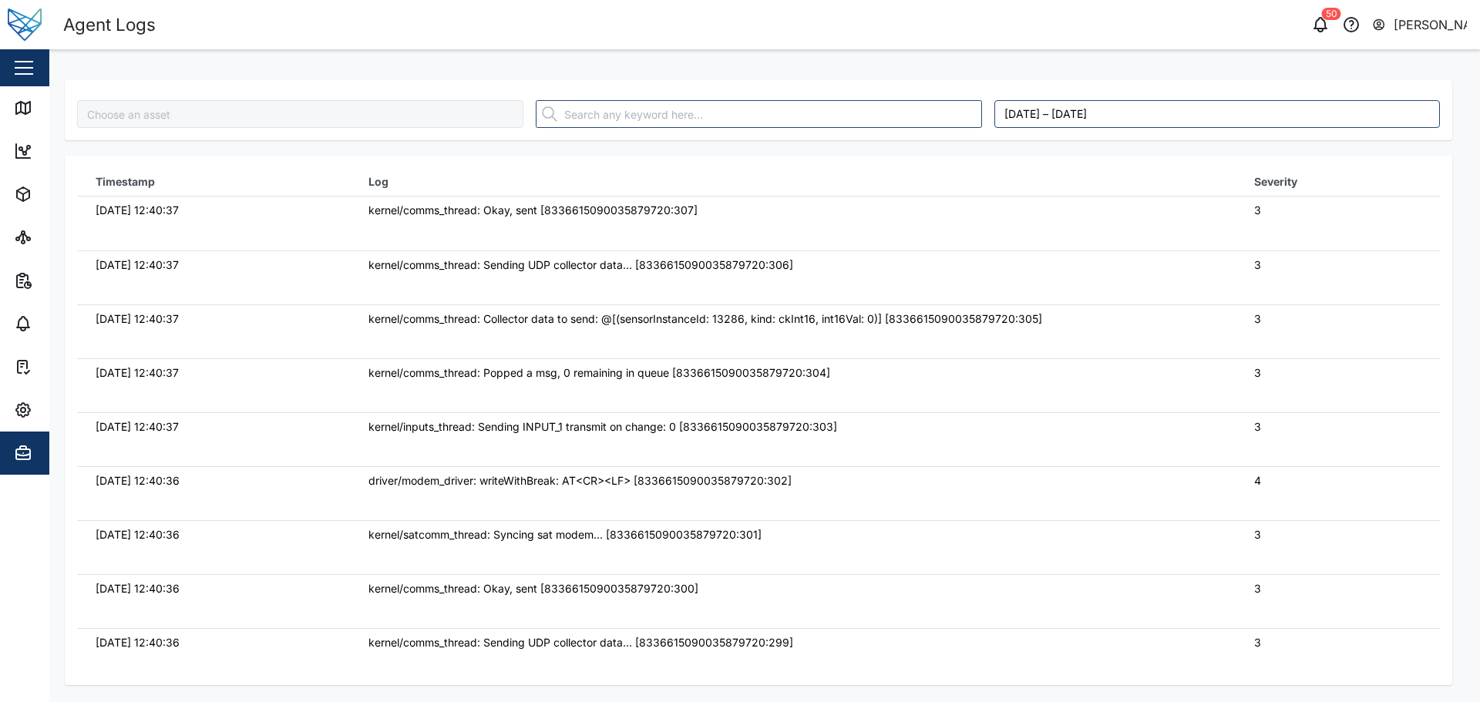
type input "new-zen ves fuG51Xn2lCs6xnIrNTYMbP0UdBsLVDzMai1qxHIZyGI"
click at [17, 121] on link "Map" at bounding box center [100, 107] width 200 height 43
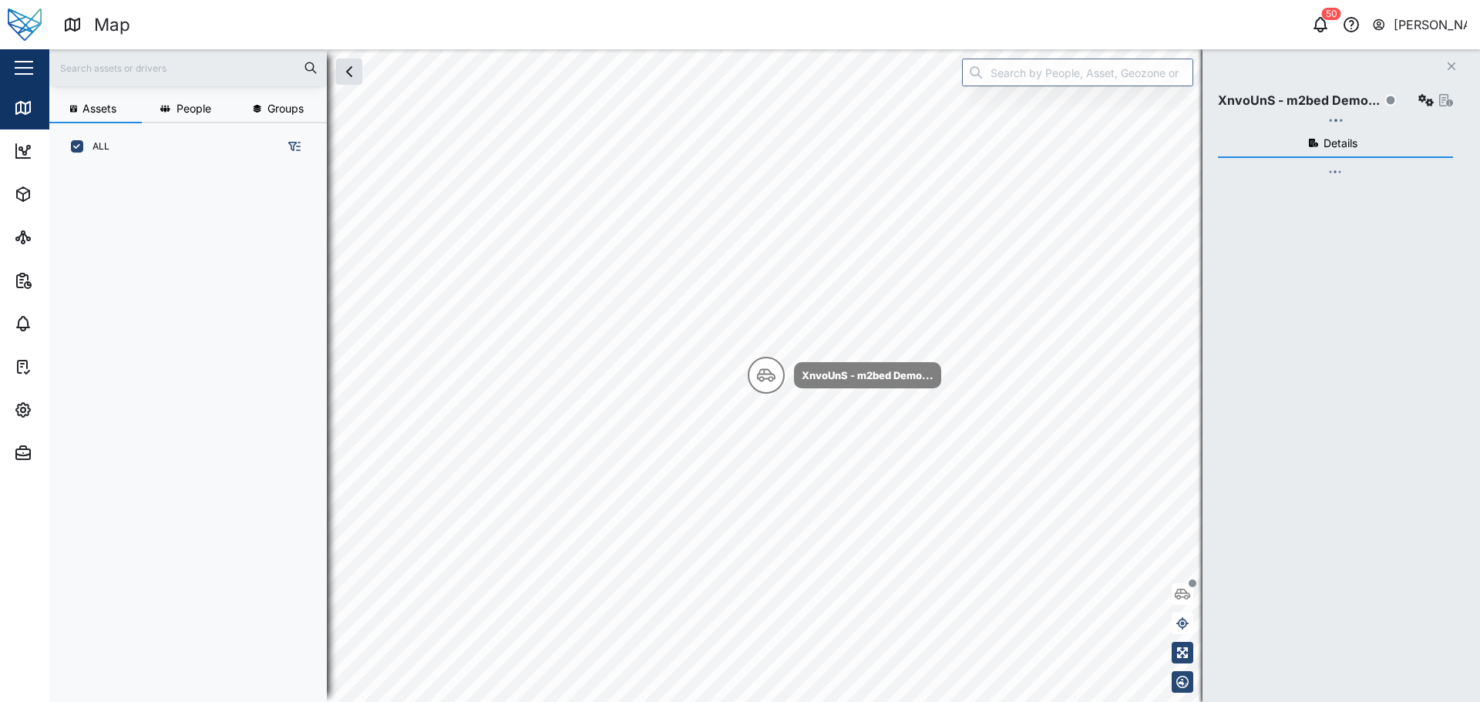
scroll to position [513, 241]
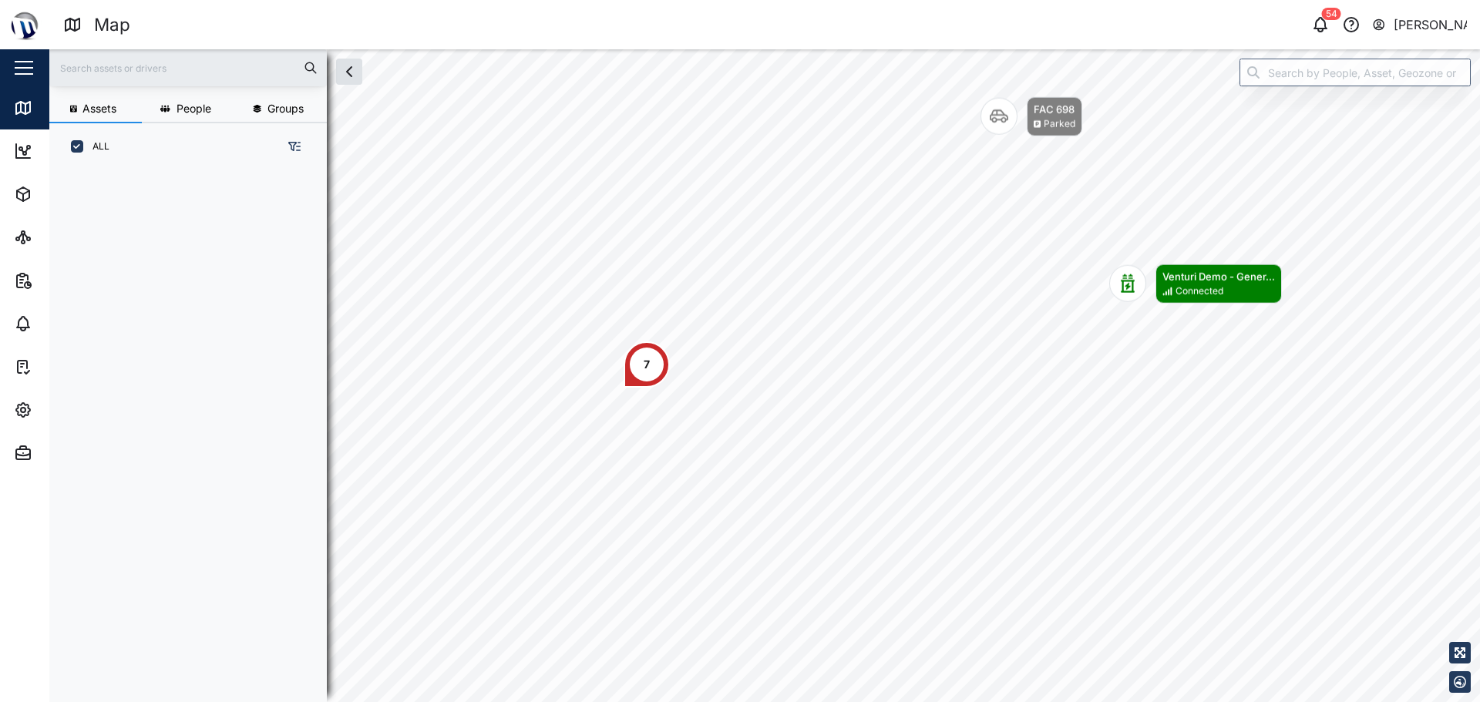
scroll to position [513, 241]
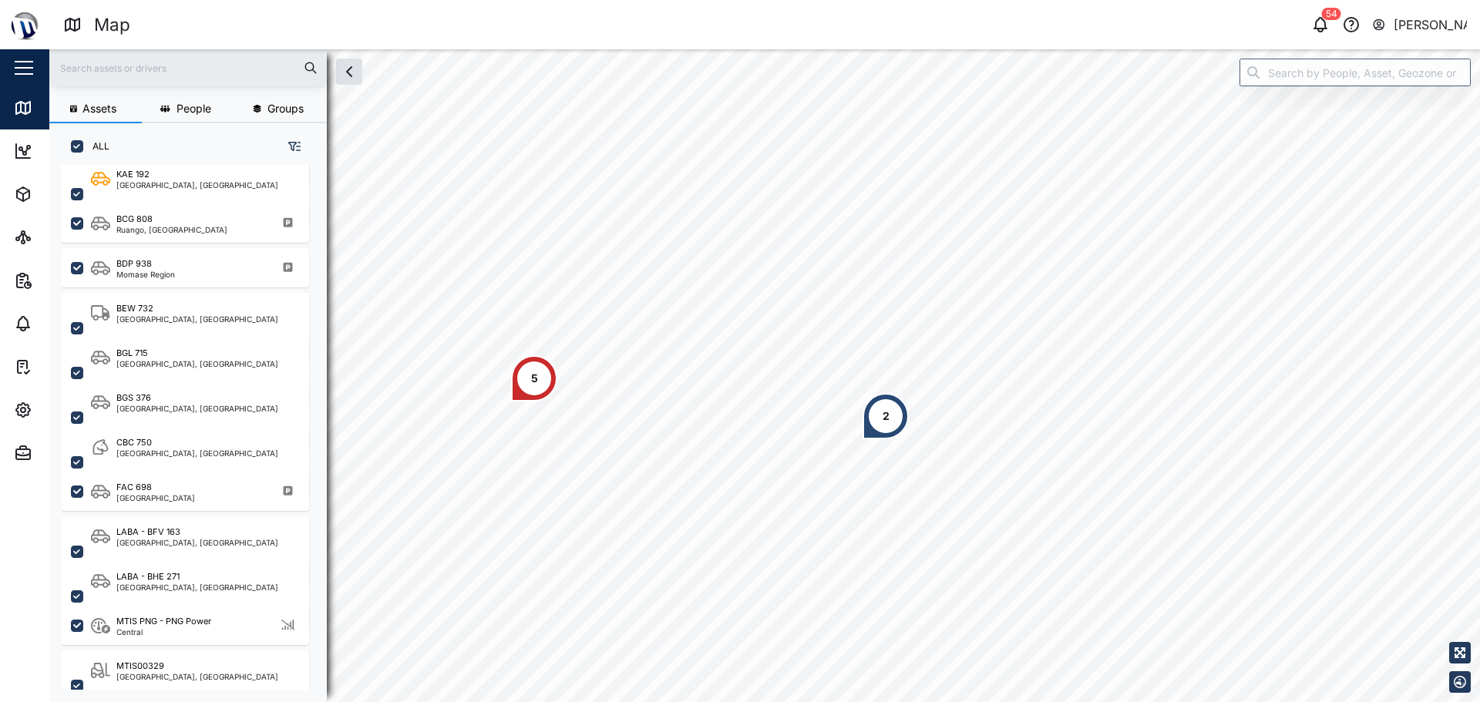
click at [540, 367] on div "5" at bounding box center [534, 378] width 46 height 46
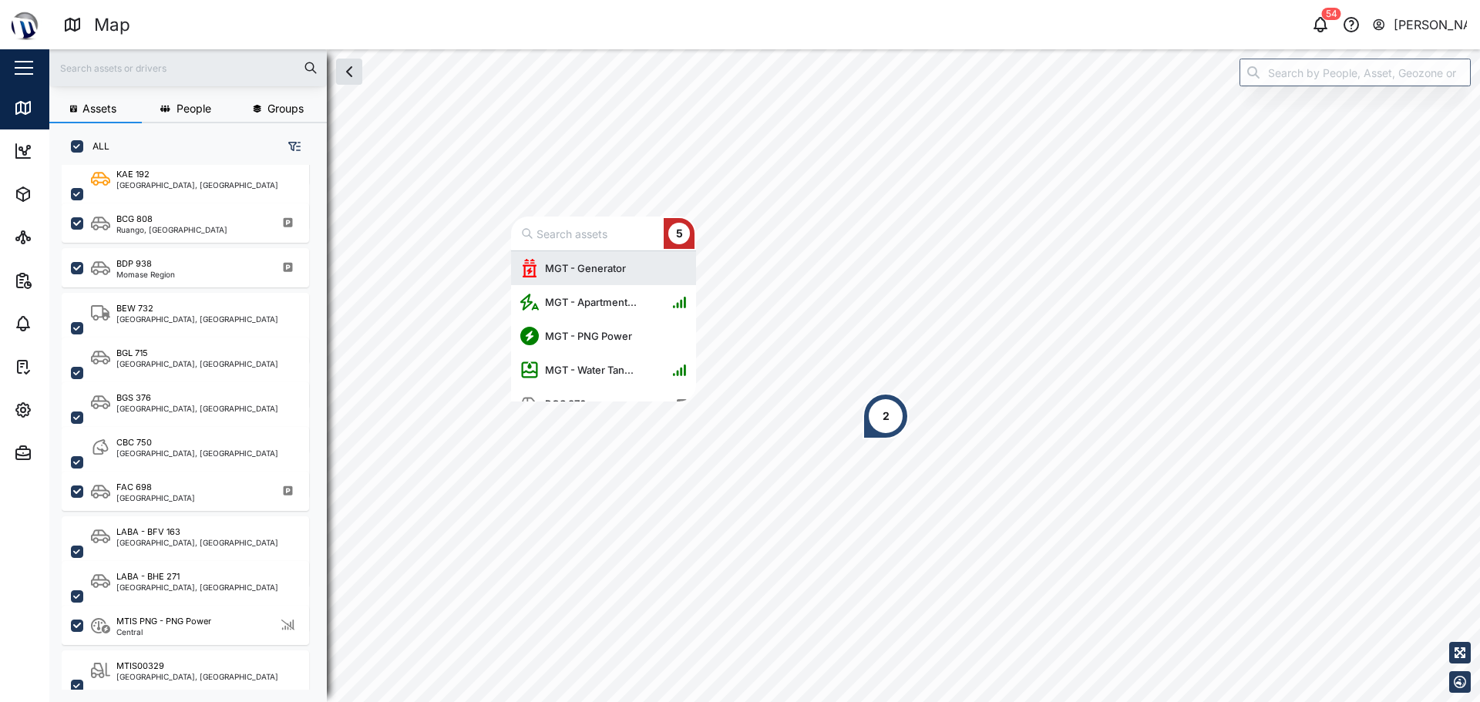
scroll to position [139, 173]
click at [617, 344] on div "MGT - PNG Power" at bounding box center [579, 336] width 118 height 34
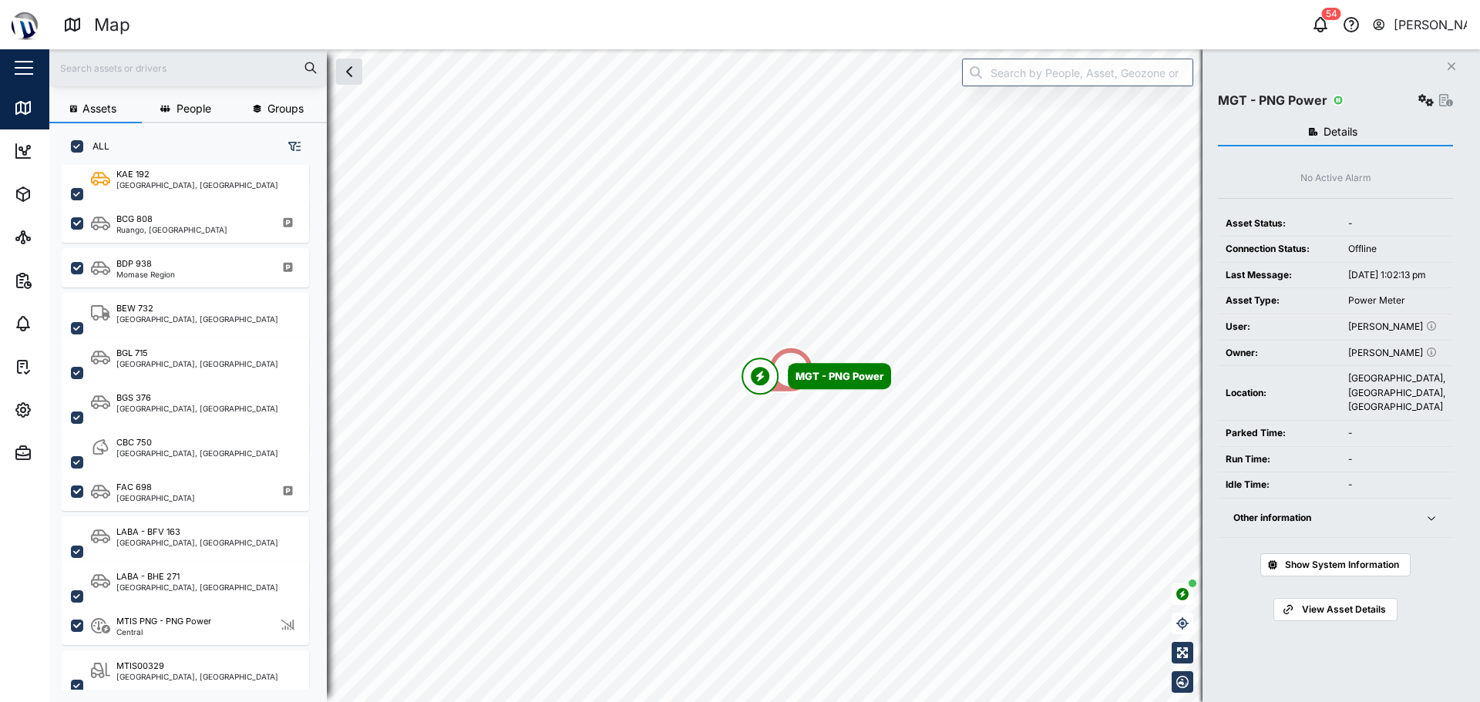
click at [1426, 538] on button "Other information" at bounding box center [1335, 518] width 235 height 39
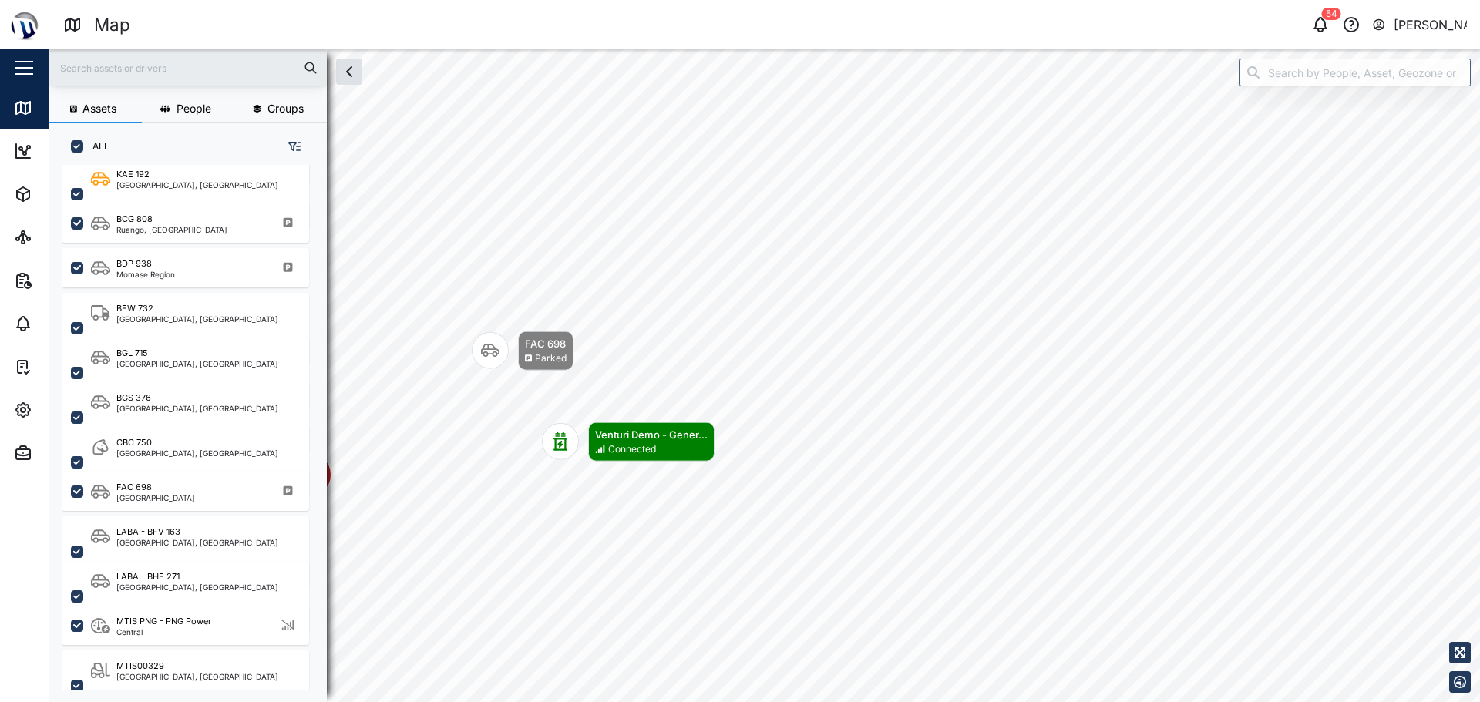
click at [664, 476] on body "Map 54 [PERSON_NAME] Close Map Dashboard Assets ATS Camera Generator Personnel …" at bounding box center [740, 351] width 1480 height 702
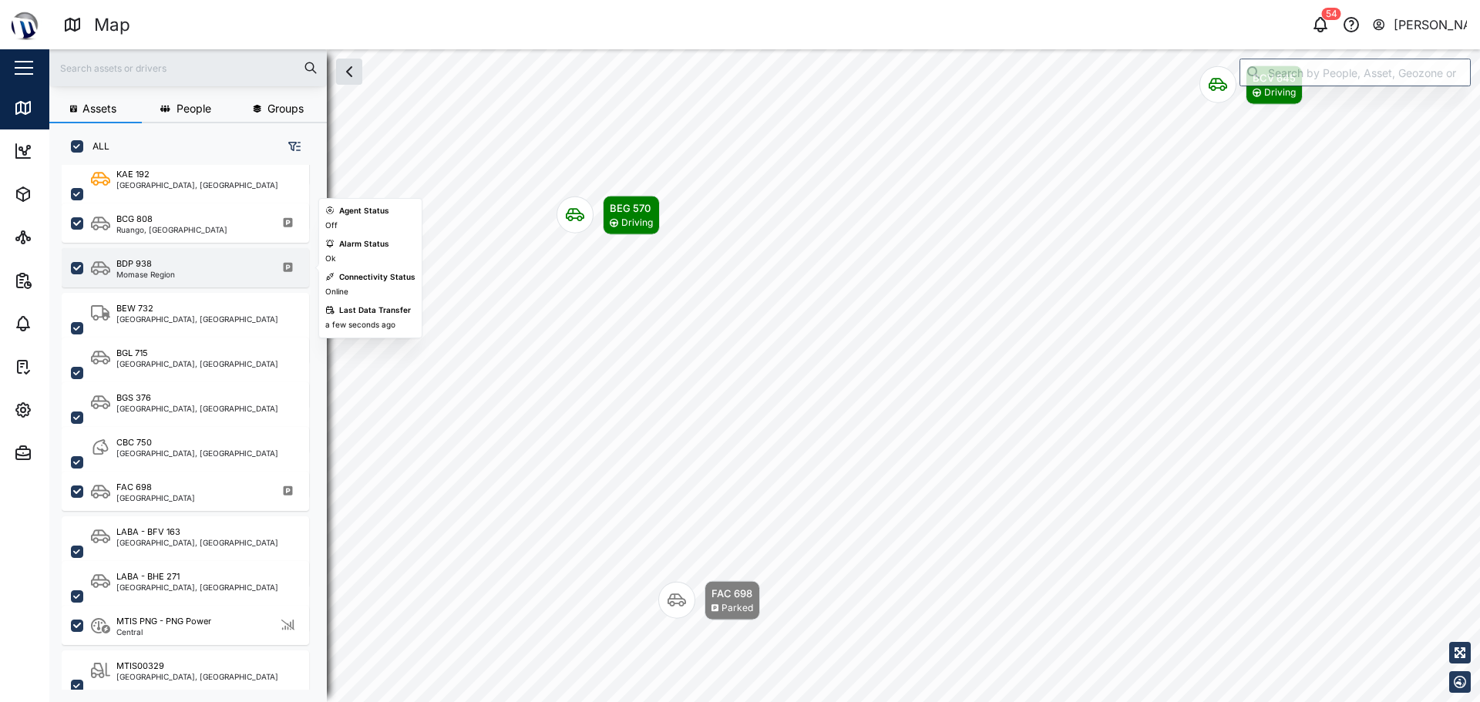
click at [260, 259] on div "BDP 938 [GEOGRAPHIC_DATA]" at bounding box center [195, 267] width 209 height 21
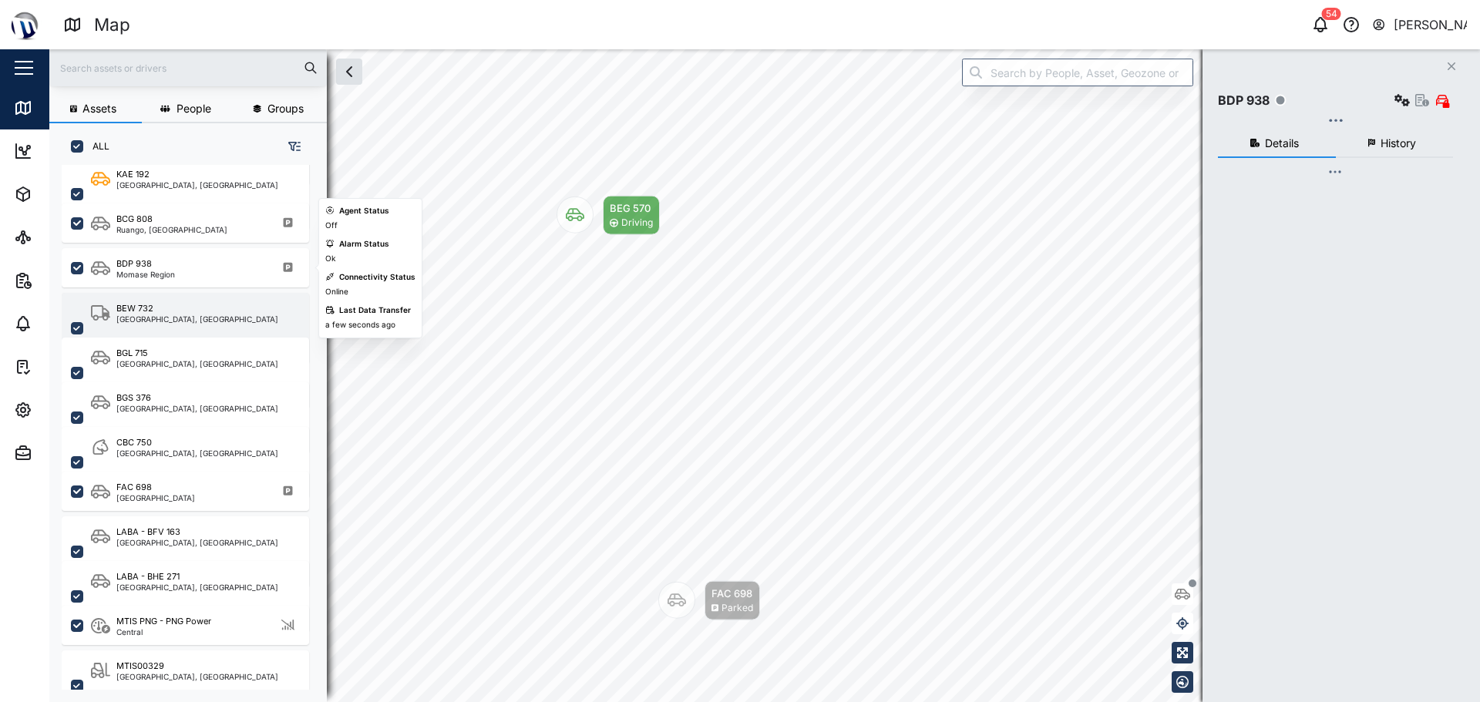
click at [203, 301] on div "BEW [GEOGRAPHIC_DATA], [GEOGRAPHIC_DATA]" at bounding box center [185, 328] width 247 height 71
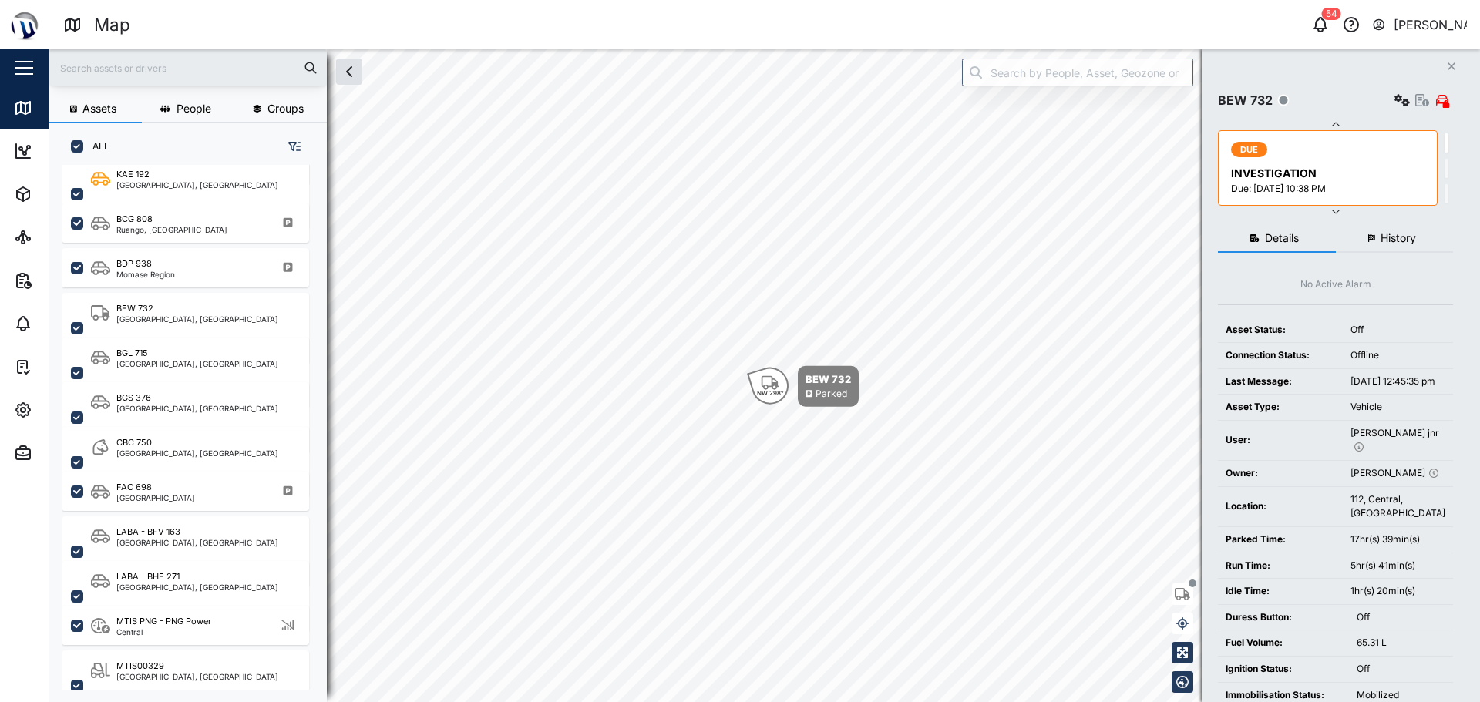
click at [1423, 98] on div "Immobilise" at bounding box center [1423, 100] width 62 height 22
click at [1420, 104] on icon "button" at bounding box center [1422, 100] width 14 height 12
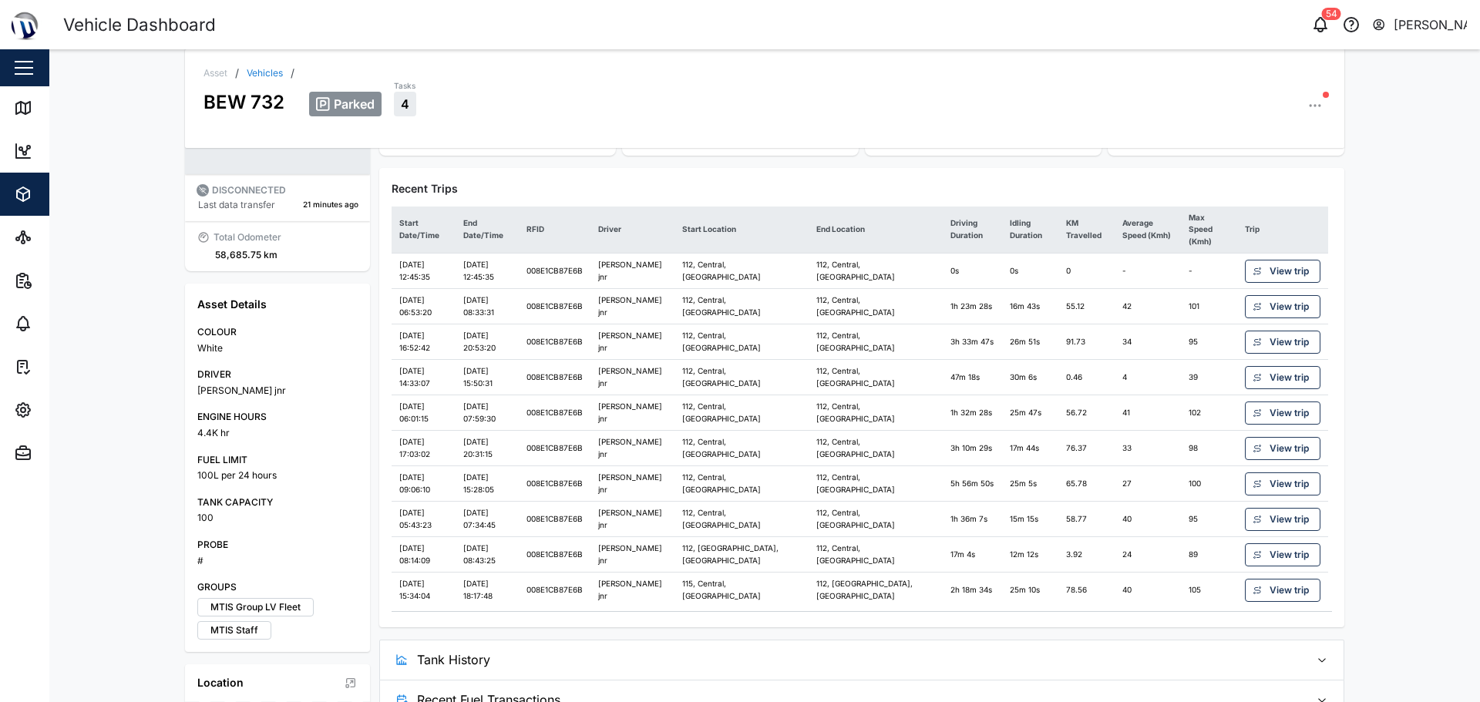
scroll to position [534, 0]
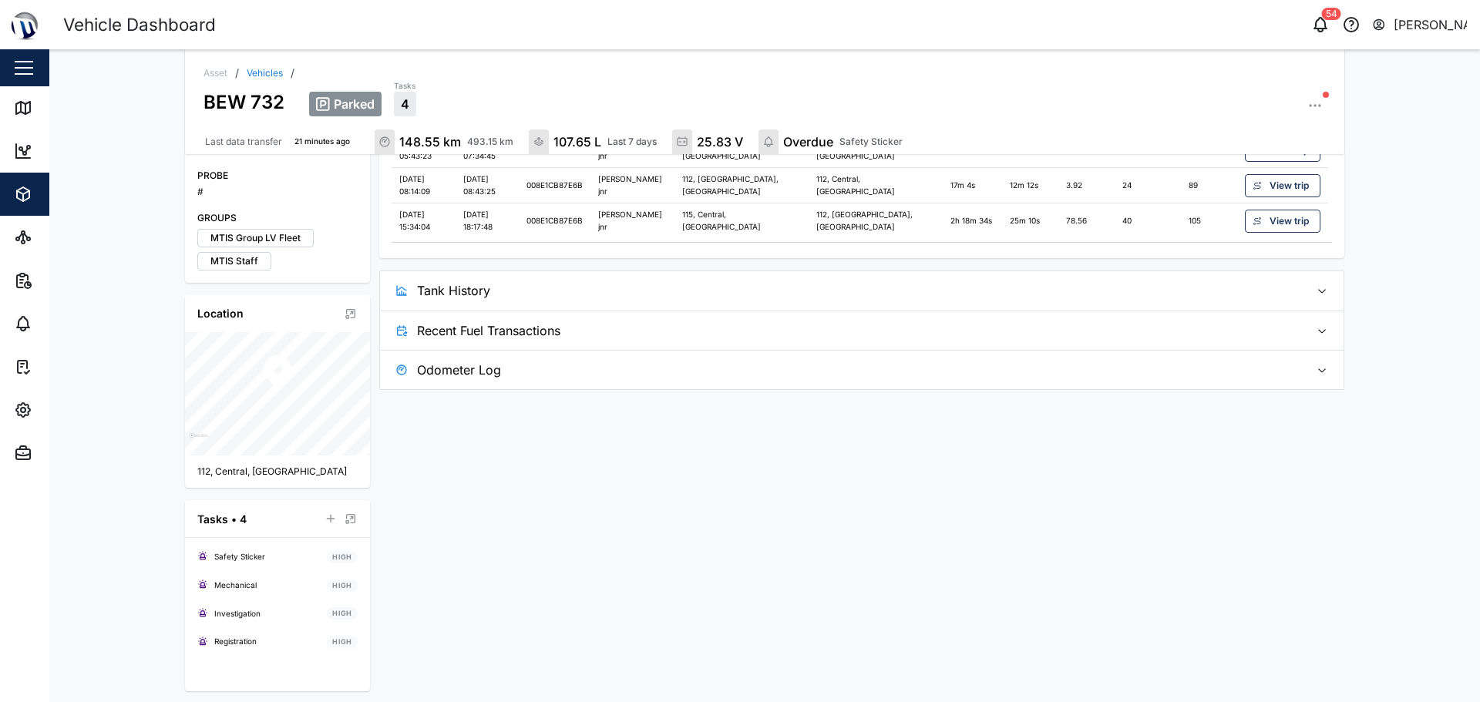
click at [908, 283] on span "Tank History" at bounding box center [857, 290] width 880 height 39
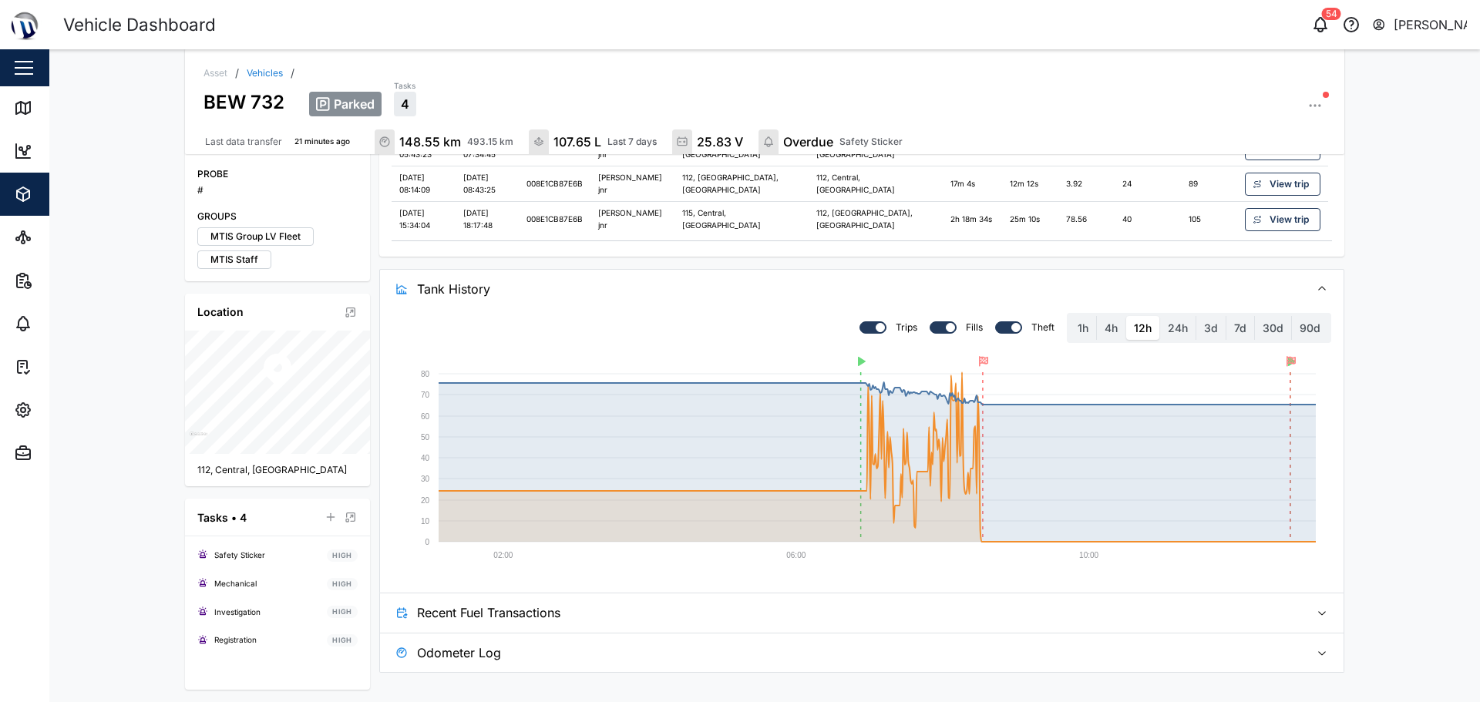
scroll to position [227, 0]
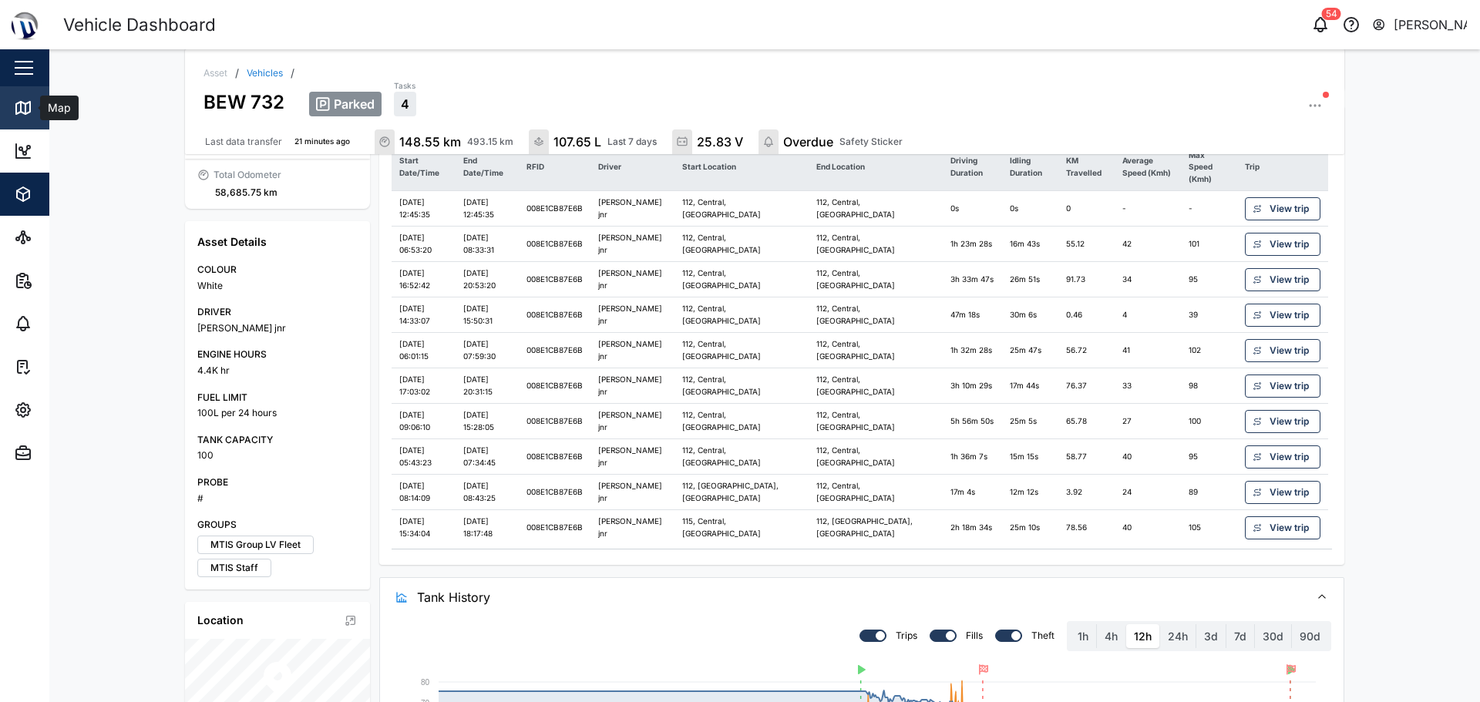
click at [45, 119] on link "Map" at bounding box center [100, 107] width 200 height 43
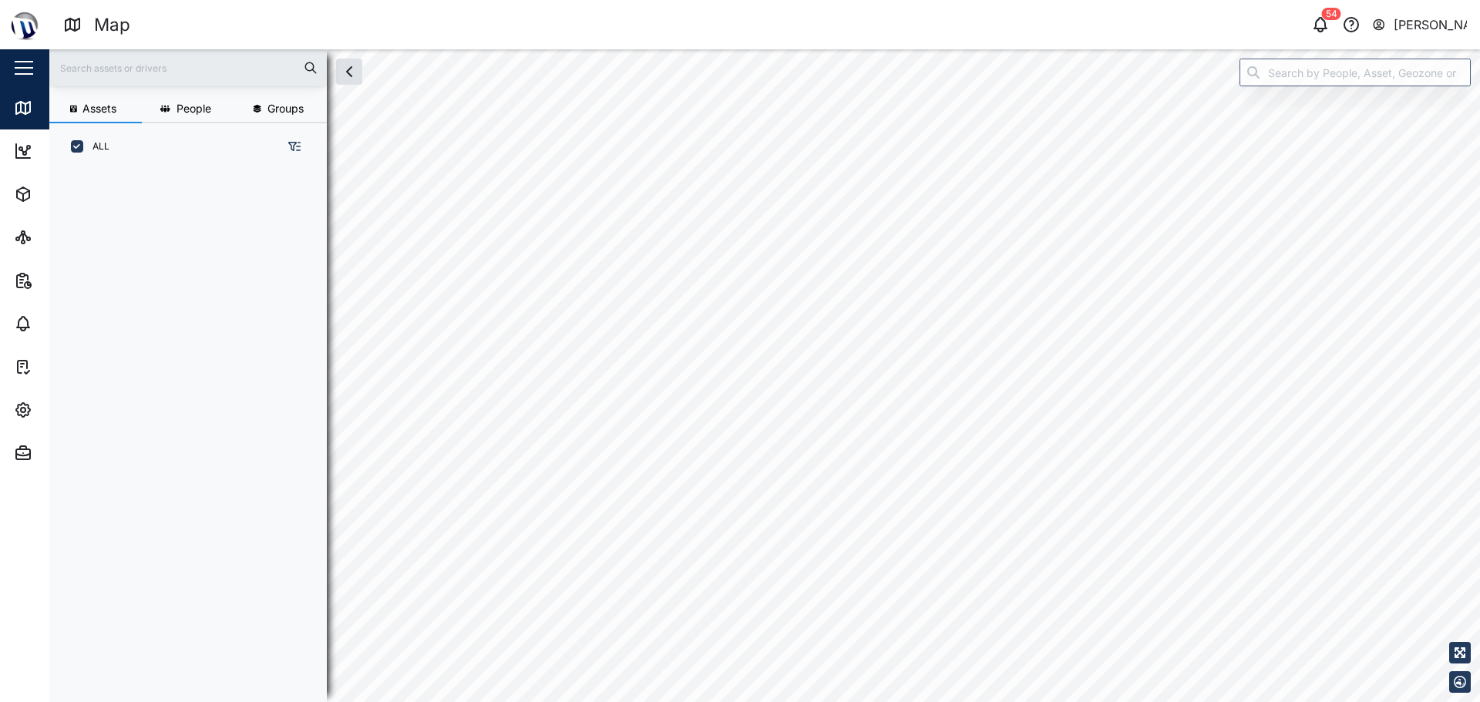
scroll to position [12, 12]
